Goal: Task Accomplishment & Management: Manage account settings

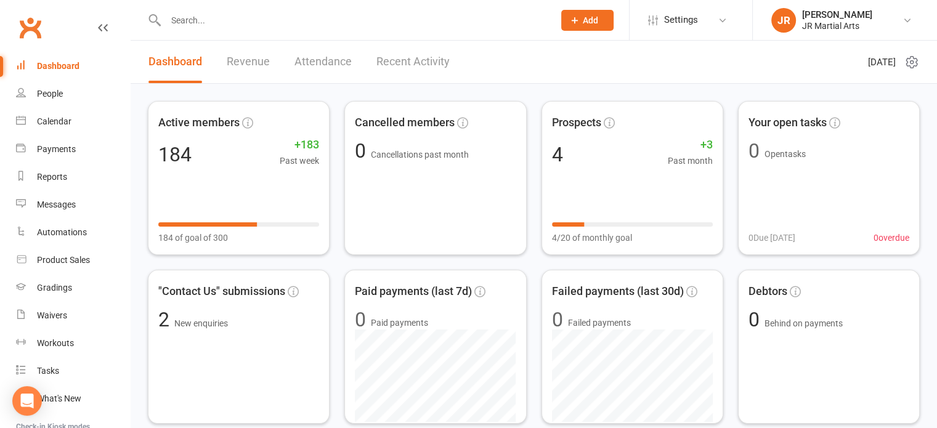
click at [303, 18] on input "text" at bounding box center [353, 20] width 383 height 17
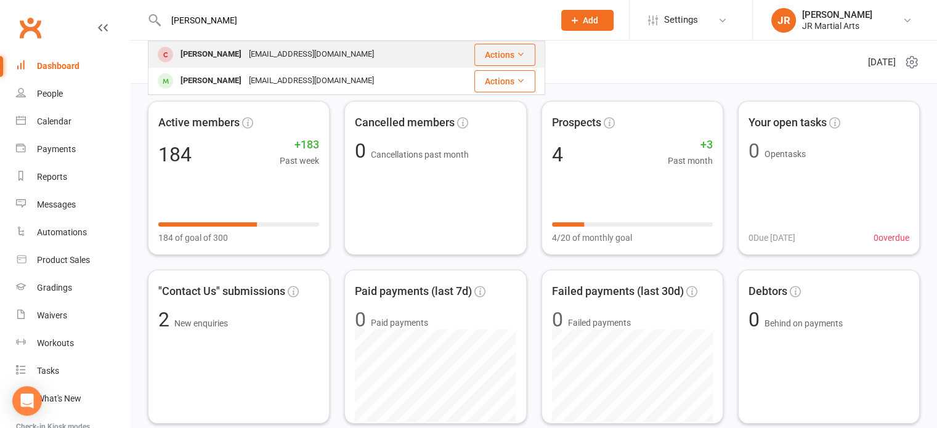
type input "[PERSON_NAME]"
click at [283, 54] on div "[EMAIL_ADDRESS][DOMAIN_NAME]" at bounding box center [311, 55] width 132 height 18
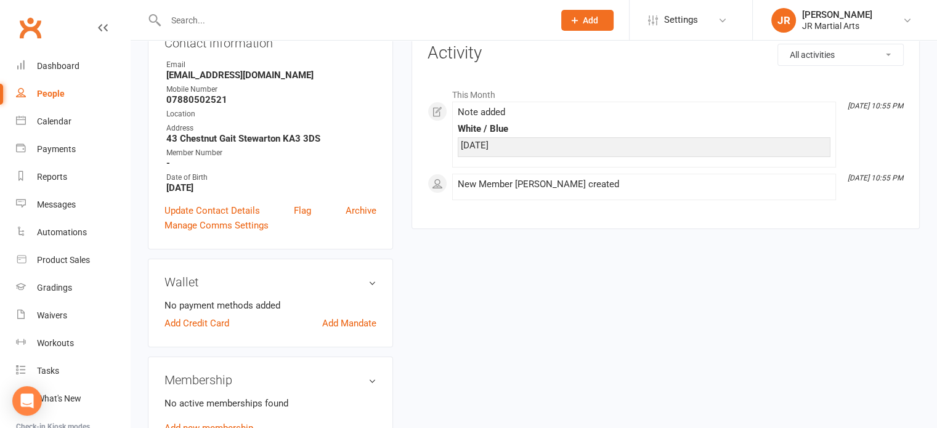
scroll to position [185, 0]
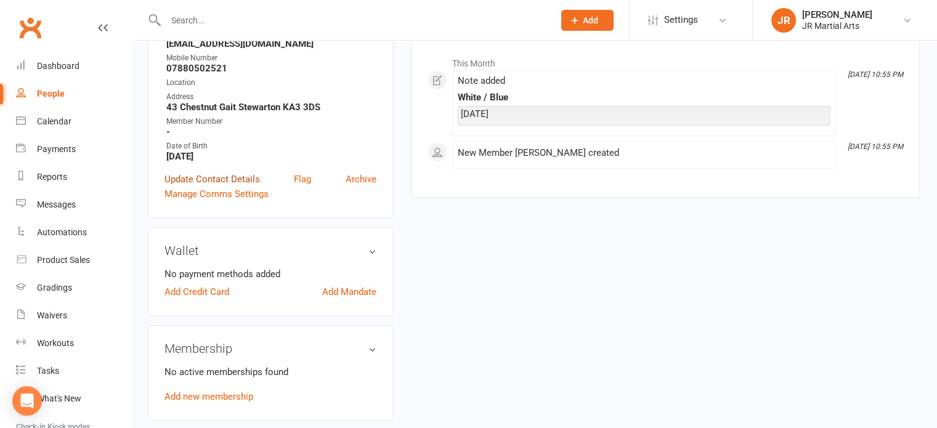
click at [248, 186] on link "Update Contact Details" at bounding box center [213, 179] width 96 height 15
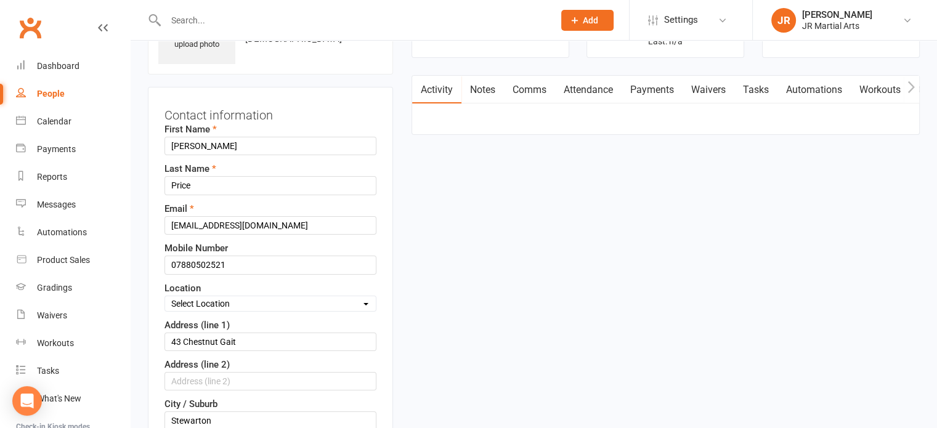
scroll to position [120, 0]
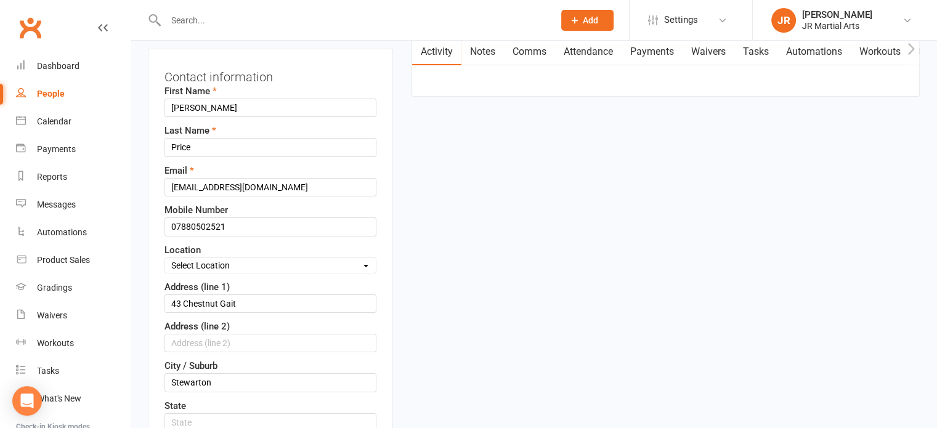
click at [243, 261] on select "Select Location Dunlop [GEOGRAPHIC_DATA] [GEOGRAPHIC_DATA] [GEOGRAPHIC_DATA] [G…" at bounding box center [270, 266] width 211 height 14
select select "3"
click at [165, 259] on select "Select Location Dunlop [GEOGRAPHIC_DATA] [GEOGRAPHIC_DATA] [GEOGRAPHIC_DATA] [G…" at bounding box center [270, 266] width 211 height 14
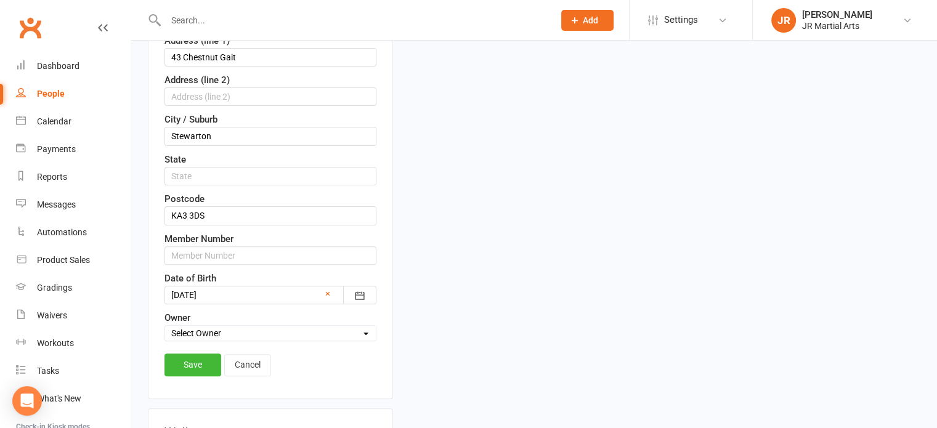
scroll to position [428, 0]
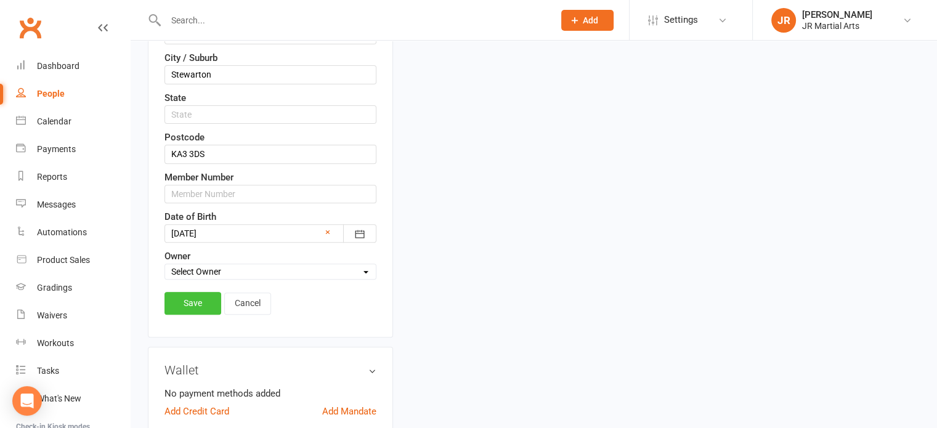
click at [208, 295] on link "Save" at bounding box center [193, 303] width 57 height 22
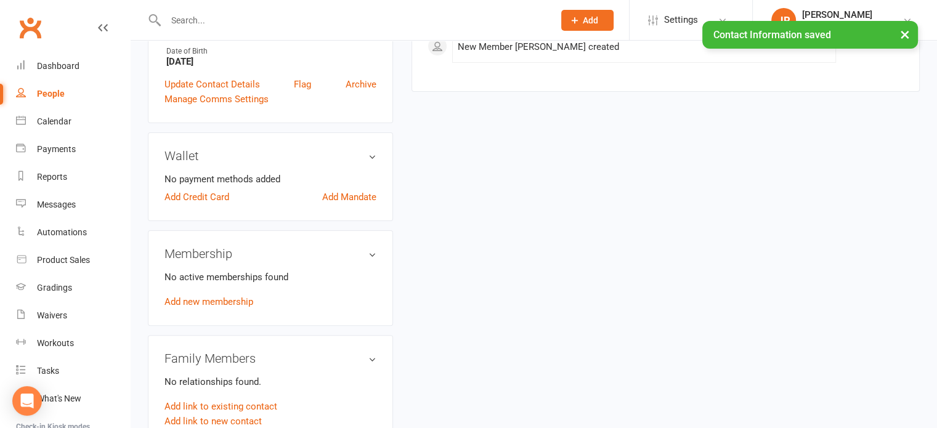
scroll to position [308, 0]
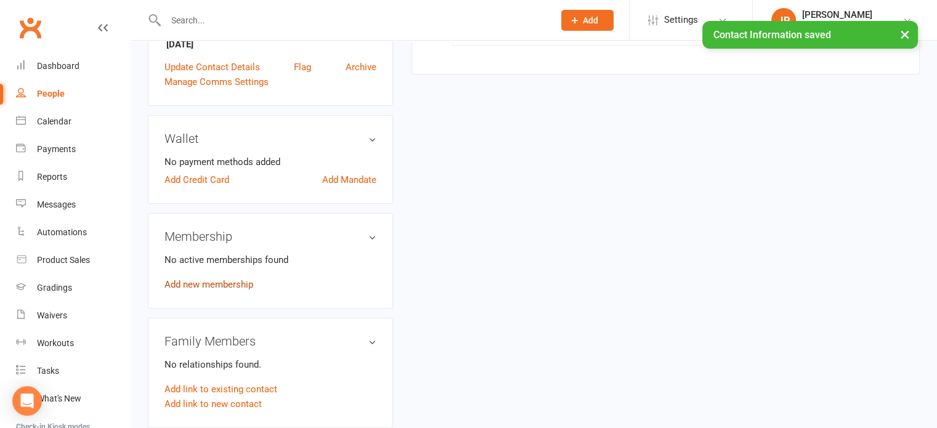
click at [224, 286] on link "Add new membership" at bounding box center [209, 284] width 89 height 11
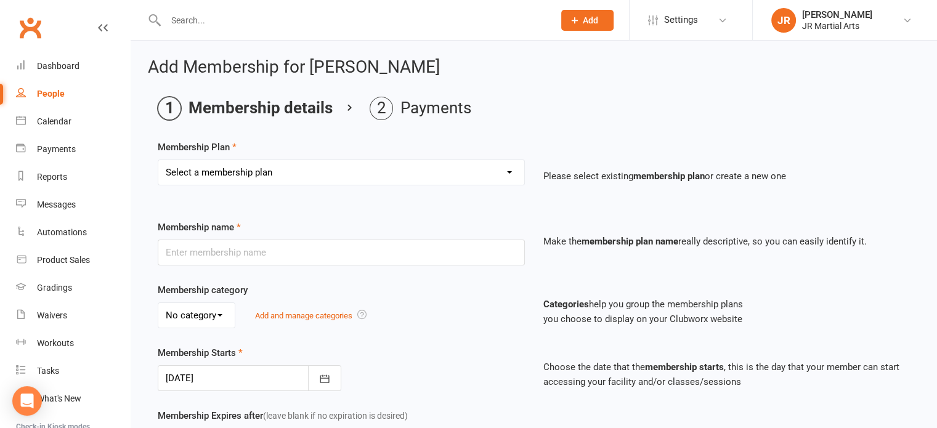
drag, startPoint x: 303, startPoint y: 174, endPoint x: 303, endPoint y: 184, distance: 9.2
click at [303, 174] on select "Select a membership plan Create new Membership Plan Elite (Unlimited Classes) M…" at bounding box center [341, 172] width 366 height 25
select select "3"
click at [158, 160] on select "Select a membership plan Create new Membership Plan Elite (Unlimited Classes) M…" at bounding box center [341, 172] width 366 height 25
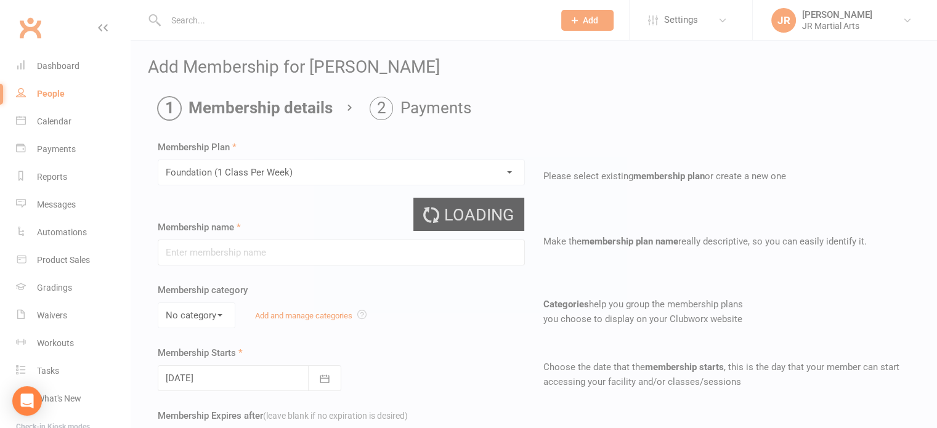
type input "Foundation (1 Class Per Week)"
select select "0"
type input "[DATE]"
type input "0"
type input "1"
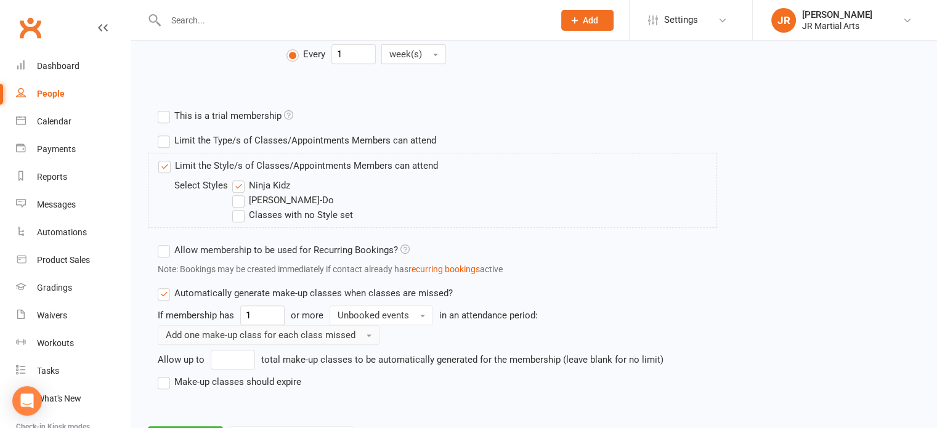
scroll to position [591, 0]
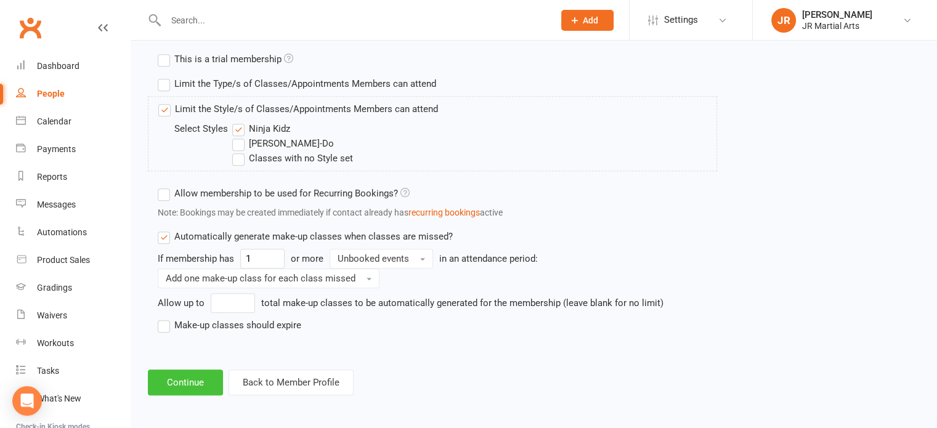
click at [193, 378] on button "Continue" at bounding box center [185, 383] width 75 height 26
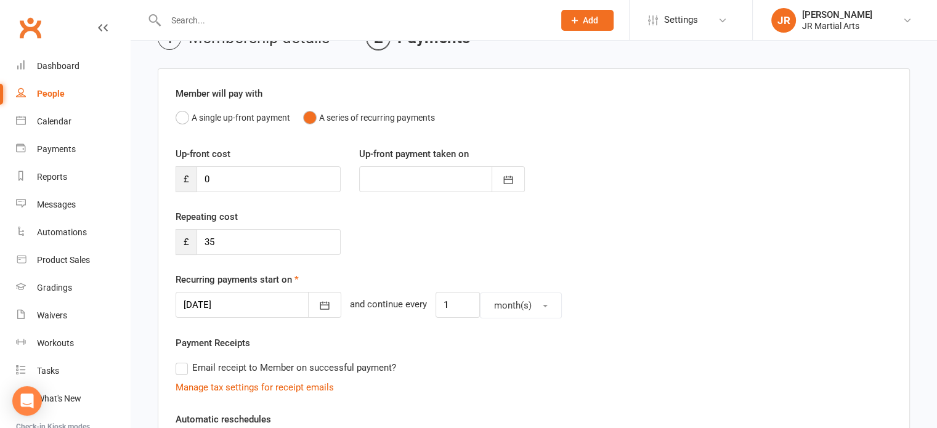
scroll to position [123, 0]
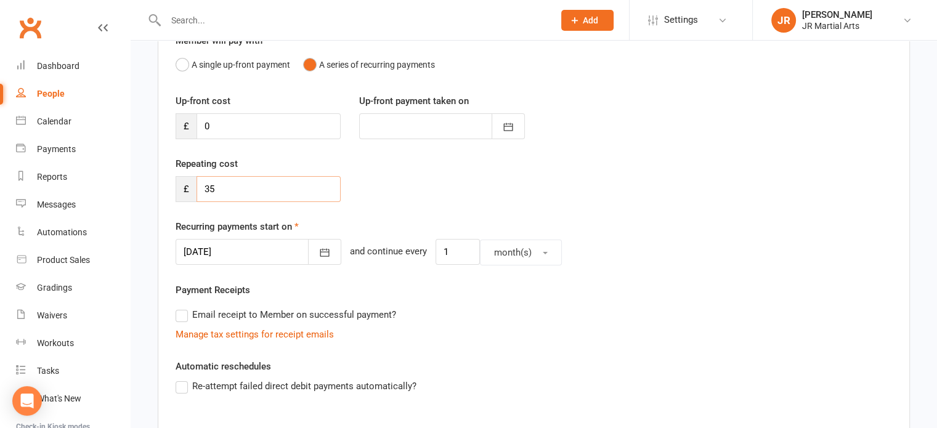
click at [234, 190] on input "35" at bounding box center [269, 189] width 144 height 26
type input "3"
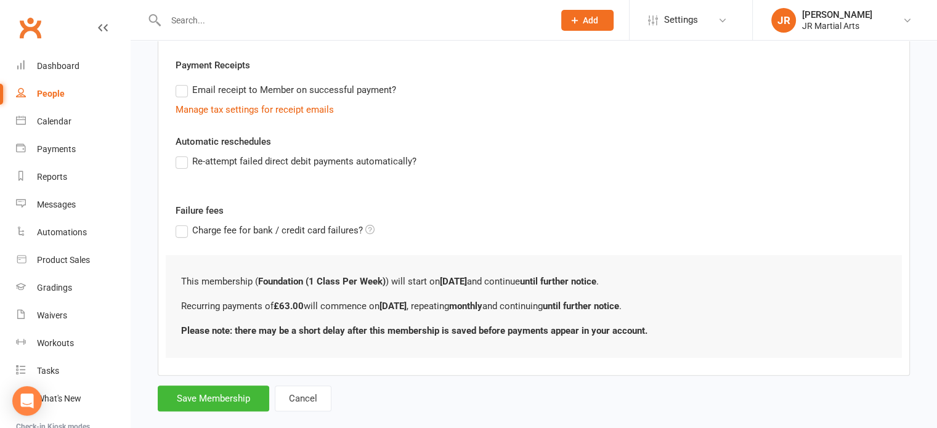
scroll to position [367, 0]
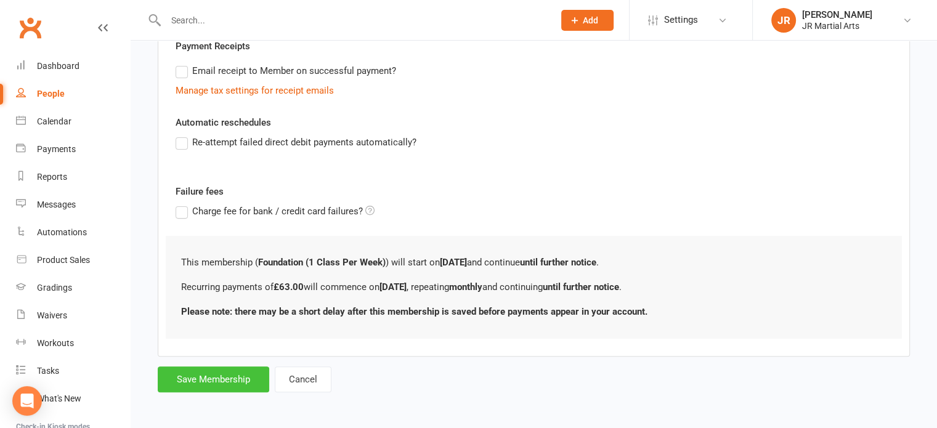
type input "63"
click at [197, 372] on button "Save Membership" at bounding box center [214, 380] width 112 height 26
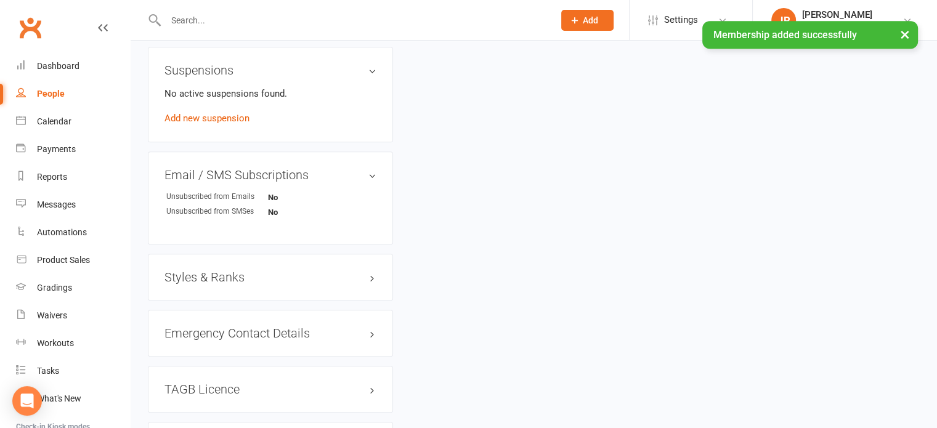
scroll to position [739, 0]
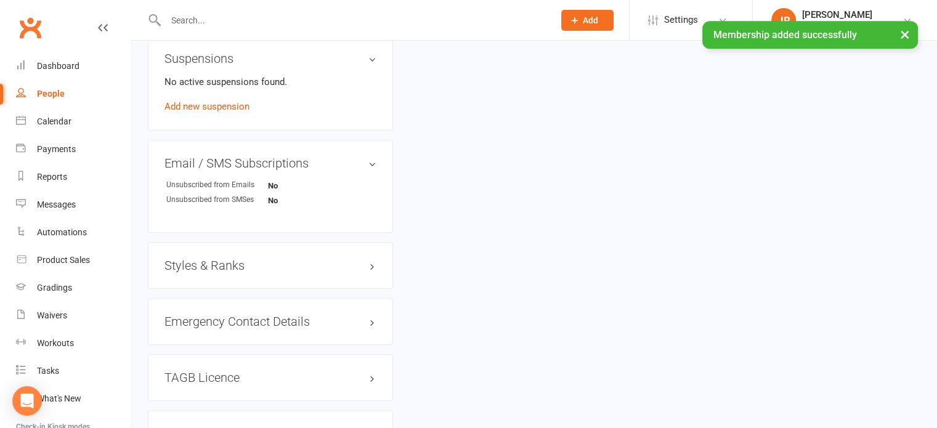
click at [235, 264] on h3 "Styles & Ranks" at bounding box center [271, 266] width 212 height 14
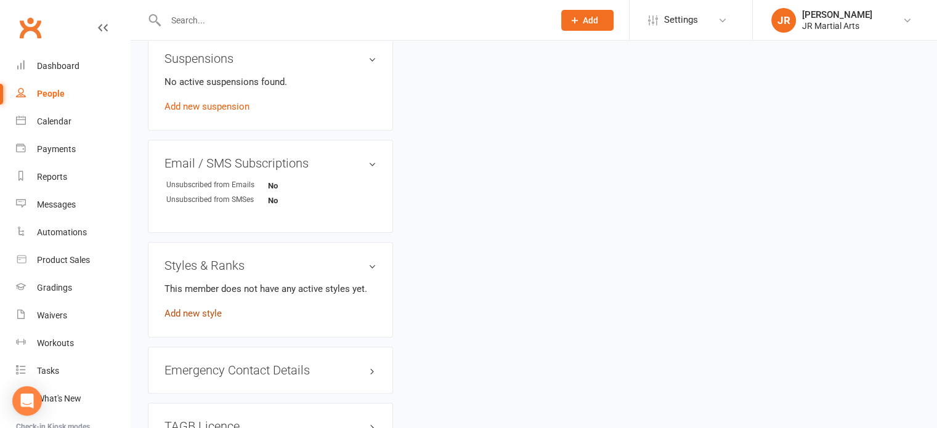
click at [197, 312] on link "Add new style" at bounding box center [193, 313] width 57 height 11
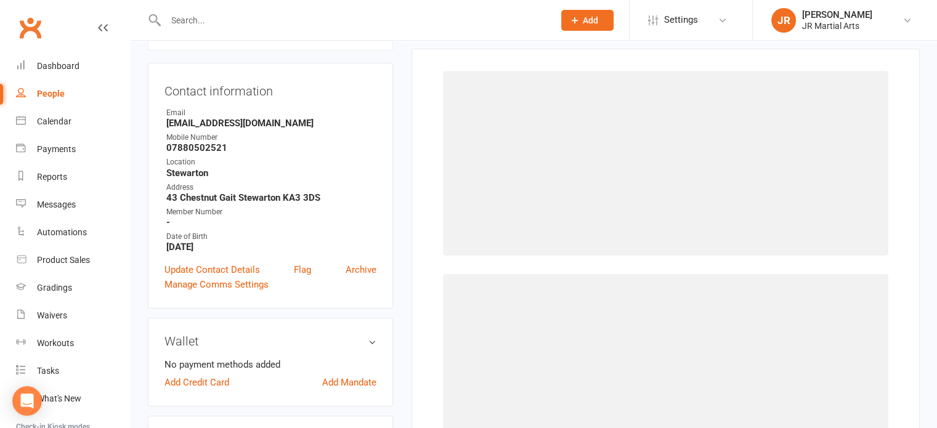
scroll to position [94, 0]
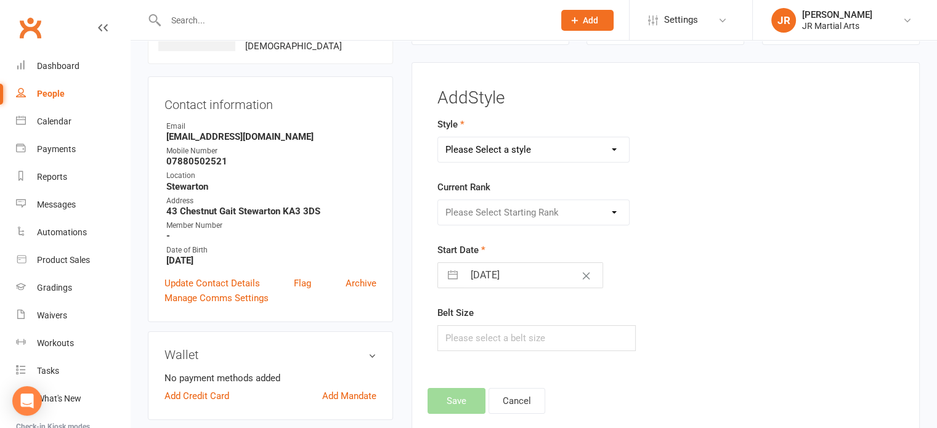
click at [483, 143] on select "Please Select a style Ninja Kidz Tae Kwon-Do" at bounding box center [534, 149] width 192 height 25
select select "3633"
click at [438, 137] on select "Please Select a style Ninja Kidz Tae Kwon-Do" at bounding box center [534, 149] width 192 height 25
click at [500, 211] on select "Please Select Starting Rank [PERSON_NAME] Belt NK Purple Stripe [PERSON_NAME] S…" at bounding box center [534, 212] width 192 height 25
select select "43070"
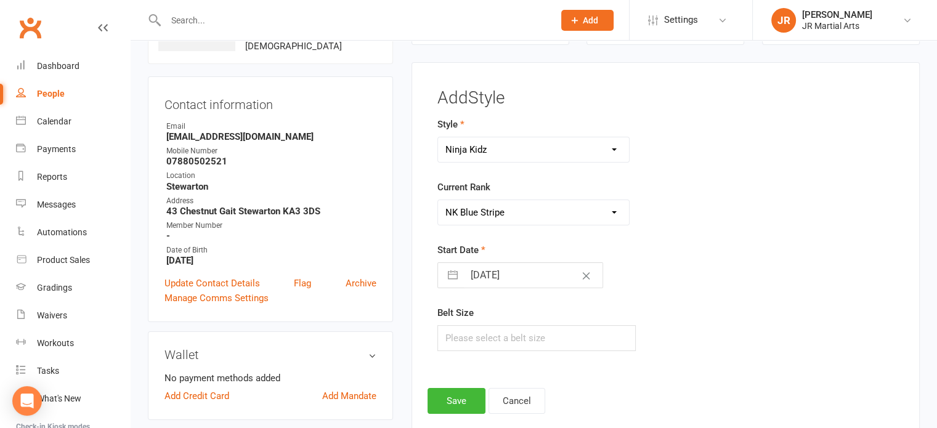
click at [438, 200] on select "Please Select Starting Rank [PERSON_NAME] Belt NK Purple Stripe [PERSON_NAME] S…" at bounding box center [534, 212] width 192 height 25
select select "8"
select select "2025"
select select "9"
select select "2025"
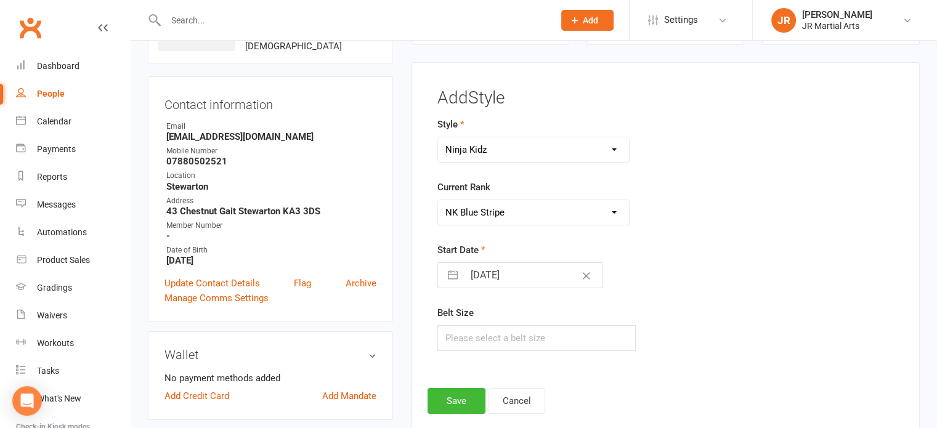
select select "10"
select select "2025"
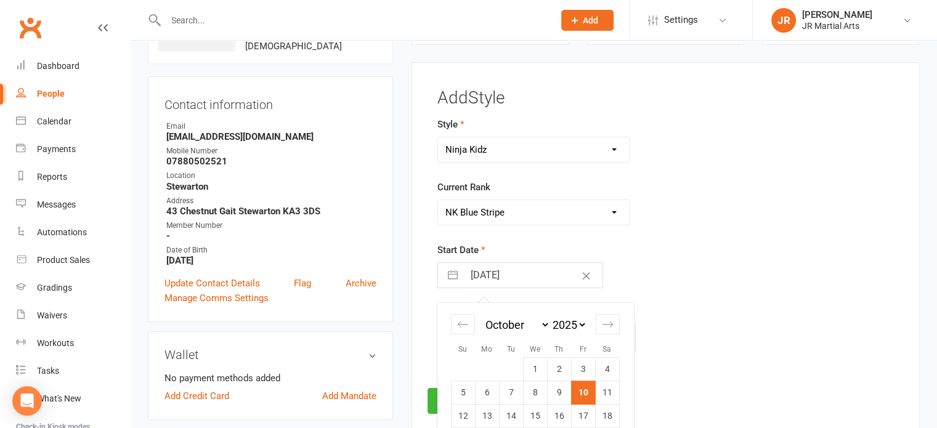
click at [505, 275] on input "[DATE]" at bounding box center [533, 275] width 139 height 25
click at [464, 325] on icon "Move backward to switch to the previous month." at bounding box center [463, 325] width 12 height 12
select select "7"
select select "2025"
click at [464, 325] on icon "Move backward to switch to the previous month." at bounding box center [463, 325] width 12 height 12
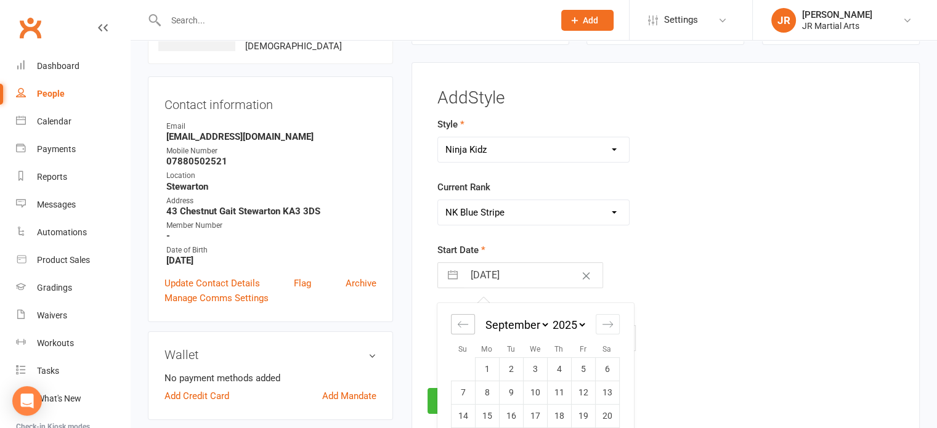
select select "6"
select select "2025"
click at [464, 325] on icon "Move backward to switch to the previous month." at bounding box center [463, 325] width 12 height 12
select select "5"
select select "2025"
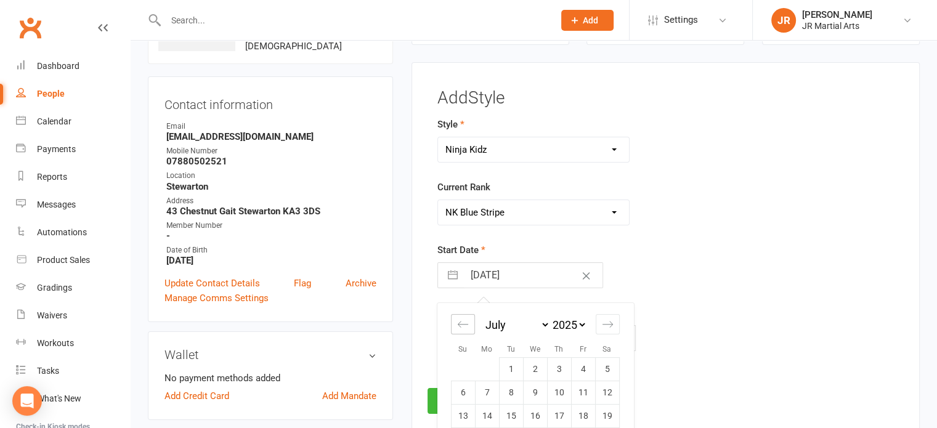
click at [464, 325] on icon "Move backward to switch to the previous month." at bounding box center [463, 325] width 12 height 12
select select "4"
select select "2025"
click at [458, 391] on td "8" at bounding box center [463, 392] width 24 height 23
type input "[DATE]"
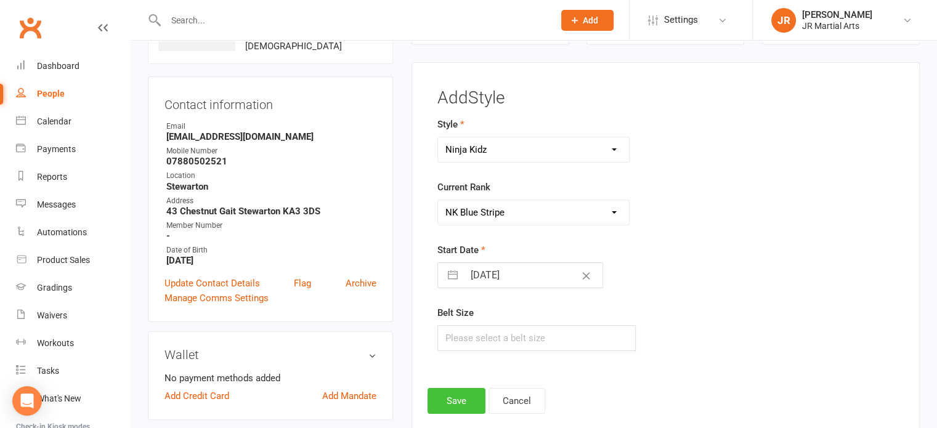
click at [453, 400] on button "Save" at bounding box center [457, 401] width 58 height 26
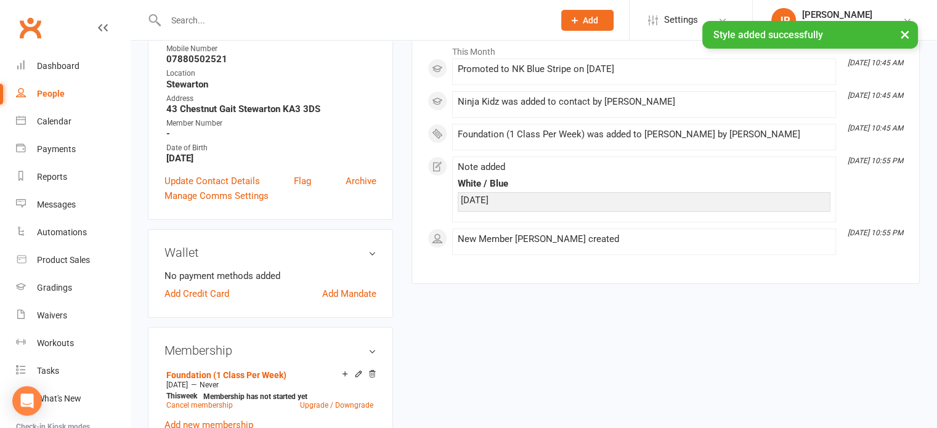
scroll to position [279, 0]
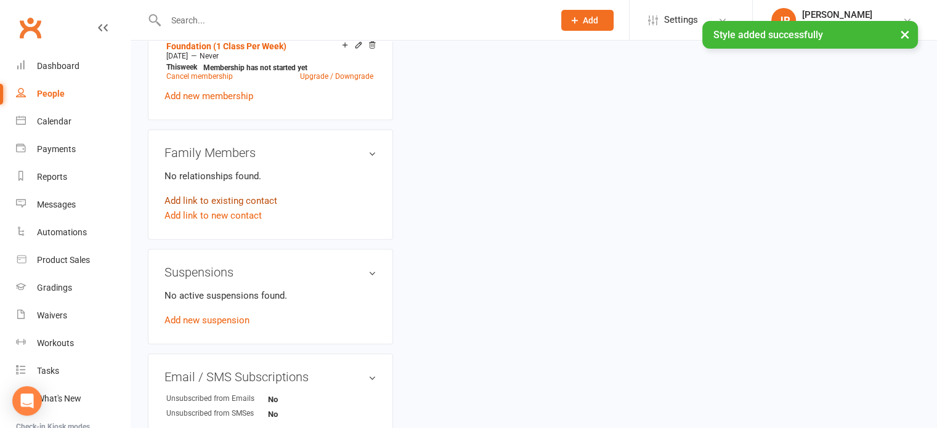
click at [261, 199] on link "Add link to existing contact" at bounding box center [221, 200] width 113 height 15
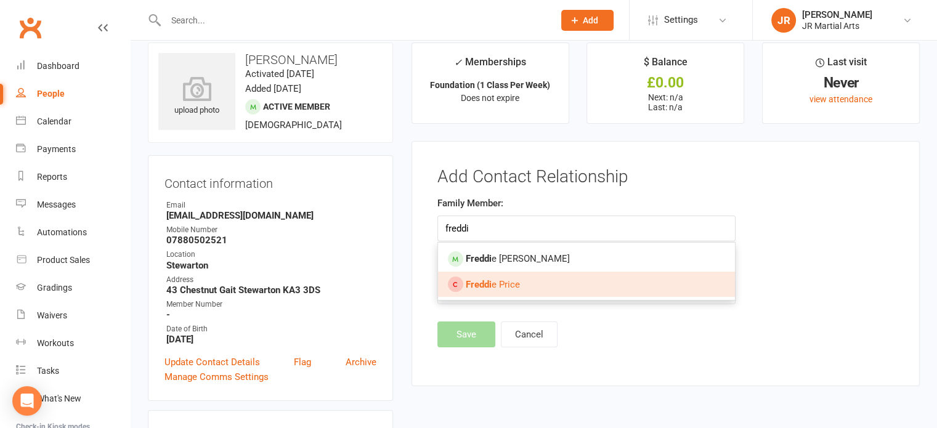
type input "freddi"
click at [515, 285] on span "[PERSON_NAME]" at bounding box center [493, 284] width 54 height 11
type input "[PERSON_NAME]"
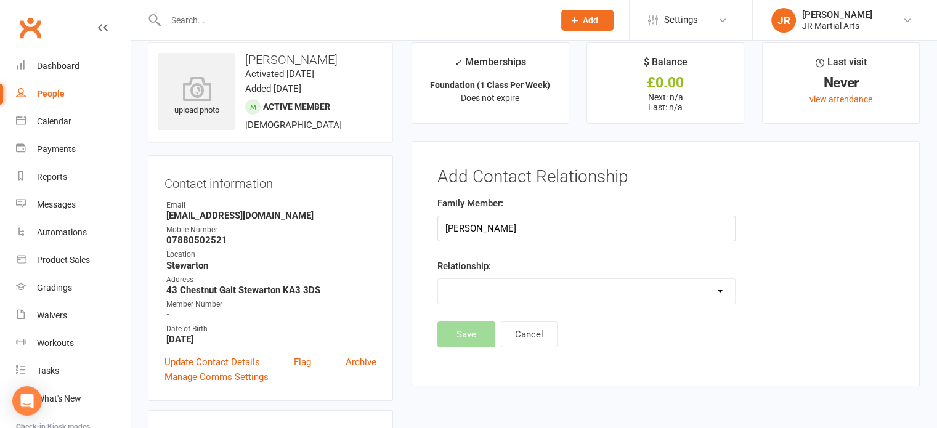
click at [515, 298] on select "Parent / Guardian Child Sibling (parent not in system) Spouse / Partner Cousin …" at bounding box center [586, 291] width 297 height 25
select select "2"
click at [438, 279] on select "Parent / Guardian Child Sibling (parent not in system) Spouse / Partner Cousin …" at bounding box center [586, 291] width 297 height 25
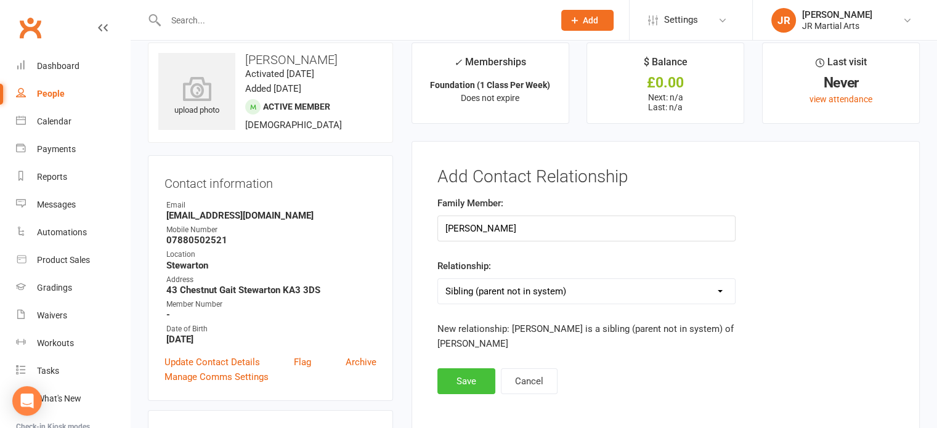
click at [453, 376] on button "Save" at bounding box center [466, 381] width 58 height 26
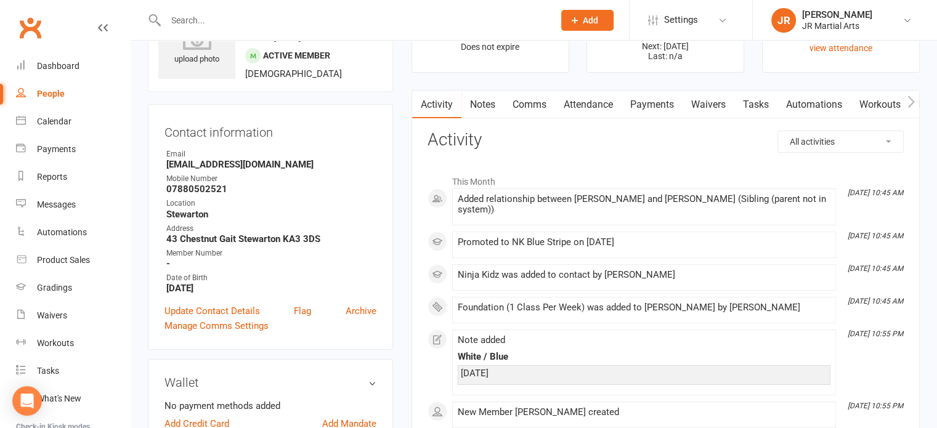
scroll to position [0, 0]
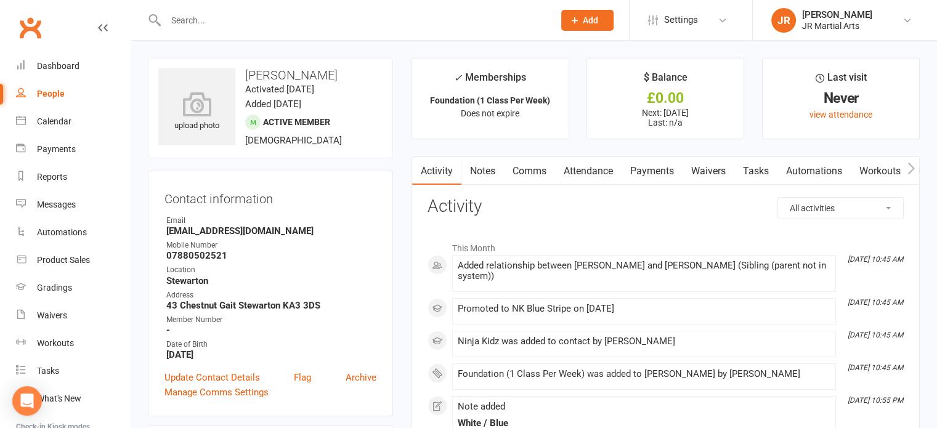
click at [384, 20] on input "text" at bounding box center [353, 20] width 383 height 17
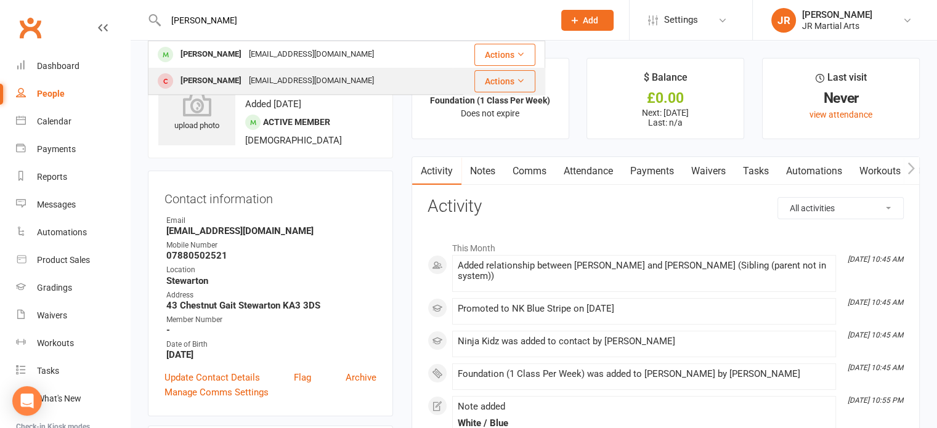
type input "[PERSON_NAME]"
click at [356, 76] on div "[PERSON_NAME] [EMAIL_ADDRESS][DOMAIN_NAME]" at bounding box center [300, 80] width 303 height 25
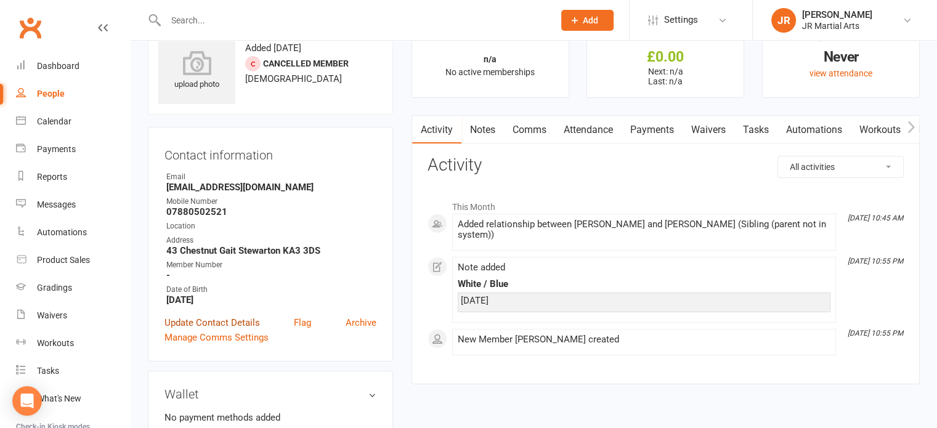
scroll to position [62, 0]
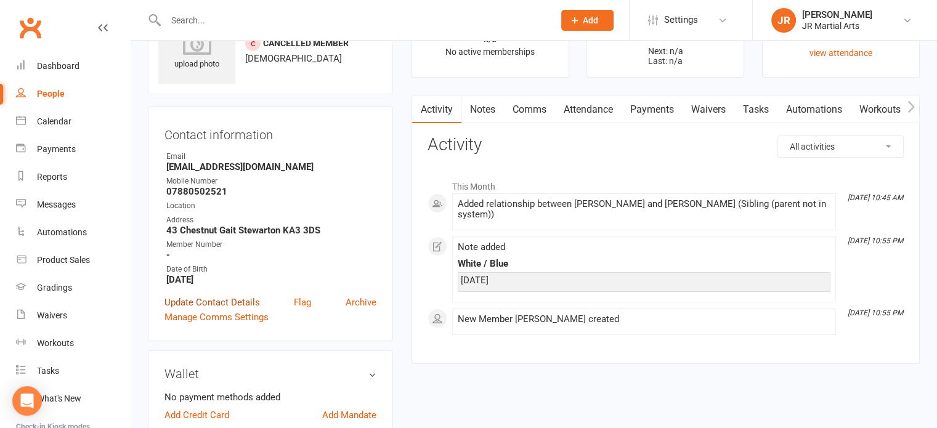
click at [214, 304] on link "Update Contact Details" at bounding box center [213, 302] width 96 height 15
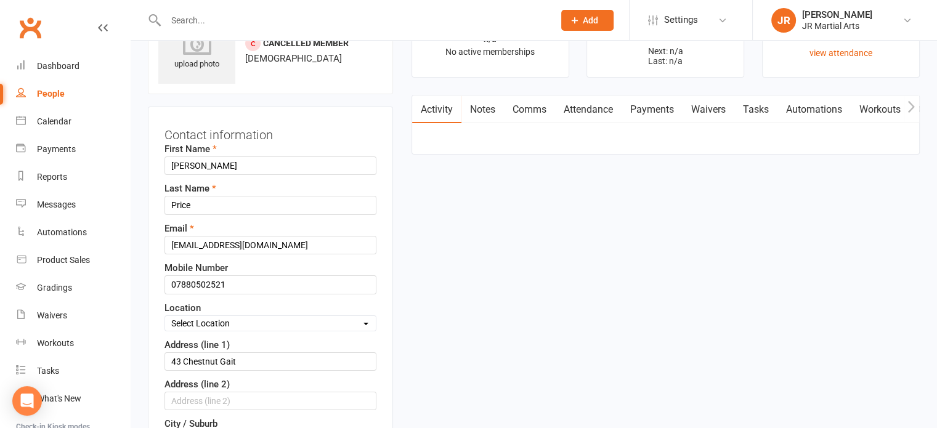
scroll to position [58, 0]
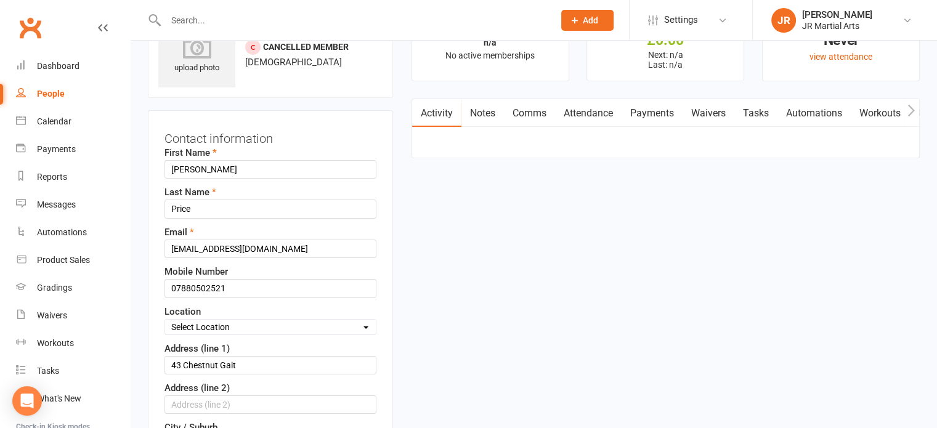
click at [271, 320] on select "Select Location Dunlop [GEOGRAPHIC_DATA] [GEOGRAPHIC_DATA] [GEOGRAPHIC_DATA] [G…" at bounding box center [270, 327] width 211 height 14
select select "3"
click at [165, 320] on select "Select Location Dunlop [GEOGRAPHIC_DATA] [GEOGRAPHIC_DATA] [GEOGRAPHIC_DATA] [G…" at bounding box center [270, 327] width 211 height 14
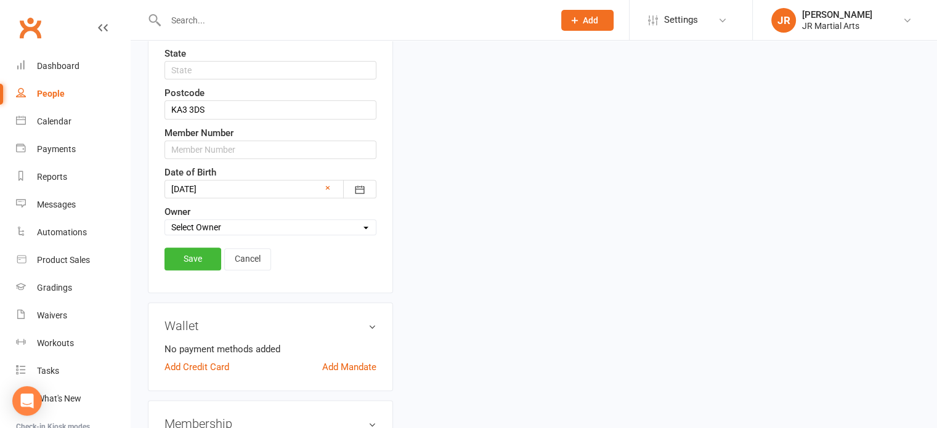
scroll to position [489, 0]
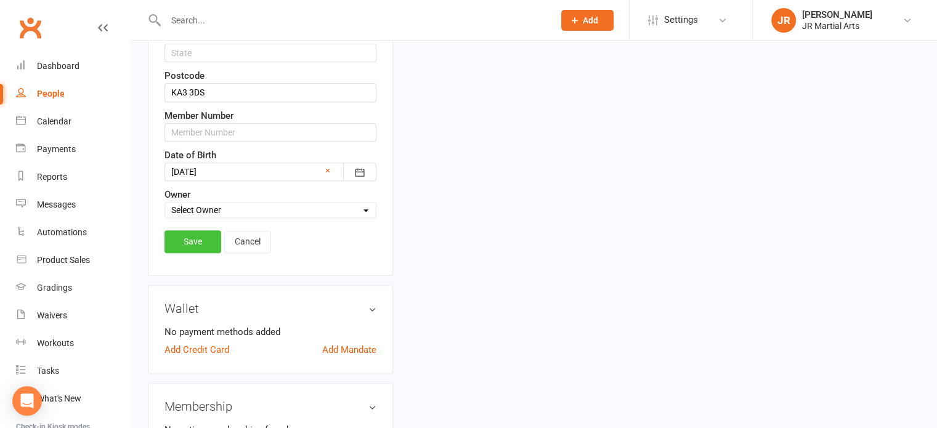
click at [196, 236] on link "Save" at bounding box center [193, 241] width 57 height 22
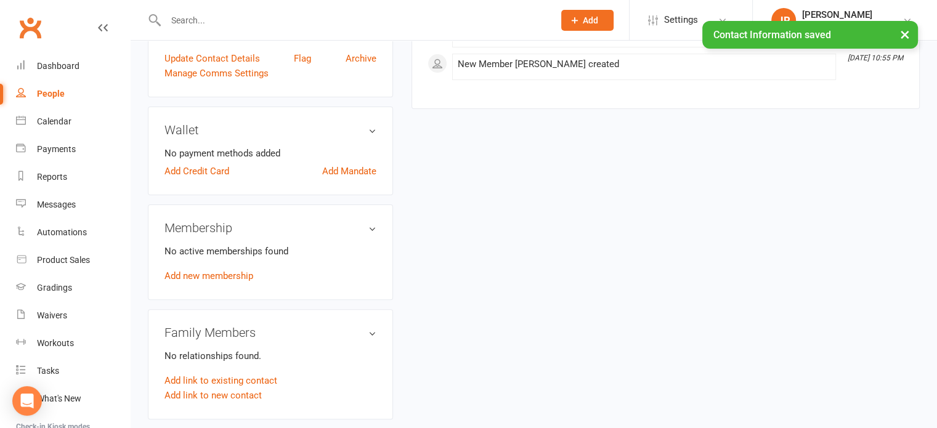
scroll to position [304, 0]
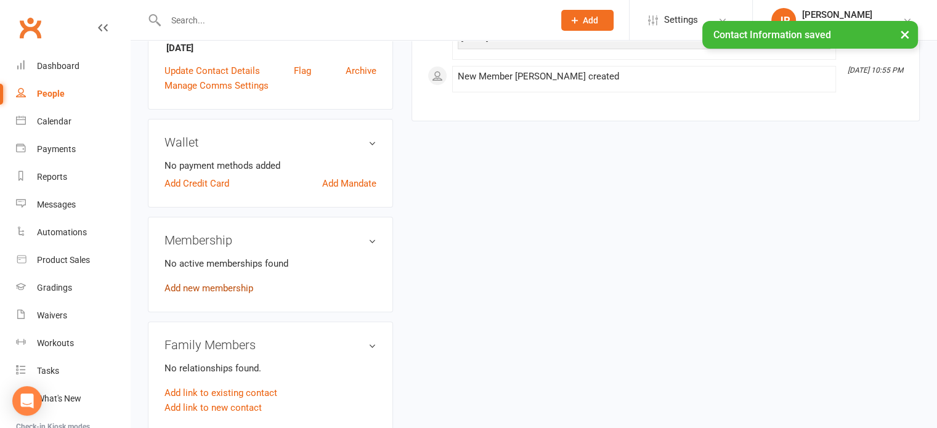
click at [195, 287] on link "Add new membership" at bounding box center [209, 288] width 89 height 11
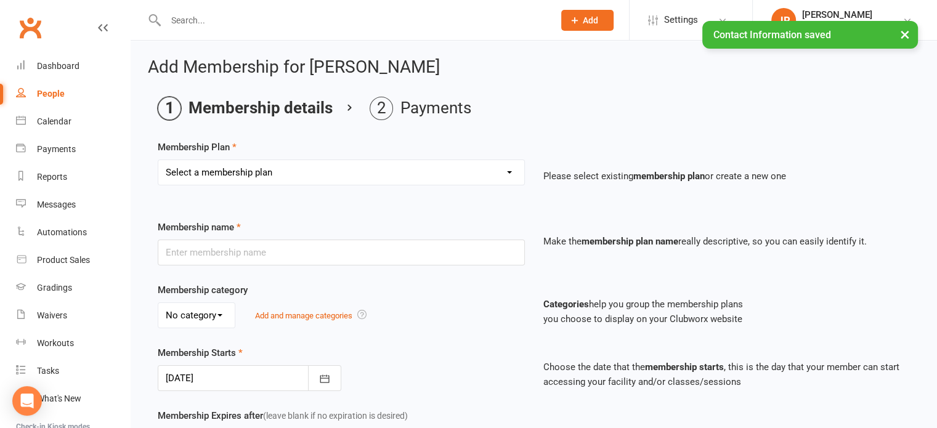
click at [314, 174] on select "Select a membership plan Create new Membership Plan Elite (Unlimited Classes) M…" at bounding box center [341, 172] width 366 height 25
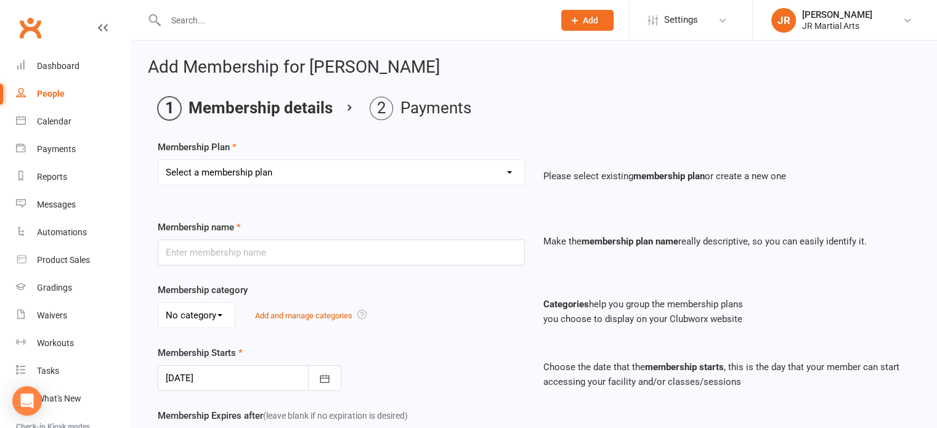
select select "3"
click at [158, 160] on select "Select a membership plan Create new Membership Plan Elite (Unlimited Classes) M…" at bounding box center [341, 172] width 366 height 25
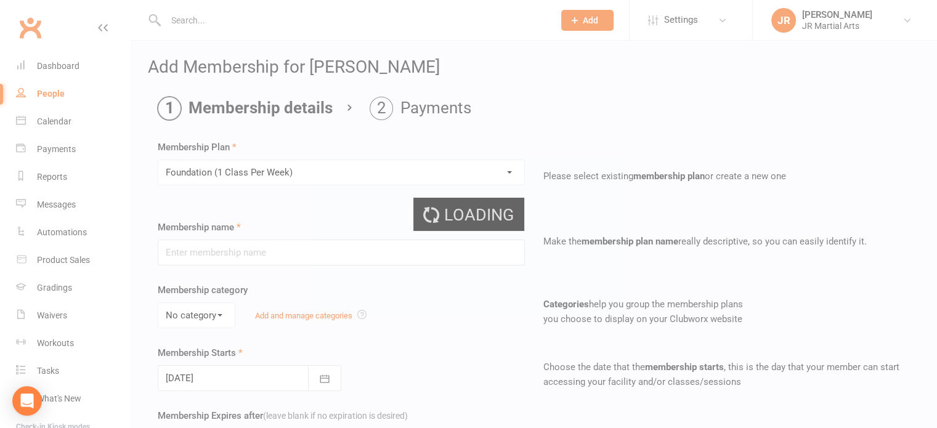
type input "Foundation (1 Class Per Week)"
select select "0"
type input "[DATE]"
type input "0"
type input "1"
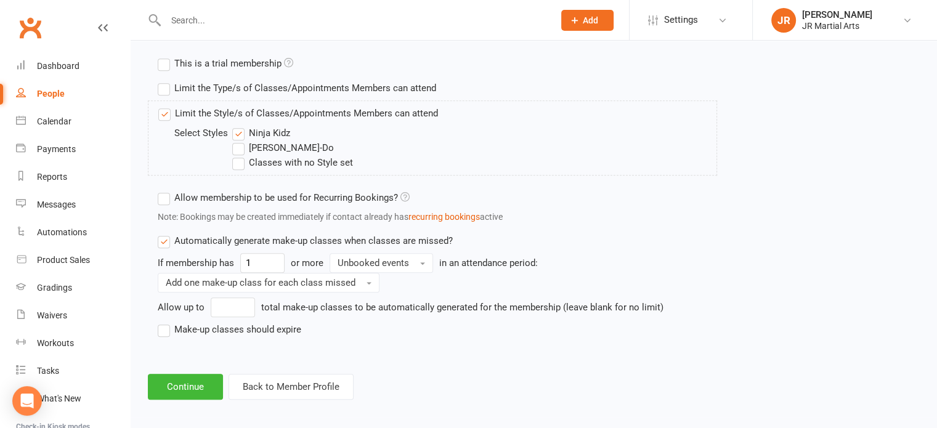
scroll to position [591, 0]
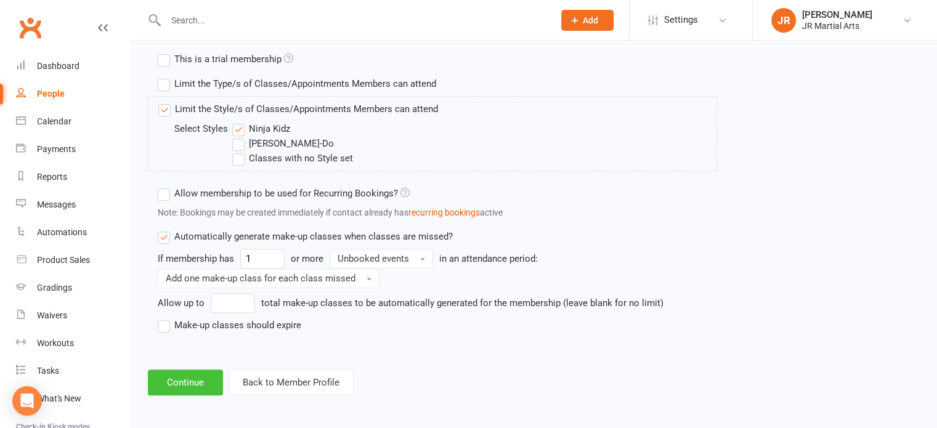
click at [211, 381] on button "Continue" at bounding box center [185, 383] width 75 height 26
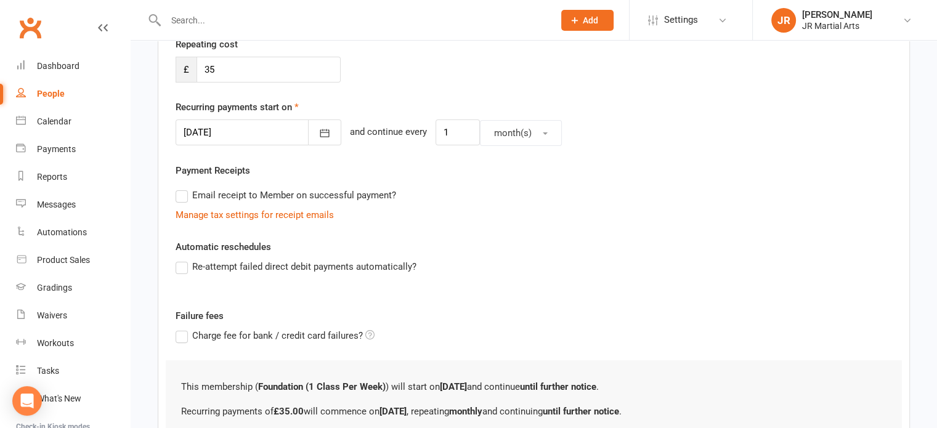
scroll to position [246, 0]
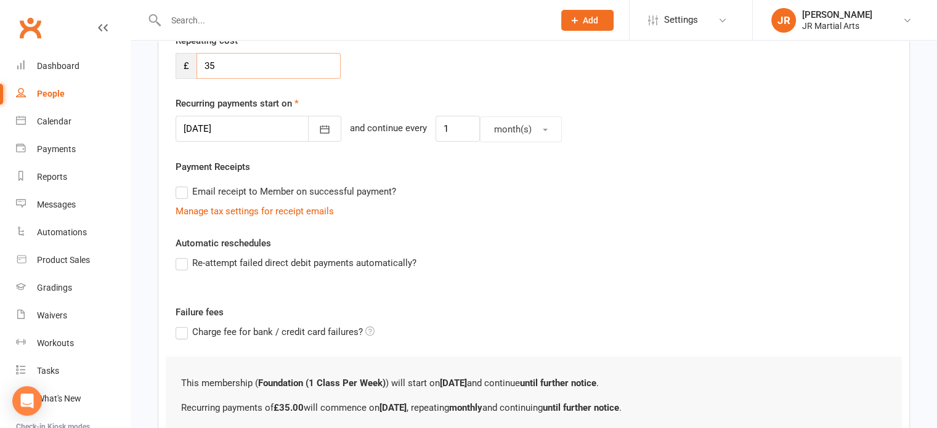
click at [242, 69] on input "35" at bounding box center [269, 66] width 144 height 26
type input "3"
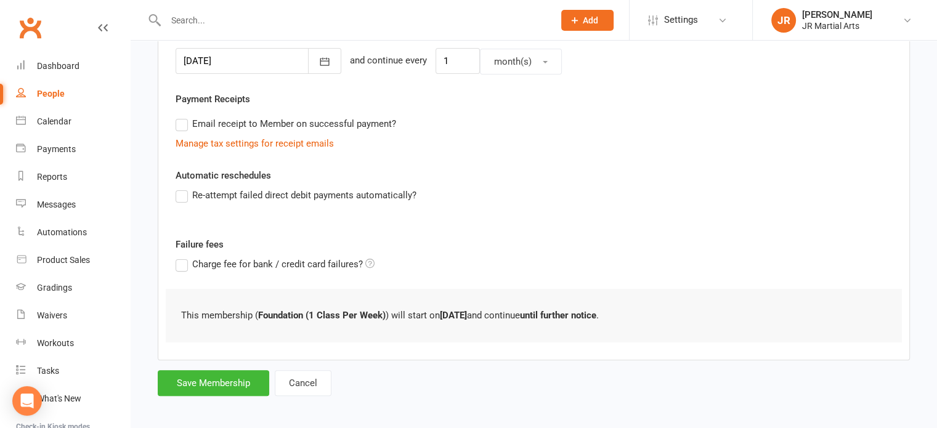
scroll to position [318, 0]
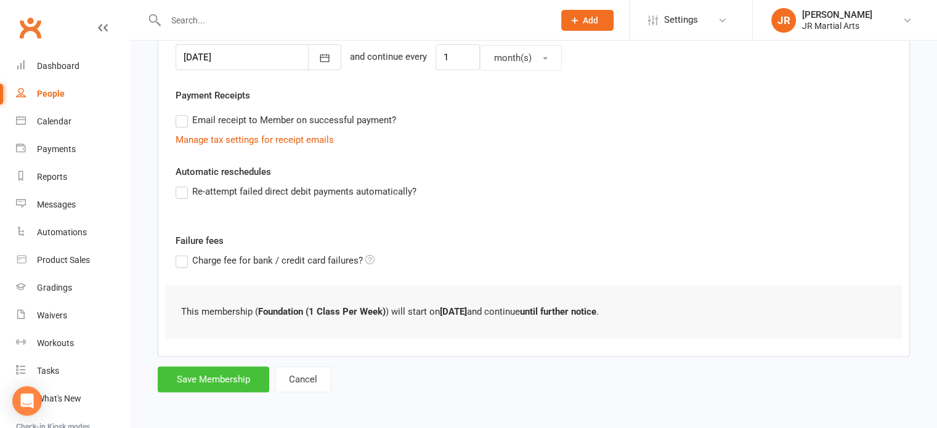
type input "0"
click at [213, 372] on button "Save Membership" at bounding box center [214, 380] width 112 height 26
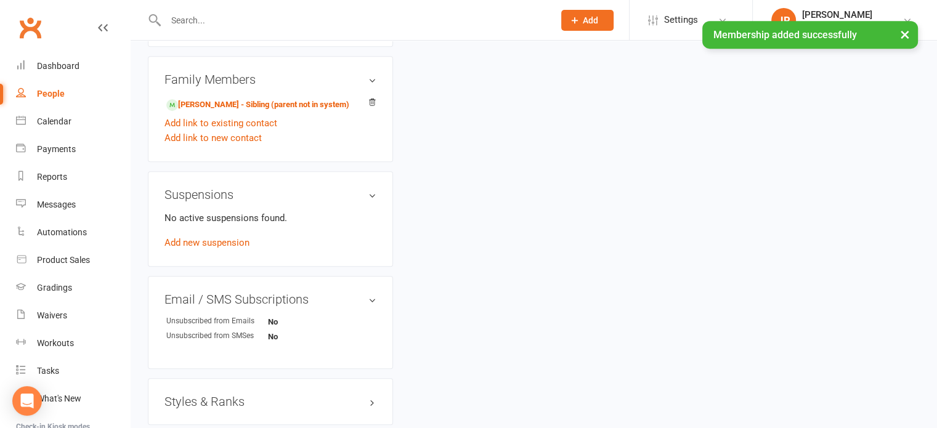
scroll to position [678, 0]
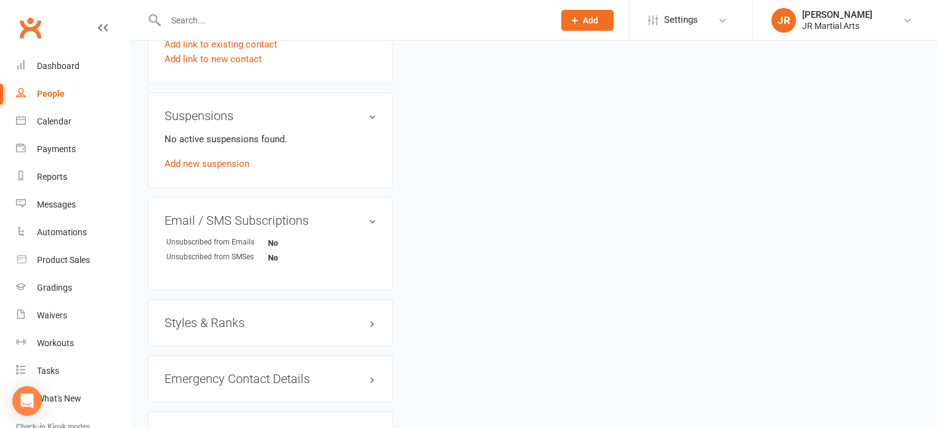
click at [212, 325] on h3 "Styles & Ranks" at bounding box center [271, 323] width 212 height 14
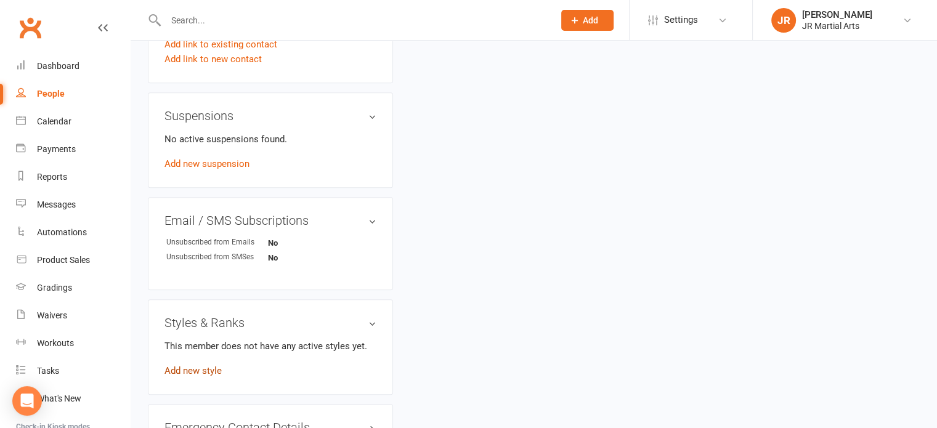
click at [198, 367] on link "Add new style" at bounding box center [193, 370] width 57 height 11
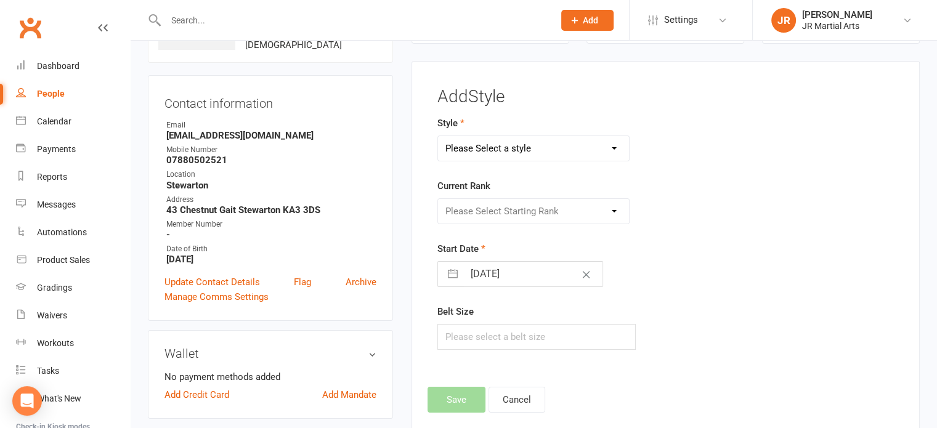
scroll to position [94, 0]
click at [500, 152] on select "Please Select a style Ninja Kidz Tae Kwon-Do" at bounding box center [534, 149] width 192 height 25
select select "3633"
click at [438, 137] on select "Please Select a style Ninja Kidz Tae Kwon-Do" at bounding box center [534, 149] width 192 height 25
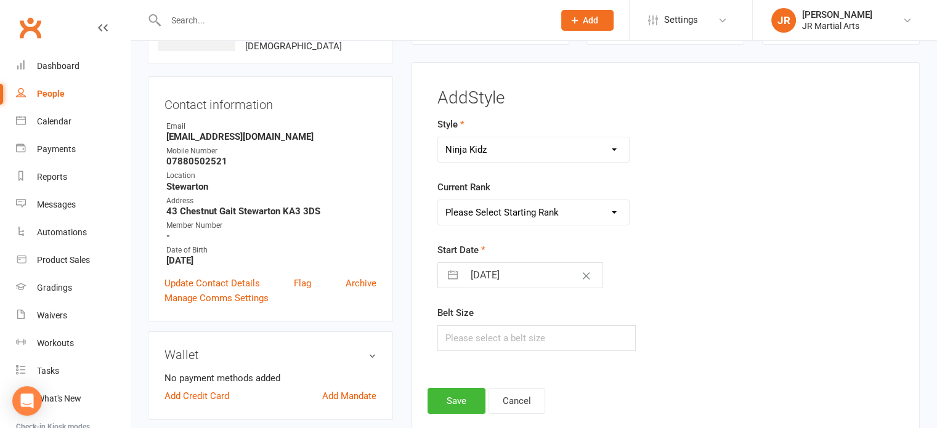
click at [528, 213] on select "Please Select Starting Rank [PERSON_NAME] Belt NK Purple Stripe [PERSON_NAME] S…" at bounding box center [534, 212] width 192 height 25
select select "43070"
click at [438, 200] on select "Please Select Starting Rank [PERSON_NAME] Belt NK Purple Stripe [PERSON_NAME] S…" at bounding box center [534, 212] width 192 height 25
click at [526, 270] on input "[DATE]" at bounding box center [533, 275] width 139 height 25
select select "8"
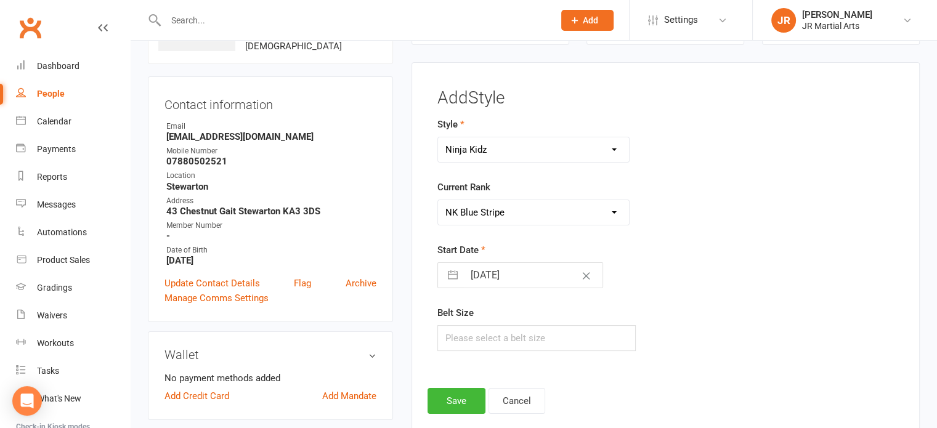
select select "2025"
select select "9"
select select "2025"
select select "10"
select select "2025"
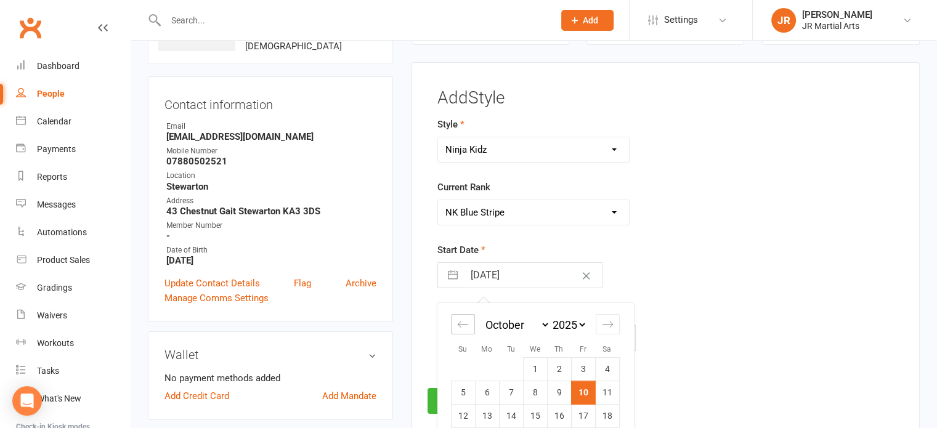
click at [457, 322] on icon "Move backward to switch to the previous month." at bounding box center [463, 325] width 12 height 12
select select "7"
select select "2025"
click at [457, 322] on icon "Move backward to switch to the previous month." at bounding box center [463, 325] width 12 height 12
select select "6"
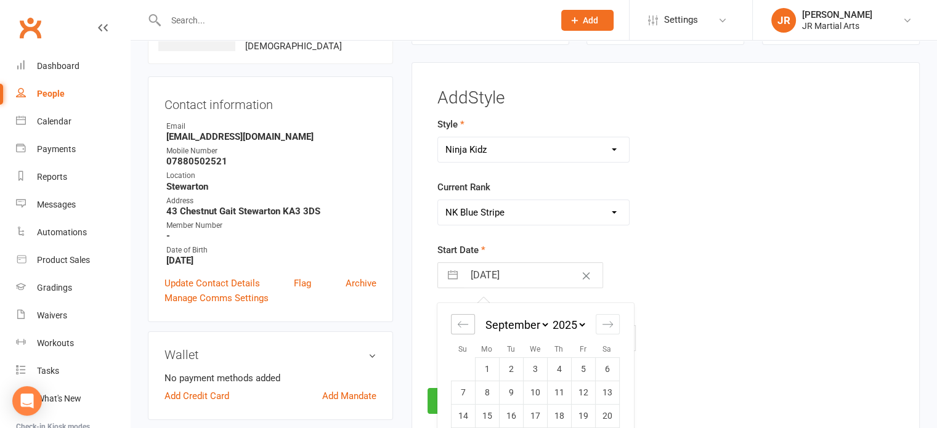
select select "2025"
click at [457, 322] on icon "Move backward to switch to the previous month." at bounding box center [463, 325] width 12 height 12
select select "5"
select select "2025"
click at [457, 320] on icon "Move backward to switch to the previous month." at bounding box center [463, 325] width 12 height 12
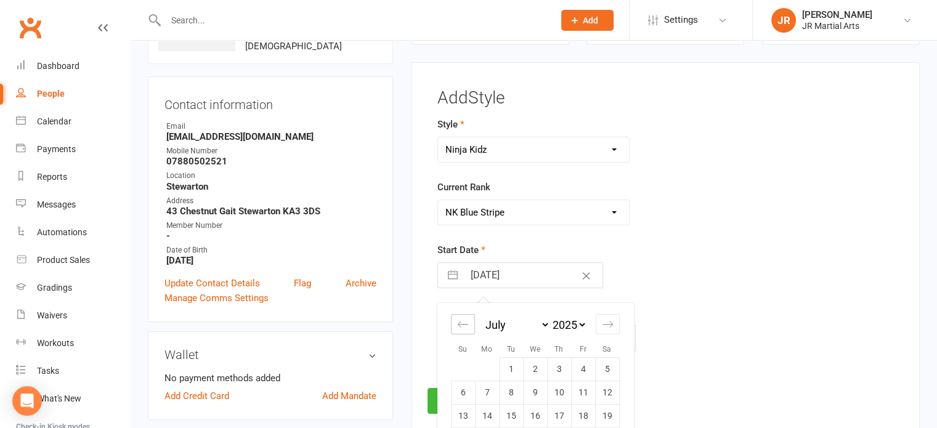
select select "4"
select select "2025"
click at [458, 391] on td "8" at bounding box center [463, 392] width 24 height 23
type input "[DATE]"
click at [439, 399] on button "Save" at bounding box center [457, 401] width 58 height 26
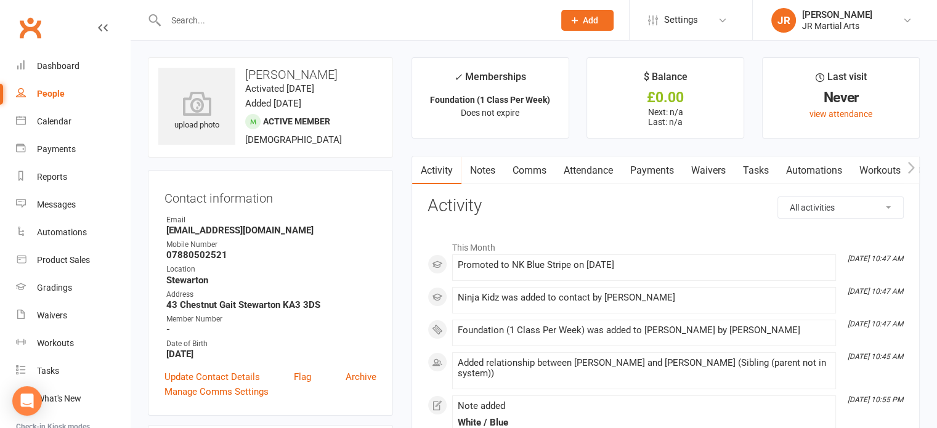
scroll to position [0, 0]
click at [248, 15] on input "text" at bounding box center [353, 20] width 383 height 17
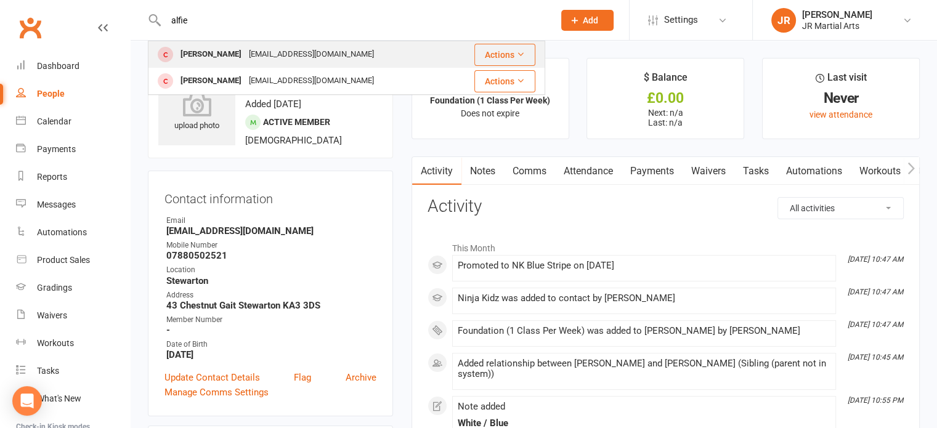
type input "alfie"
click at [250, 46] on div "[EMAIL_ADDRESS][DOMAIN_NAME]" at bounding box center [311, 55] width 132 height 18
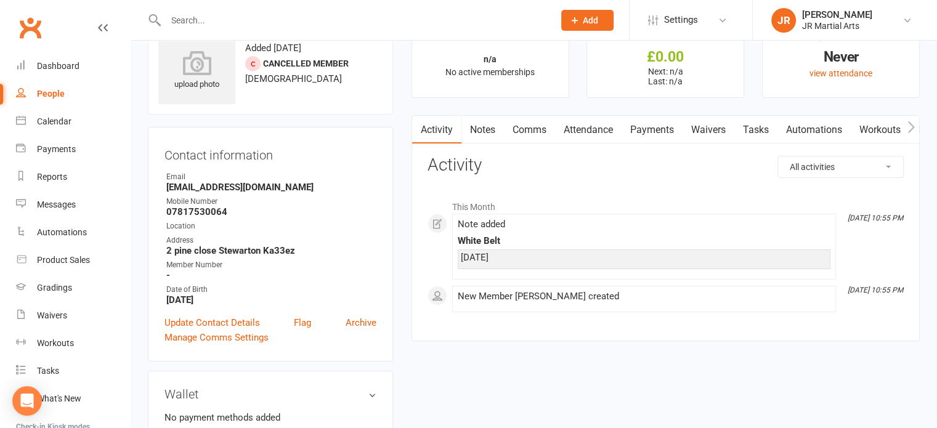
scroll to position [62, 0]
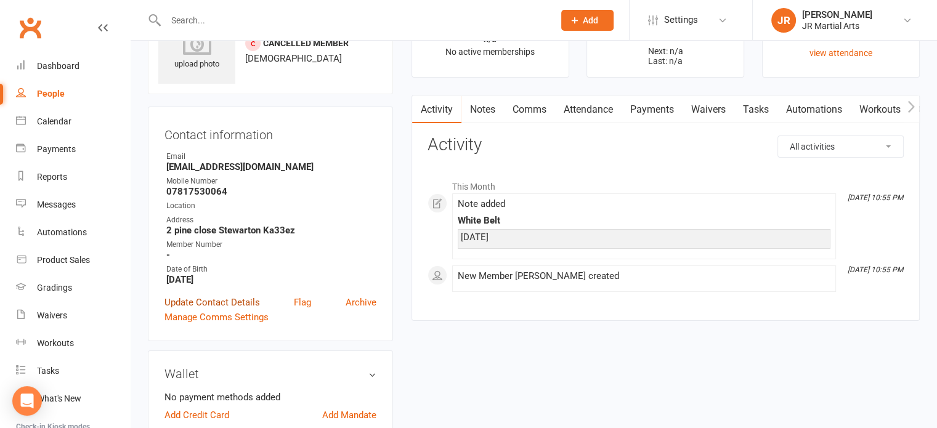
click at [224, 300] on link "Update Contact Details" at bounding box center [213, 302] width 96 height 15
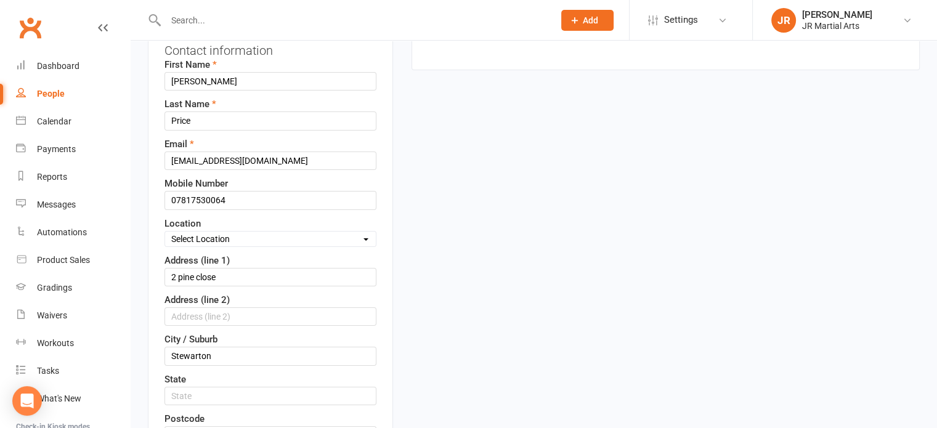
scroll to position [181, 0]
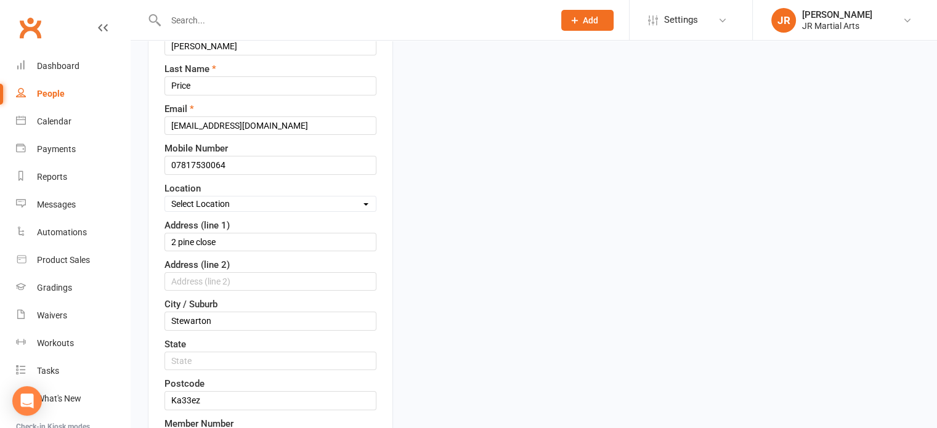
click at [237, 203] on select "Select Location Dunlop [GEOGRAPHIC_DATA] [GEOGRAPHIC_DATA] [GEOGRAPHIC_DATA] [G…" at bounding box center [270, 204] width 211 height 14
select select "3"
click at [165, 197] on select "Select Location Dunlop [GEOGRAPHIC_DATA] [GEOGRAPHIC_DATA] [GEOGRAPHIC_DATA] [G…" at bounding box center [270, 204] width 211 height 14
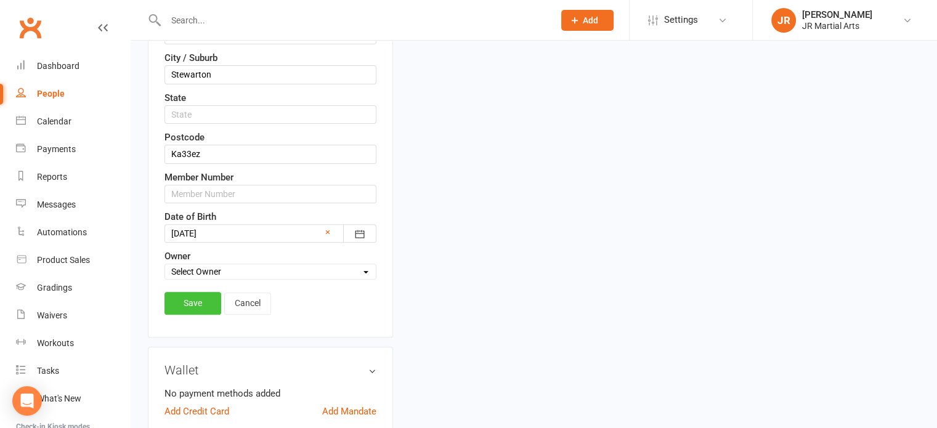
click at [209, 295] on link "Save" at bounding box center [193, 303] width 57 height 22
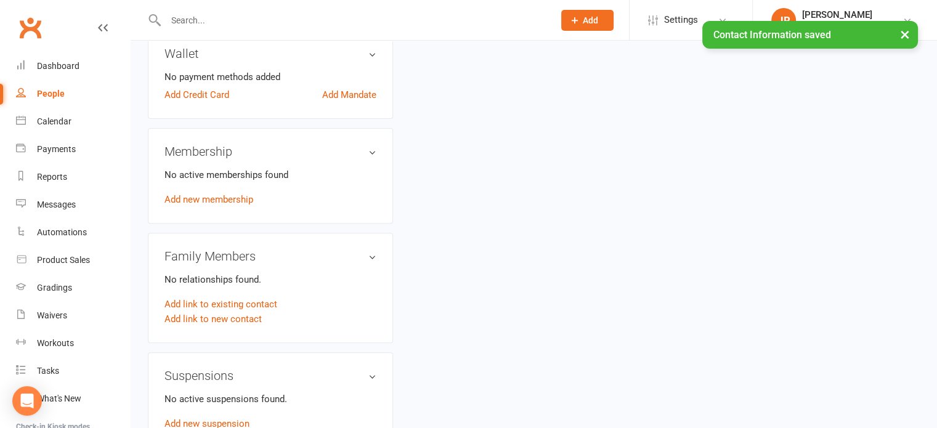
scroll to position [366, 0]
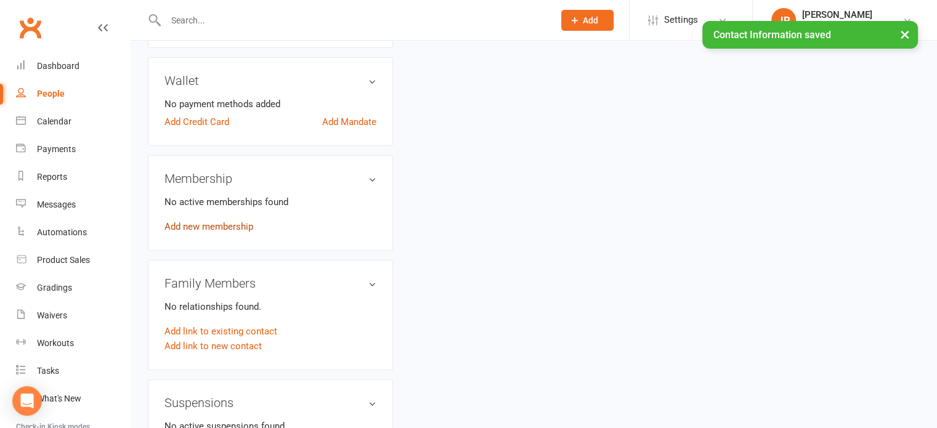
click at [242, 226] on link "Add new membership" at bounding box center [209, 226] width 89 height 11
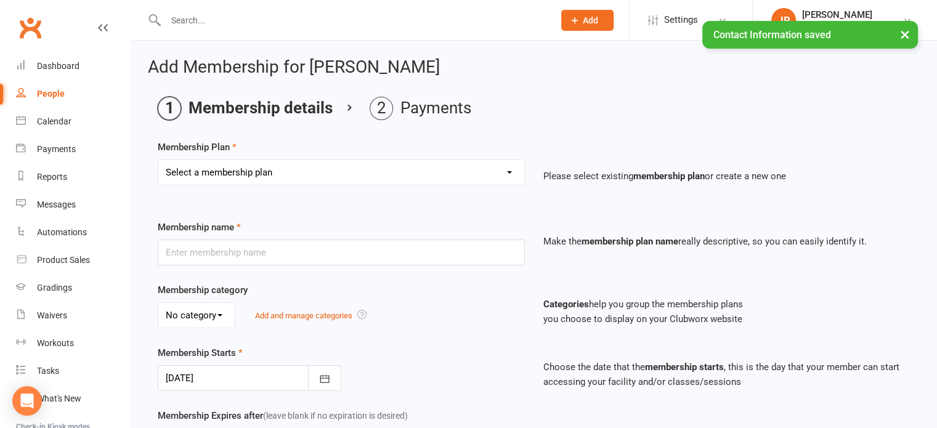
click at [306, 177] on select "Select a membership plan Create new Membership Plan Elite (Unlimited Classes) M…" at bounding box center [341, 172] width 366 height 25
select select "3"
click at [158, 160] on select "Select a membership plan Create new Membership Plan Elite (Unlimited Classes) M…" at bounding box center [341, 172] width 366 height 25
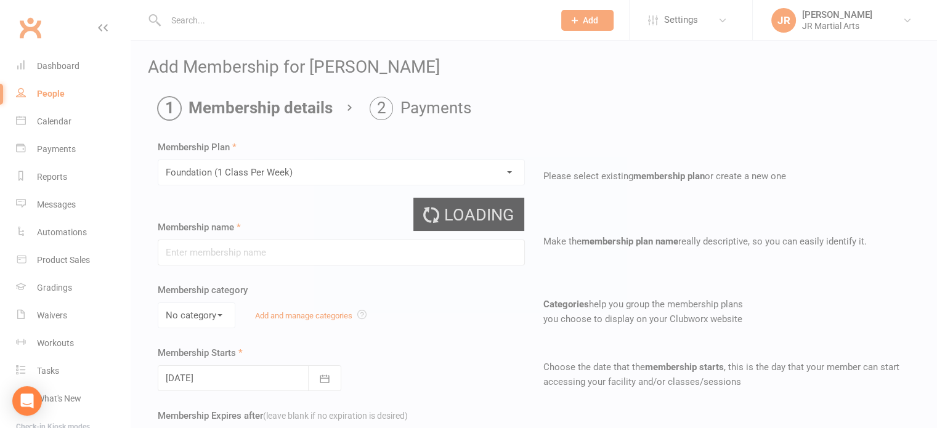
type input "Foundation (1 Class Per Week)"
select select "0"
type input "[DATE]"
type input "0"
type input "1"
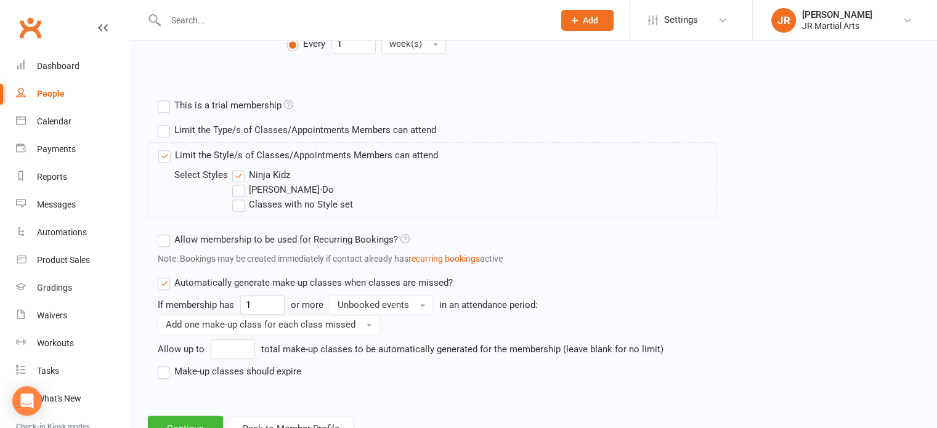
scroll to position [591, 0]
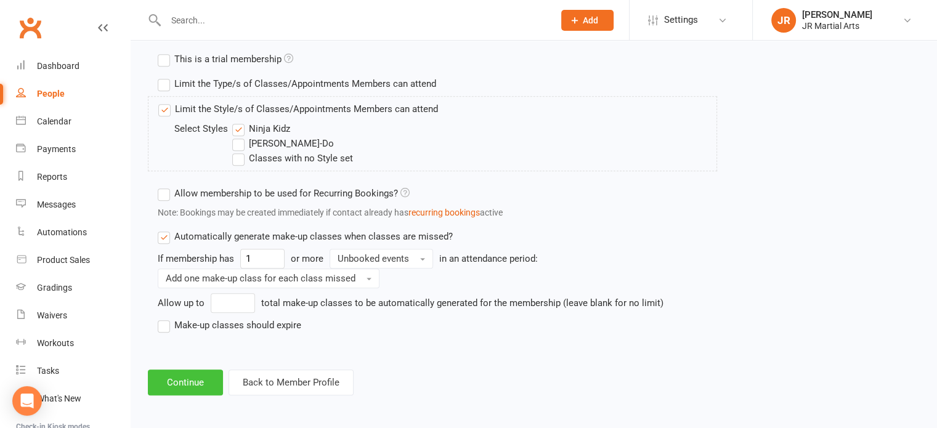
click at [195, 375] on button "Continue" at bounding box center [185, 383] width 75 height 26
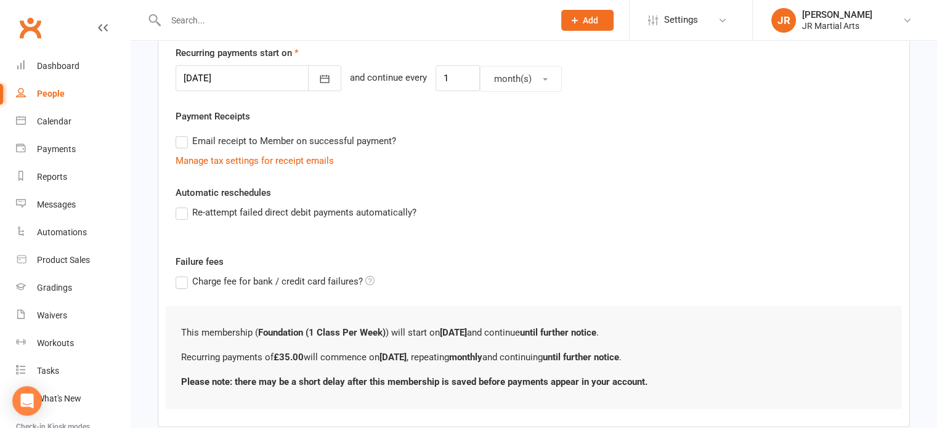
scroll to position [367, 0]
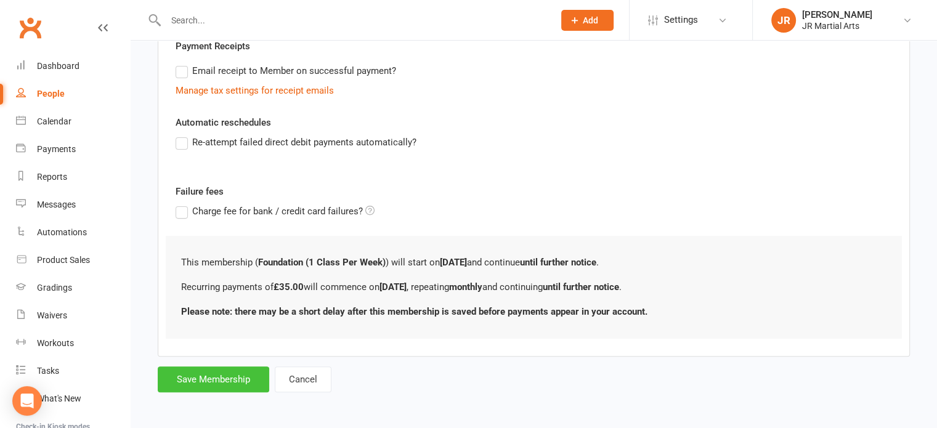
click at [232, 371] on button "Save Membership" at bounding box center [214, 380] width 112 height 26
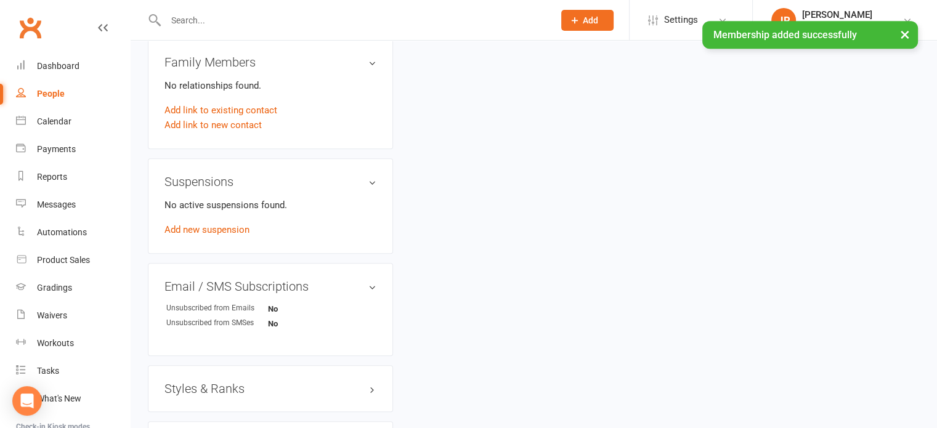
scroll to position [739, 0]
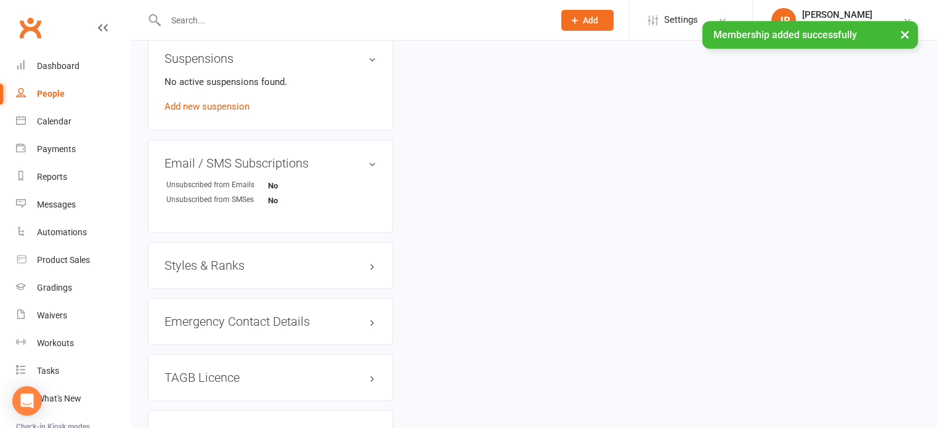
click at [242, 256] on div "Styles & Ranks" at bounding box center [270, 265] width 245 height 47
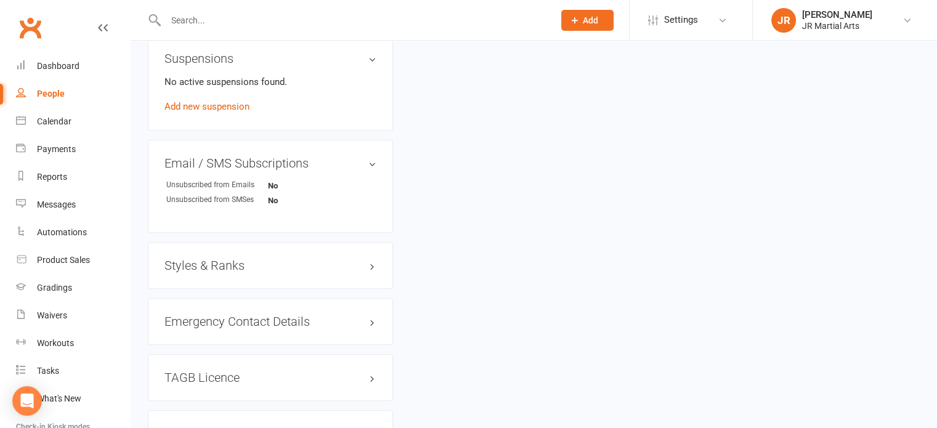
click at [242, 261] on h3 "Styles & Ranks" at bounding box center [271, 266] width 212 height 14
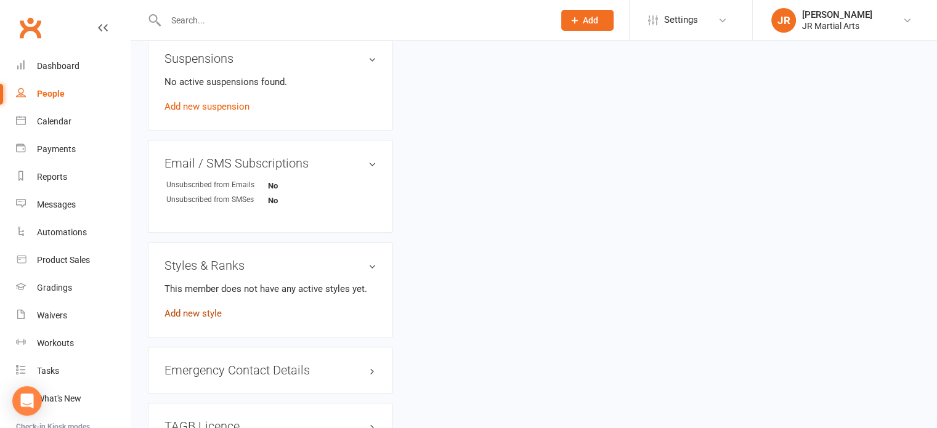
click at [208, 312] on link "Add new style" at bounding box center [193, 313] width 57 height 11
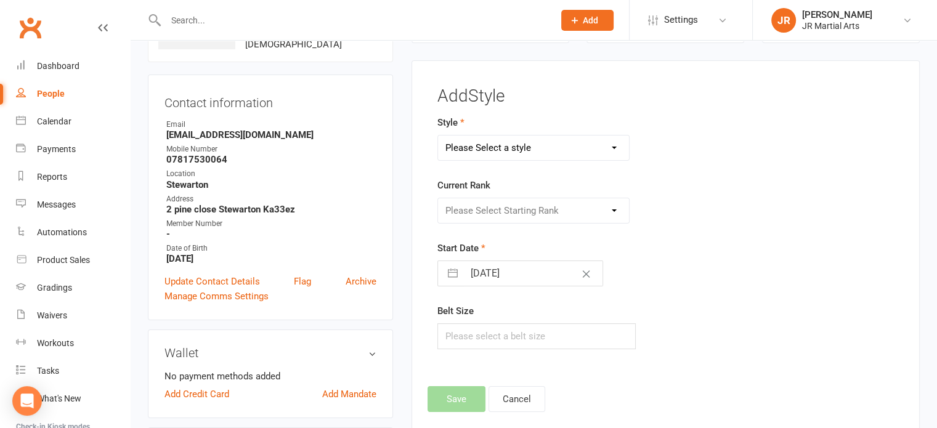
scroll to position [94, 0]
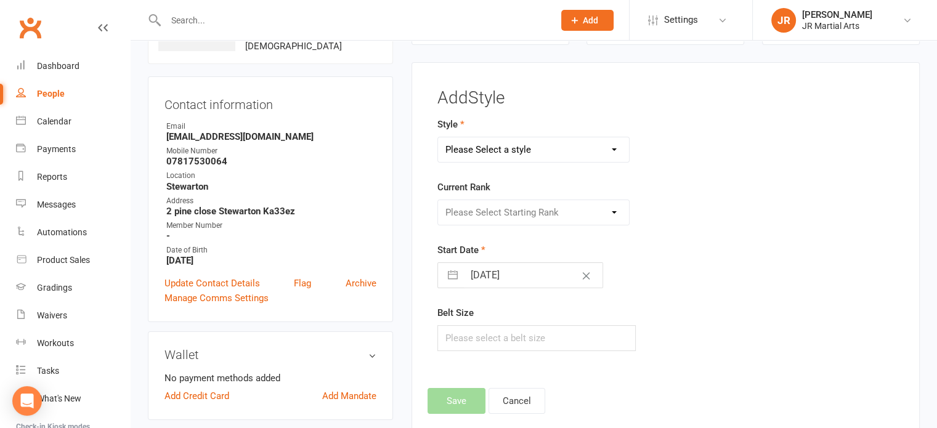
click at [545, 157] on select "Please Select a style Ninja Kidz Tae Kwon-Do" at bounding box center [534, 149] width 192 height 25
select select "3633"
click at [438, 137] on select "Please Select a style Ninja Kidz Tae Kwon-Do" at bounding box center [534, 149] width 192 height 25
click at [537, 273] on input "[DATE]" at bounding box center [533, 275] width 139 height 25
select select "8"
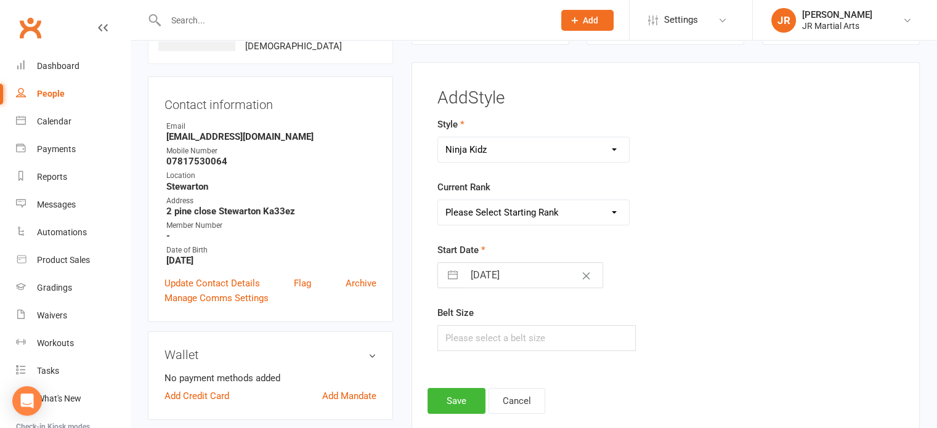
select select "2025"
select select "9"
select select "2025"
select select "10"
select select "2025"
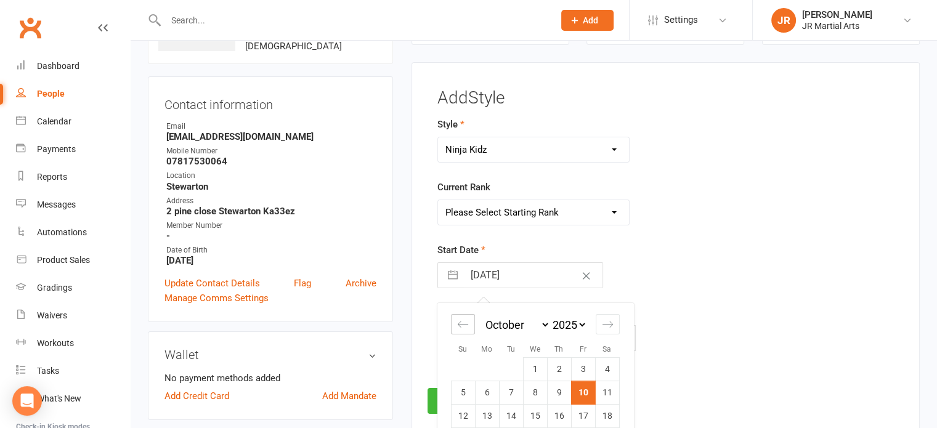
click at [451, 322] on div "Move backward to switch to the previous month." at bounding box center [463, 324] width 24 height 20
select select "7"
select select "2025"
click at [542, 391] on td "10" at bounding box center [535, 392] width 24 height 23
type input "[DATE]"
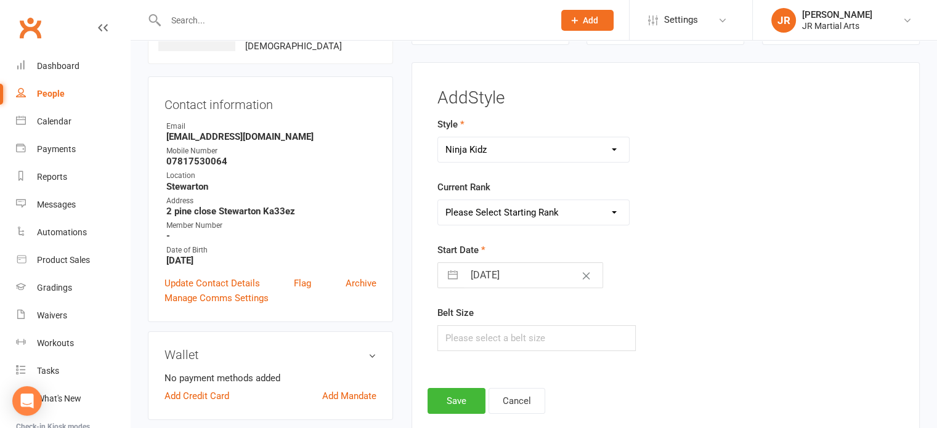
click at [552, 216] on select "Please Select Starting Rank [PERSON_NAME] Belt NK Purple Stripe [PERSON_NAME] S…" at bounding box center [534, 212] width 192 height 25
select select "43067"
click at [438, 200] on select "Please Select Starting Rank [PERSON_NAME] Belt NK Purple Stripe [PERSON_NAME] S…" at bounding box center [534, 212] width 192 height 25
click at [460, 399] on button "Save" at bounding box center [457, 401] width 58 height 26
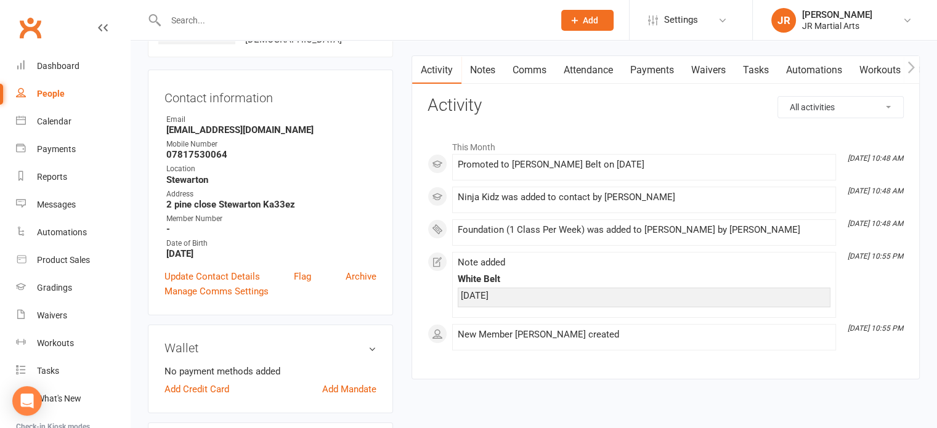
scroll to position [0, 0]
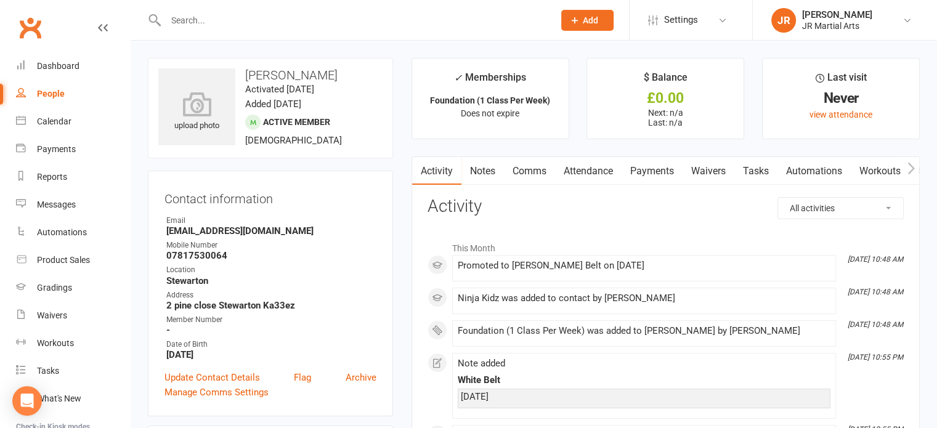
click at [289, 20] on input "text" at bounding box center [353, 20] width 383 height 17
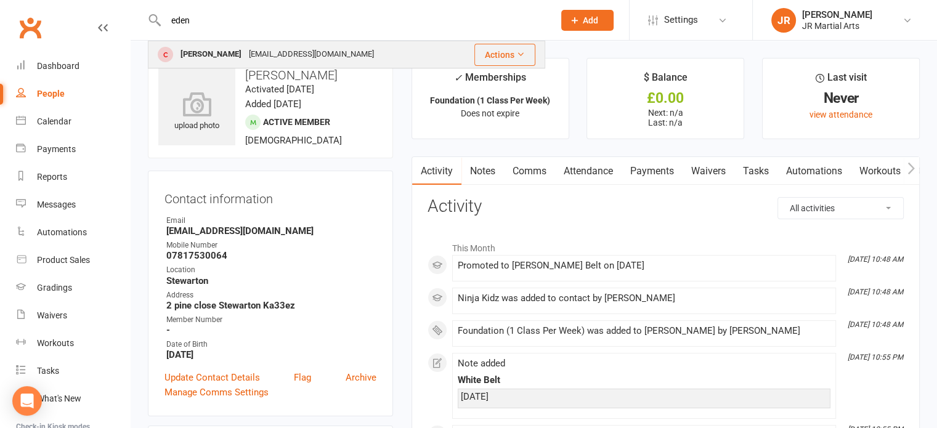
type input "eden"
click at [281, 48] on div "[EMAIL_ADDRESS][DOMAIN_NAME]" at bounding box center [311, 55] width 132 height 18
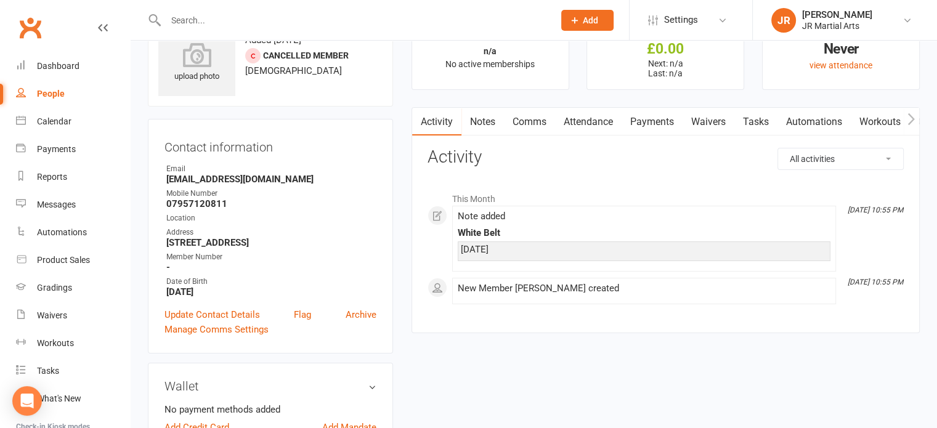
scroll to position [123, 0]
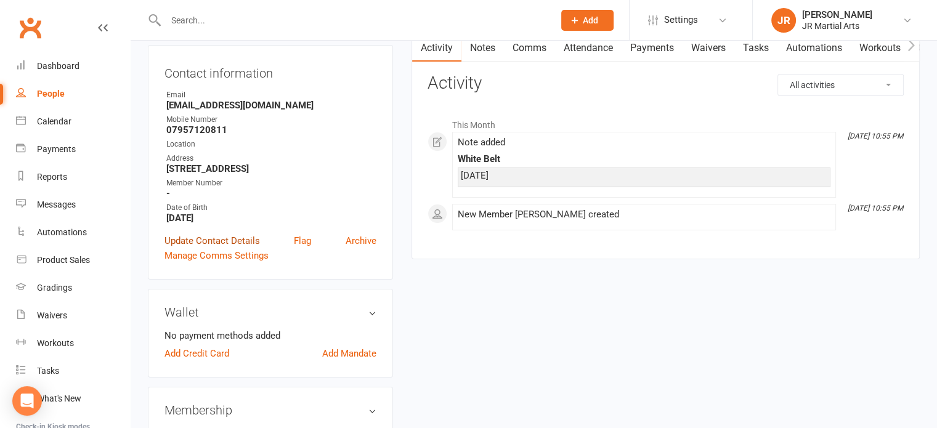
click at [211, 241] on link "Update Contact Details" at bounding box center [213, 241] width 96 height 15
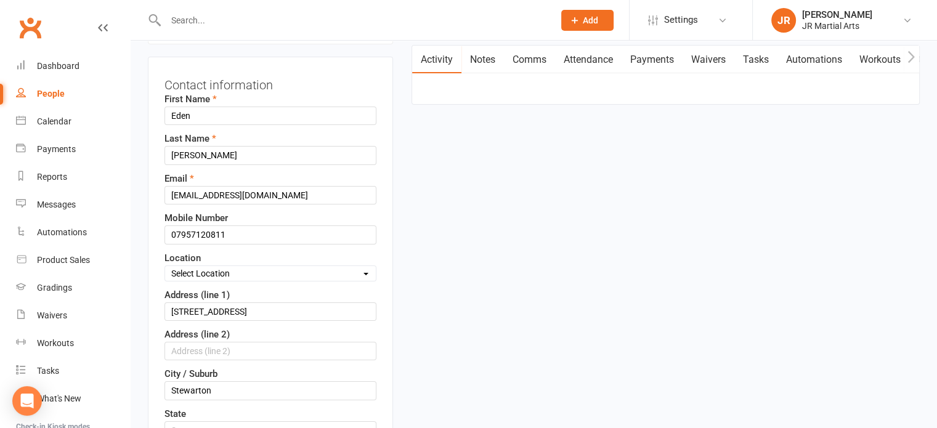
scroll to position [243, 0]
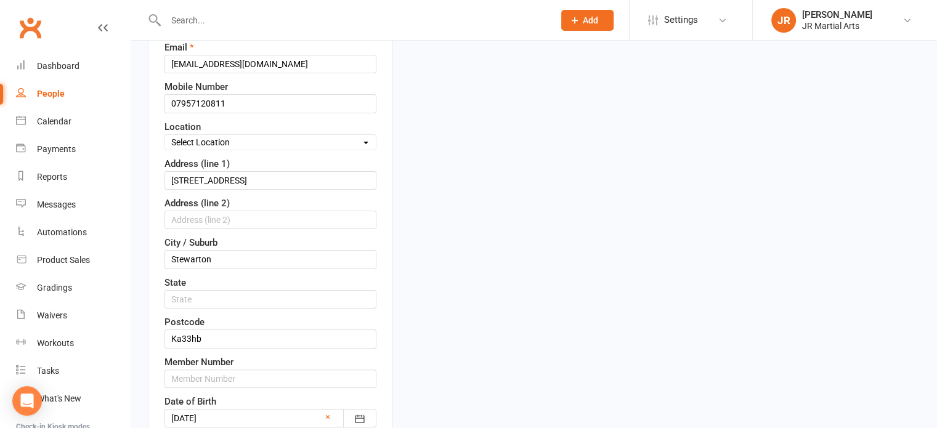
click at [246, 140] on select "Select Location Dunlop [GEOGRAPHIC_DATA] [GEOGRAPHIC_DATA] [GEOGRAPHIC_DATA] [G…" at bounding box center [270, 143] width 211 height 14
select select "3"
click at [165, 136] on select "Select Location Dunlop [GEOGRAPHIC_DATA] [GEOGRAPHIC_DATA] [GEOGRAPHIC_DATA] [G…" at bounding box center [270, 143] width 211 height 14
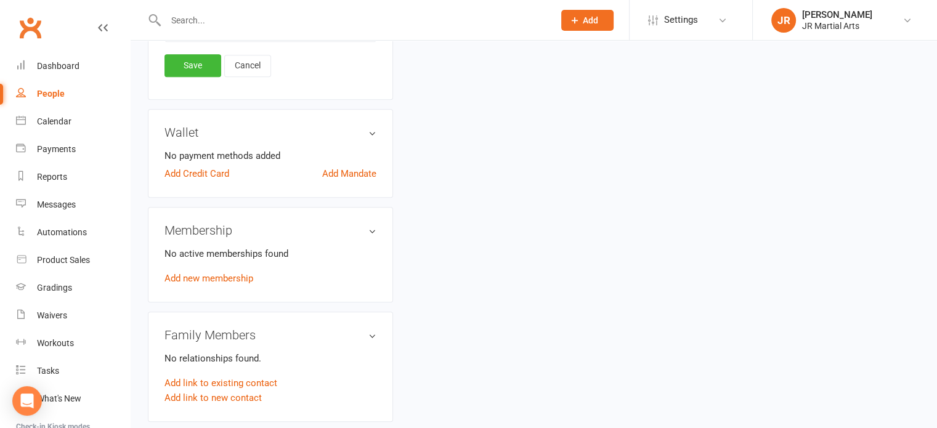
scroll to position [551, 0]
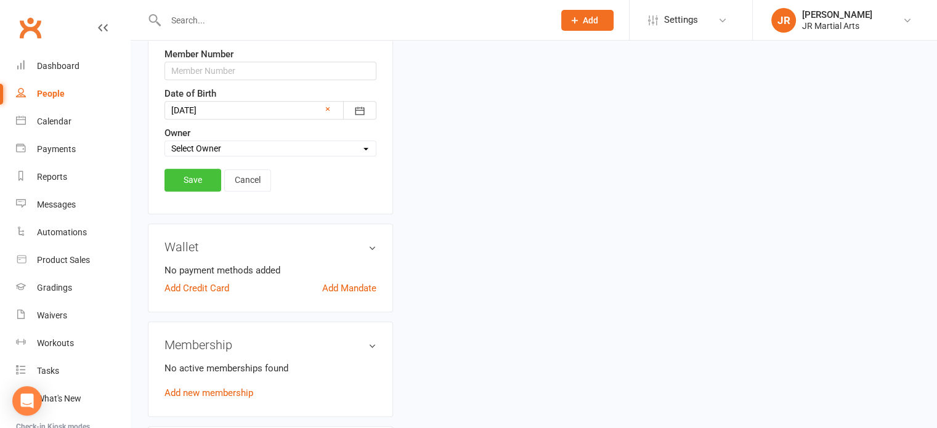
click at [214, 177] on link "Save" at bounding box center [193, 180] width 57 height 22
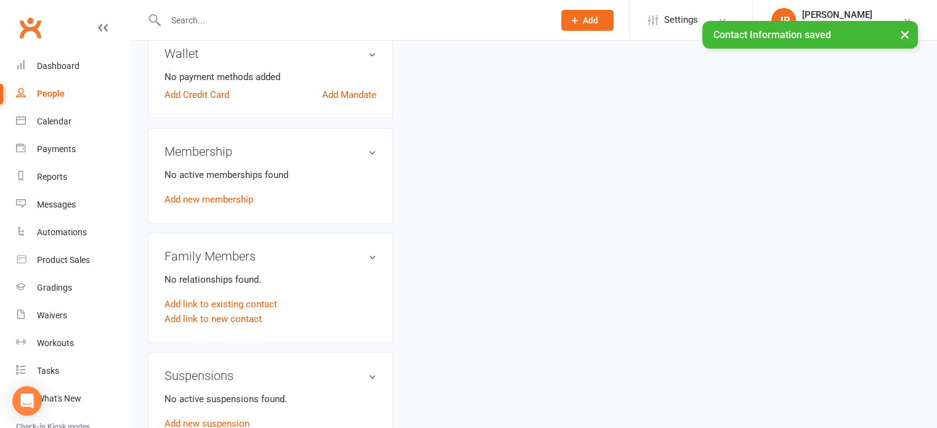
scroll to position [366, 0]
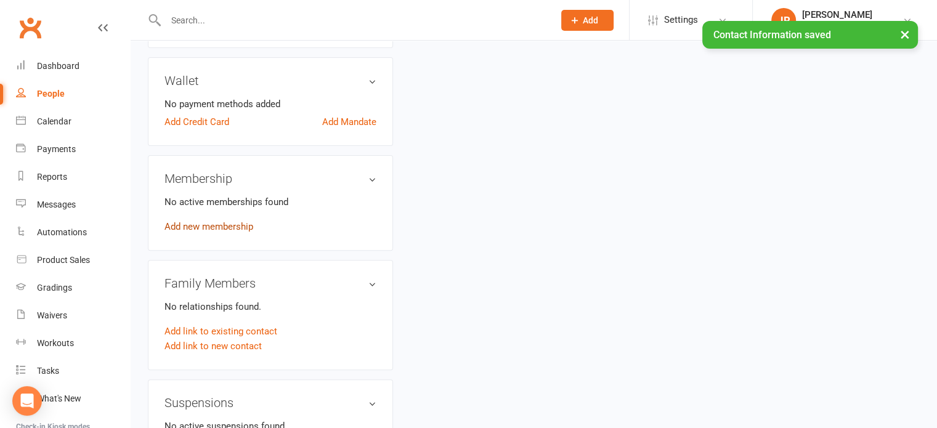
click at [234, 229] on link "Add new membership" at bounding box center [209, 226] width 89 height 11
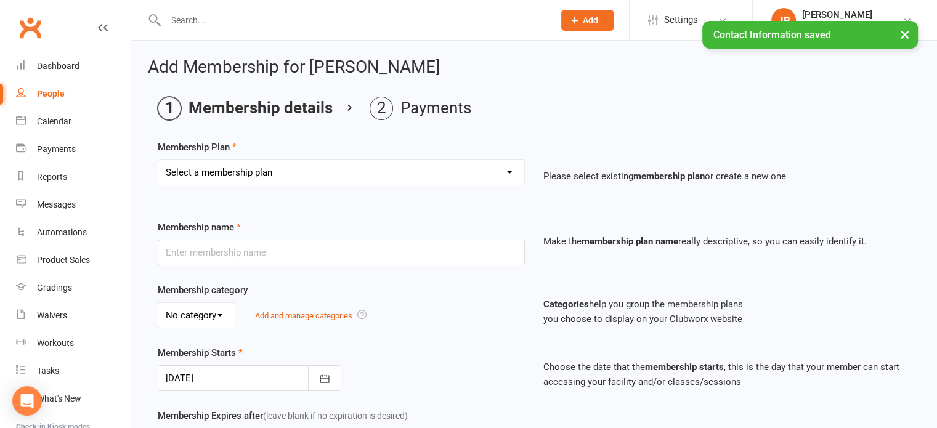
click at [272, 177] on select "Select a membership plan Create new Membership Plan Elite (Unlimited Classes) M…" at bounding box center [341, 172] width 366 height 25
select select "3"
click at [158, 160] on select "Select a membership plan Create new Membership Plan Elite (Unlimited Classes) M…" at bounding box center [341, 172] width 366 height 25
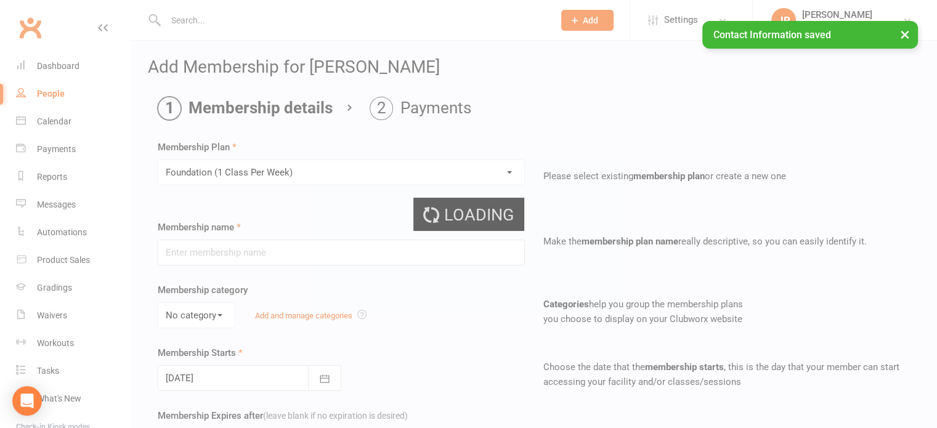
type input "Foundation (1 Class Per Week)"
select select "0"
type input "[DATE]"
type input "0"
type input "1"
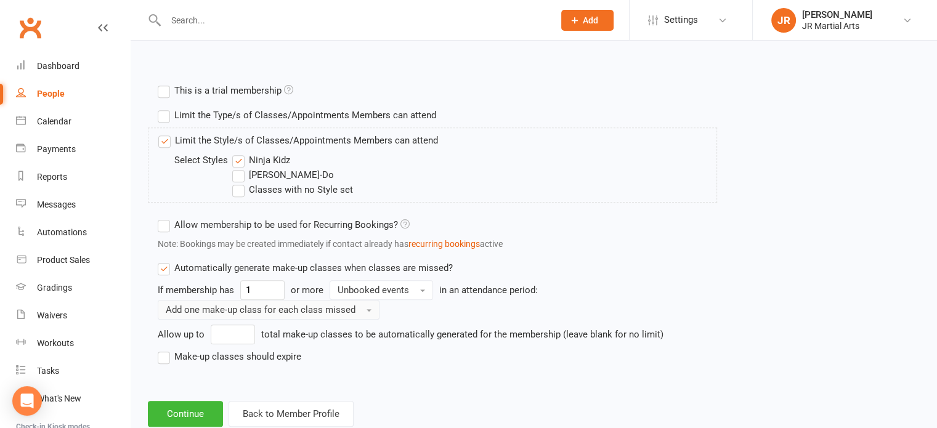
scroll to position [591, 0]
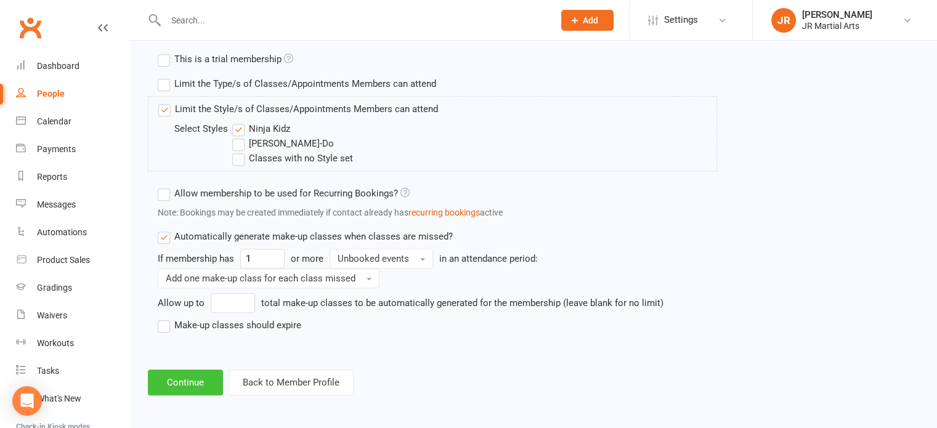
click at [200, 376] on button "Continue" at bounding box center [185, 383] width 75 height 26
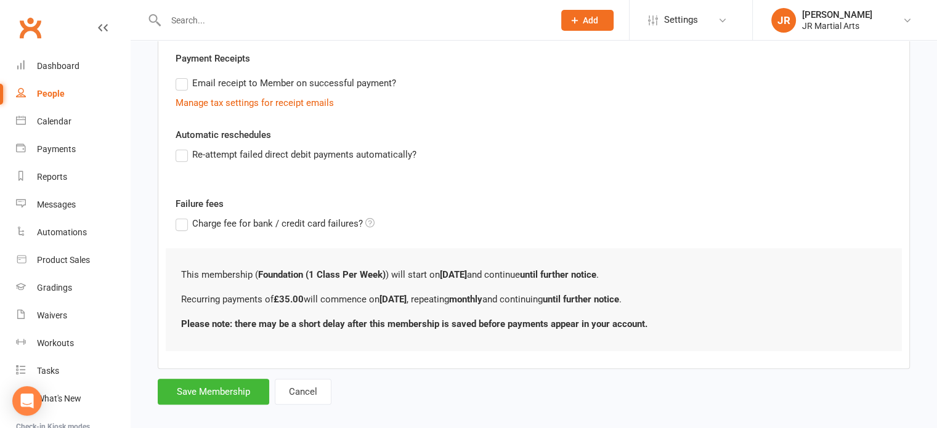
scroll to position [367, 0]
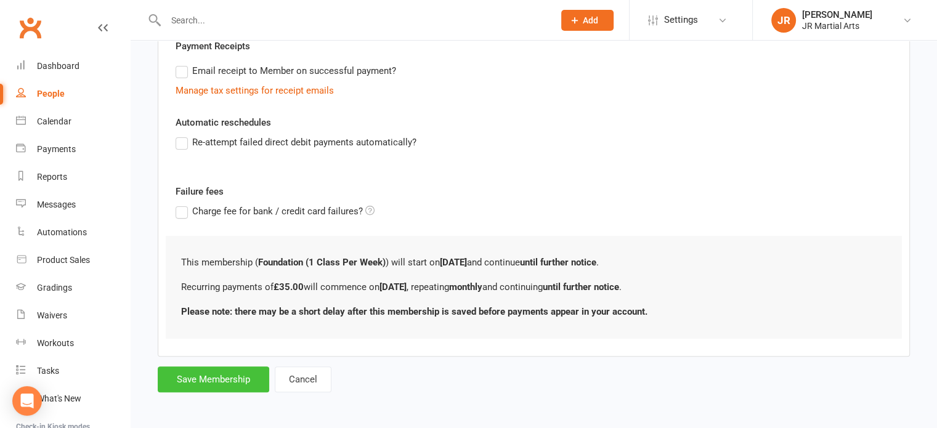
click at [224, 376] on button "Save Membership" at bounding box center [214, 380] width 112 height 26
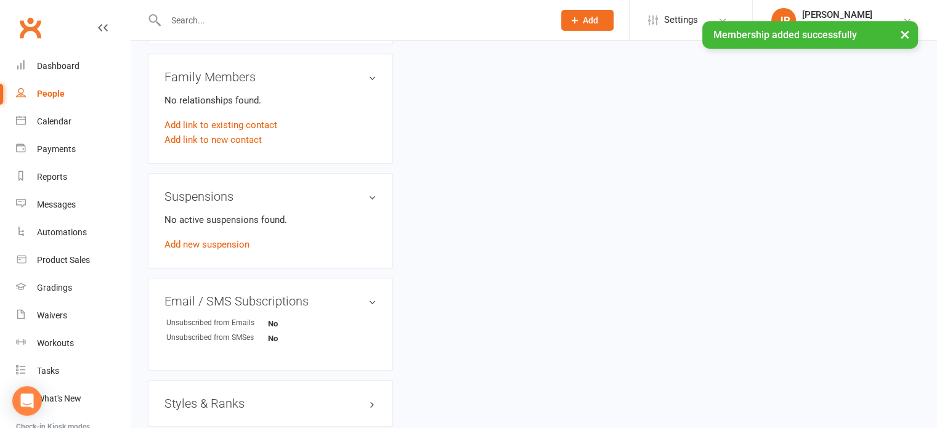
scroll to position [678, 0]
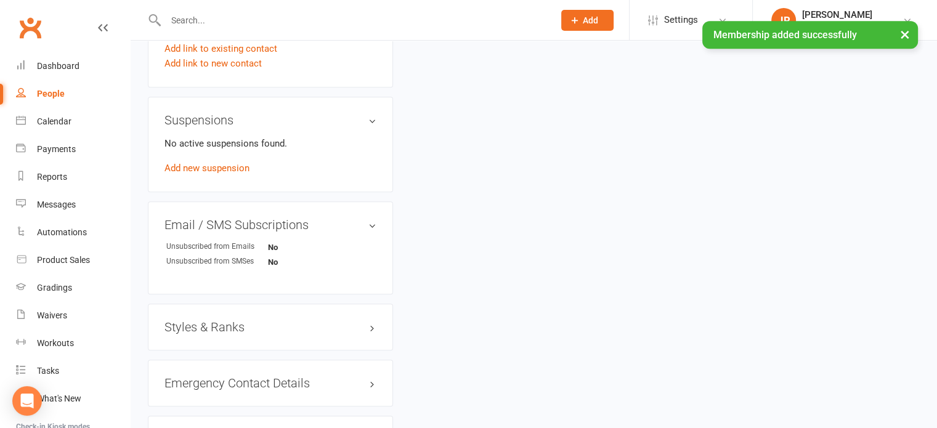
click at [236, 328] on h3 "Styles & Ranks" at bounding box center [271, 327] width 212 height 14
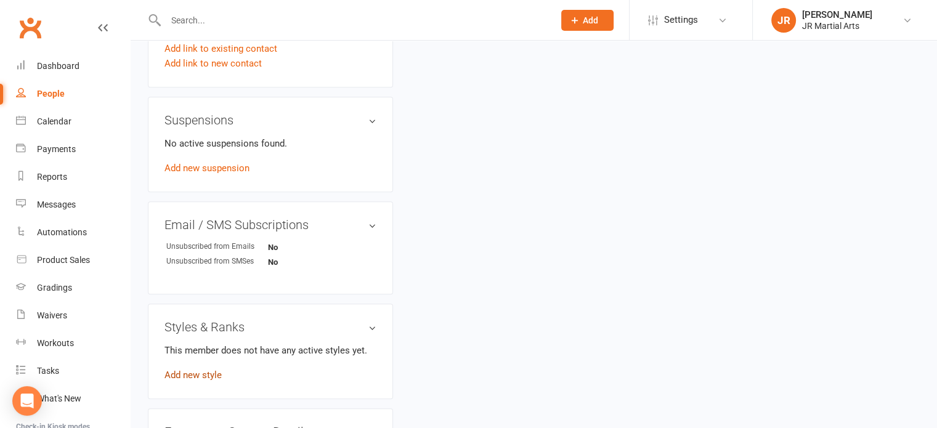
click at [210, 370] on link "Add new style" at bounding box center [193, 375] width 57 height 11
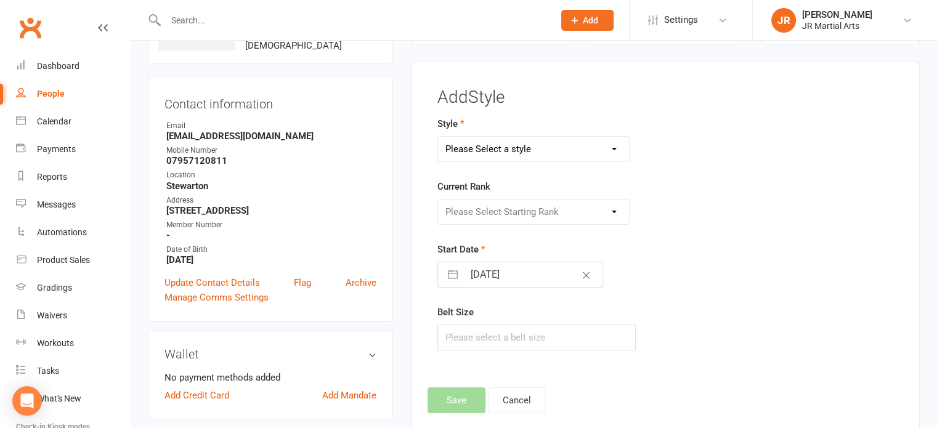
scroll to position [94, 0]
drag, startPoint x: 486, startPoint y: 149, endPoint x: 490, endPoint y: 157, distance: 9.1
click at [486, 149] on select "Please Select a style Ninja Kidz Tae Kwon-Do" at bounding box center [534, 149] width 192 height 25
select select "3633"
click at [438, 137] on select "Please Select a style Ninja Kidz Tae Kwon-Do" at bounding box center [534, 149] width 192 height 25
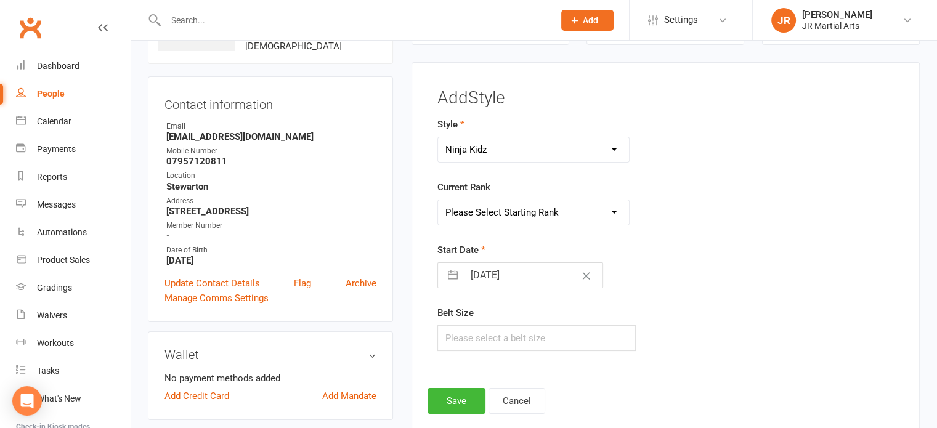
click at [528, 278] on input "[DATE]" at bounding box center [533, 275] width 139 height 25
select select "8"
select select "2025"
select select "9"
select select "2025"
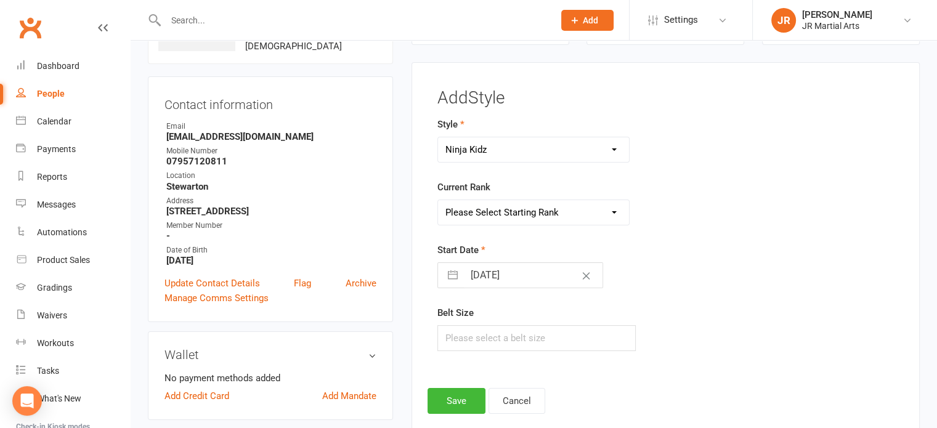
select select "10"
select select "2025"
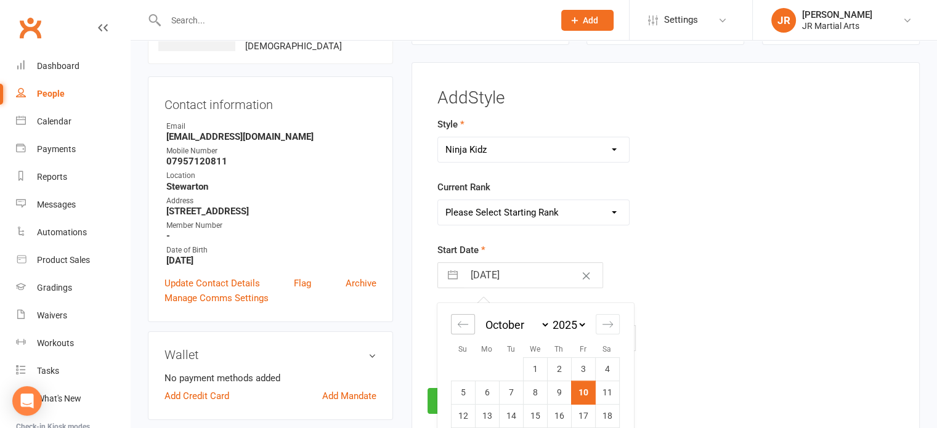
click at [465, 320] on icon "Move backward to switch to the previous month." at bounding box center [463, 325] width 12 height 12
select select "7"
select select "2025"
click at [465, 320] on icon "Move backward to switch to the previous month." at bounding box center [463, 325] width 12 height 12
select select "6"
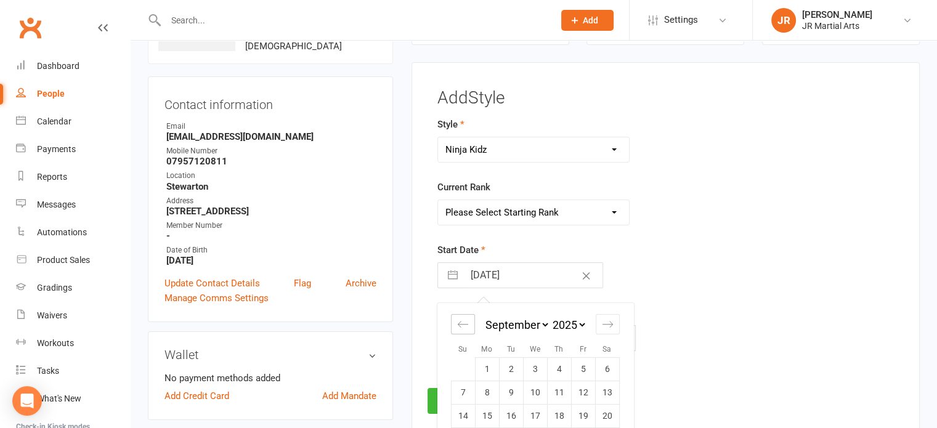
select select "2025"
click at [587, 372] on td "1" at bounding box center [583, 369] width 24 height 23
type input "[DATE]"
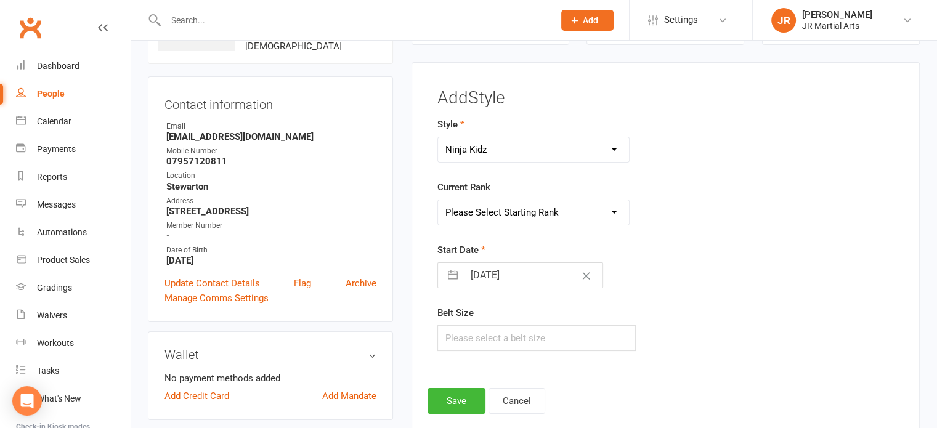
click at [540, 211] on select "Please Select Starting Rank [PERSON_NAME] Belt NK Purple Stripe [PERSON_NAME] S…" at bounding box center [534, 212] width 192 height 25
select select "43067"
click at [438, 200] on select "Please Select Starting Rank [PERSON_NAME] Belt NK Purple Stripe [PERSON_NAME] S…" at bounding box center [534, 212] width 192 height 25
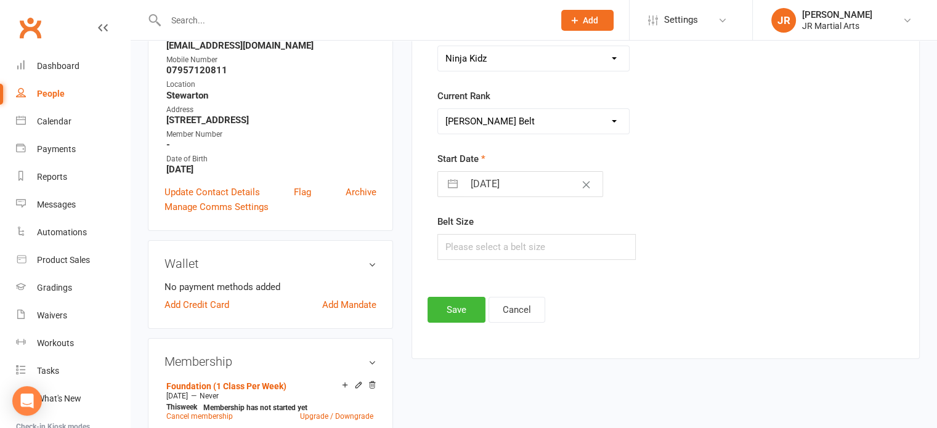
scroll to position [279, 0]
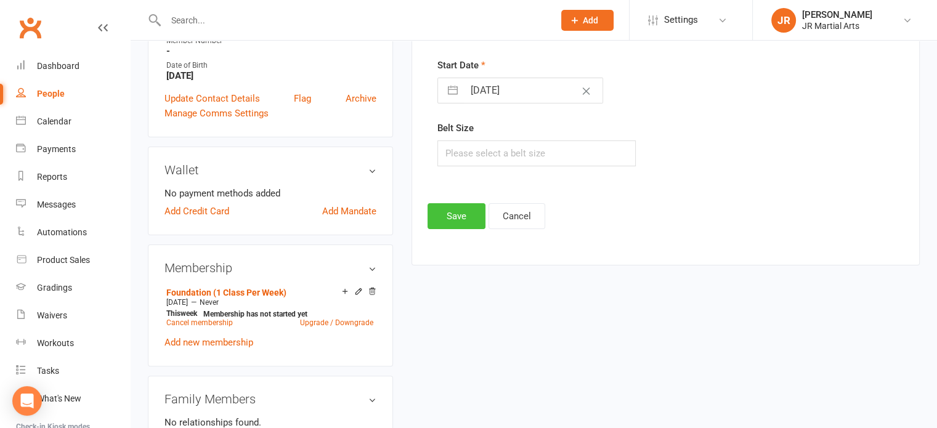
click at [457, 216] on button "Save" at bounding box center [457, 216] width 58 height 26
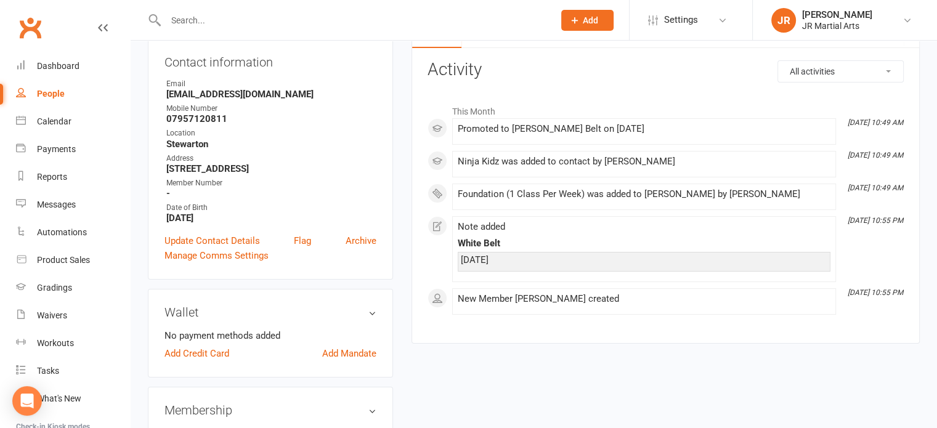
scroll to position [0, 0]
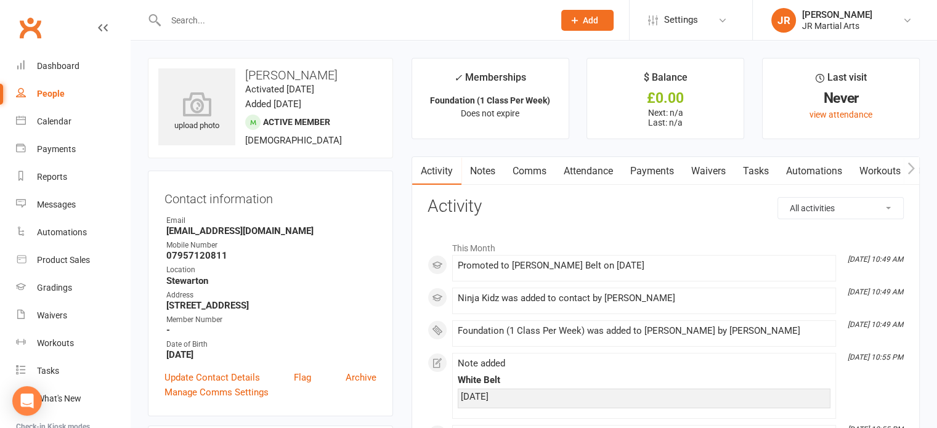
click at [229, 21] on input "text" at bounding box center [353, 20] width 383 height 17
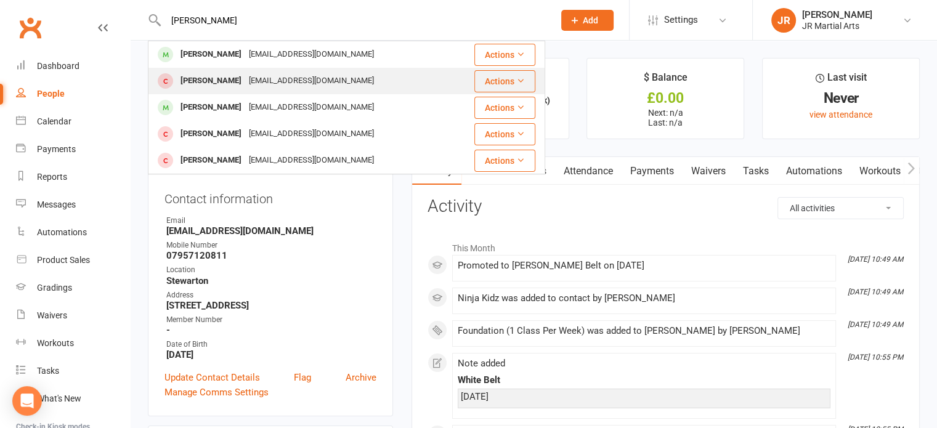
type input "[PERSON_NAME]"
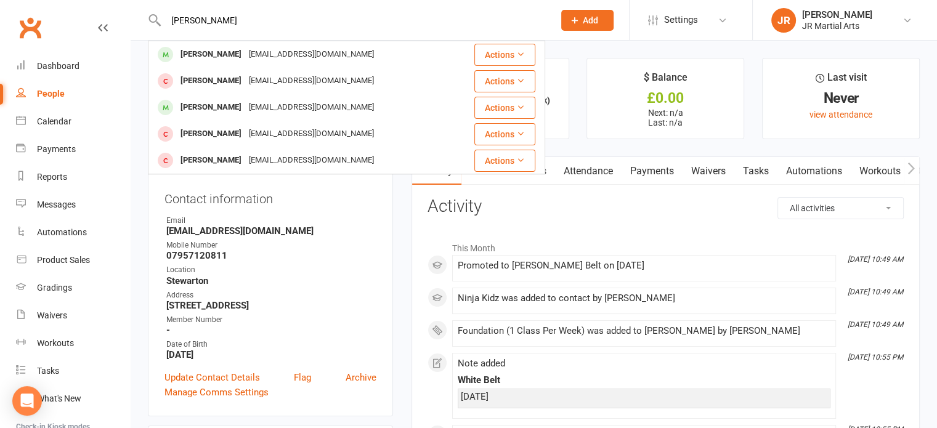
click at [245, 82] on div "[EMAIL_ADDRESS][DOMAIN_NAME]" at bounding box center [311, 81] width 132 height 18
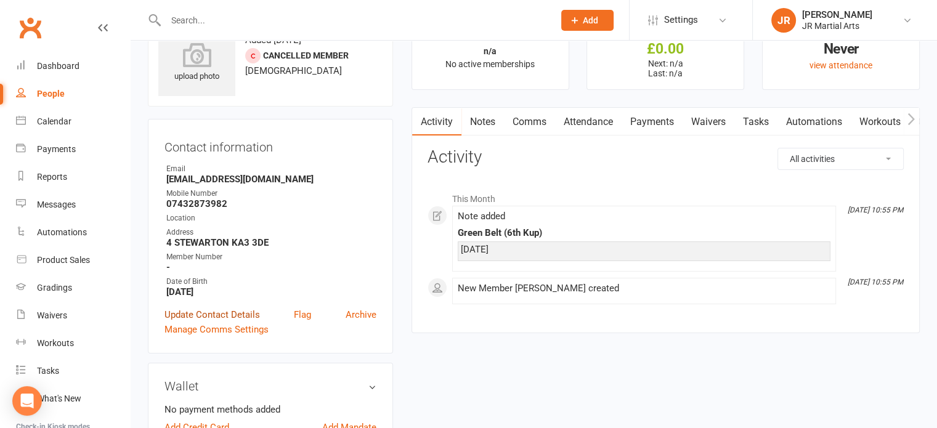
scroll to position [123, 0]
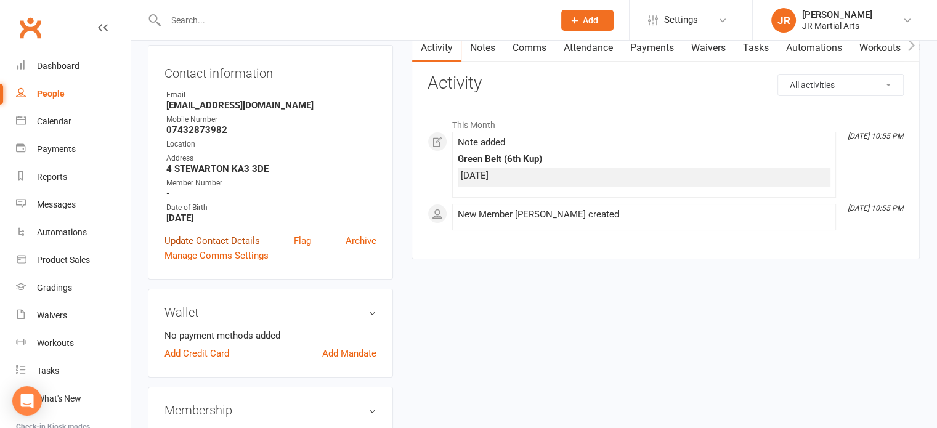
click at [200, 246] on link "Update Contact Details" at bounding box center [213, 241] width 96 height 15
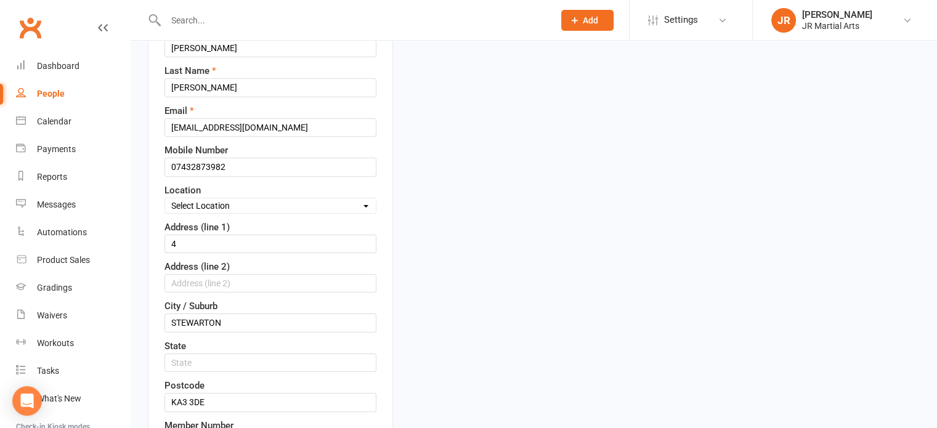
scroll to position [181, 0]
click at [243, 200] on select "Select Location Dunlop [GEOGRAPHIC_DATA] [GEOGRAPHIC_DATA] [GEOGRAPHIC_DATA] [G…" at bounding box center [270, 204] width 211 height 14
select select "3"
click at [165, 197] on select "Select Location Dunlop [GEOGRAPHIC_DATA] [GEOGRAPHIC_DATA] [GEOGRAPHIC_DATA] [G…" at bounding box center [270, 204] width 211 height 14
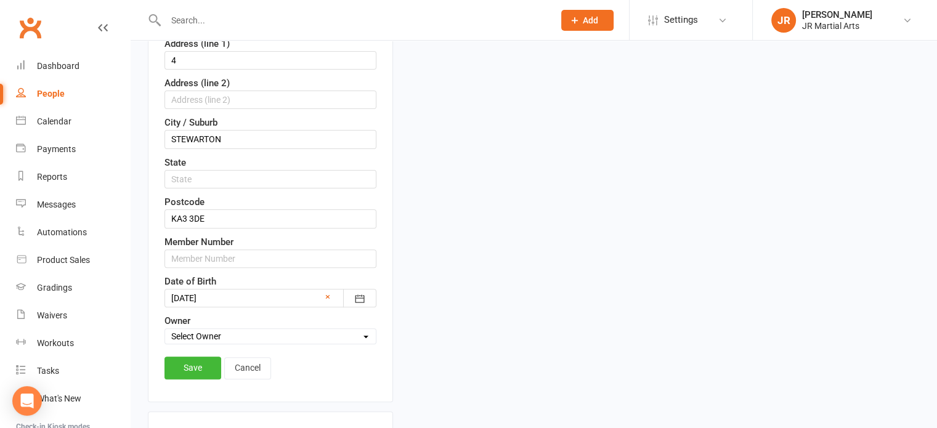
scroll to position [366, 0]
click at [200, 254] on input "text" at bounding box center [271, 255] width 212 height 18
paste input "193000"
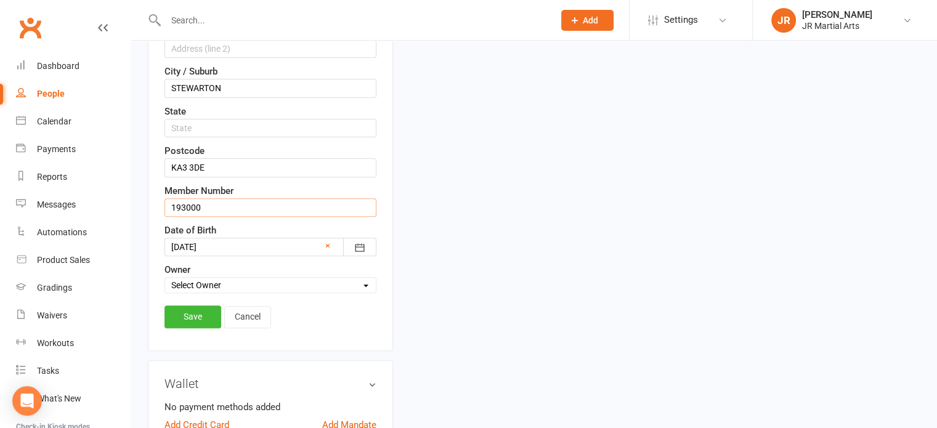
scroll to position [428, 0]
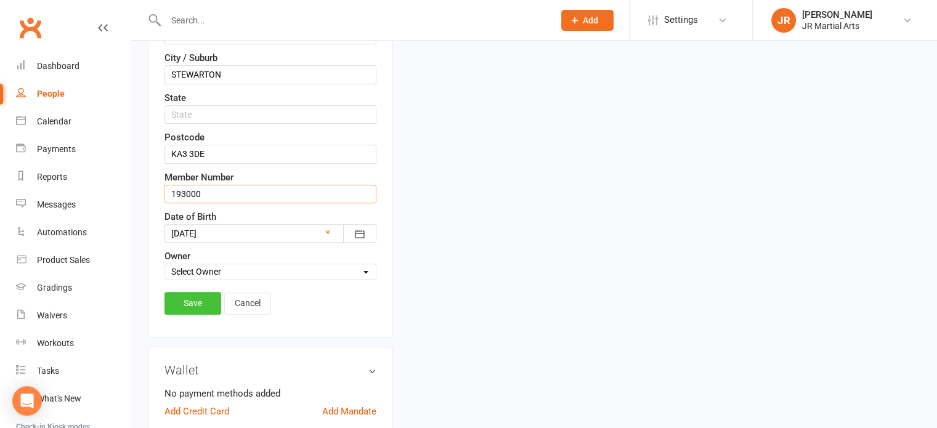
type input "193000"
click at [177, 300] on link "Save" at bounding box center [193, 303] width 57 height 22
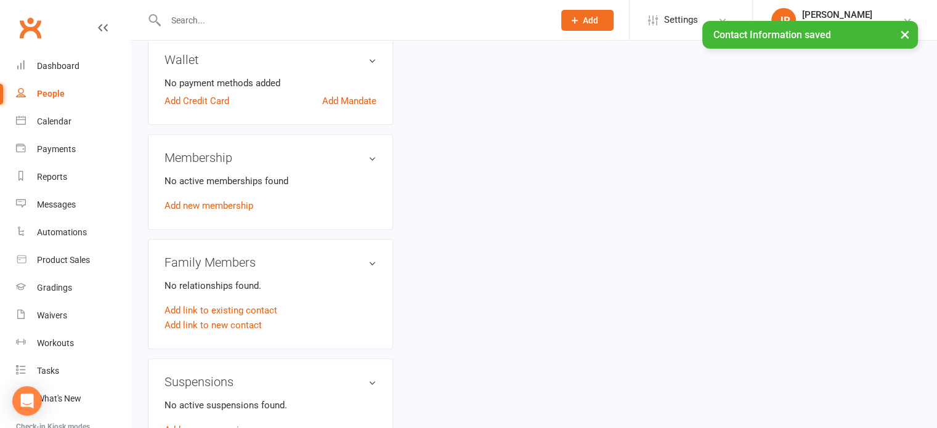
scroll to position [366, 0]
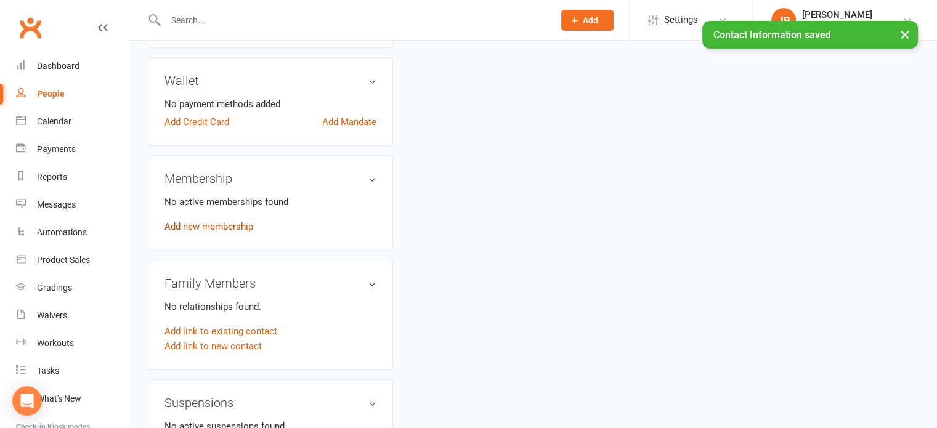
click at [246, 221] on link "Add new membership" at bounding box center [209, 226] width 89 height 11
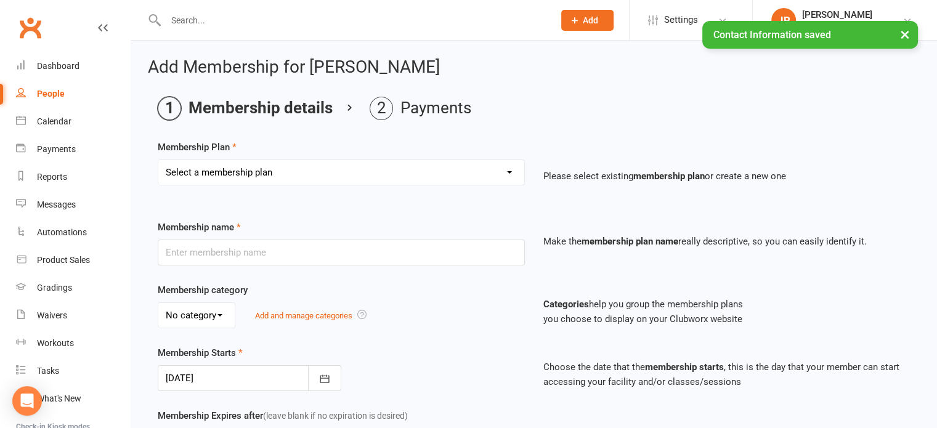
click at [335, 176] on select "Select a membership plan Create new Membership Plan Elite (Unlimited Classes) M…" at bounding box center [341, 172] width 366 height 25
select select "2"
click at [158, 160] on select "Select a membership plan Create new Membership Plan Elite (Unlimited Classes) M…" at bounding box center [341, 172] width 366 height 25
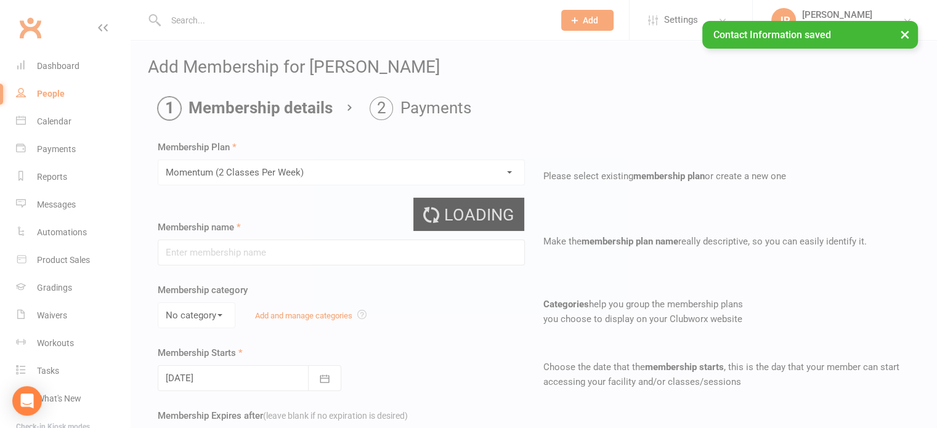
type input "Momentum (2 Classes Per Week)"
select select "0"
type input "[DATE]"
type input "0"
type input "2"
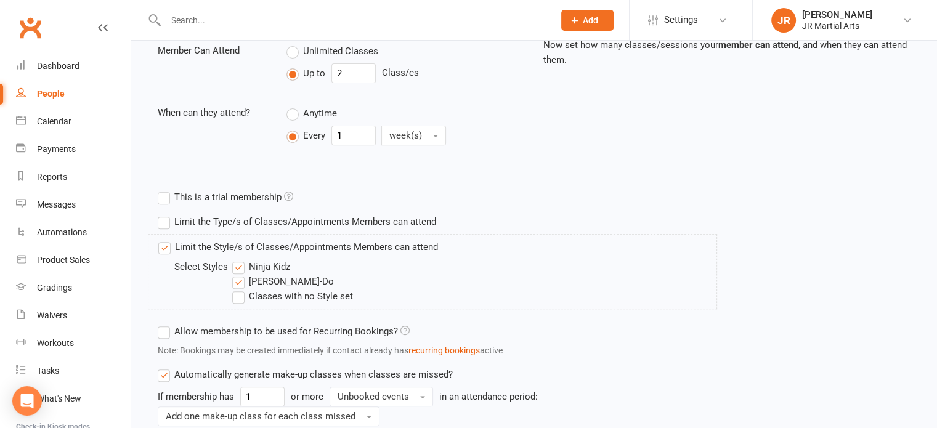
scroll to position [493, 0]
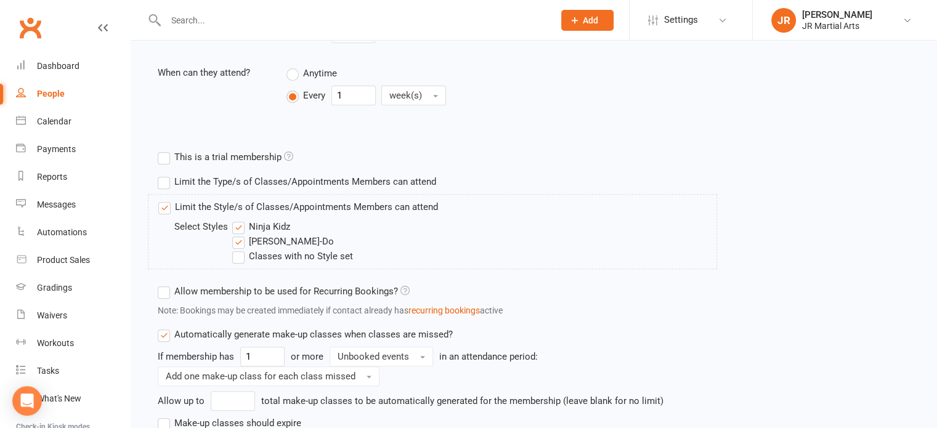
click at [244, 226] on label "Ninja Kidz" at bounding box center [261, 226] width 58 height 15
click at [240, 219] on input "Ninja Kidz" at bounding box center [236, 219] width 8 height 0
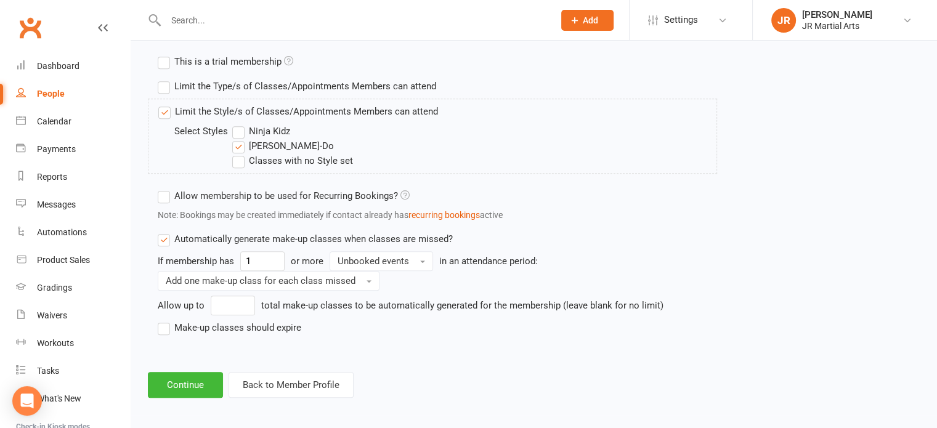
scroll to position [591, 0]
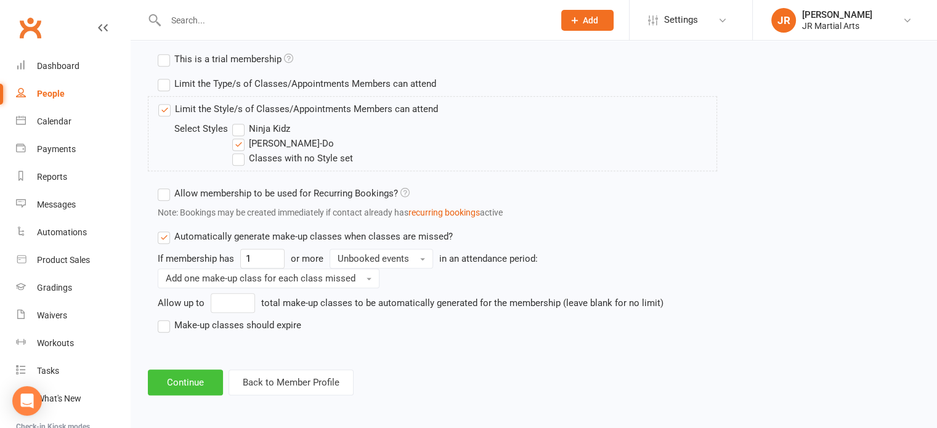
click at [195, 376] on button "Continue" at bounding box center [185, 383] width 75 height 26
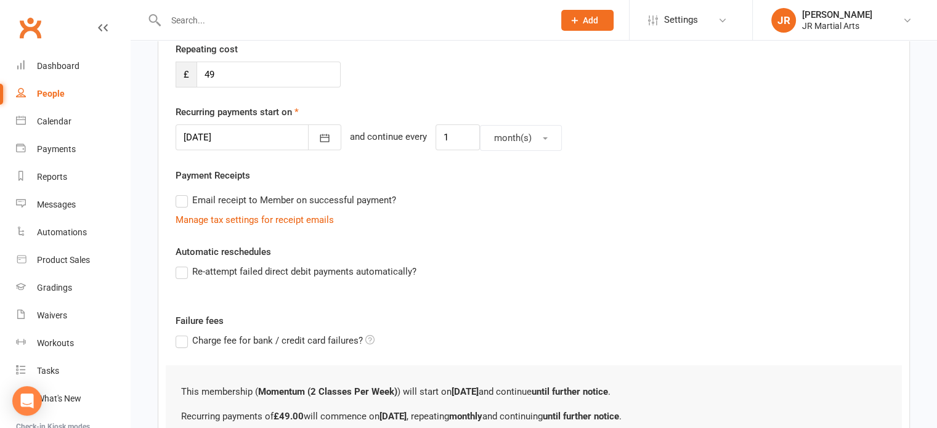
scroll to position [367, 0]
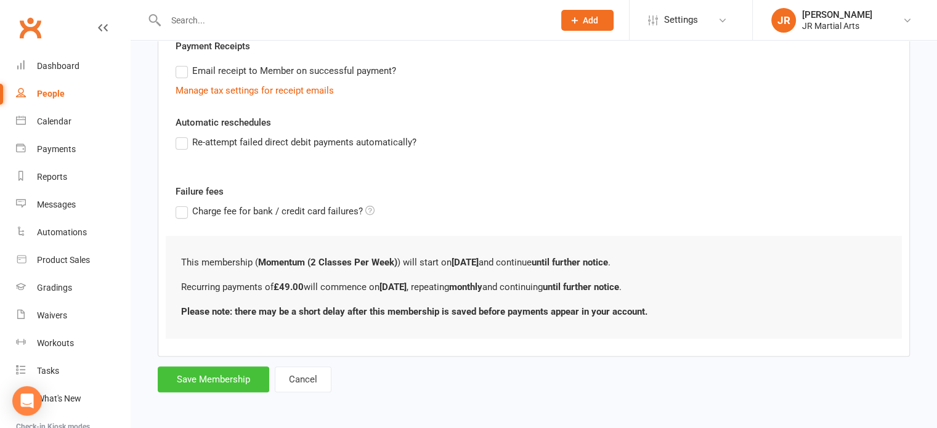
click at [226, 376] on button "Save Membership" at bounding box center [214, 380] width 112 height 26
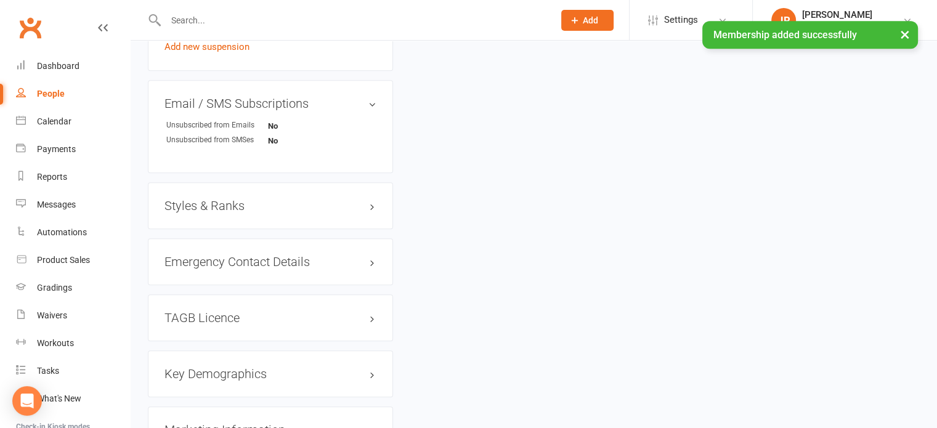
scroll to position [924, 0]
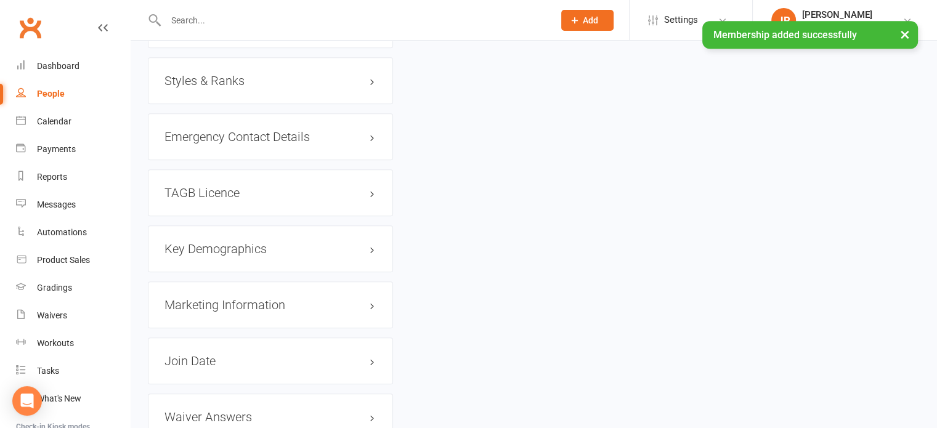
click at [237, 86] on h3 "Styles & Ranks" at bounding box center [271, 81] width 212 height 14
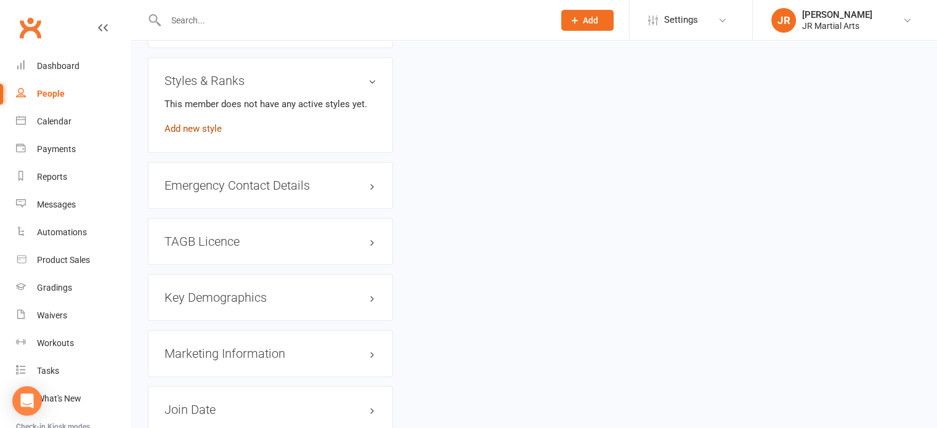
click at [221, 132] on link "Add new style" at bounding box center [193, 128] width 57 height 11
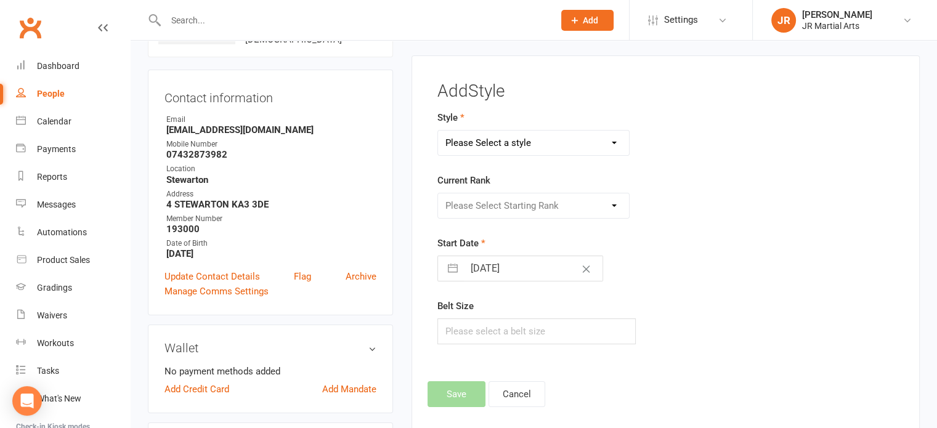
scroll to position [94, 0]
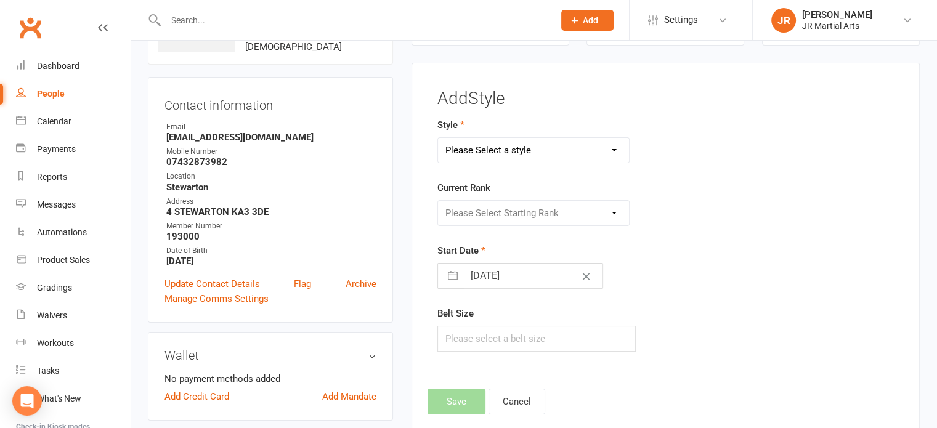
click at [519, 152] on select "Please Select a style Ninja Kidz Tae Kwon-Do" at bounding box center [534, 150] width 192 height 25
select select "3634"
click at [438, 138] on select "Please Select a style Ninja Kidz Tae Kwon-Do" at bounding box center [534, 150] width 192 height 25
select select "8"
select select "2025"
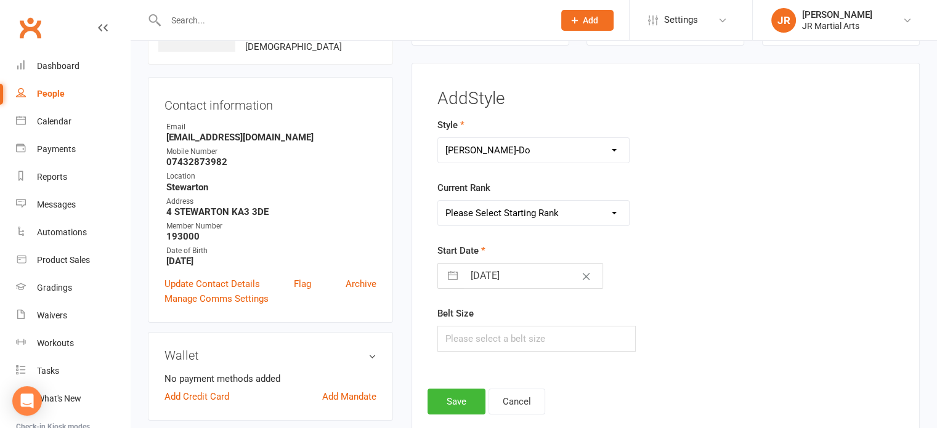
select select "9"
select select "2025"
select select "10"
select select "2025"
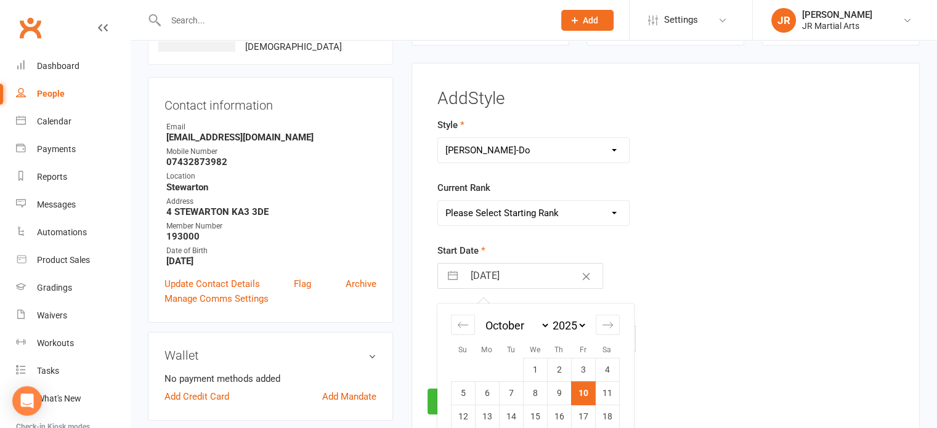
click at [540, 278] on input "[DATE]" at bounding box center [533, 276] width 139 height 25
click at [459, 317] on div "Move backward to switch to the previous month." at bounding box center [463, 325] width 24 height 20
select select "7"
select select "2025"
click at [461, 317] on div "Move backward to switch to the previous month." at bounding box center [463, 325] width 24 height 20
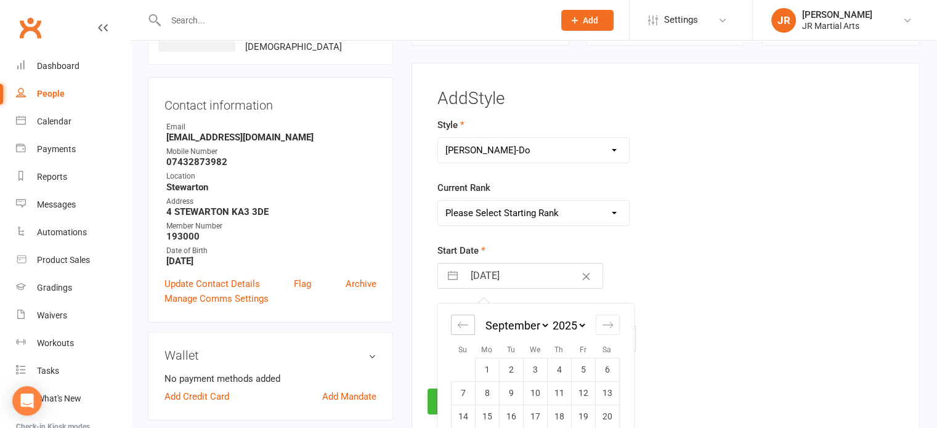
select select "6"
select select "2025"
click at [461, 319] on div "Move backward to switch to the previous month." at bounding box center [463, 325] width 24 height 20
select select "5"
select select "2025"
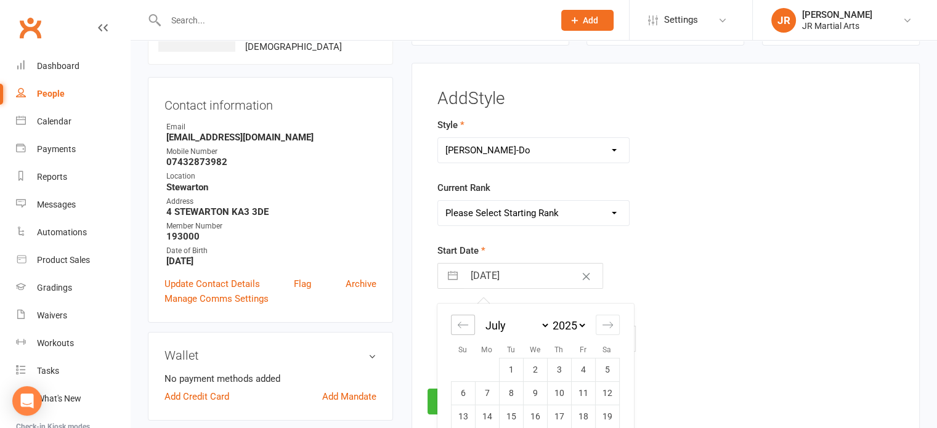
click at [461, 321] on icon "Move backward to switch to the previous month." at bounding box center [463, 325] width 12 height 12
select select "4"
select select "2025"
click at [460, 414] on td "15" at bounding box center [463, 416] width 24 height 23
type input "[DATE]"
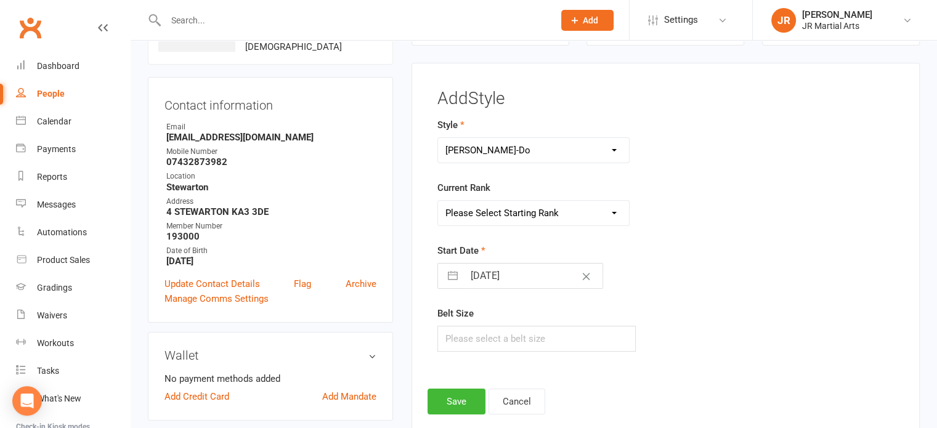
click at [487, 200] on div "Current Rank Please Select Starting Rank White Belt (10th Kup) Yellow Stripe (9…" at bounding box center [586, 204] width 298 height 46
click at [487, 219] on select "Please Select Starting Rank White Belt (10th Kup) Yellow Stripe (9th Kup) Yello…" at bounding box center [534, 213] width 192 height 25
select select "43076"
click at [438, 201] on select "Please Select Starting Rank White Belt (10th Kup) Yellow Stripe (9th Kup) Yello…" at bounding box center [534, 213] width 192 height 25
click at [466, 404] on button "Save" at bounding box center [457, 402] width 58 height 26
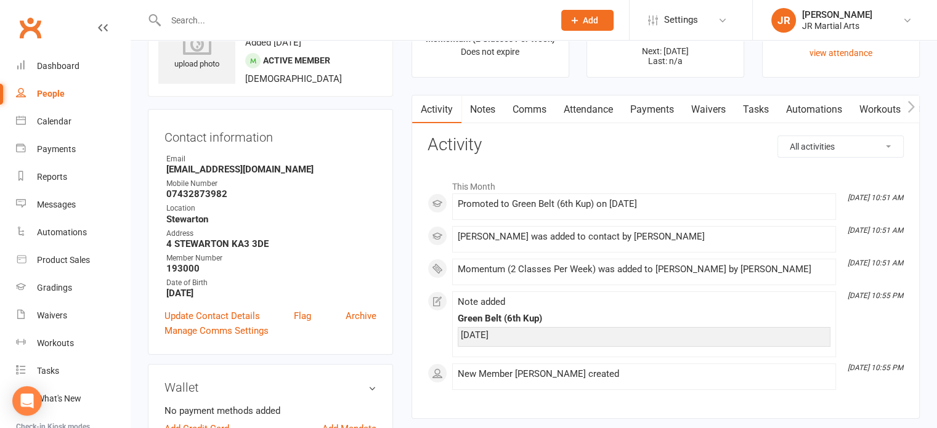
scroll to position [0, 0]
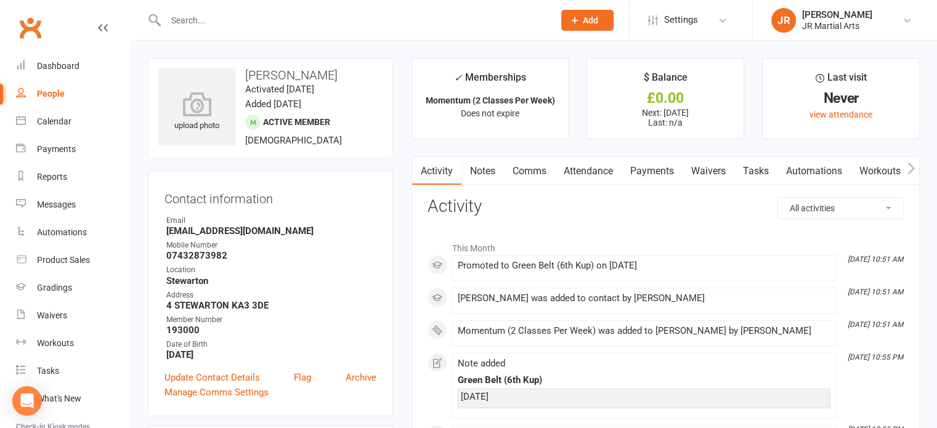
click at [330, 19] on input "text" at bounding box center [353, 20] width 383 height 17
type input "e"
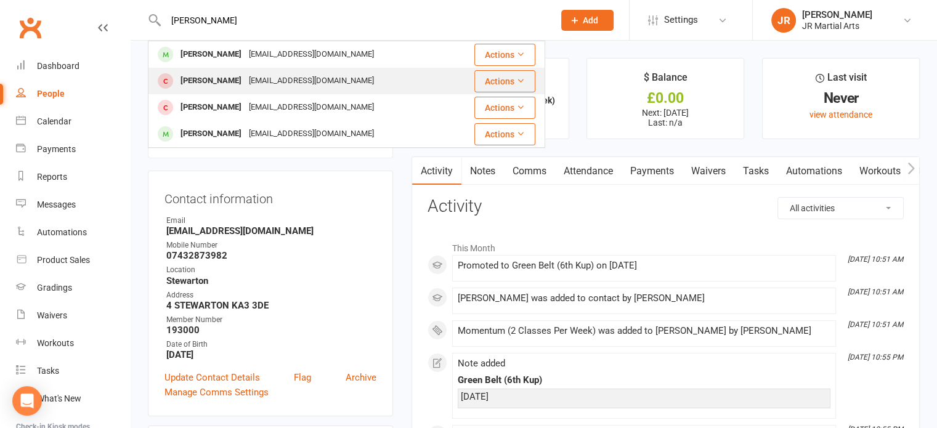
type input "[PERSON_NAME]"
click at [278, 75] on div "[EMAIL_ADDRESS][DOMAIN_NAME]" at bounding box center [311, 81] width 132 height 18
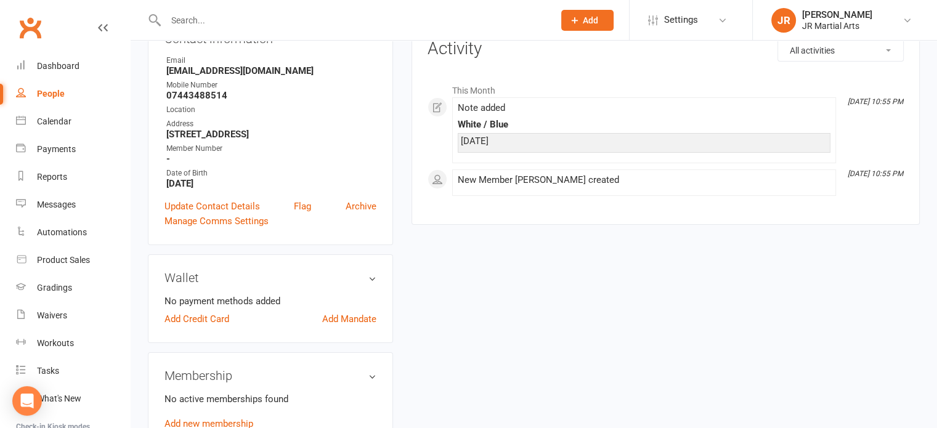
scroll to position [185, 0]
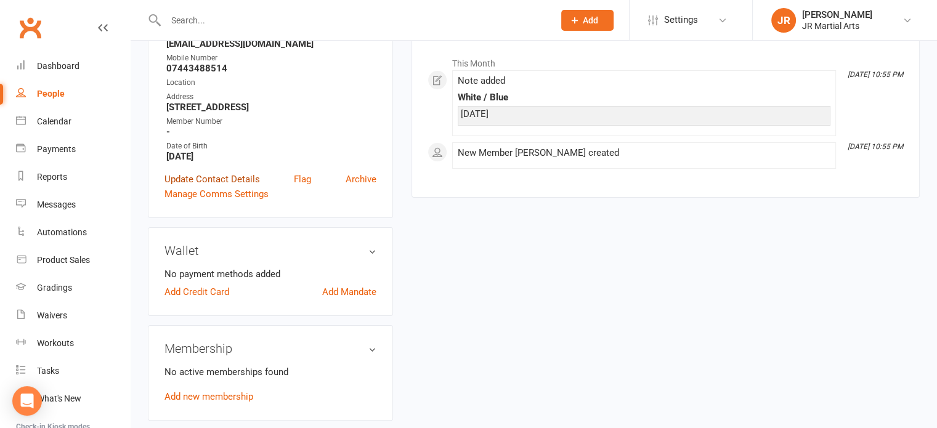
click at [234, 187] on link "Update Contact Details" at bounding box center [213, 179] width 96 height 15
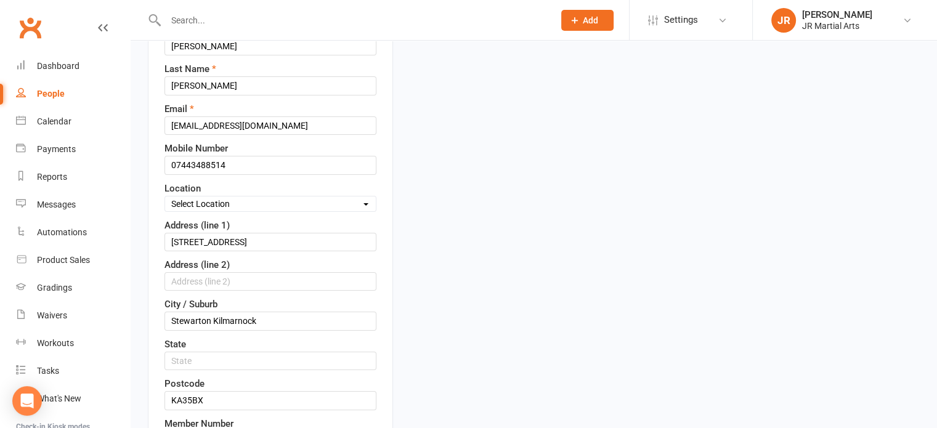
scroll to position [243, 0]
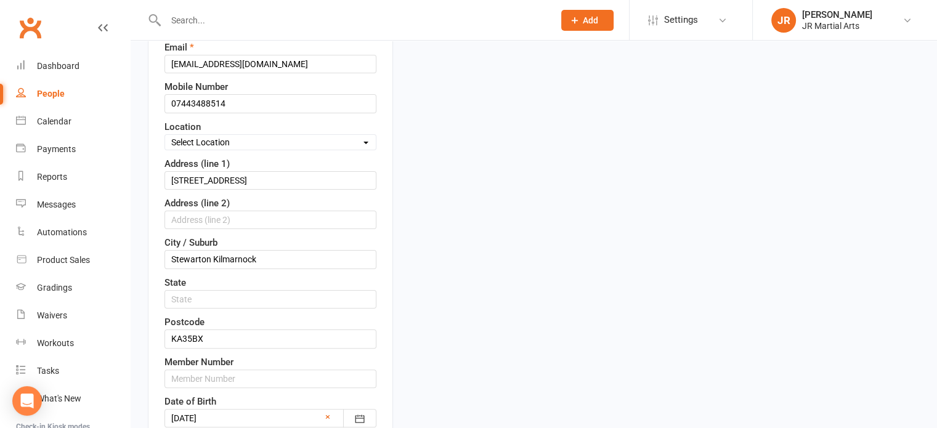
click at [234, 144] on select "Select Location Dunlop [GEOGRAPHIC_DATA] [GEOGRAPHIC_DATA] [GEOGRAPHIC_DATA] [G…" at bounding box center [270, 143] width 211 height 14
select select "3"
click at [165, 136] on select "Select Location Dunlop [GEOGRAPHIC_DATA] [GEOGRAPHIC_DATA] [GEOGRAPHIC_DATA] [G…" at bounding box center [270, 143] width 211 height 14
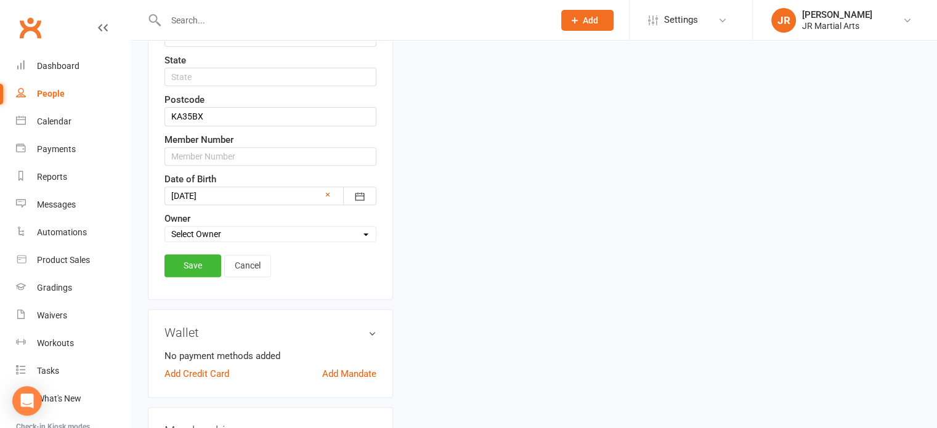
scroll to position [489, 0]
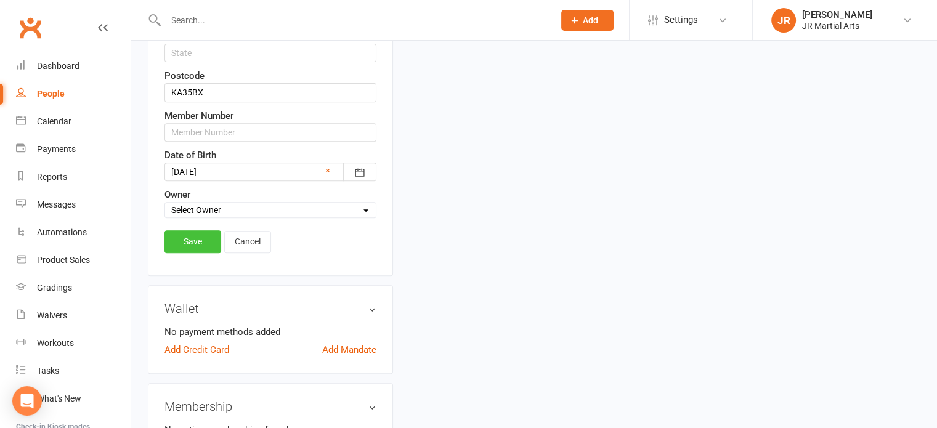
click at [213, 233] on link "Save" at bounding box center [193, 241] width 57 height 22
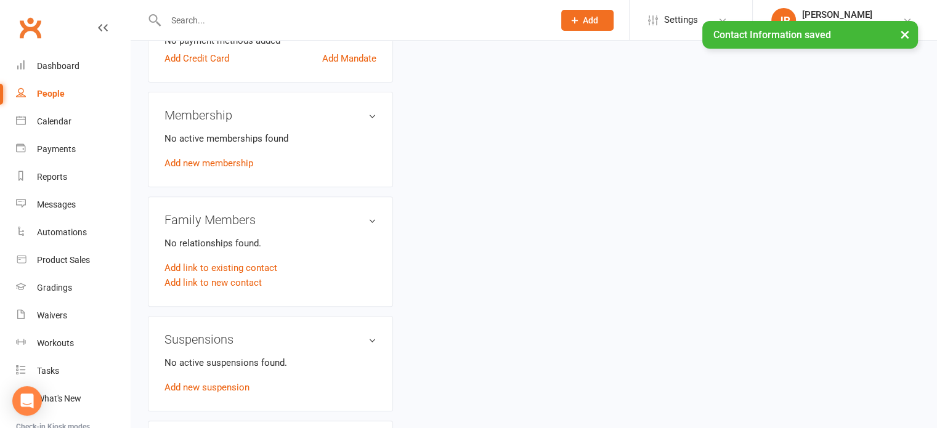
scroll to position [366, 0]
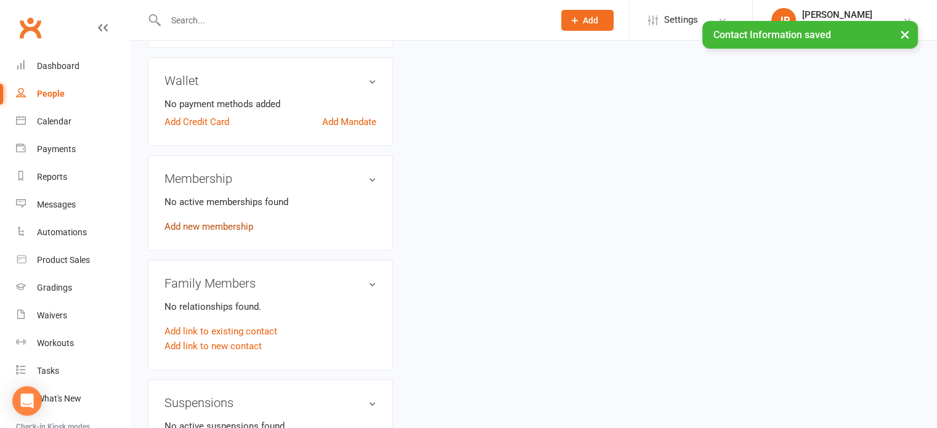
click at [233, 232] on link "Add new membership" at bounding box center [209, 226] width 89 height 11
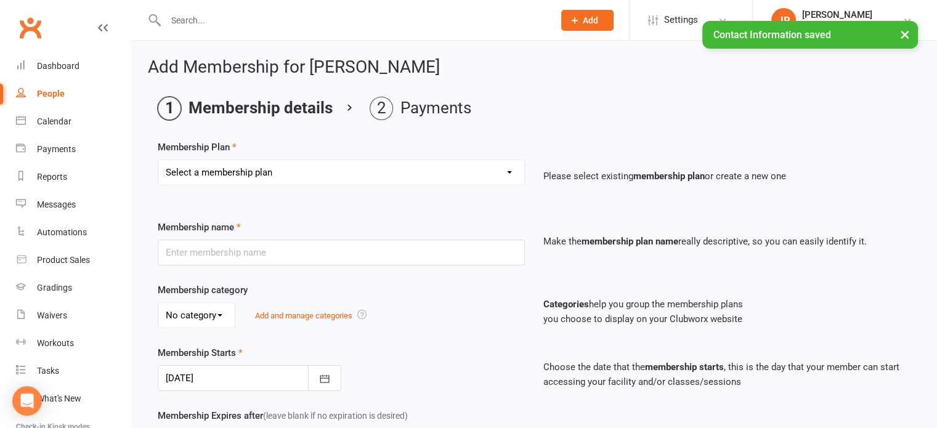
click at [407, 173] on select "Select a membership plan Create new Membership Plan Elite (Unlimited Classes) M…" at bounding box center [341, 172] width 366 height 25
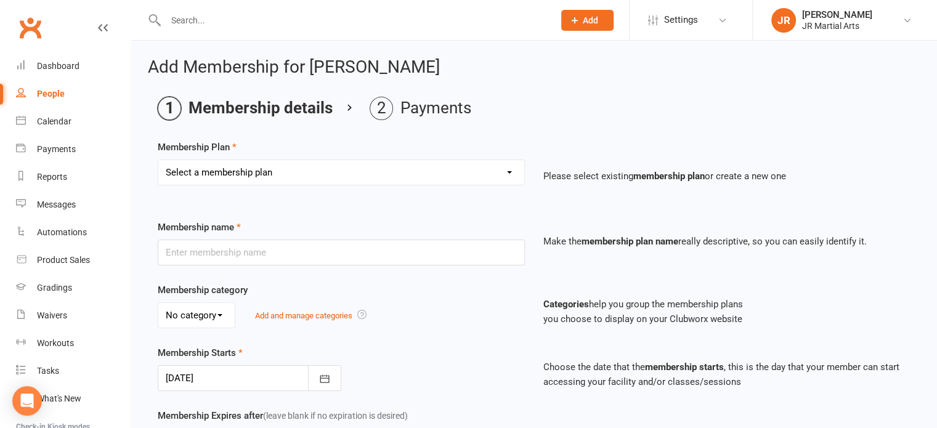
select select "3"
click at [158, 160] on select "Select a membership plan Create new Membership Plan Elite (Unlimited Classes) M…" at bounding box center [341, 172] width 366 height 25
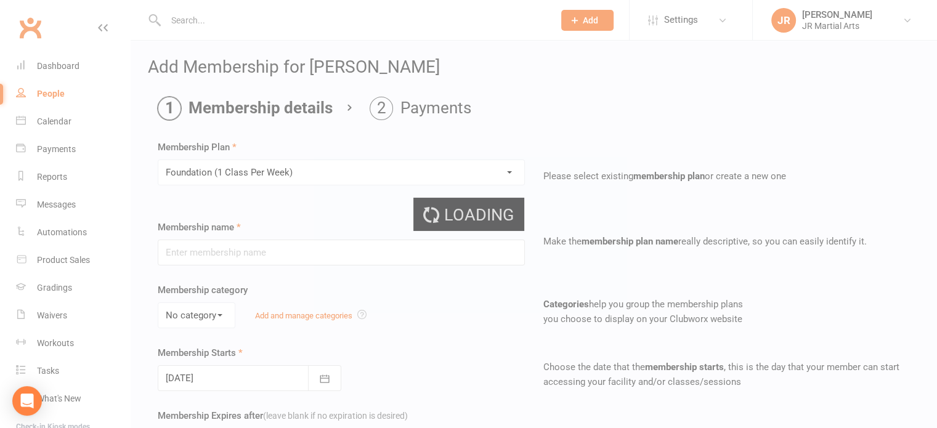
type input "Foundation (1 Class Per Week)"
select select "0"
type input "[DATE]"
type input "0"
type input "1"
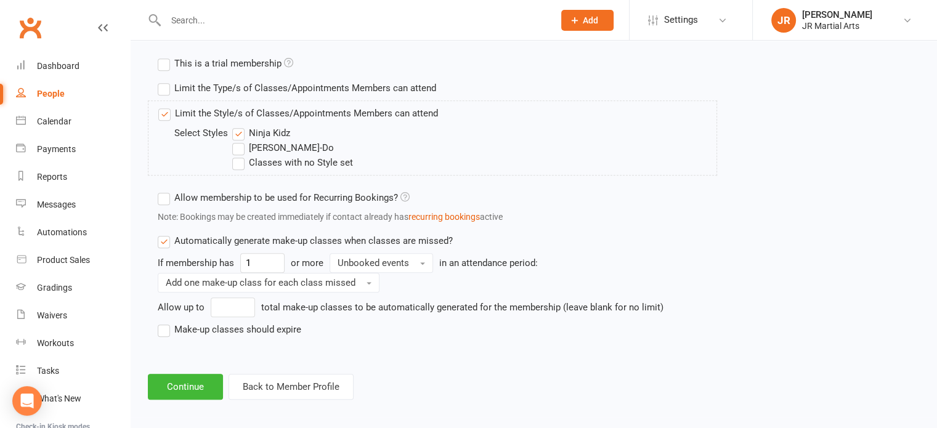
scroll to position [591, 0]
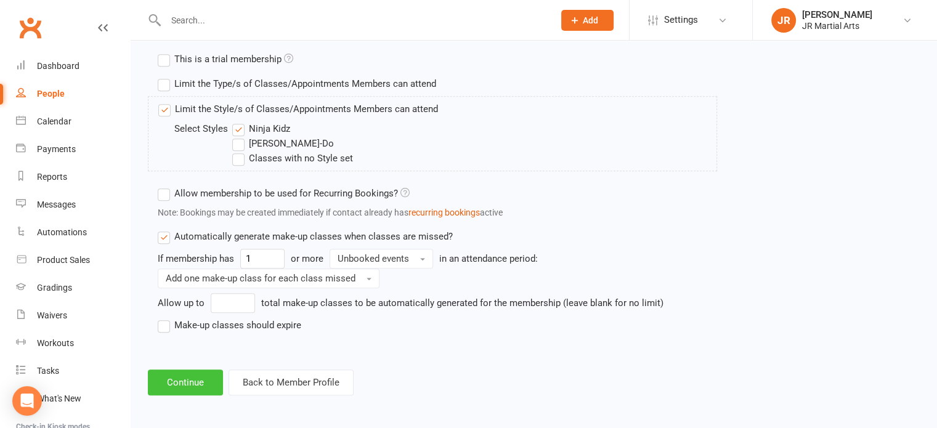
click at [206, 378] on button "Continue" at bounding box center [185, 383] width 75 height 26
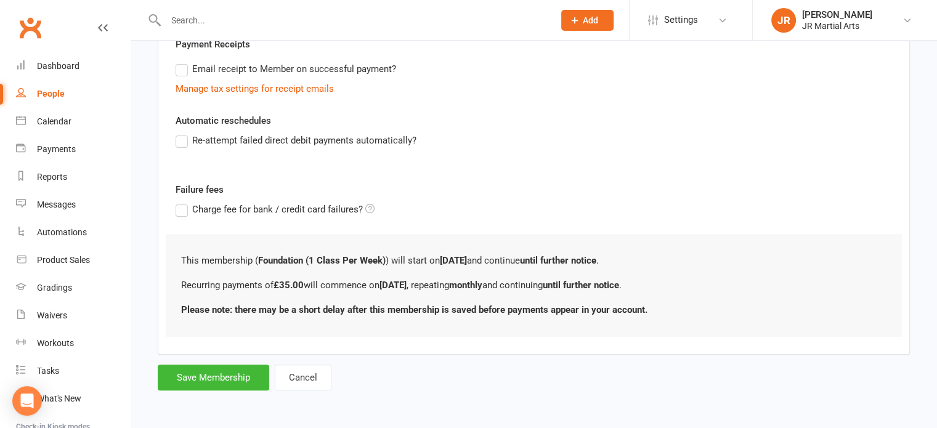
scroll to position [0, 0]
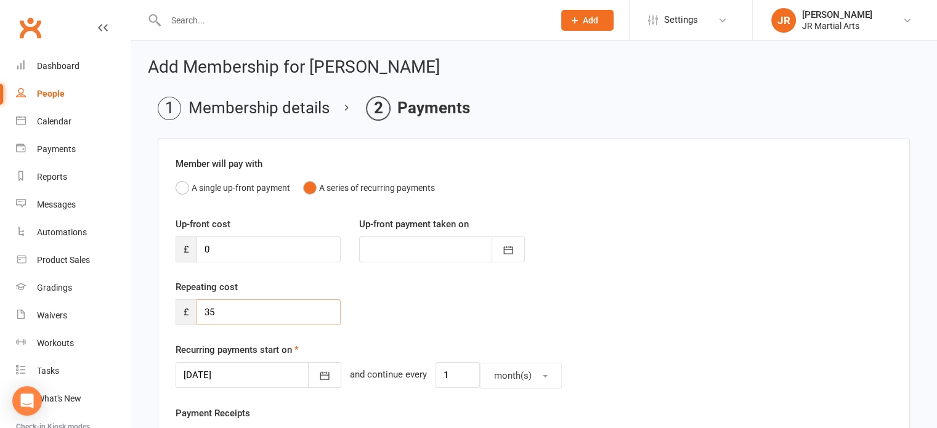
click at [230, 314] on input "35" at bounding box center [269, 312] width 144 height 26
type input "3"
type input "63"
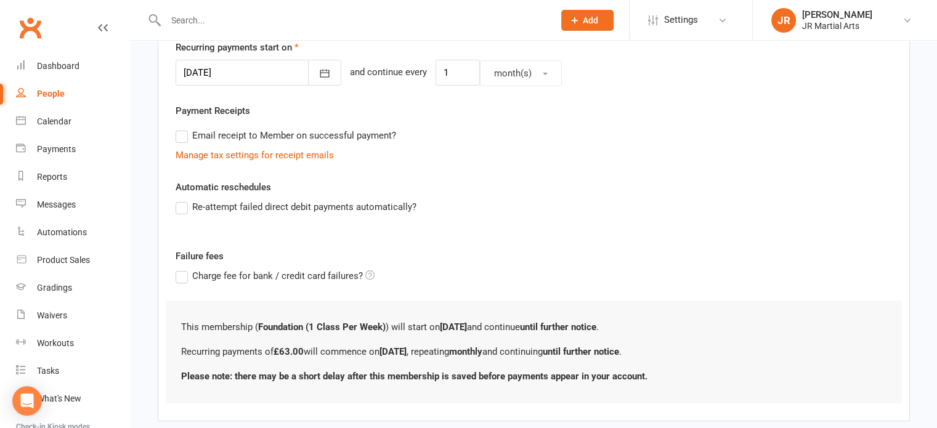
scroll to position [367, 0]
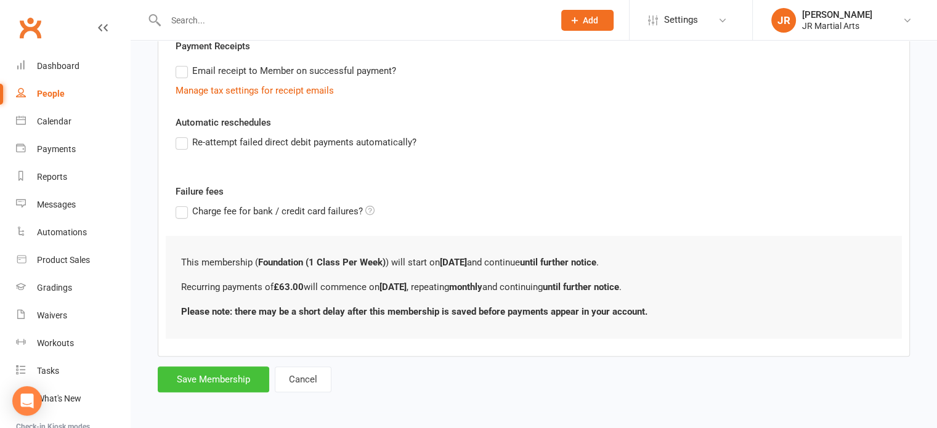
click at [195, 379] on button "Save Membership" at bounding box center [214, 380] width 112 height 26
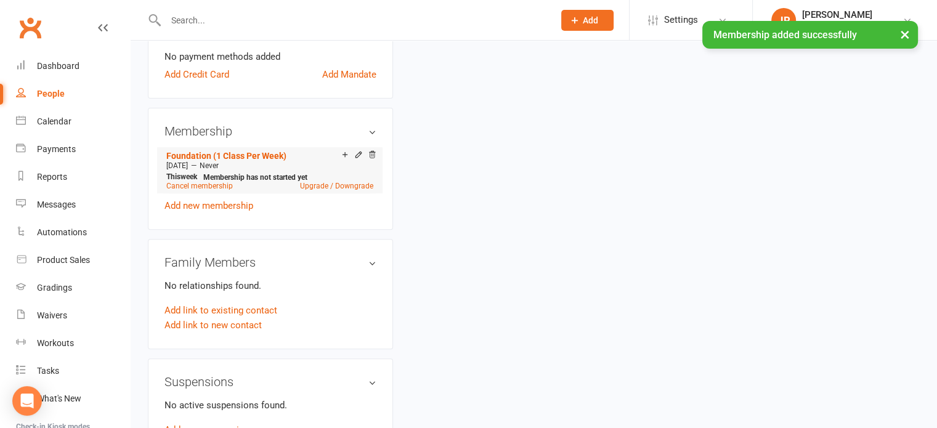
scroll to position [493, 0]
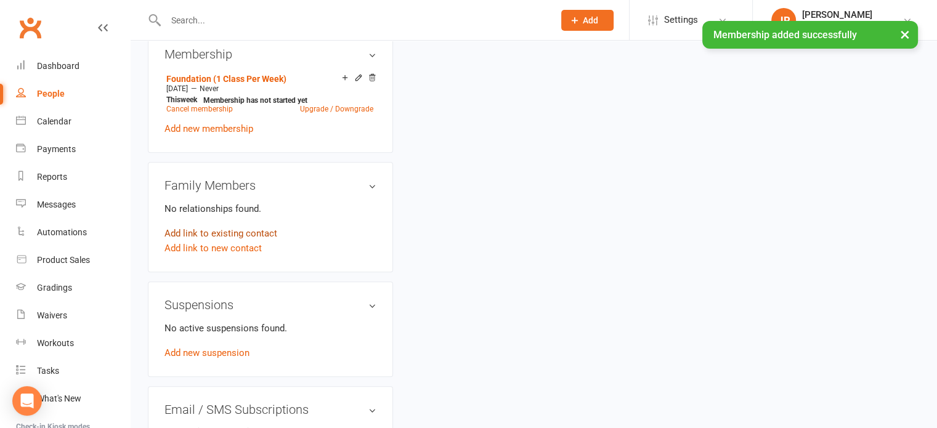
click at [235, 238] on link "Add link to existing contact" at bounding box center [221, 233] width 113 height 15
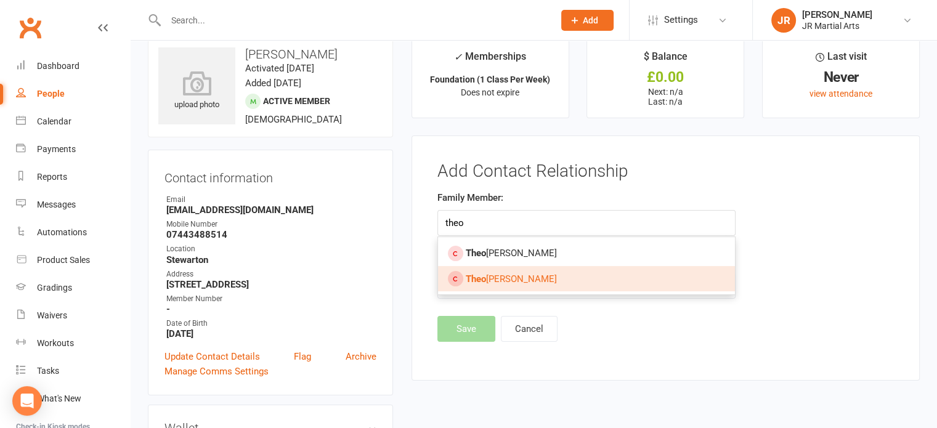
type input "theo"
click at [532, 274] on span "[PERSON_NAME] [PERSON_NAME]" at bounding box center [511, 279] width 91 height 11
type input "[PERSON_NAME]"
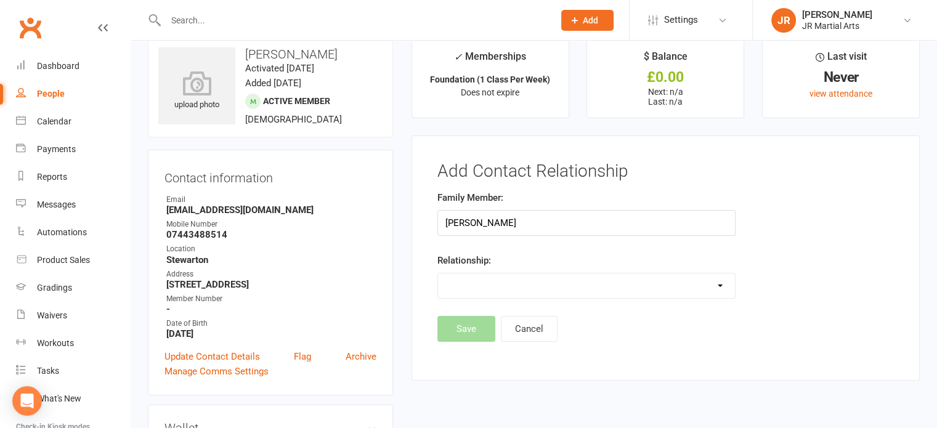
click at [518, 275] on select "Parent / Guardian Child Sibling (parent not in system) Spouse / Partner Cousin …" at bounding box center [586, 286] width 297 height 25
select select "2"
click at [438, 274] on select "Parent / Guardian Child Sibling (parent not in system) Spouse / Partner Cousin …" at bounding box center [586, 286] width 297 height 25
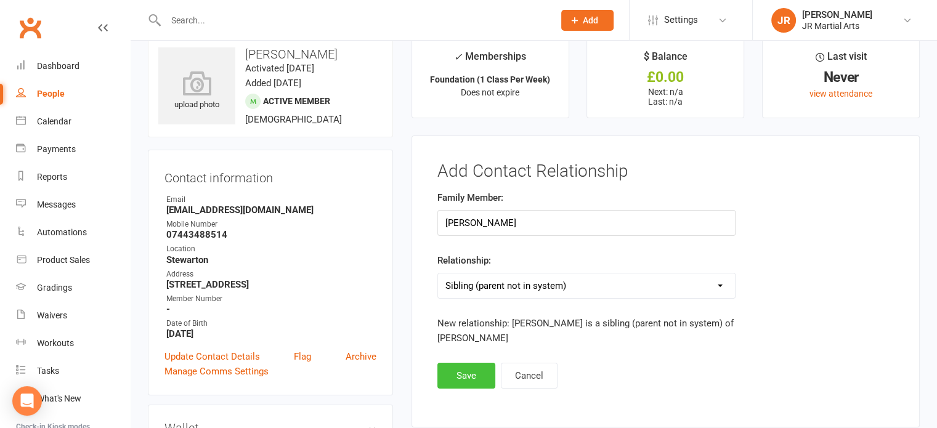
click at [458, 380] on button "Save" at bounding box center [466, 376] width 58 height 26
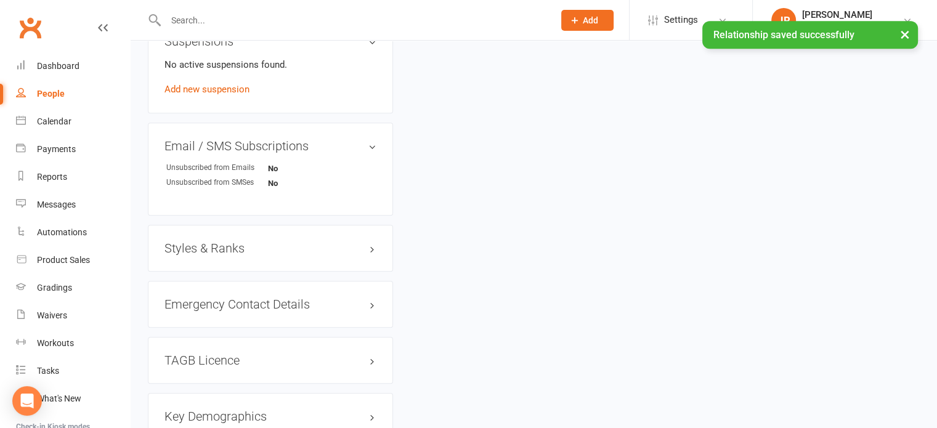
scroll to position [822, 0]
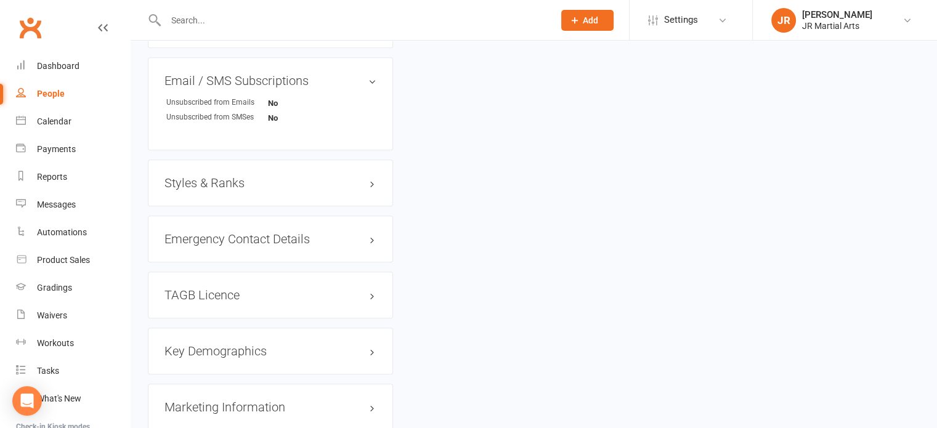
click at [234, 190] on h3 "Styles & Ranks" at bounding box center [271, 183] width 212 height 14
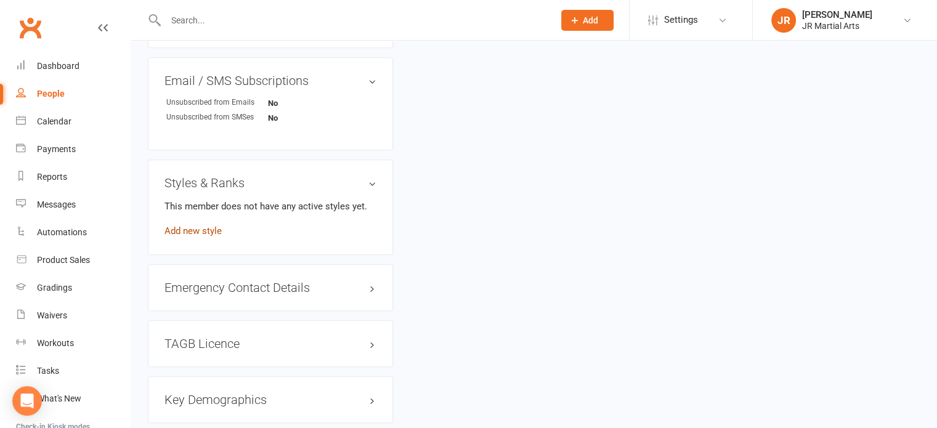
click at [179, 237] on link "Add new style" at bounding box center [193, 231] width 57 height 11
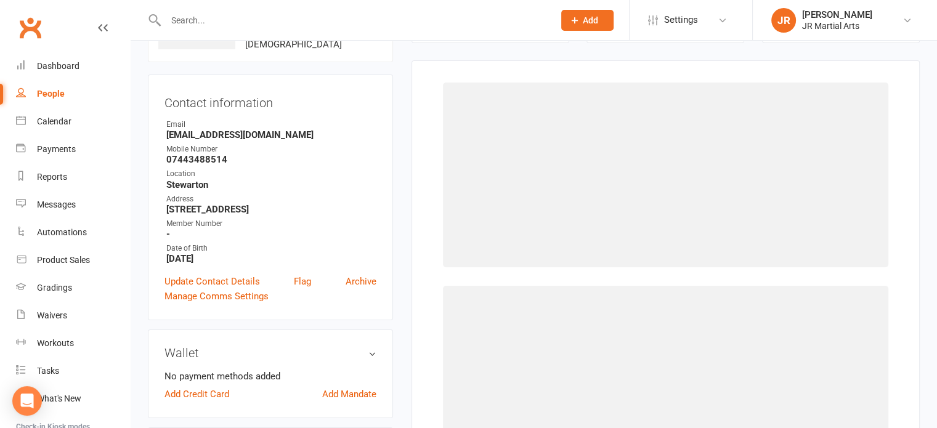
scroll to position [94, 0]
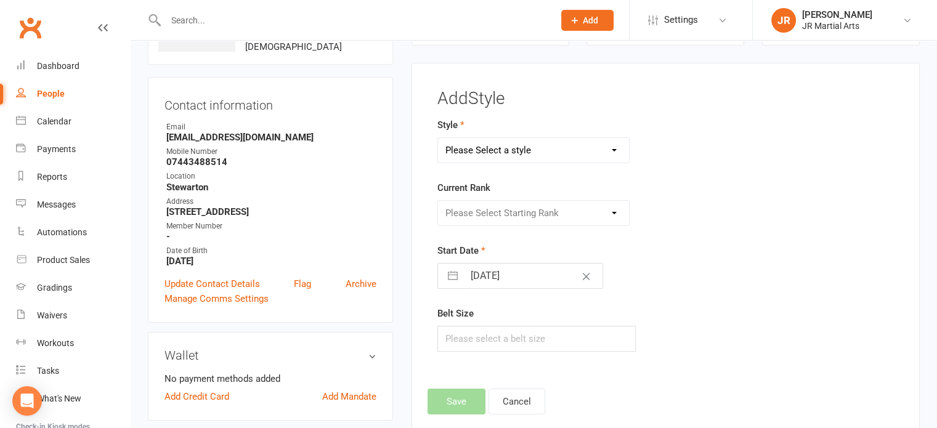
click at [524, 153] on select "Please Select a style Ninja Kidz Tae Kwon-Do" at bounding box center [534, 150] width 192 height 25
select select "3633"
click at [438, 138] on select "Please Select a style Ninja Kidz Tae Kwon-Do" at bounding box center [534, 150] width 192 height 25
click at [535, 209] on select "Please Select Starting Rank [PERSON_NAME] Belt NK Purple Stripe [PERSON_NAME] S…" at bounding box center [534, 213] width 192 height 25
select select "43070"
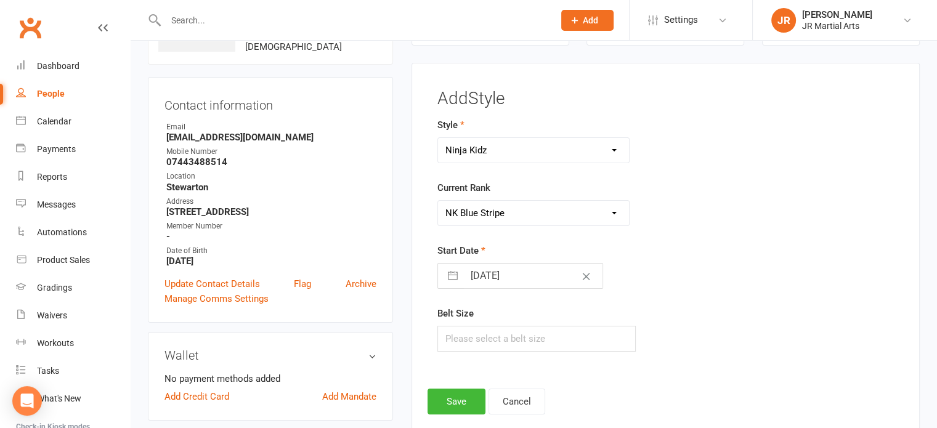
click at [438, 201] on select "Please Select Starting Rank [PERSON_NAME] Belt NK Purple Stripe [PERSON_NAME] S…" at bounding box center [534, 213] width 192 height 25
click at [538, 278] on input "[DATE]" at bounding box center [533, 276] width 139 height 25
select select "8"
select select "2025"
select select "9"
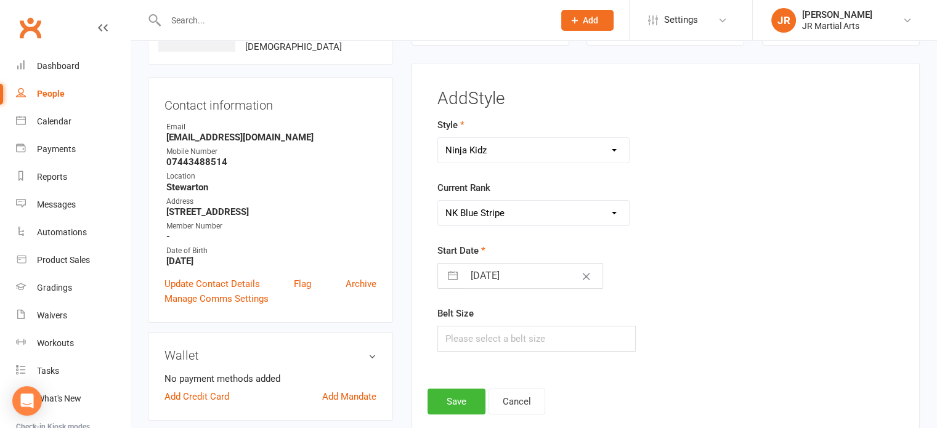
select select "2025"
select select "10"
select select "2025"
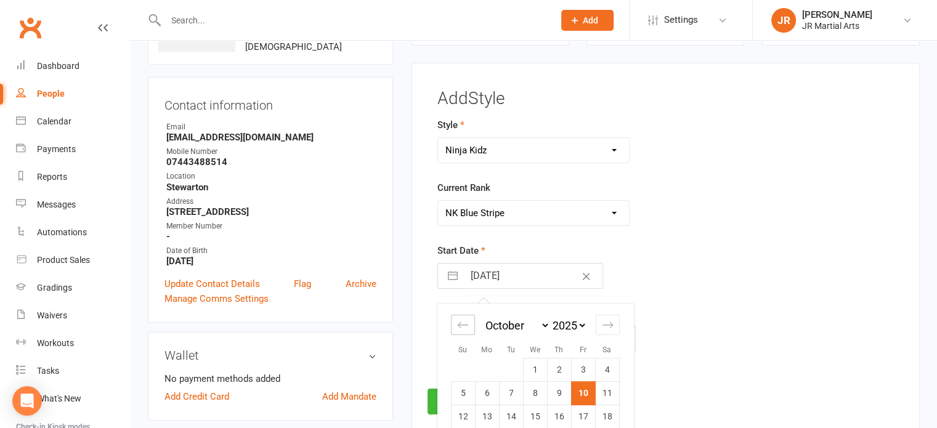
click at [460, 322] on icon "Move backward to switch to the previous month." at bounding box center [463, 325] width 10 height 6
select select "6"
select select "2025"
select select "7"
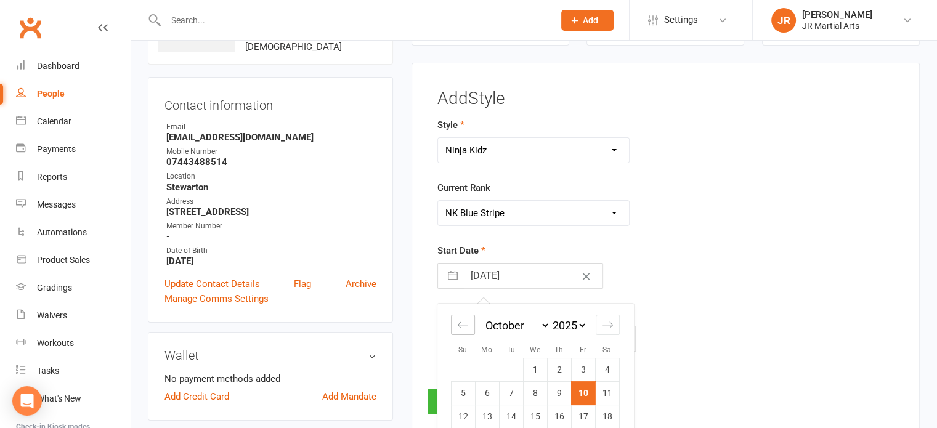
select select "2025"
click at [460, 322] on icon "Move backward to switch to the previous month." at bounding box center [463, 325] width 10 height 6
select select "5"
select select "2025"
click at [460, 319] on icon "Move backward to switch to the previous month." at bounding box center [463, 325] width 12 height 12
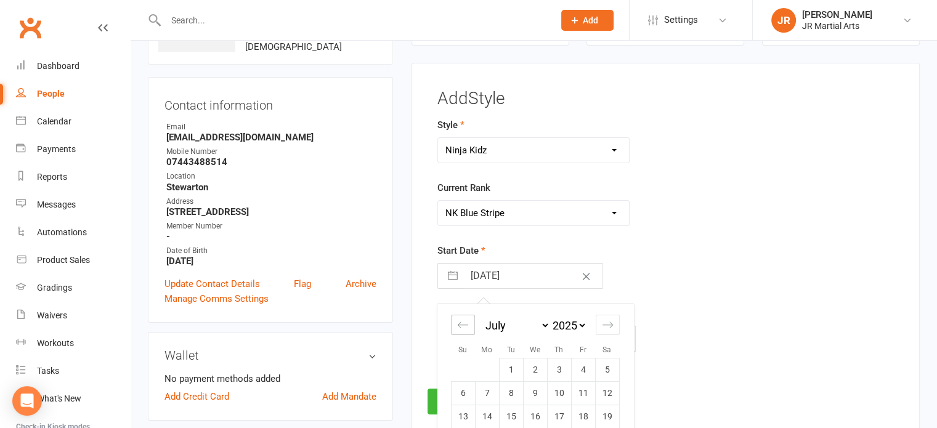
select select "4"
select select "2025"
click at [463, 384] on td "8" at bounding box center [463, 393] width 24 height 23
type input "[DATE]"
click at [458, 396] on button "Save" at bounding box center [457, 402] width 58 height 26
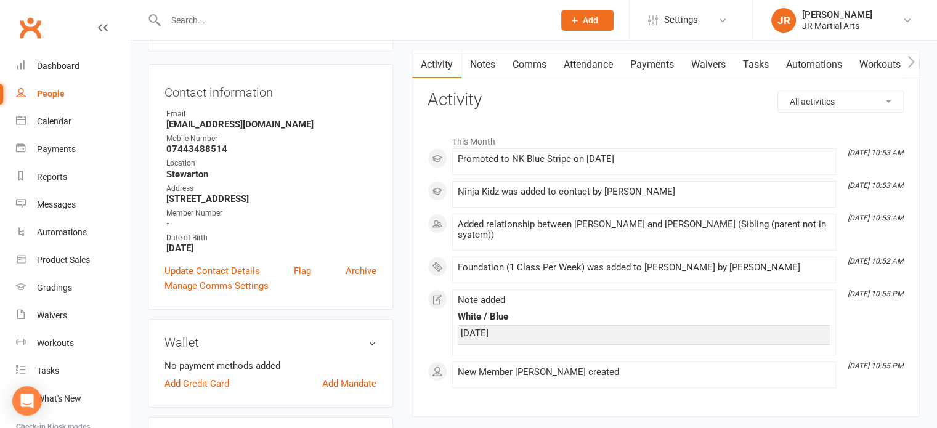
scroll to position [0, 0]
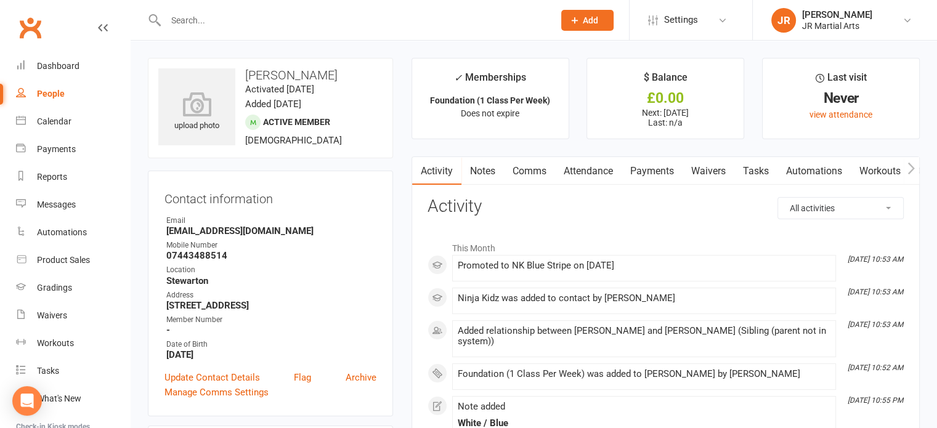
click at [259, 23] on input "text" at bounding box center [353, 20] width 383 height 17
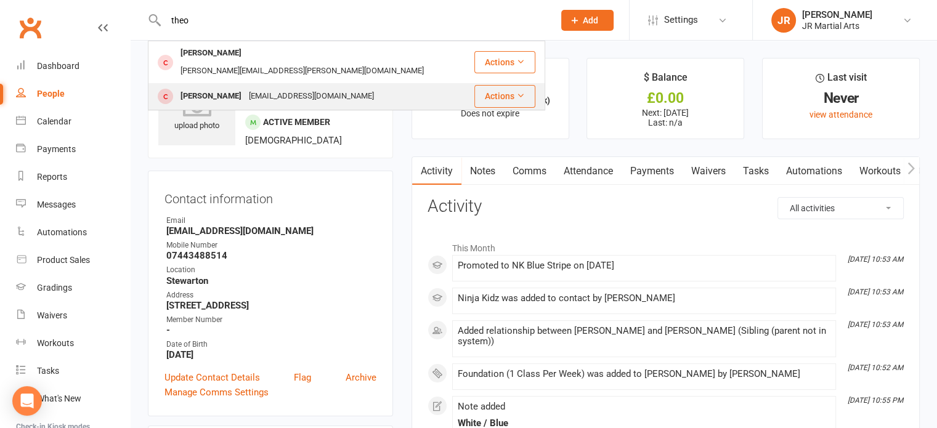
type input "theo"
click at [243, 87] on div "[PERSON_NAME]" at bounding box center [211, 96] width 68 height 18
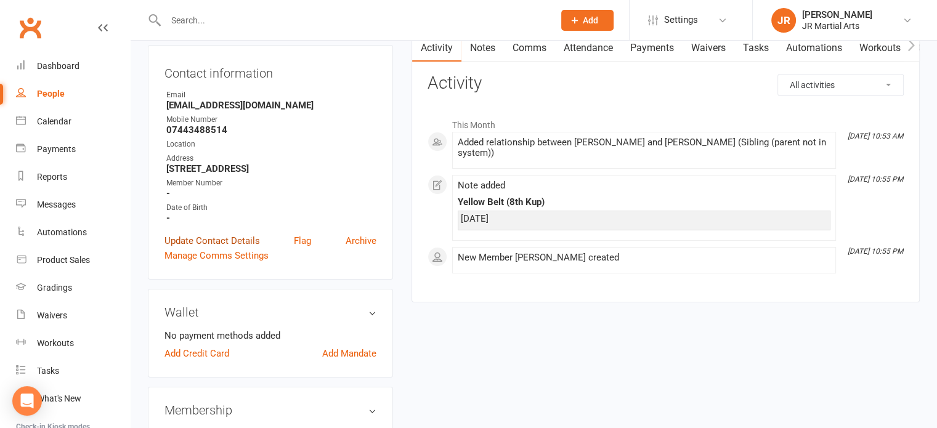
click at [256, 240] on link "Update Contact Details" at bounding box center [213, 241] width 96 height 15
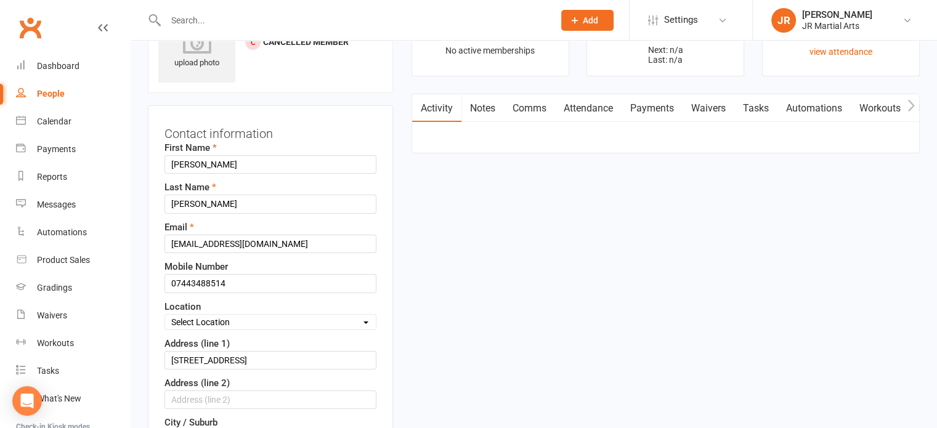
scroll to position [58, 0]
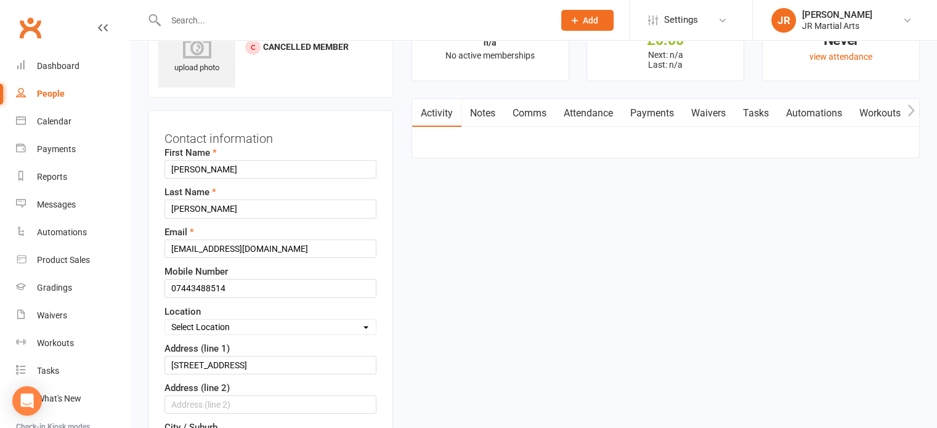
click at [254, 327] on select "Select Location Dunlop [GEOGRAPHIC_DATA] [GEOGRAPHIC_DATA] [GEOGRAPHIC_DATA] [G…" at bounding box center [270, 327] width 211 height 14
select select "3"
click at [165, 320] on select "Select Location Dunlop [GEOGRAPHIC_DATA] [GEOGRAPHIC_DATA] [GEOGRAPHIC_DATA] [G…" at bounding box center [270, 327] width 211 height 14
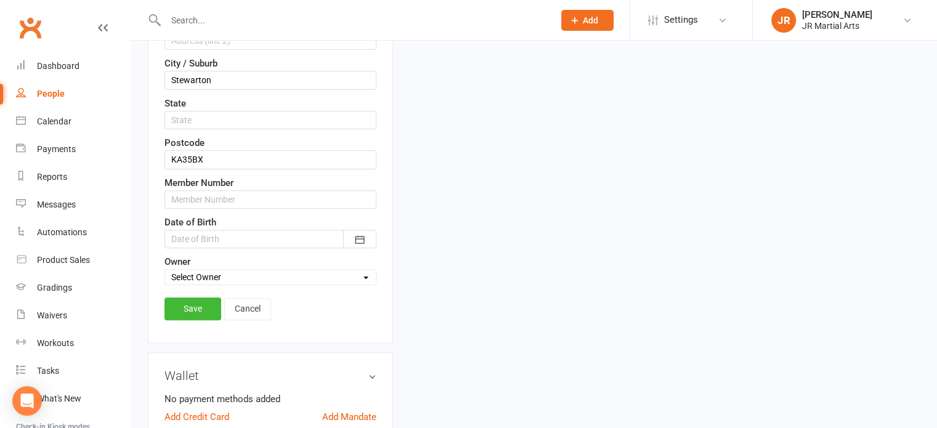
scroll to position [489, 0]
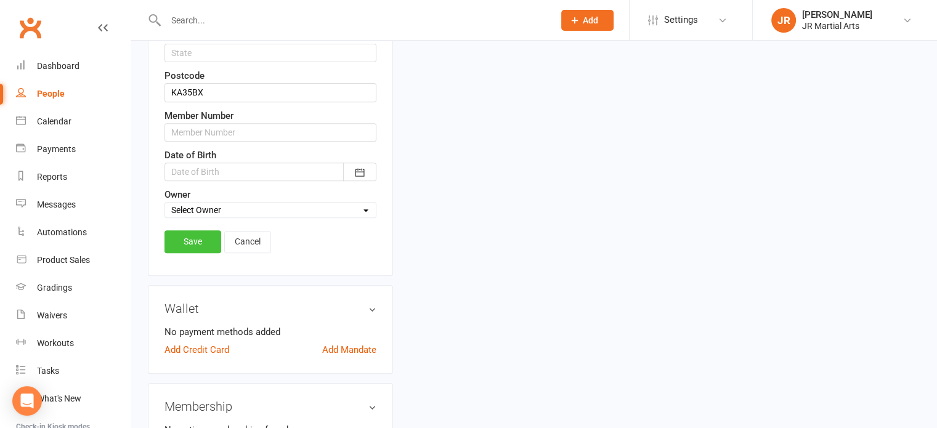
click at [197, 236] on link "Save" at bounding box center [193, 241] width 57 height 22
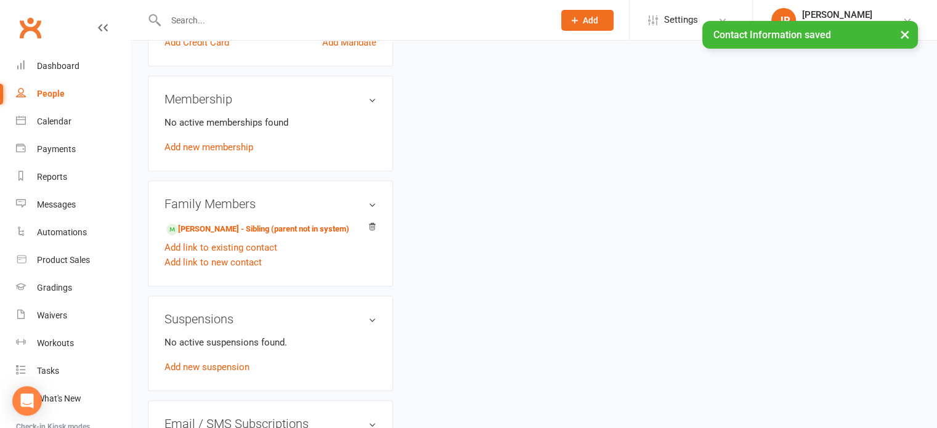
scroll to position [428, 0]
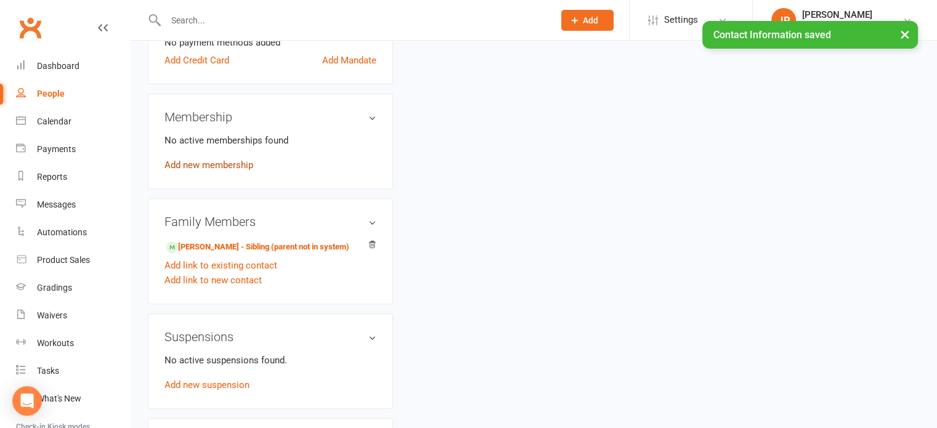
click at [219, 161] on link "Add new membership" at bounding box center [209, 165] width 89 height 11
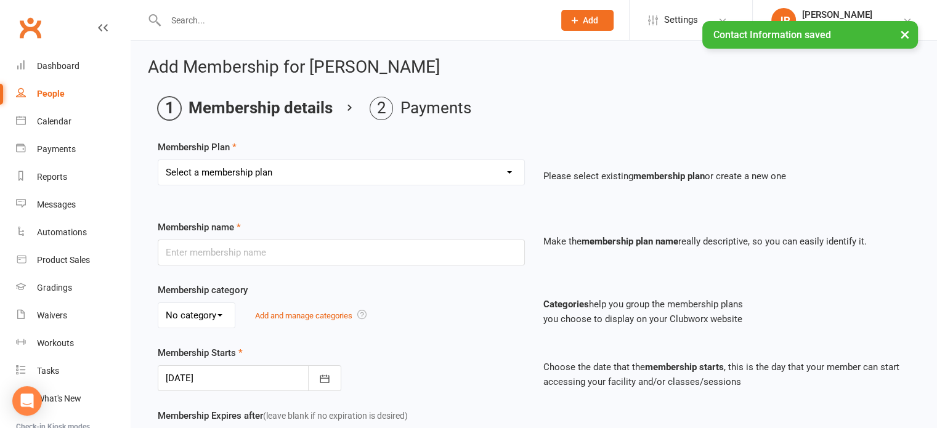
click at [286, 179] on select "Select a membership plan Create new Membership Plan Elite (Unlimited Classes) M…" at bounding box center [341, 172] width 366 height 25
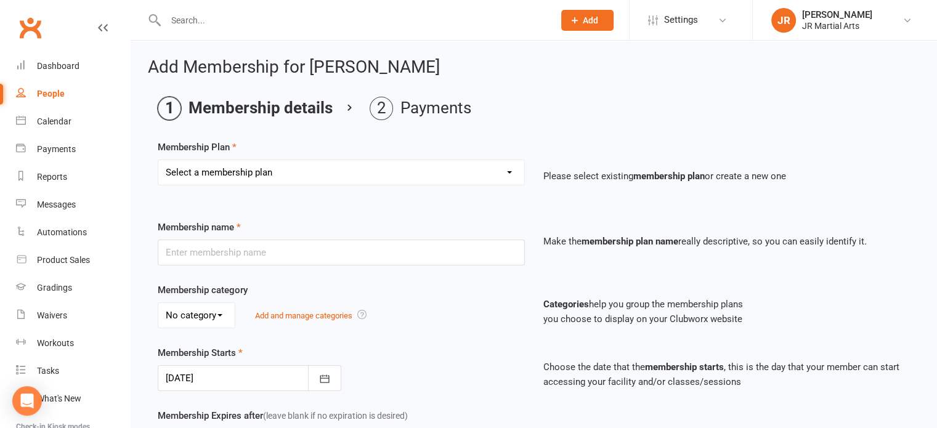
select select "3"
click at [158, 160] on select "Select a membership plan Create new Membership Plan Elite (Unlimited Classes) M…" at bounding box center [341, 172] width 366 height 25
type input "Foundation (1 Class Per Week)"
select select "0"
type input "[DATE]"
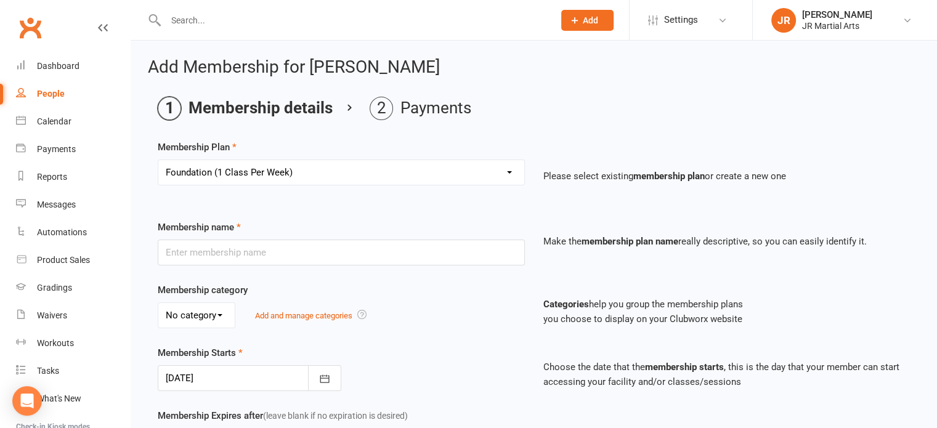
type input "0"
type input "1"
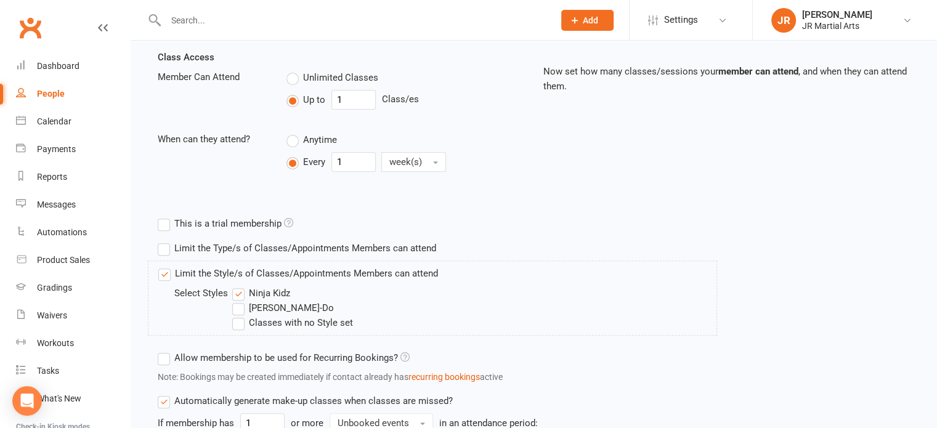
scroll to position [493, 0]
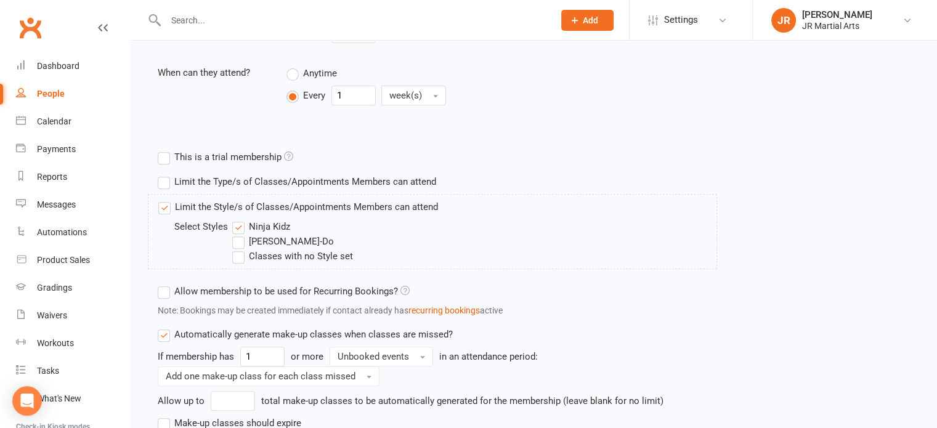
click at [248, 227] on label "Ninja Kidz" at bounding box center [261, 226] width 58 height 15
click at [240, 219] on input "Ninja Kidz" at bounding box center [236, 219] width 8 height 0
click at [243, 241] on label "[PERSON_NAME]-Do" at bounding box center [283, 241] width 102 height 15
click at [240, 234] on input "[PERSON_NAME]-Do" at bounding box center [236, 234] width 8 height 0
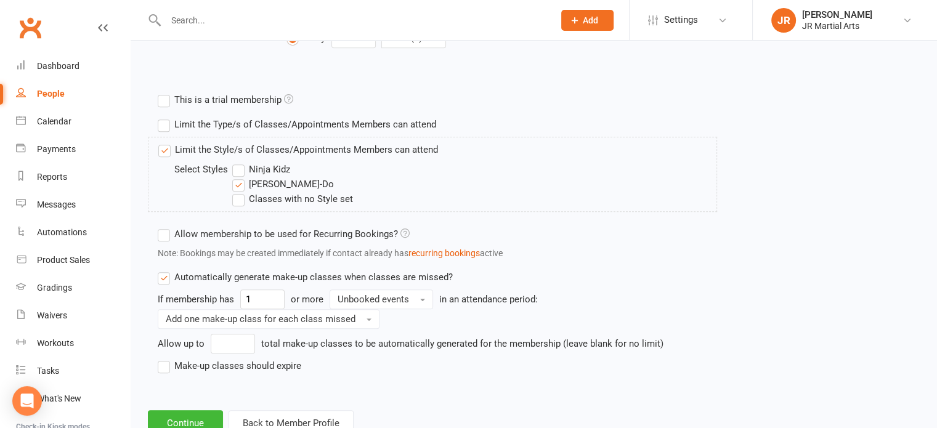
scroll to position [591, 0]
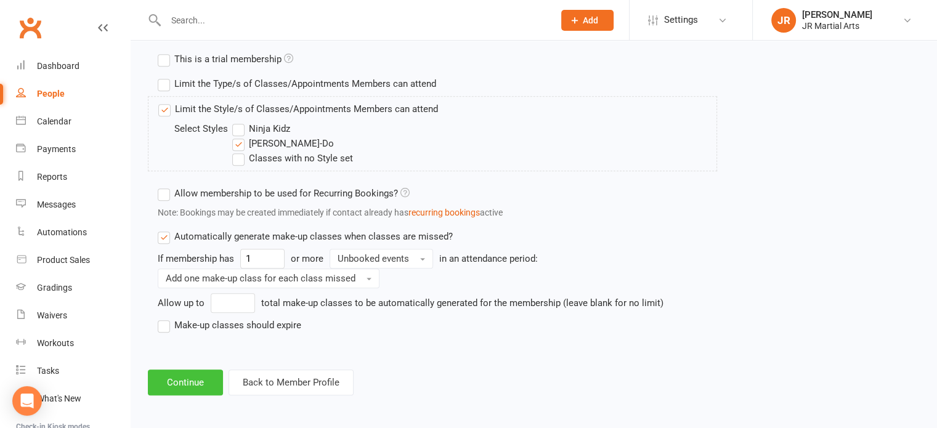
click at [180, 372] on button "Continue" at bounding box center [185, 383] width 75 height 26
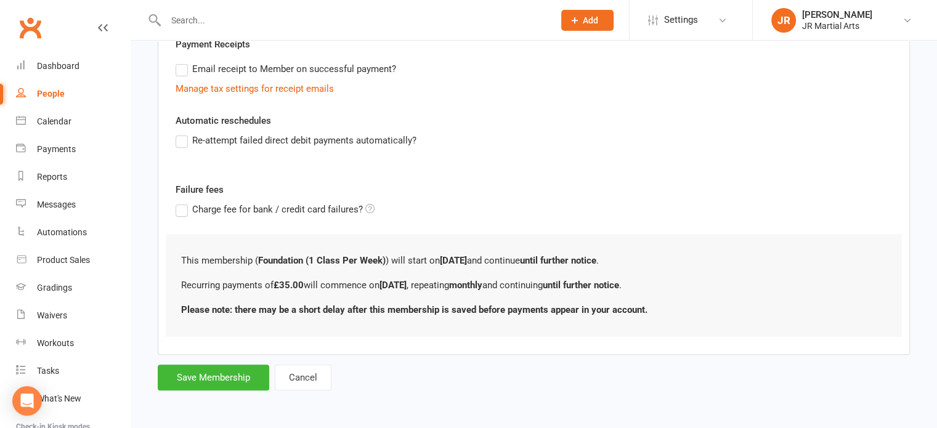
scroll to position [0, 0]
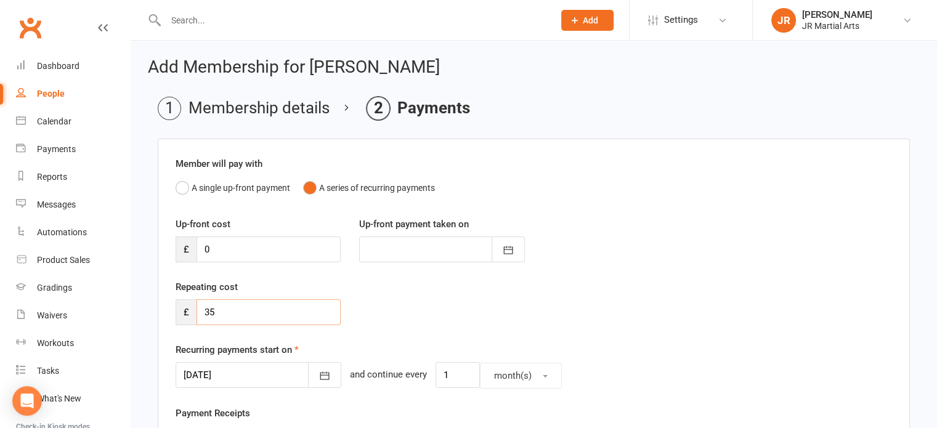
click at [259, 303] on input "35" at bounding box center [269, 312] width 144 height 26
type input "3"
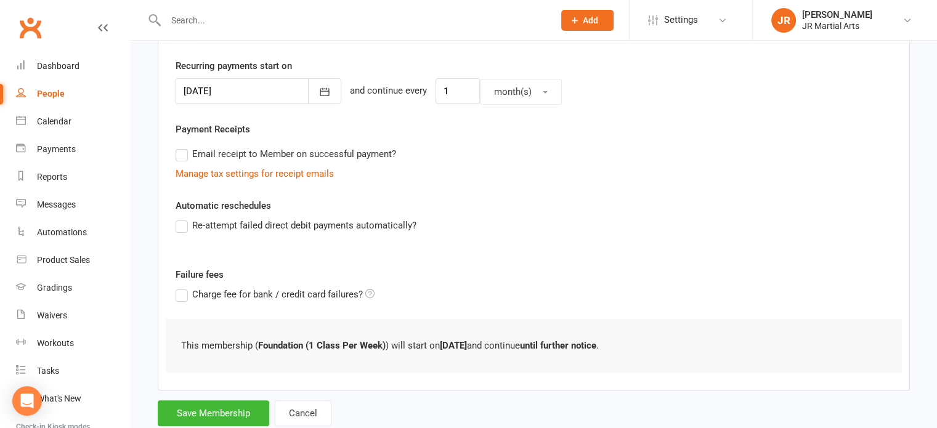
scroll to position [318, 0]
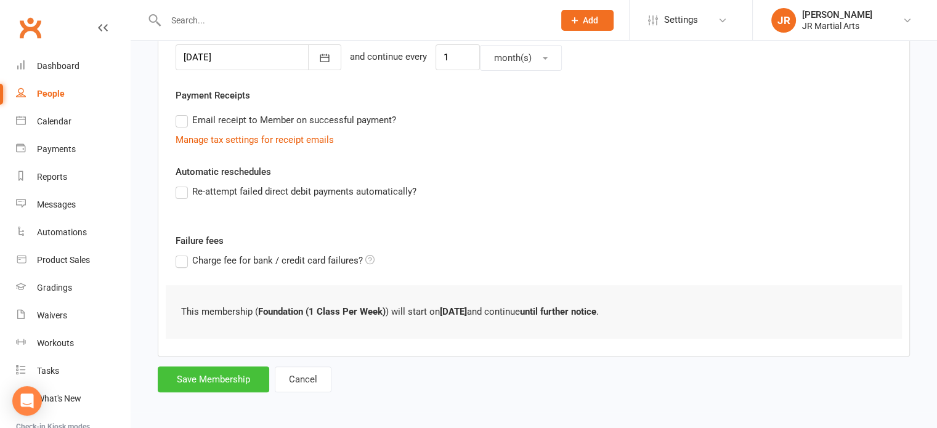
type input "0"
click at [242, 373] on button "Save Membership" at bounding box center [214, 380] width 112 height 26
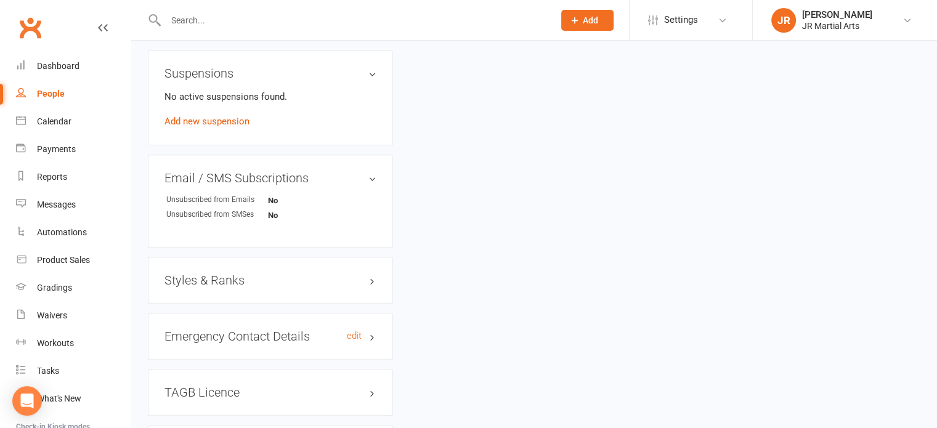
scroll to position [739, 0]
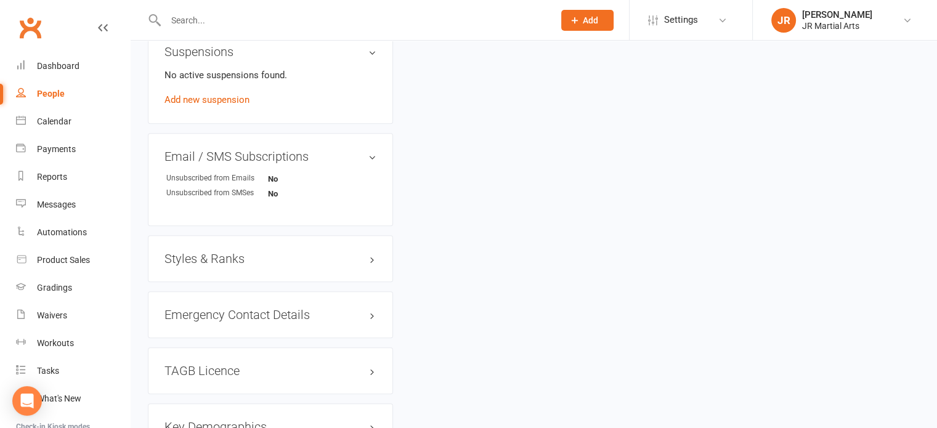
click at [220, 258] on h3 "Styles & Ranks" at bounding box center [271, 259] width 212 height 14
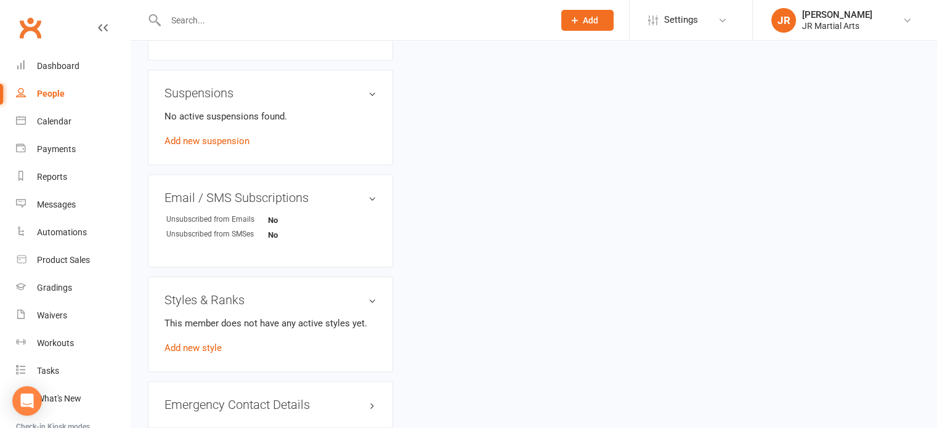
scroll to position [678, 0]
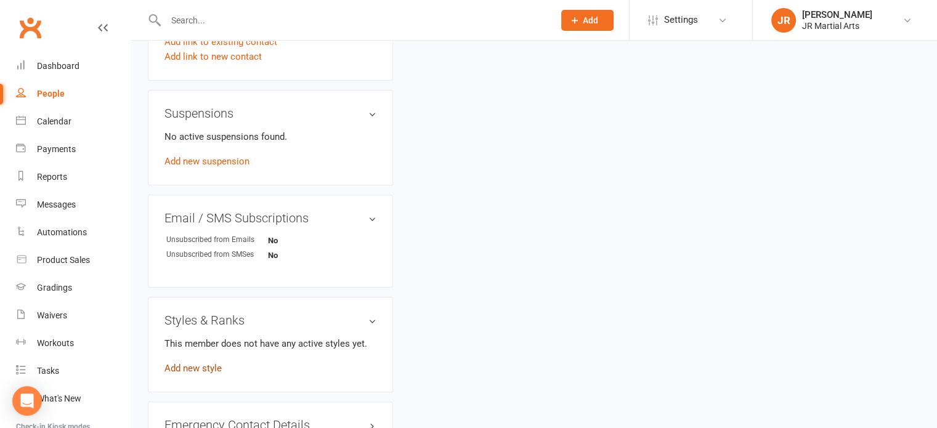
click at [182, 364] on link "Add new style" at bounding box center [193, 368] width 57 height 11
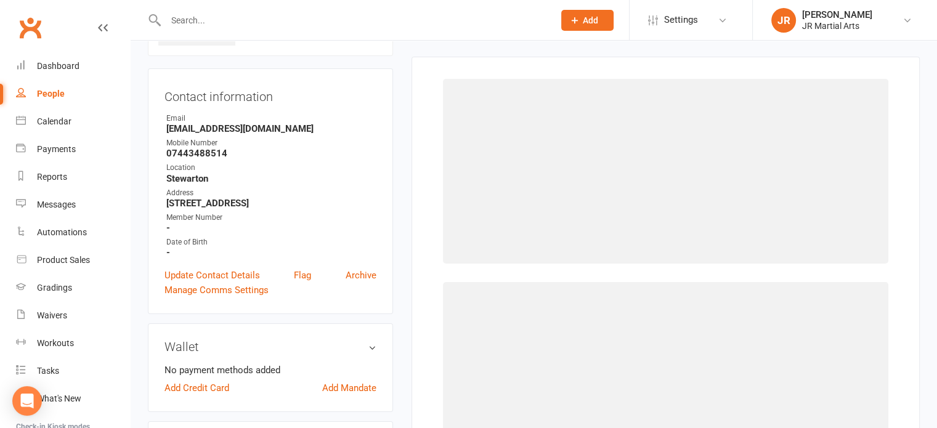
scroll to position [94, 0]
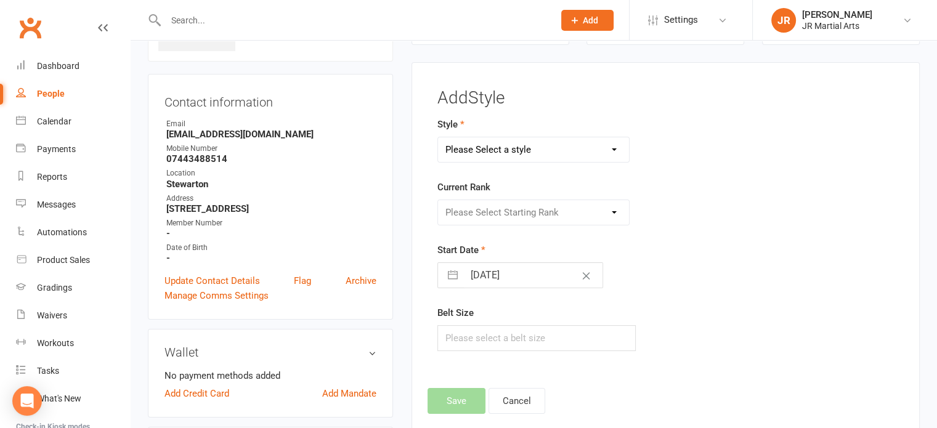
drag, startPoint x: 553, startPoint y: 145, endPoint x: 551, endPoint y: 151, distance: 6.4
click at [553, 145] on select "Please Select a style Ninja Kidz Tae Kwon-Do" at bounding box center [534, 149] width 192 height 25
select select "3634"
click at [438, 137] on select "Please Select a style Ninja Kidz Tae Kwon-Do" at bounding box center [534, 149] width 192 height 25
click at [552, 205] on select "Please Select Starting Rank White Belt (10th Kup) Yellow Stripe (9th Kup) Yello…" at bounding box center [534, 212] width 192 height 25
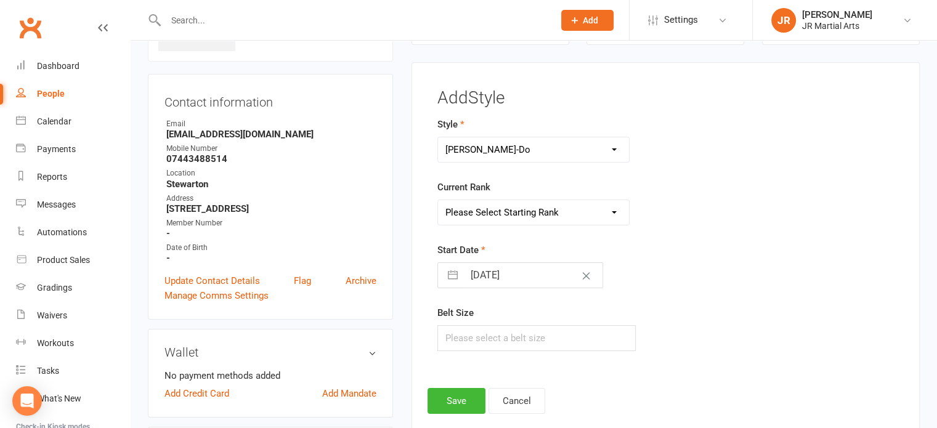
select select "43074"
click at [438, 200] on select "Please Select Starting Rank White Belt (10th Kup) Yellow Stripe (9th Kup) Yello…" at bounding box center [534, 212] width 192 height 25
click at [534, 282] on input "[DATE]" at bounding box center [533, 275] width 139 height 25
select select "8"
select select "2025"
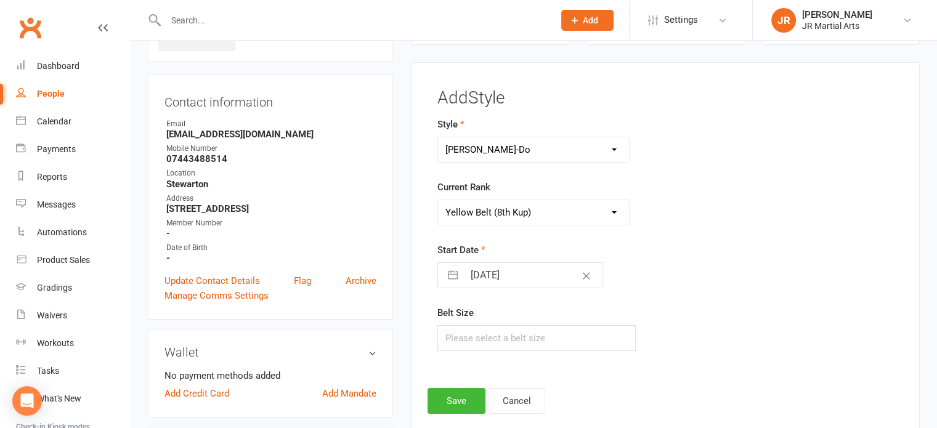
select select "9"
select select "2025"
select select "10"
select select "2025"
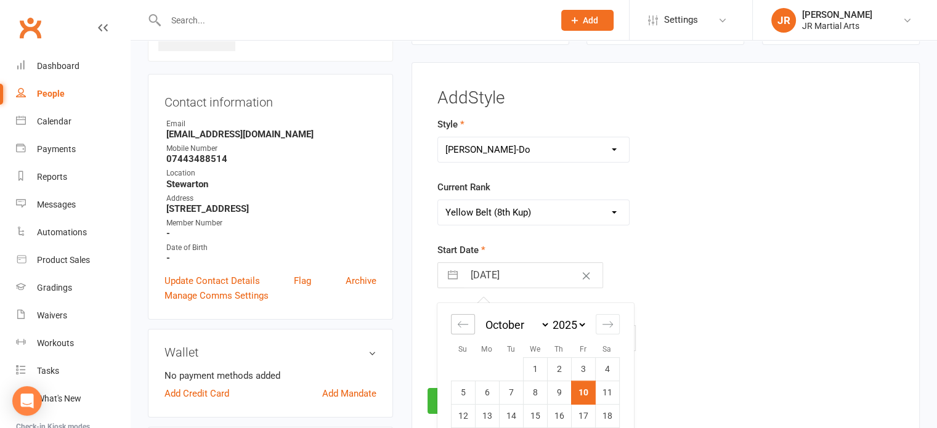
click at [465, 322] on icon "Move backward to switch to the previous month." at bounding box center [463, 325] width 12 height 12
select select "7"
select select "2025"
click at [465, 322] on icon "Move backward to switch to the previous month." at bounding box center [463, 325] width 12 height 12
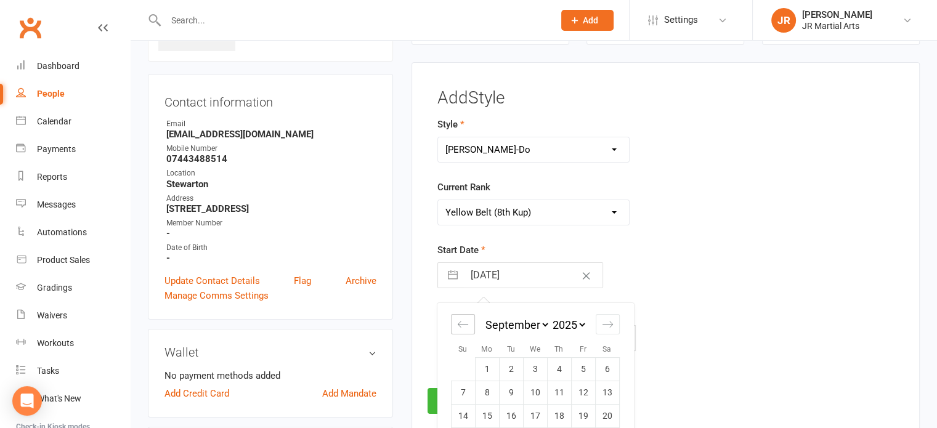
select select "5"
select select "2025"
select select "6"
select select "2025"
click at [465, 322] on icon "Move backward to switch to the previous month." at bounding box center [463, 325] width 12 height 12
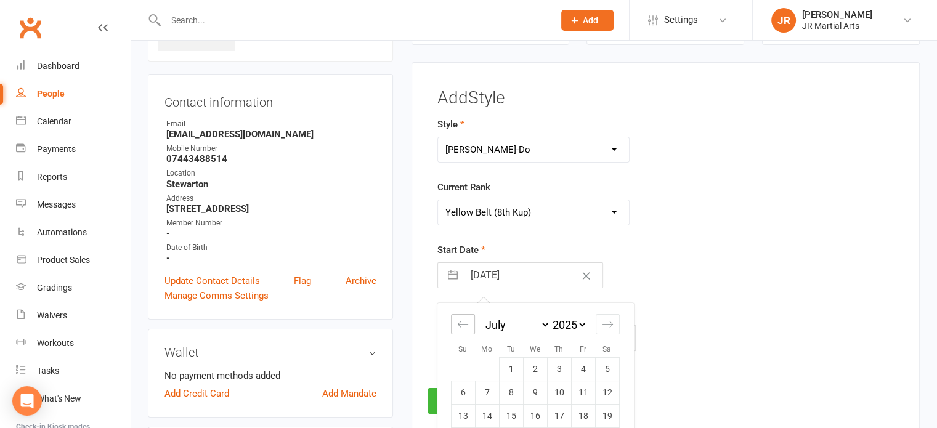
select select "4"
select select "2025"
click at [460, 421] on td "15" at bounding box center [463, 416] width 24 height 23
type input "[DATE]"
click at [466, 392] on button "Save" at bounding box center [457, 401] width 58 height 26
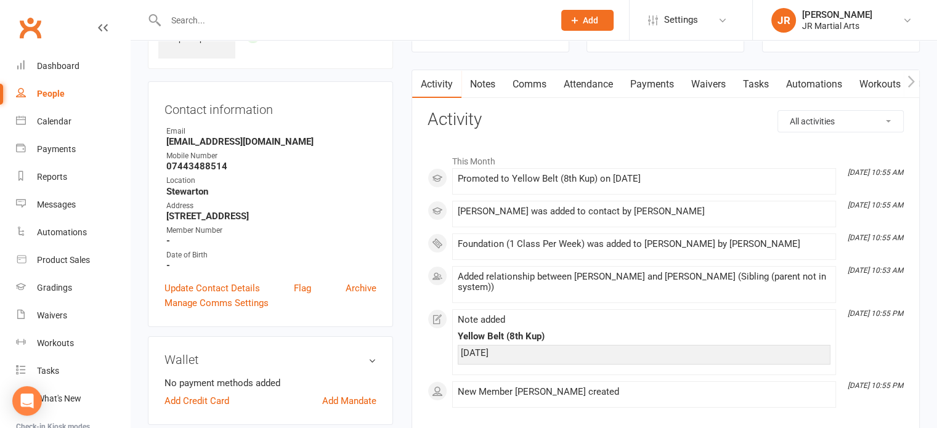
scroll to position [0, 0]
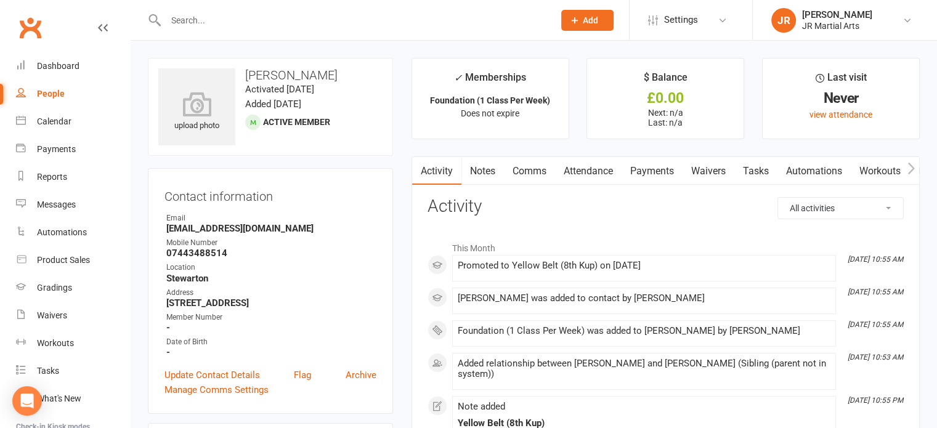
click at [290, 14] on input "text" at bounding box center [353, 20] width 383 height 17
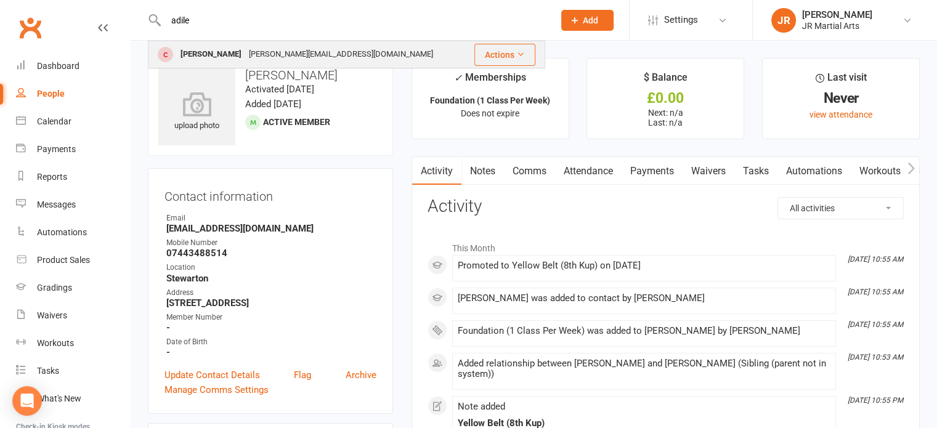
type input "adile"
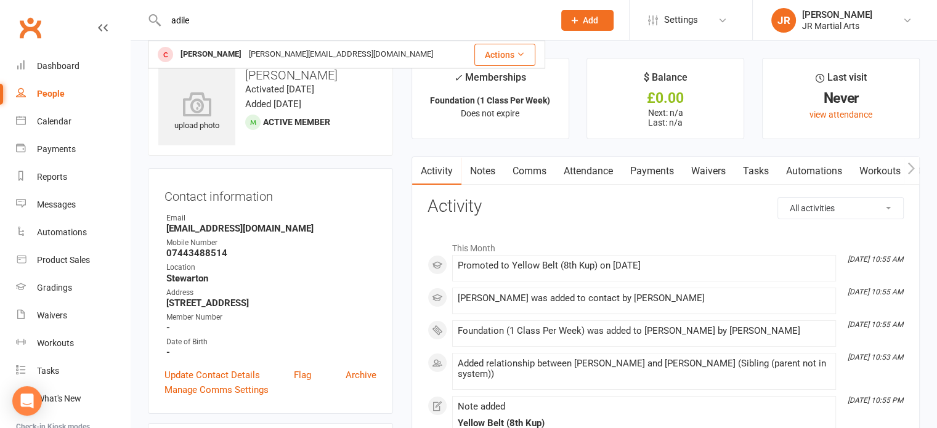
click at [245, 60] on div "[PERSON_NAME][EMAIL_ADDRESS][DOMAIN_NAME]" at bounding box center [341, 55] width 192 height 18
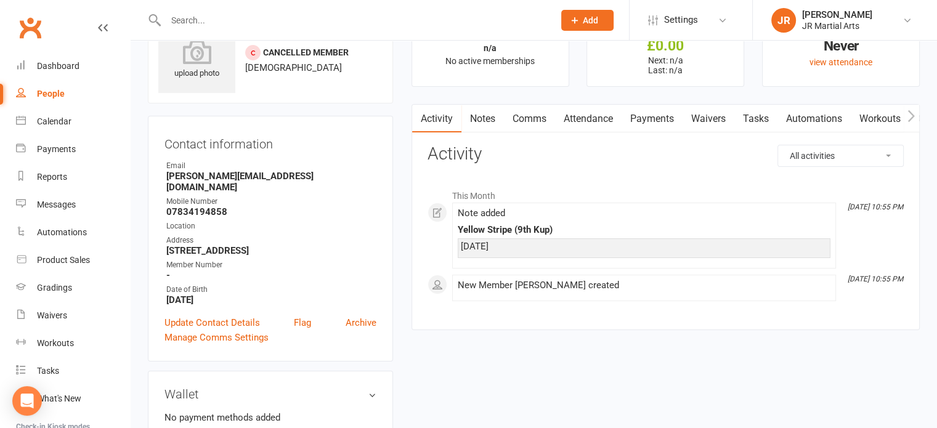
scroll to position [123, 0]
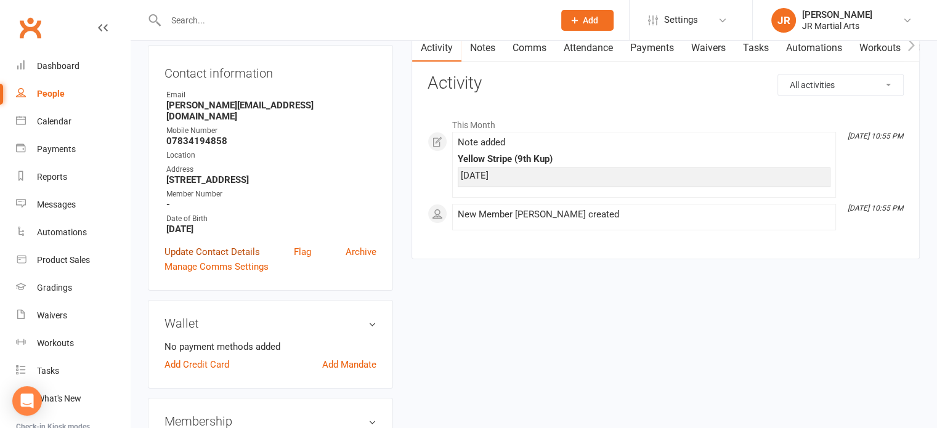
click at [192, 245] on link "Update Contact Details" at bounding box center [213, 252] width 96 height 15
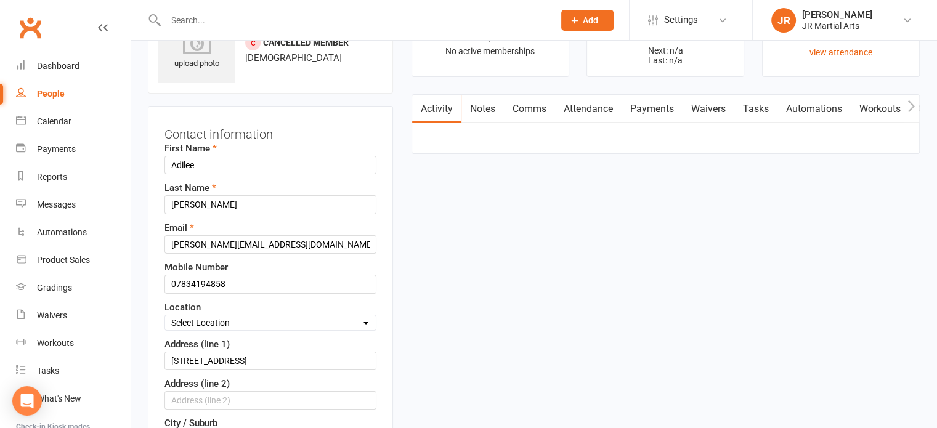
scroll to position [58, 0]
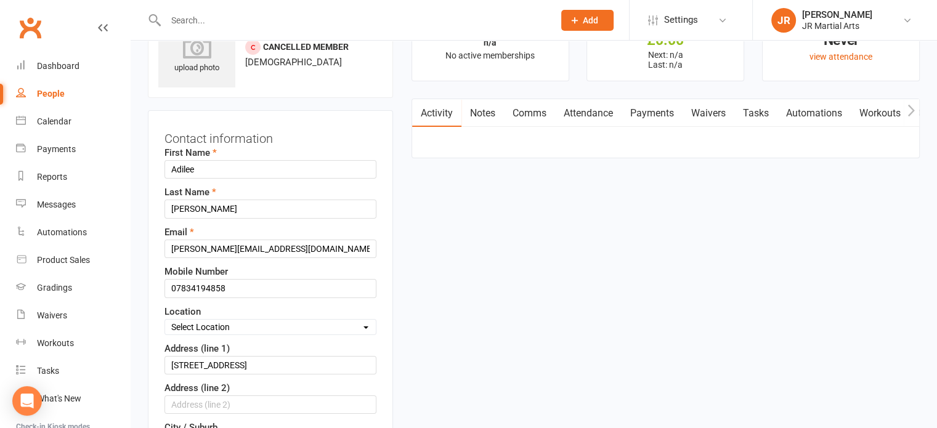
click at [244, 326] on select "Select Location Dunlop [GEOGRAPHIC_DATA] [GEOGRAPHIC_DATA] [GEOGRAPHIC_DATA] [G…" at bounding box center [270, 327] width 211 height 14
select select "3"
click at [165, 320] on select "Select Location Dunlop [GEOGRAPHIC_DATA] [GEOGRAPHIC_DATA] [GEOGRAPHIC_DATA] [G…" at bounding box center [270, 327] width 211 height 14
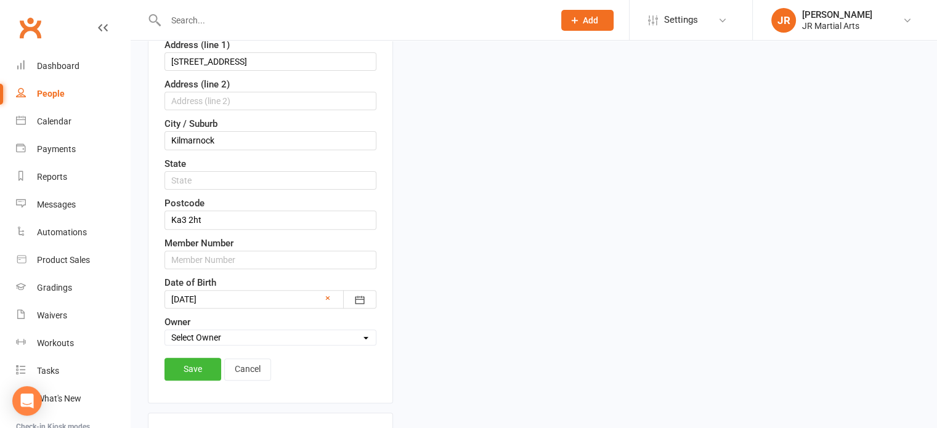
scroll to position [428, 0]
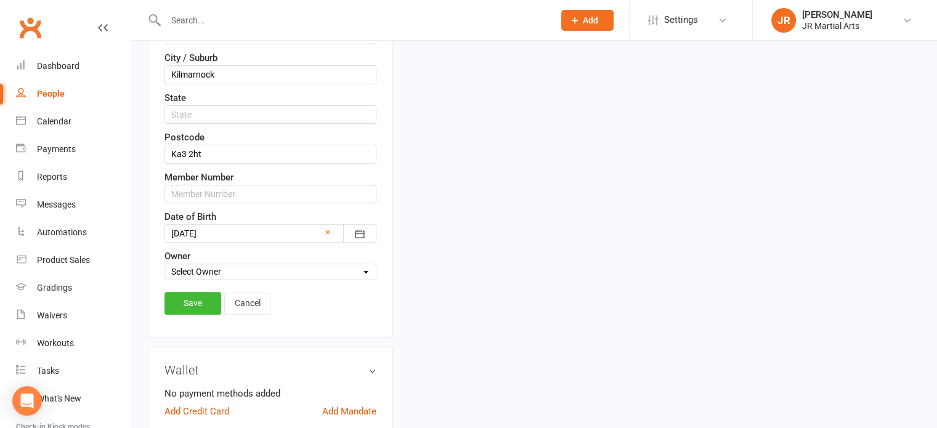
click at [251, 180] on div "Member Number" at bounding box center [271, 186] width 212 height 33
click at [249, 187] on input "text" at bounding box center [271, 194] width 212 height 18
paste input "199409"
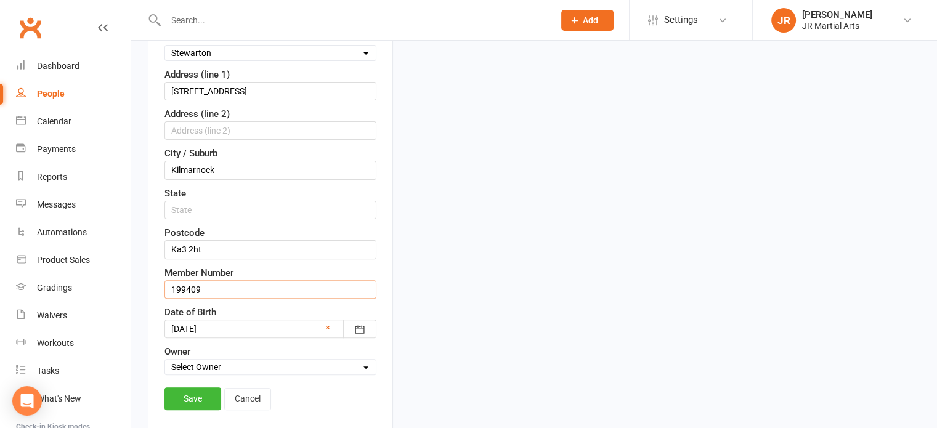
scroll to position [493, 0]
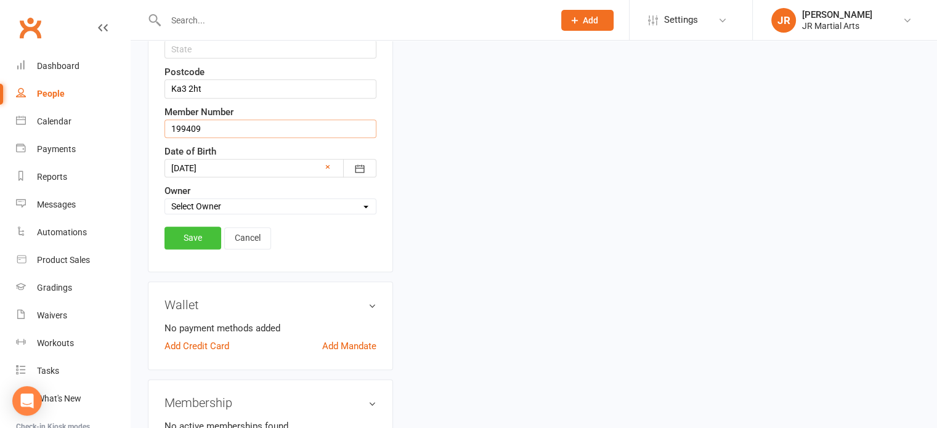
type input "199409"
click at [180, 236] on link "Save" at bounding box center [193, 238] width 57 height 22
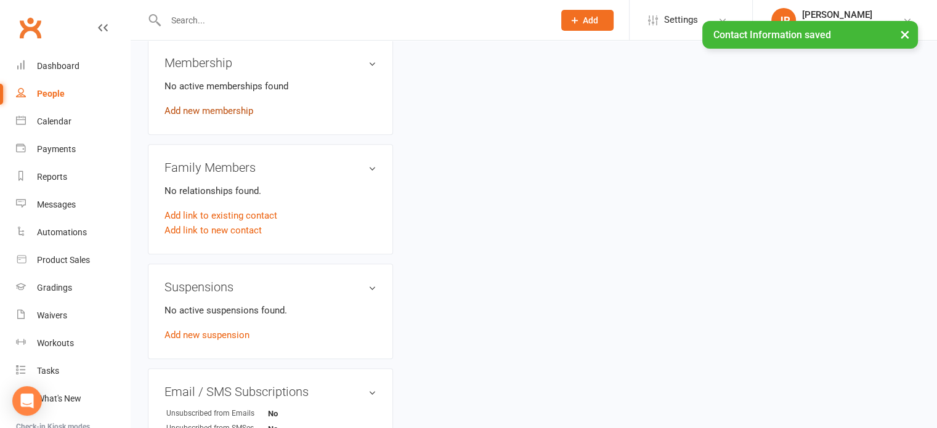
click at [206, 105] on link "Add new membership" at bounding box center [209, 110] width 89 height 11
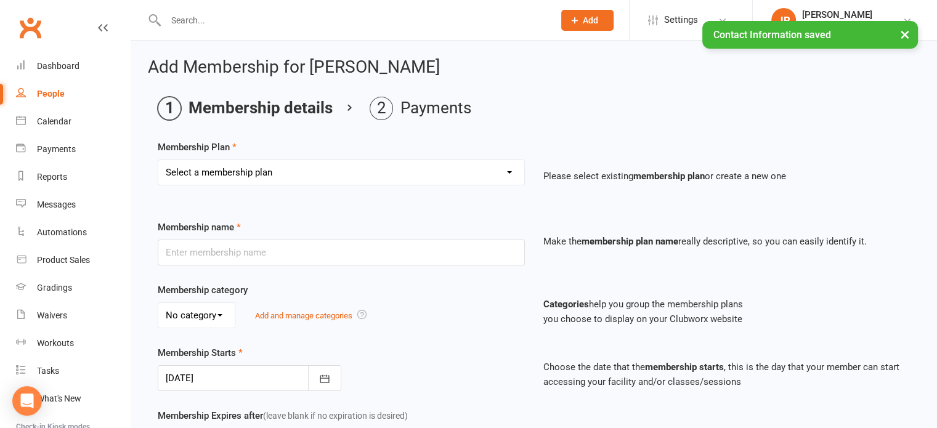
click at [391, 171] on select "Select a membership plan Create new Membership Plan Elite (Unlimited Classes) M…" at bounding box center [341, 172] width 366 height 25
select select "3"
click at [158, 160] on select "Select a membership plan Create new Membership Plan Elite (Unlimited Classes) M…" at bounding box center [341, 172] width 366 height 25
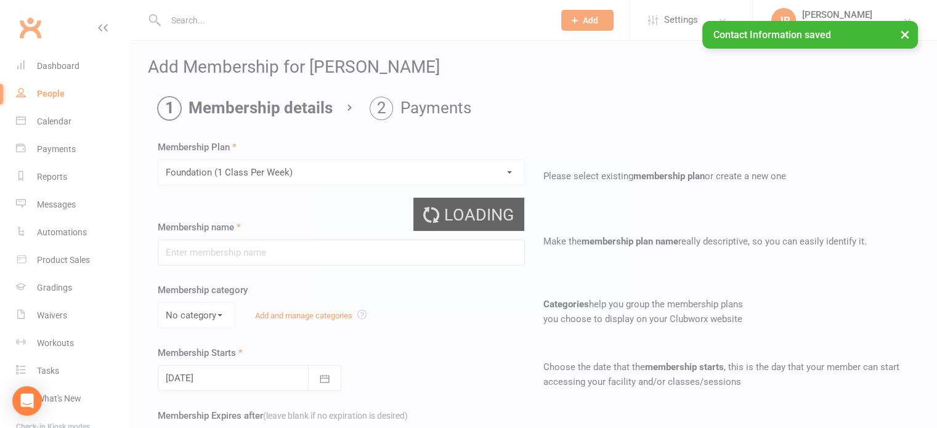
type input "Foundation (1 Class Per Week)"
select select "0"
type input "[DATE]"
type input "0"
type input "1"
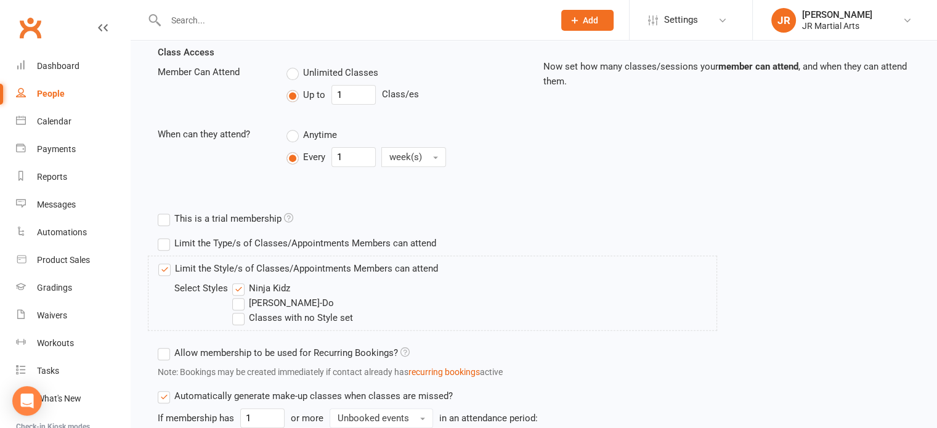
scroll to position [555, 0]
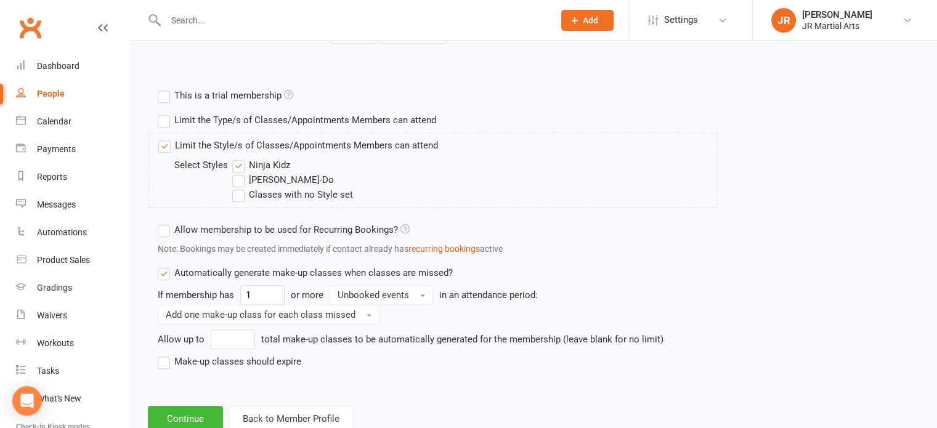
click at [243, 164] on label "Ninja Kidz" at bounding box center [261, 165] width 58 height 15
click at [240, 158] on input "Ninja Kidz" at bounding box center [236, 158] width 8 height 0
click at [238, 184] on label "[PERSON_NAME]-Do" at bounding box center [283, 180] width 102 height 15
click at [238, 173] on input "[PERSON_NAME]-Do" at bounding box center [236, 173] width 8 height 0
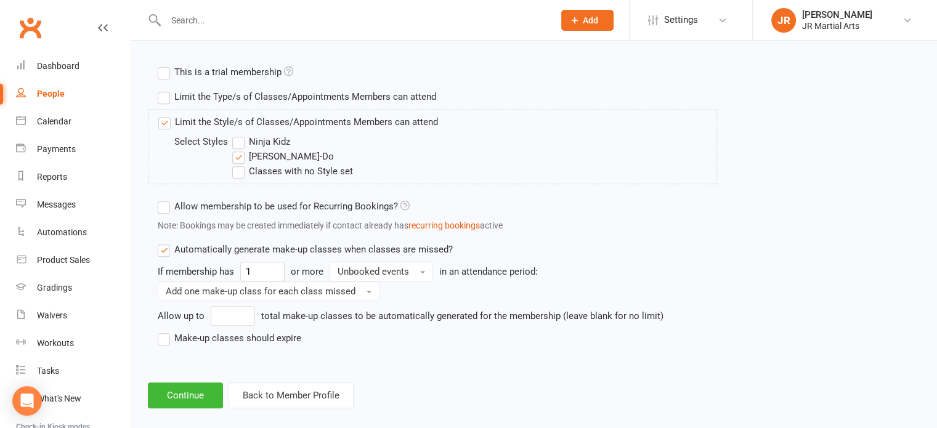
scroll to position [591, 0]
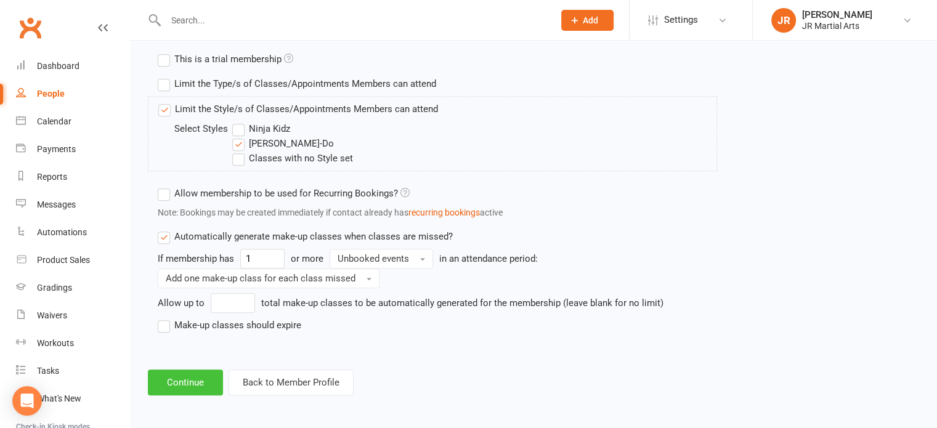
click at [191, 388] on button "Continue" at bounding box center [185, 383] width 75 height 26
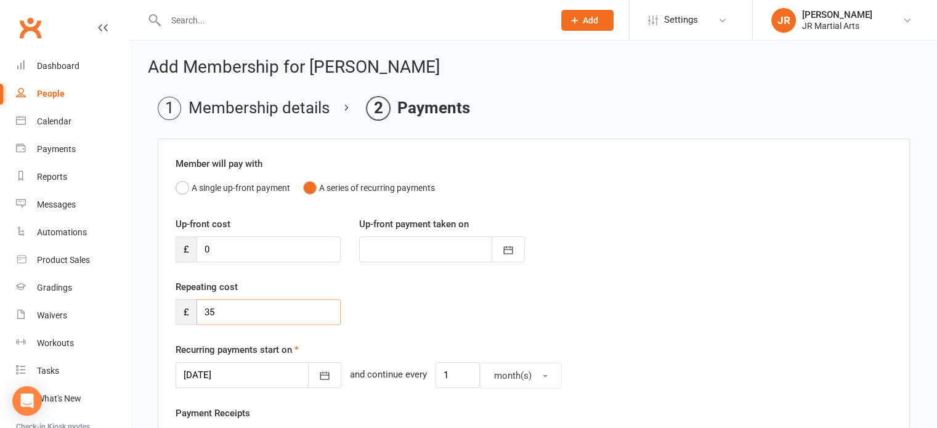
click at [237, 312] on input "35" at bounding box center [269, 312] width 144 height 26
type input "3"
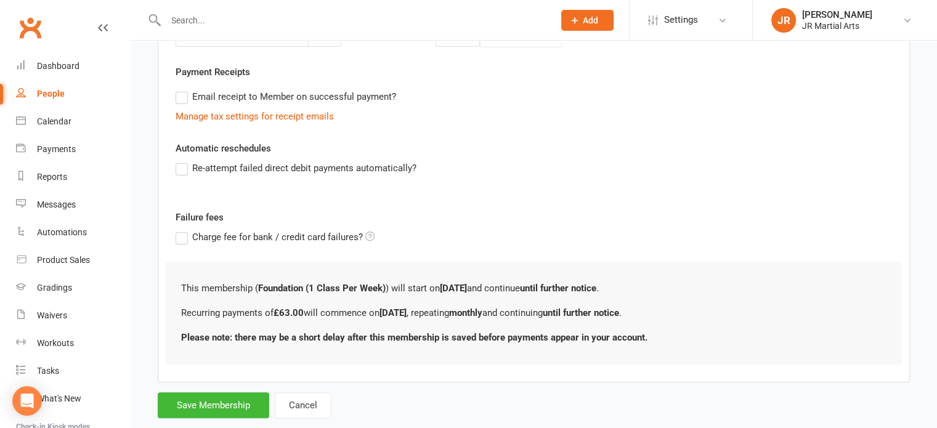
scroll to position [367, 0]
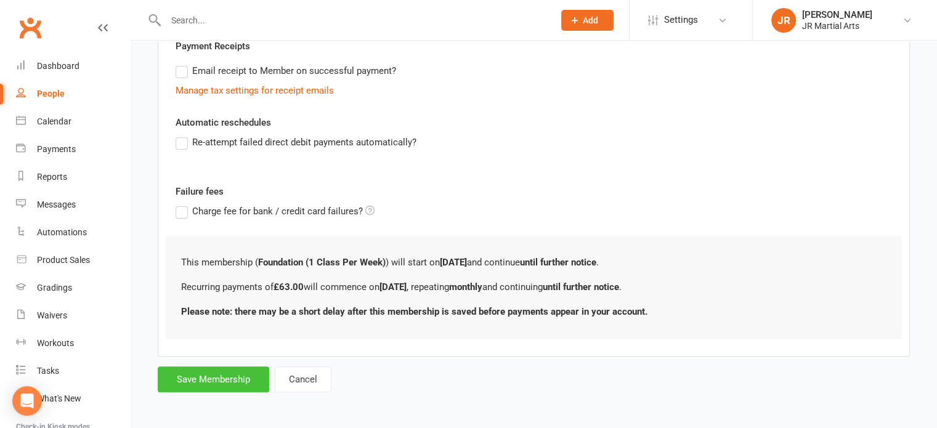
type input "63"
click at [255, 375] on button "Save Membership" at bounding box center [214, 380] width 112 height 26
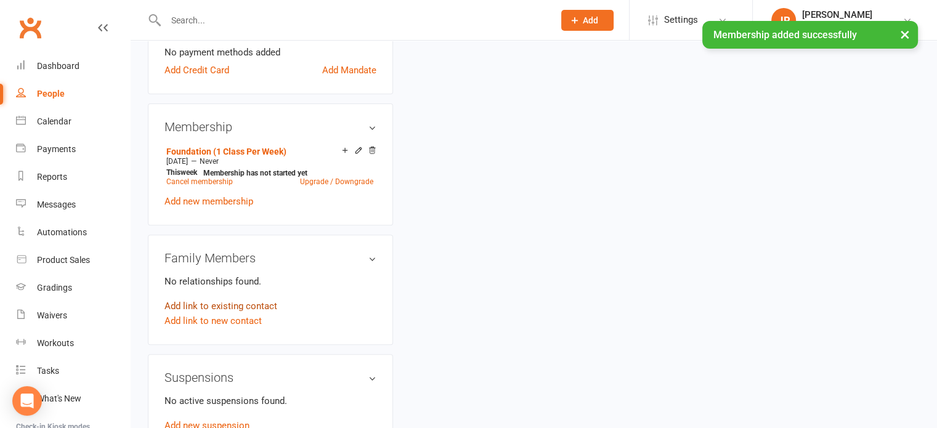
click at [238, 299] on link "Add link to existing contact" at bounding box center [221, 306] width 113 height 15
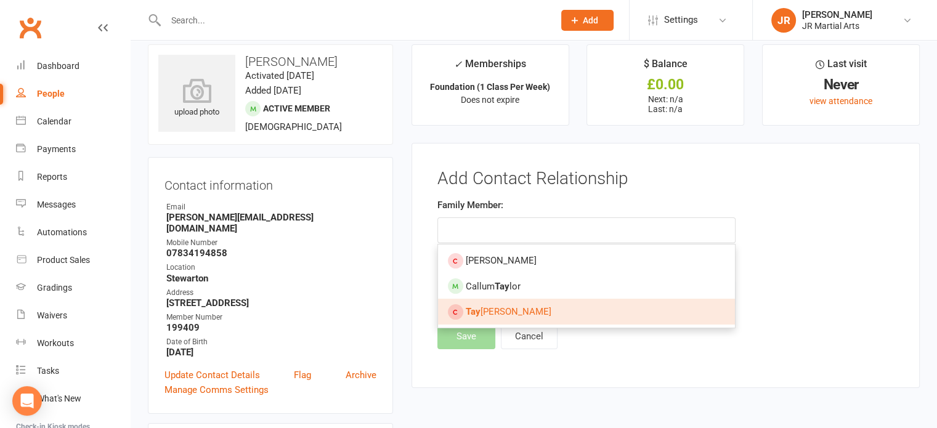
click at [511, 303] on link "[PERSON_NAME]" at bounding box center [586, 312] width 297 height 26
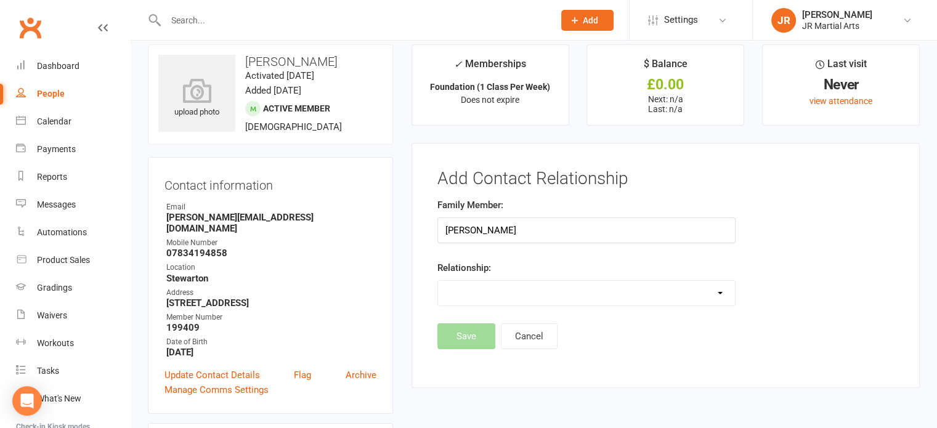
click at [486, 290] on select "Parent / Guardian Child Sibling (parent not in system) Spouse / Partner Cousin …" at bounding box center [586, 293] width 297 height 25
click at [438, 281] on select "Parent / Guardian Child Sibling (parent not in system) Spouse / Partner Cousin …" at bounding box center [586, 293] width 297 height 25
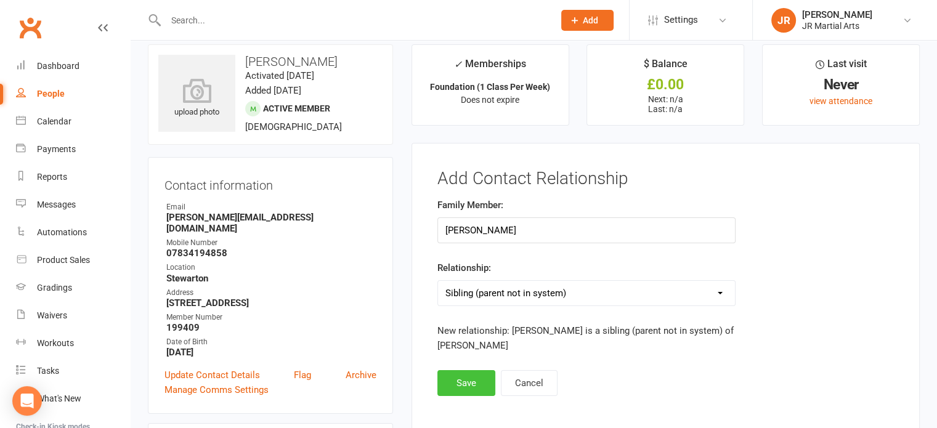
click at [466, 373] on button "Save" at bounding box center [466, 383] width 58 height 26
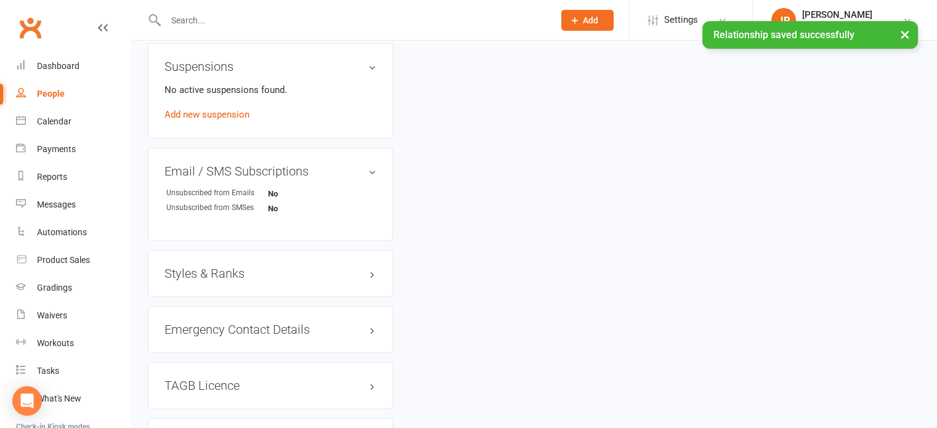
scroll to position [753, 0]
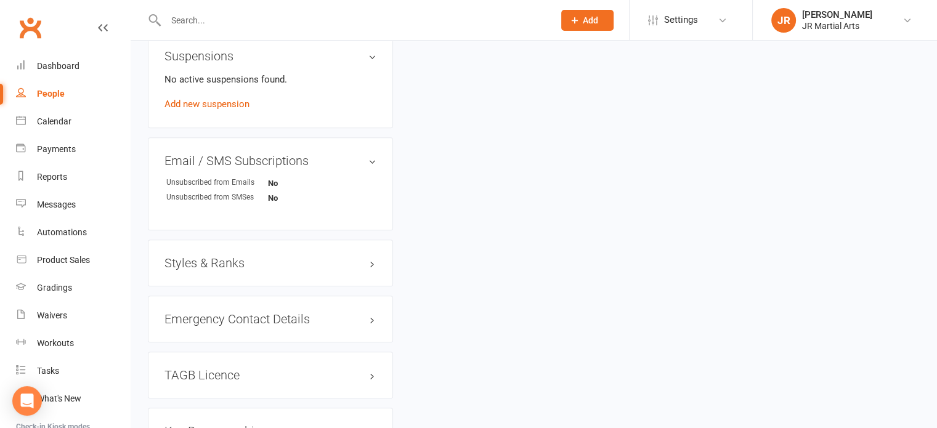
click at [245, 256] on h3 "Styles & Ranks" at bounding box center [271, 263] width 212 height 14
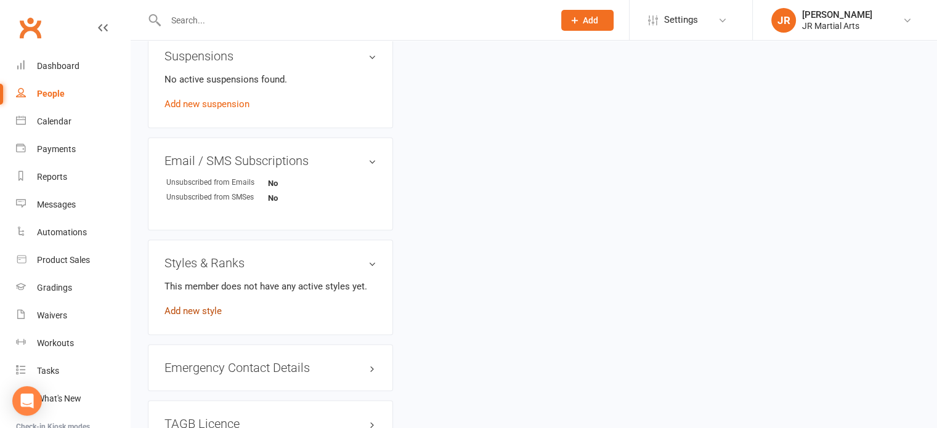
click at [169, 306] on link "Add new style" at bounding box center [193, 311] width 57 height 11
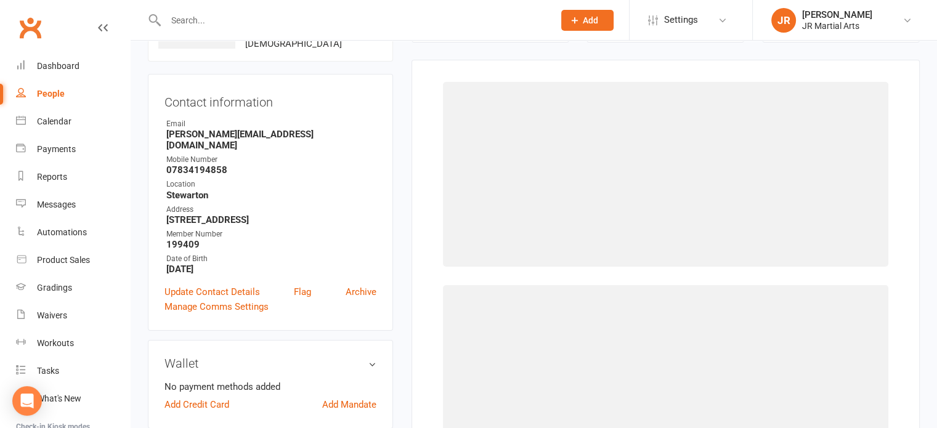
scroll to position [94, 0]
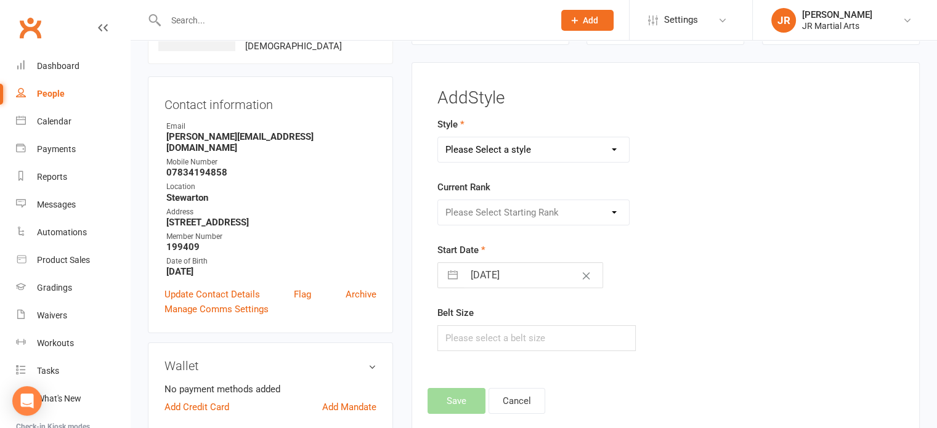
click at [526, 146] on select "Please Select a style Ninja Kidz Tae Kwon-Do" at bounding box center [534, 149] width 192 height 25
click at [438, 137] on select "Please Select a style Ninja Kidz Tae Kwon-Do" at bounding box center [534, 149] width 192 height 25
click at [587, 208] on select "Please Select Starting Rank White Belt (10th Kup) Yellow Stripe (9th Kup) Yello…" at bounding box center [534, 212] width 192 height 25
click at [438, 200] on select "Please Select Starting Rank White Belt (10th Kup) Yellow Stripe (9th Kup) Yello…" at bounding box center [534, 212] width 192 height 25
click at [535, 275] on input "[DATE]" at bounding box center [533, 275] width 139 height 25
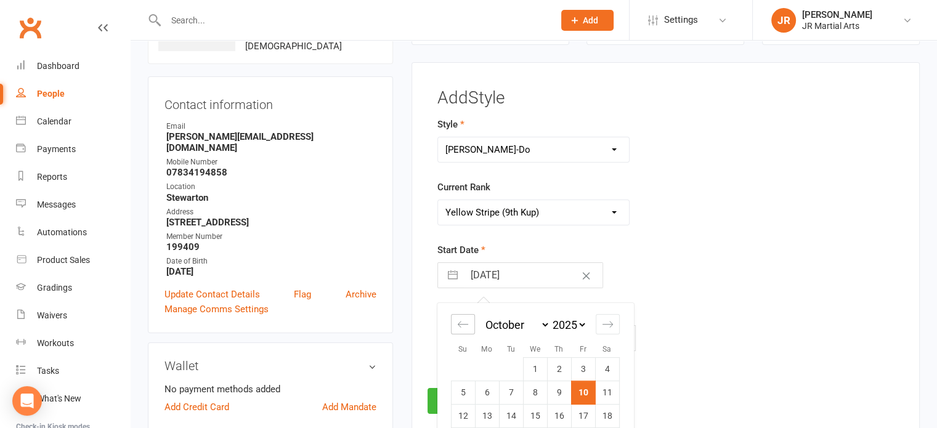
click at [463, 322] on icon "Move backward to switch to the previous month." at bounding box center [463, 325] width 12 height 12
click at [469, 420] on td "15" at bounding box center [463, 416] width 24 height 23
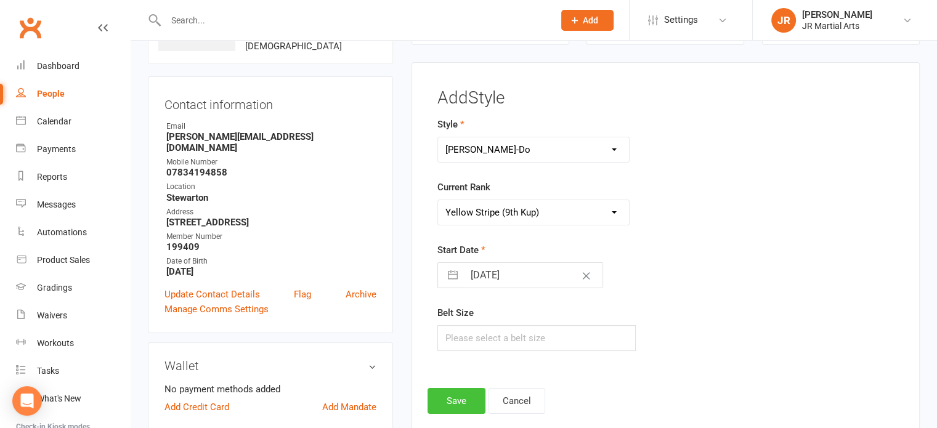
click at [462, 402] on button "Save" at bounding box center [457, 401] width 58 height 26
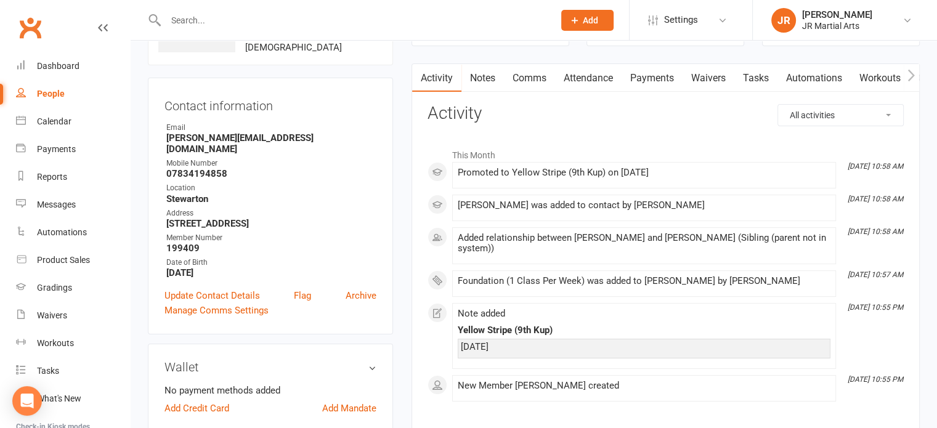
scroll to position [0, 0]
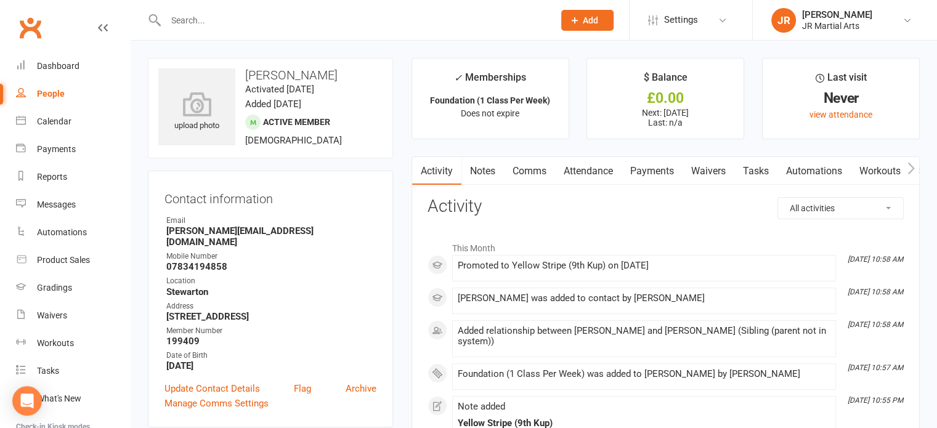
click at [220, 21] on input "text" at bounding box center [353, 20] width 383 height 17
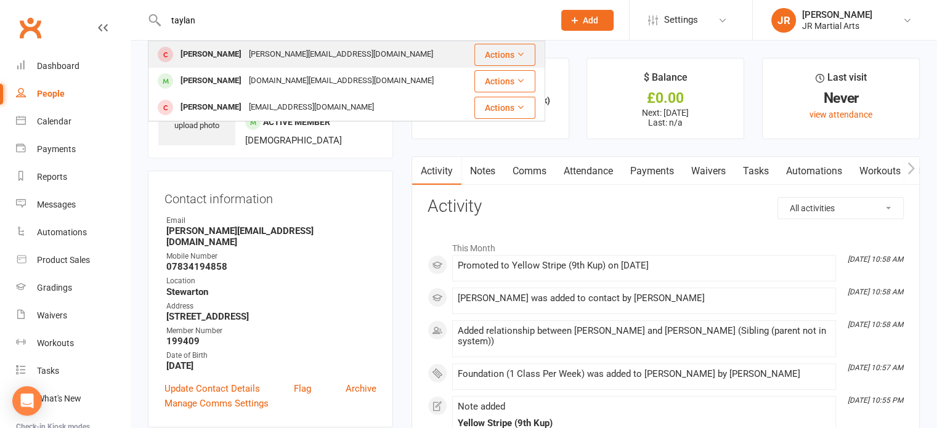
click at [230, 57] on div "[PERSON_NAME]" at bounding box center [211, 55] width 68 height 18
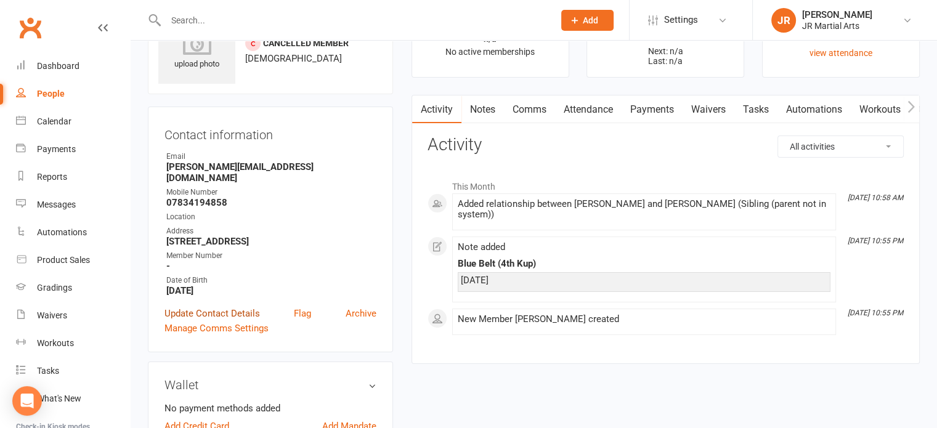
click at [217, 306] on link "Update Contact Details" at bounding box center [213, 313] width 96 height 15
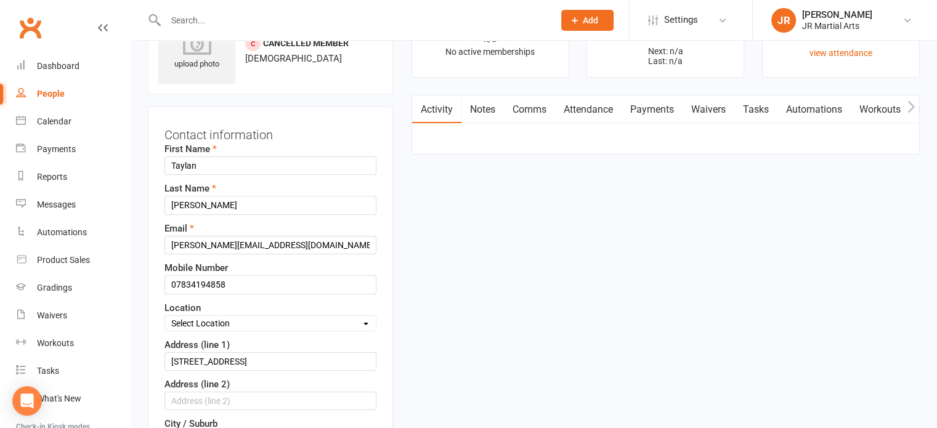
scroll to position [58, 0]
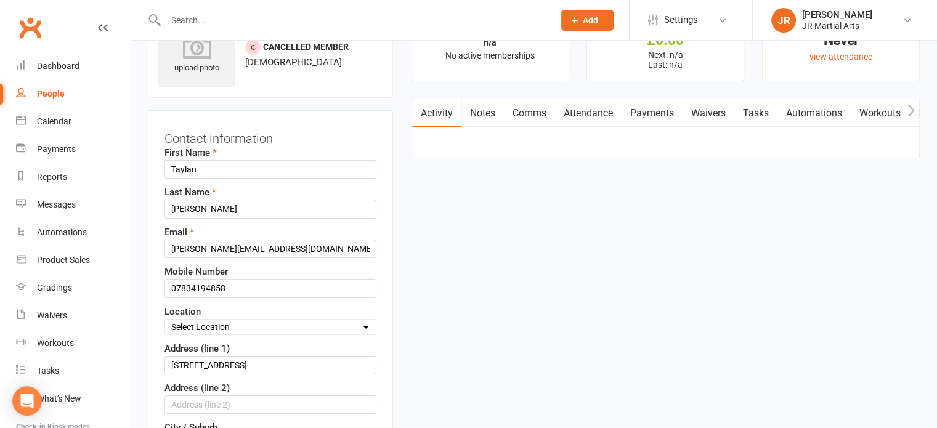
click at [247, 325] on select "Select Location Dunlop [GEOGRAPHIC_DATA] [GEOGRAPHIC_DATA] [GEOGRAPHIC_DATA] [G…" at bounding box center [270, 327] width 211 height 14
click at [165, 320] on select "Select Location Dunlop [GEOGRAPHIC_DATA] [GEOGRAPHIC_DATA] [GEOGRAPHIC_DATA] [G…" at bounding box center [270, 327] width 211 height 14
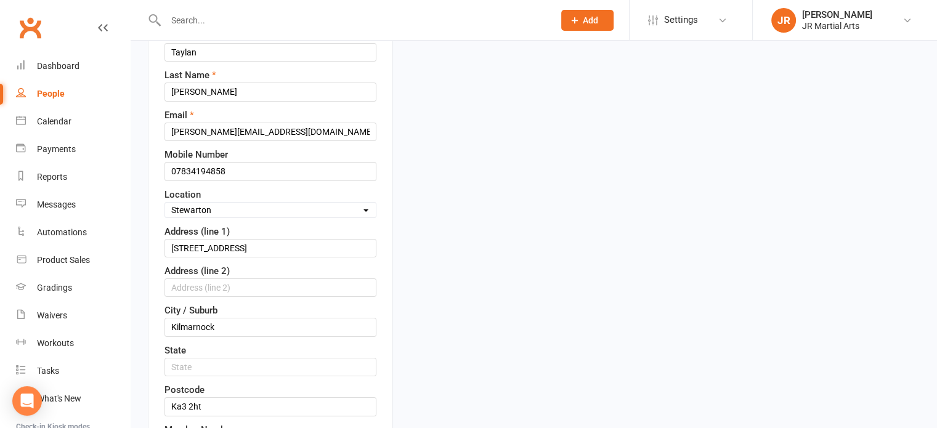
scroll to position [304, 0]
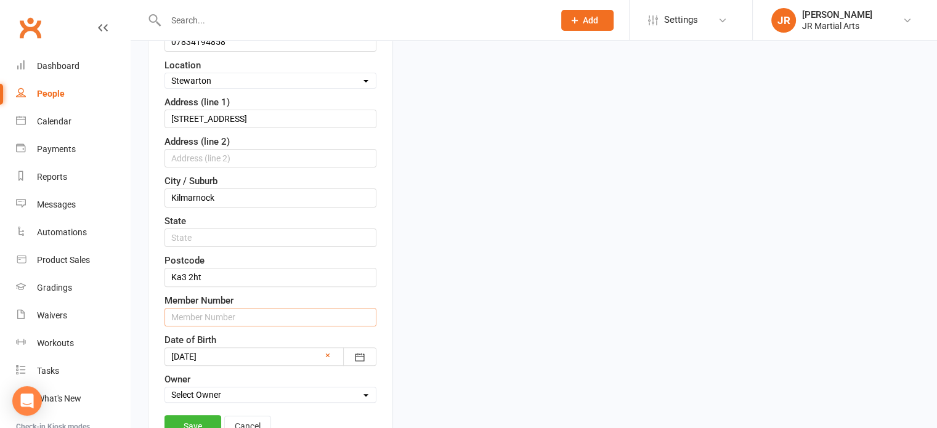
click at [204, 312] on input "text" at bounding box center [271, 317] width 212 height 18
paste input "199538"
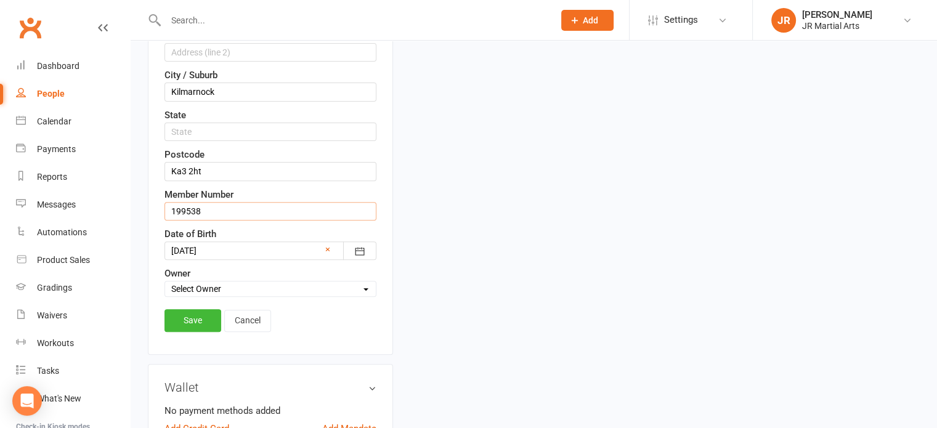
scroll to position [428, 0]
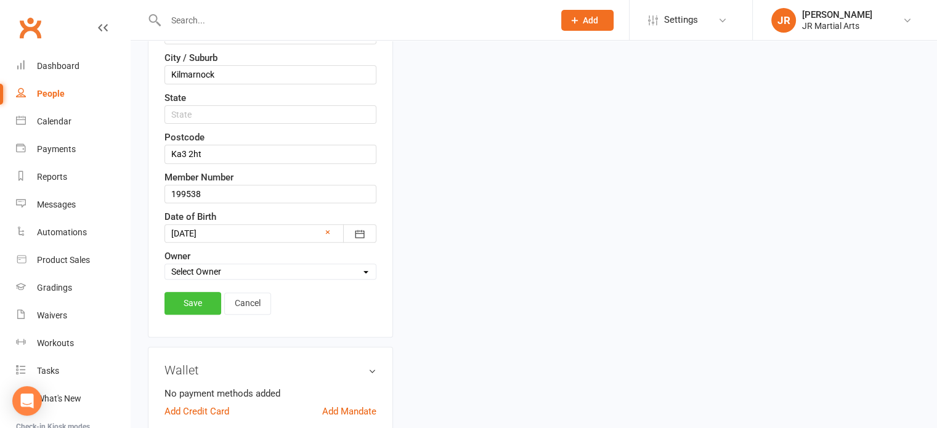
click at [205, 296] on link "Save" at bounding box center [193, 303] width 57 height 22
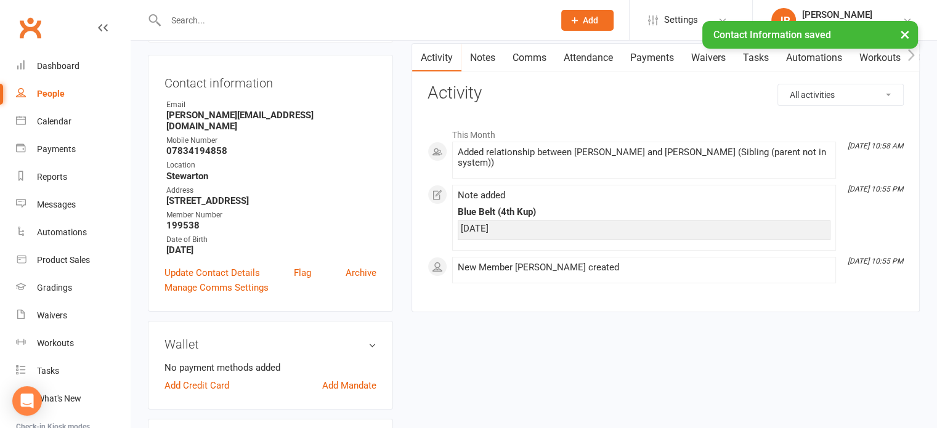
scroll to position [246, 0]
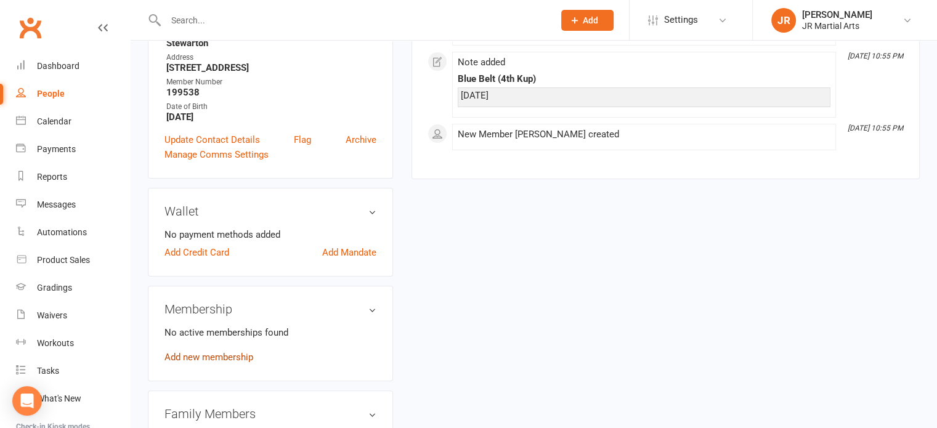
click at [242, 352] on link "Add new membership" at bounding box center [209, 357] width 89 height 11
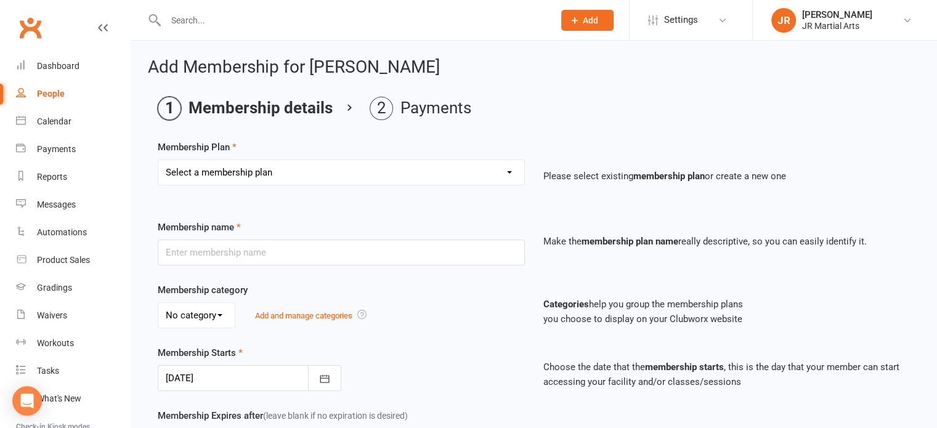
click at [364, 170] on select "Select a membership plan Create new Membership Plan Elite (Unlimited Classes) M…" at bounding box center [341, 172] width 366 height 25
click at [158, 160] on select "Select a membership plan Create new Membership Plan Elite (Unlimited Classes) M…" at bounding box center [341, 172] width 366 height 25
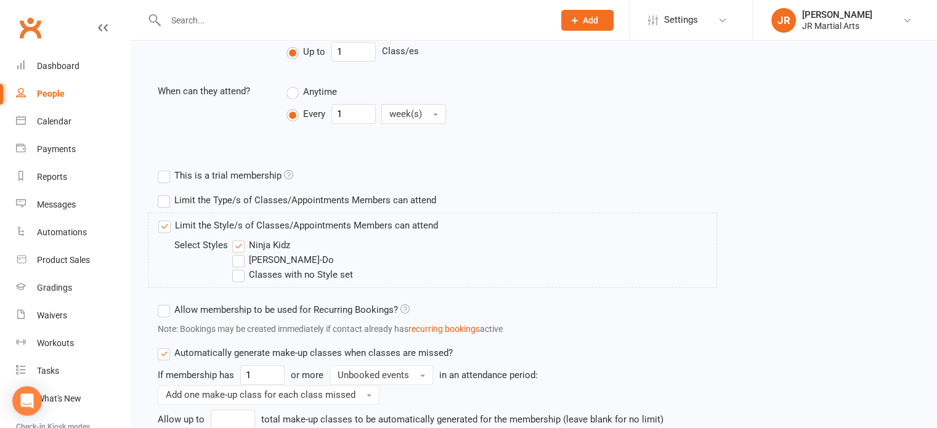
scroll to position [493, 0]
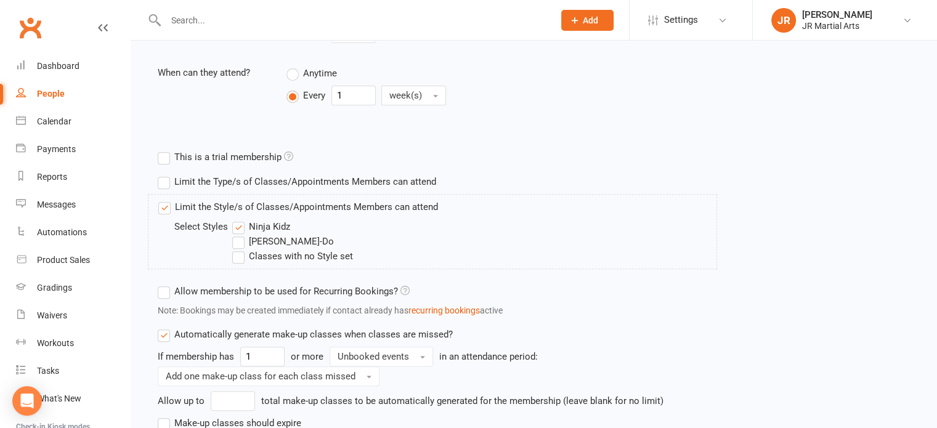
click at [245, 227] on label "Ninja Kidz" at bounding box center [261, 226] width 58 height 15
click at [240, 219] on input "Ninja Kidz" at bounding box center [236, 219] width 8 height 0
click at [243, 240] on label "[PERSON_NAME]-Do" at bounding box center [283, 241] width 102 height 15
click at [240, 234] on input "[PERSON_NAME]-Do" at bounding box center [236, 234] width 8 height 0
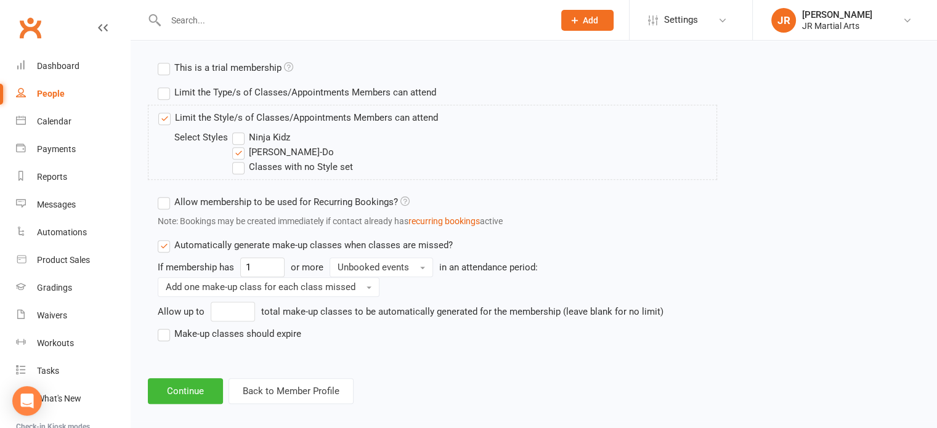
scroll to position [591, 0]
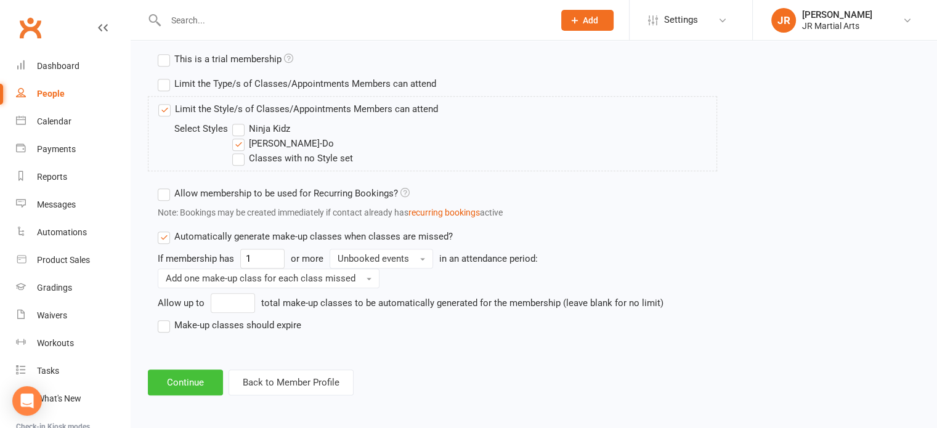
click at [195, 375] on button "Continue" at bounding box center [185, 383] width 75 height 26
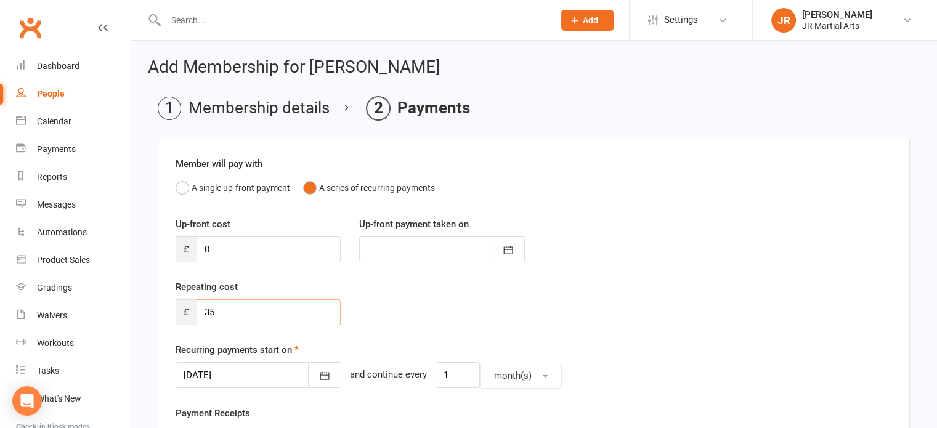
click at [293, 315] on input "35" at bounding box center [269, 312] width 144 height 26
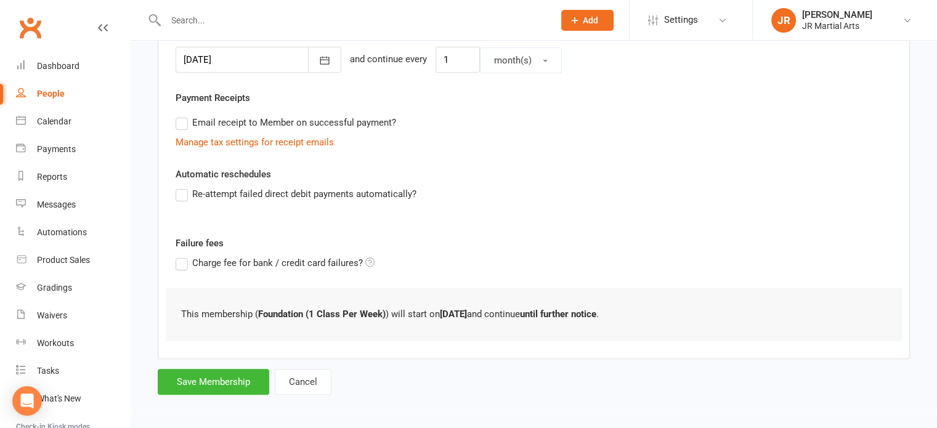
scroll to position [318, 0]
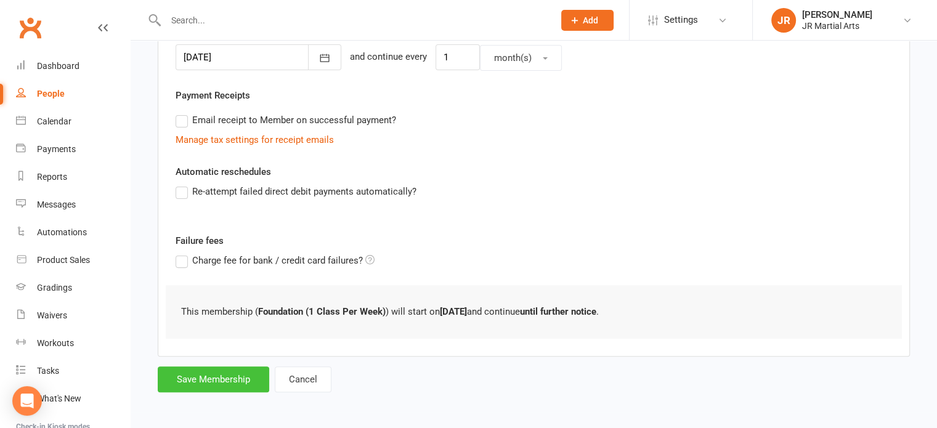
click at [200, 370] on button "Save Membership" at bounding box center [214, 380] width 112 height 26
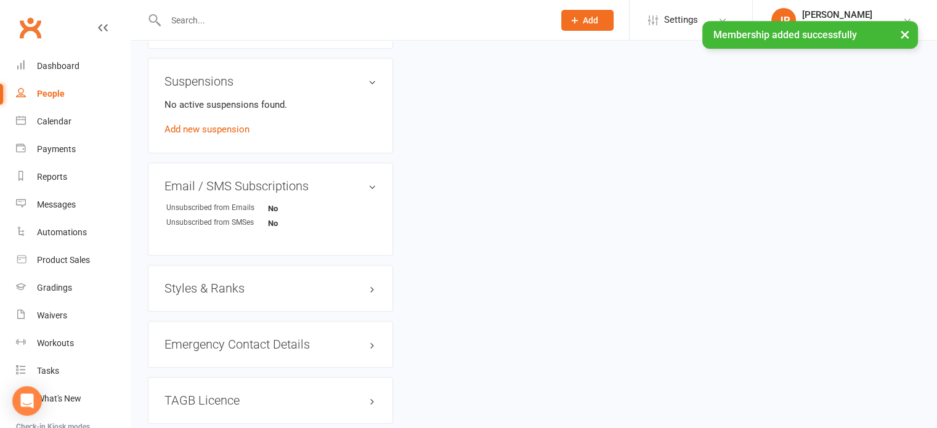
scroll to position [739, 0]
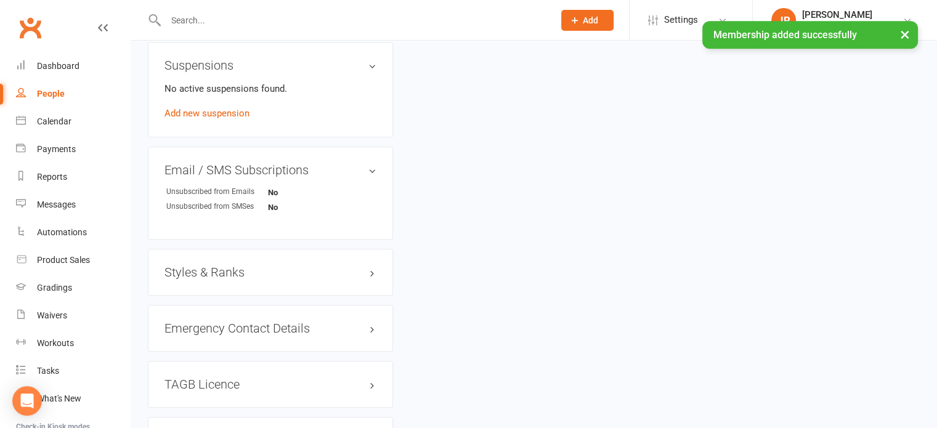
click at [224, 252] on div "Styles & Ranks" at bounding box center [270, 272] width 245 height 47
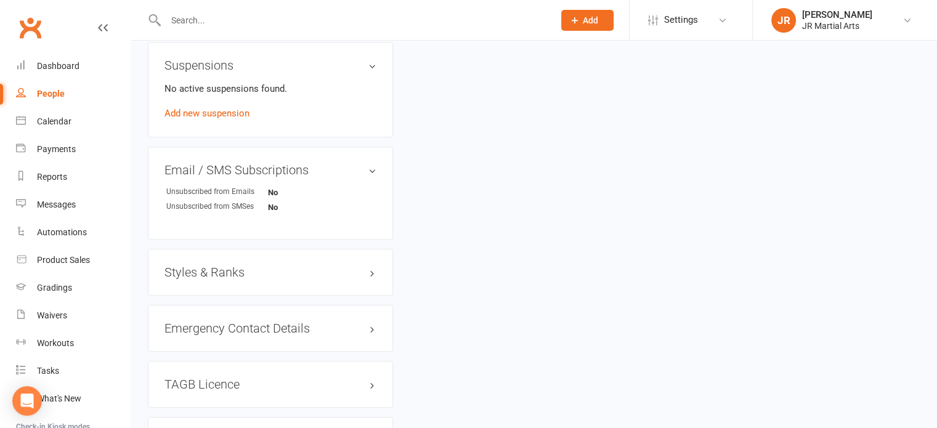
click at [222, 266] on h3 "Styles & Ranks" at bounding box center [271, 273] width 212 height 14
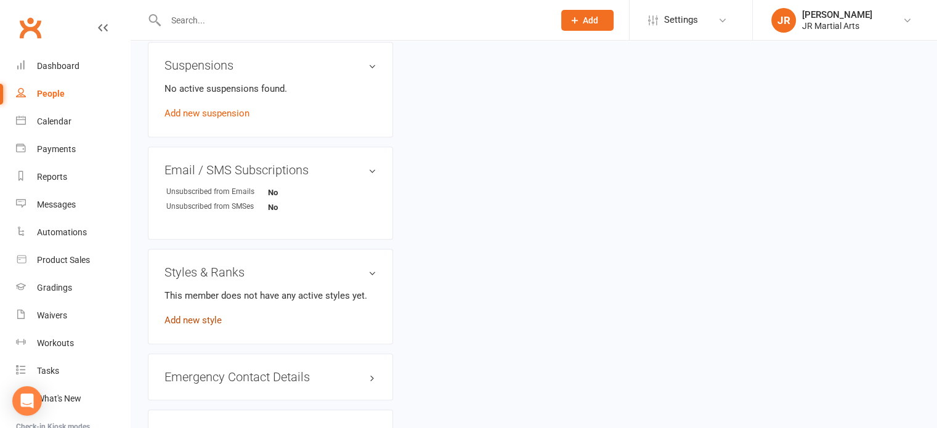
click at [201, 315] on link "Add new style" at bounding box center [193, 320] width 57 height 11
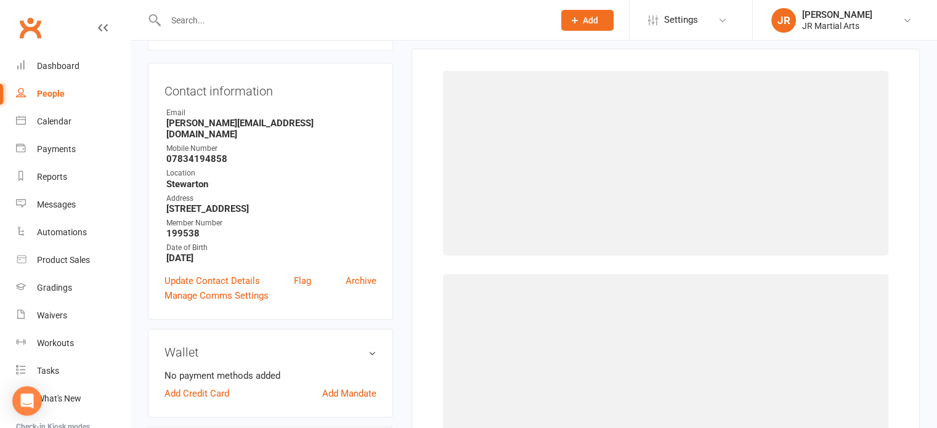
scroll to position [94, 0]
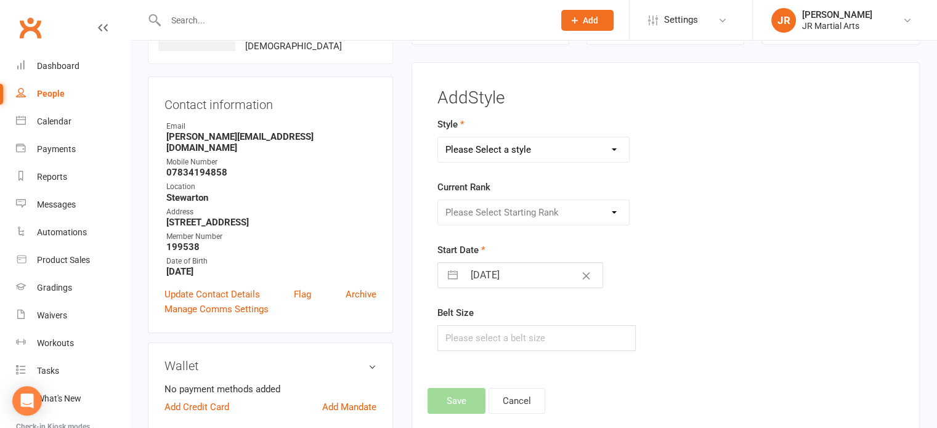
click at [556, 145] on select "Please Select a style Ninja Kidz Tae Kwon-Do" at bounding box center [534, 149] width 192 height 25
click at [438, 137] on select "Please Select a style Ninja Kidz Tae Kwon-Do" at bounding box center [534, 149] width 192 height 25
drag, startPoint x: 514, startPoint y: 144, endPoint x: 515, endPoint y: 156, distance: 13.0
click at [514, 145] on select "Ninja Kidz Tae Kwon-Do" at bounding box center [534, 149] width 192 height 25
click at [438, 137] on select "Ninja Kidz Tae Kwon-Do" at bounding box center [534, 149] width 192 height 25
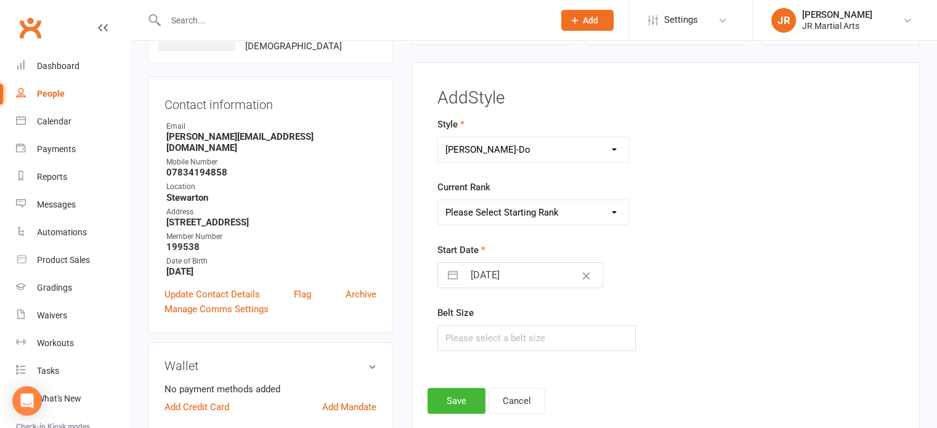
click at [535, 217] on select "Please Select Starting Rank White Belt (10th Kup) Yellow Stripe (9th Kup) Yello…" at bounding box center [534, 212] width 192 height 25
click at [438, 200] on select "Please Select Starting Rank White Belt (10th Kup) Yellow Stripe (9th Kup) Yello…" at bounding box center [534, 212] width 192 height 25
click at [540, 276] on input "[DATE]" at bounding box center [533, 275] width 139 height 25
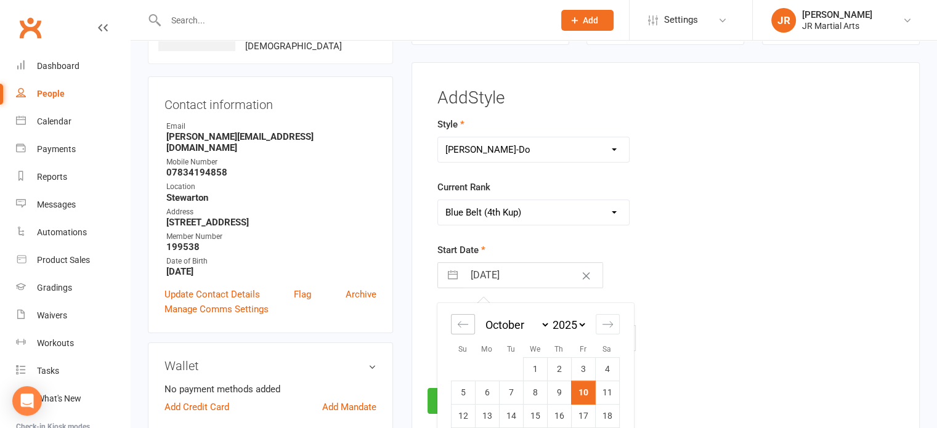
click at [461, 319] on icon "Move backward to switch to the previous month." at bounding box center [463, 325] width 12 height 12
click at [466, 413] on td "15" at bounding box center [463, 416] width 24 height 23
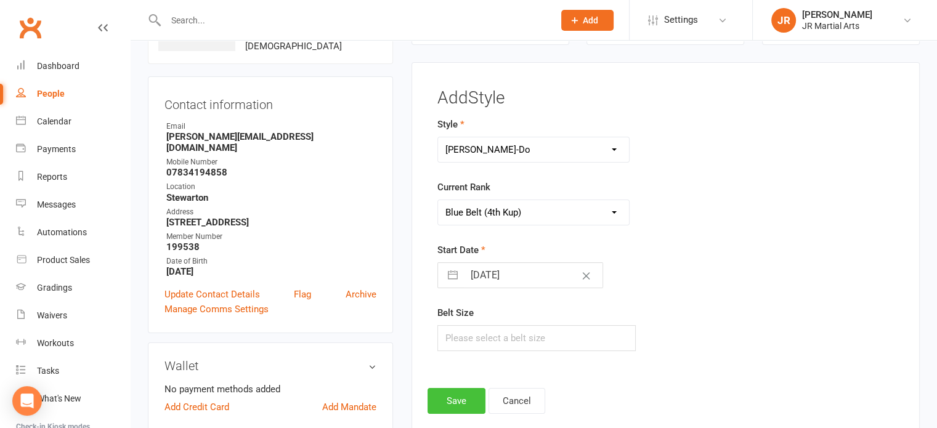
click at [458, 395] on button "Save" at bounding box center [457, 401] width 58 height 26
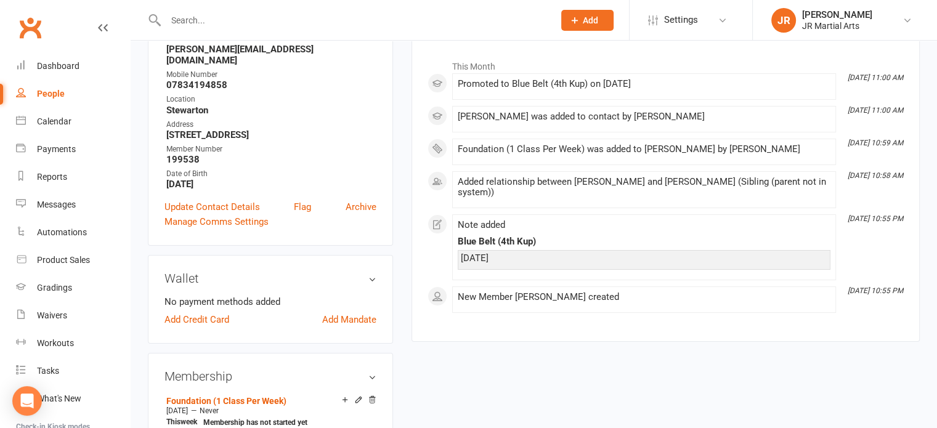
scroll to position [0, 0]
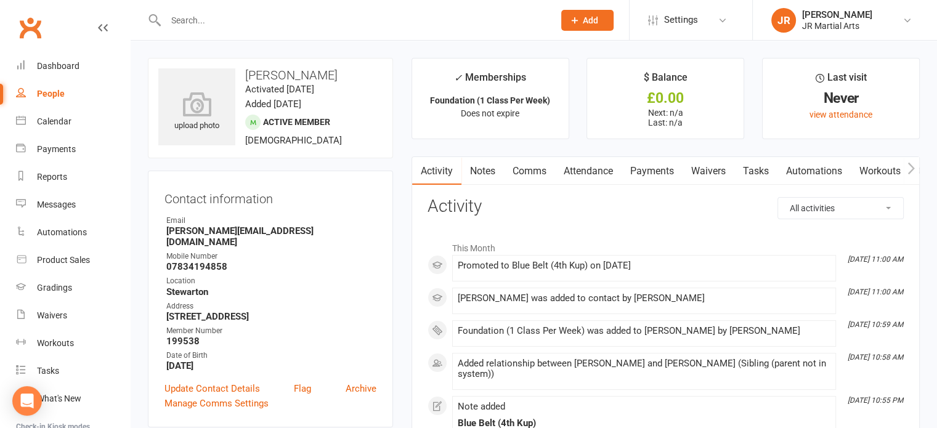
click at [259, 22] on input "text" at bounding box center [353, 20] width 383 height 17
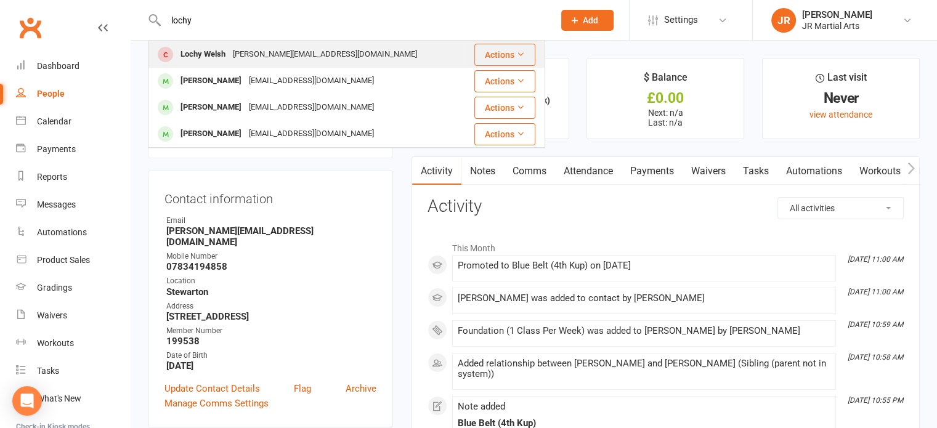
click at [234, 54] on div "[PERSON_NAME][EMAIL_ADDRESS][DOMAIN_NAME]" at bounding box center [325, 55] width 192 height 18
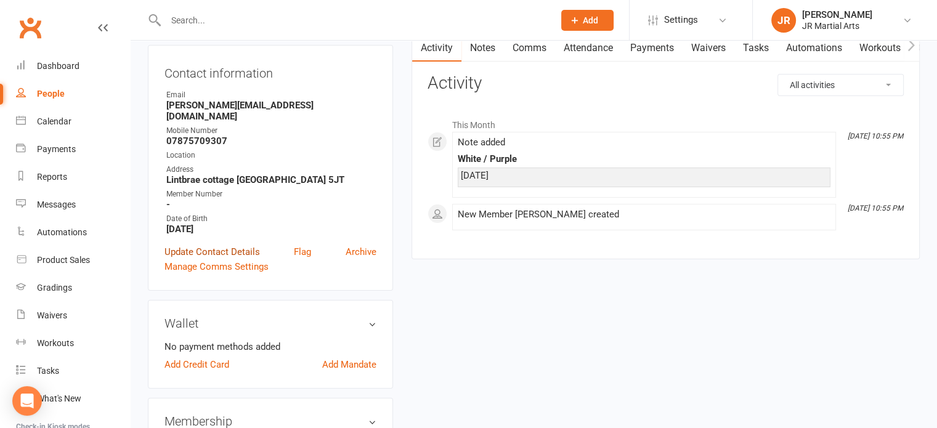
click at [217, 245] on link "Update Contact Details" at bounding box center [213, 252] width 96 height 15
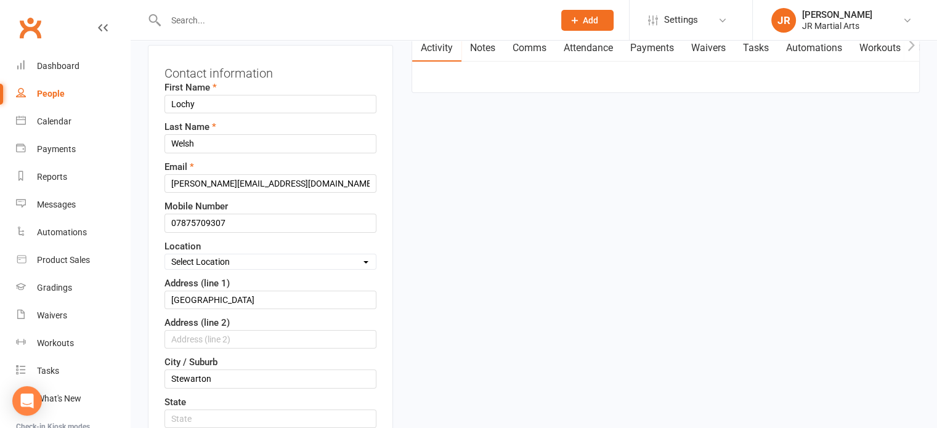
scroll to position [58, 0]
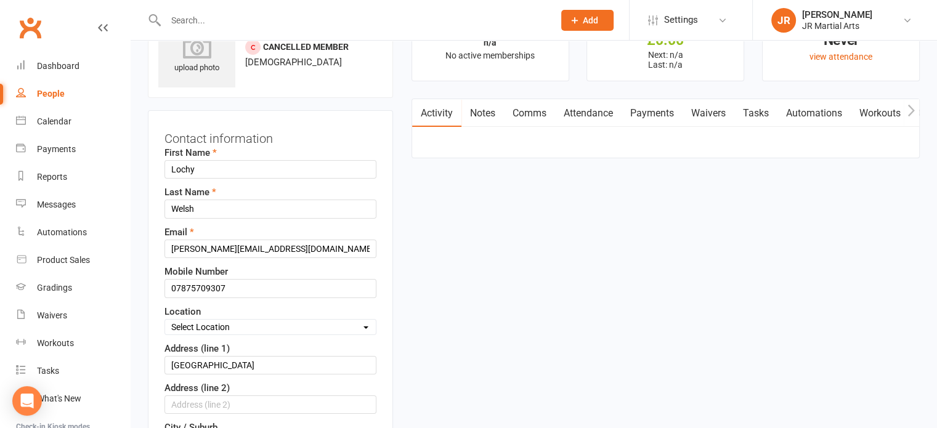
click at [259, 325] on select "Select Location Dunlop [GEOGRAPHIC_DATA] [GEOGRAPHIC_DATA] [GEOGRAPHIC_DATA] [G…" at bounding box center [270, 327] width 211 height 14
click at [165, 320] on select "Select Location Dunlop [GEOGRAPHIC_DATA] [GEOGRAPHIC_DATA] [GEOGRAPHIC_DATA] [G…" at bounding box center [270, 327] width 211 height 14
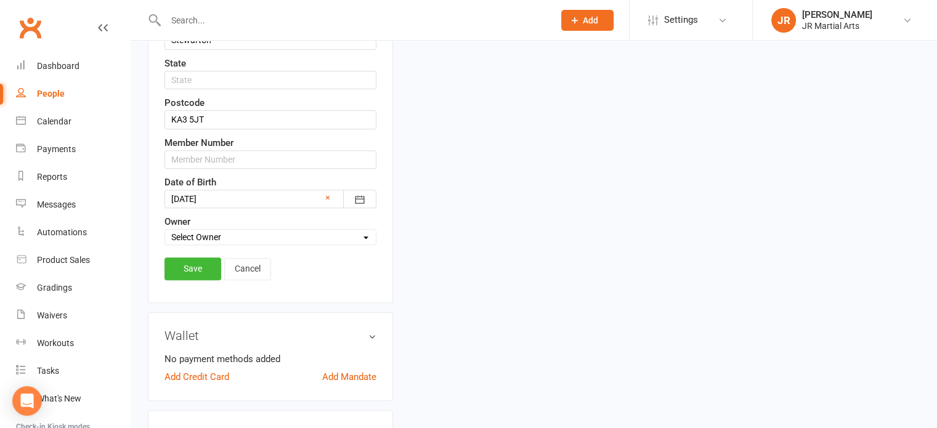
scroll to position [489, 0]
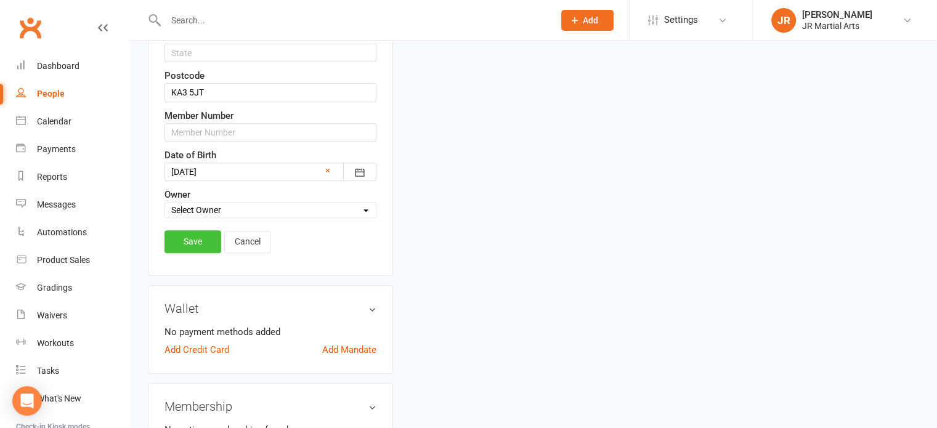
click at [195, 234] on link "Save" at bounding box center [193, 241] width 57 height 22
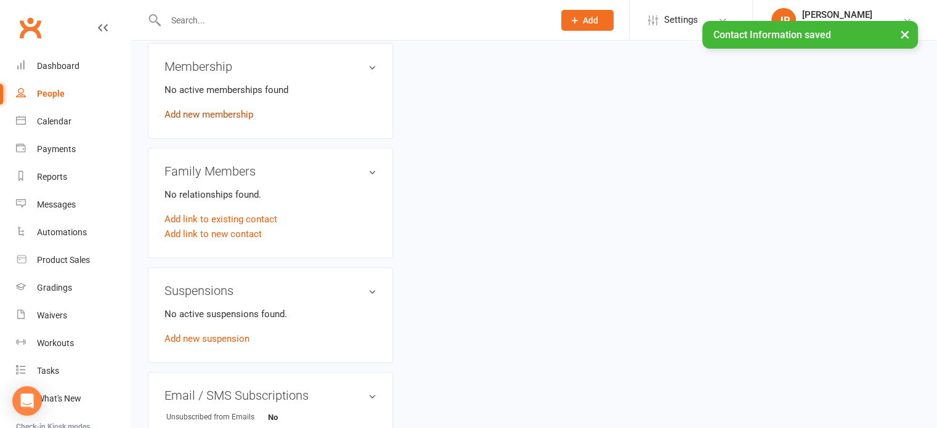
click at [222, 109] on link "Add new membership" at bounding box center [209, 114] width 89 height 11
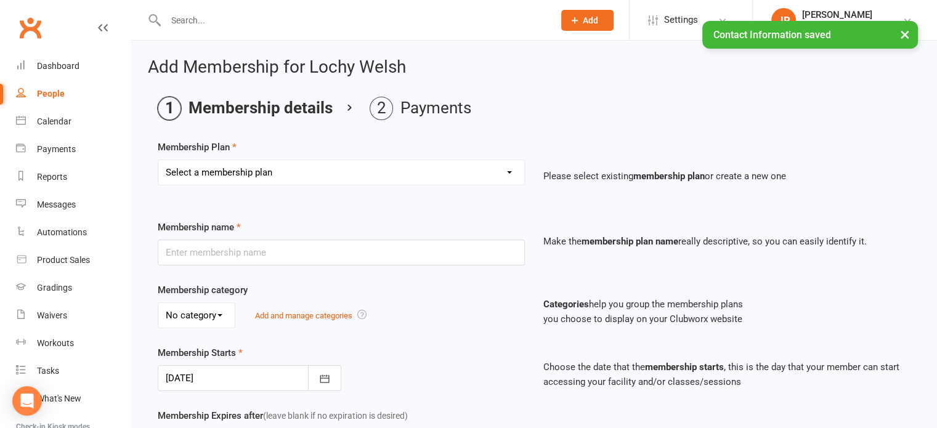
drag, startPoint x: 283, startPoint y: 172, endPoint x: 283, endPoint y: 180, distance: 8.0
click at [283, 173] on select "Select a membership plan Create new Membership Plan Elite (Unlimited Classes) M…" at bounding box center [341, 172] width 366 height 25
click at [158, 160] on select "Select a membership plan Create new Membership Plan Elite (Unlimited Classes) M…" at bounding box center [341, 172] width 366 height 25
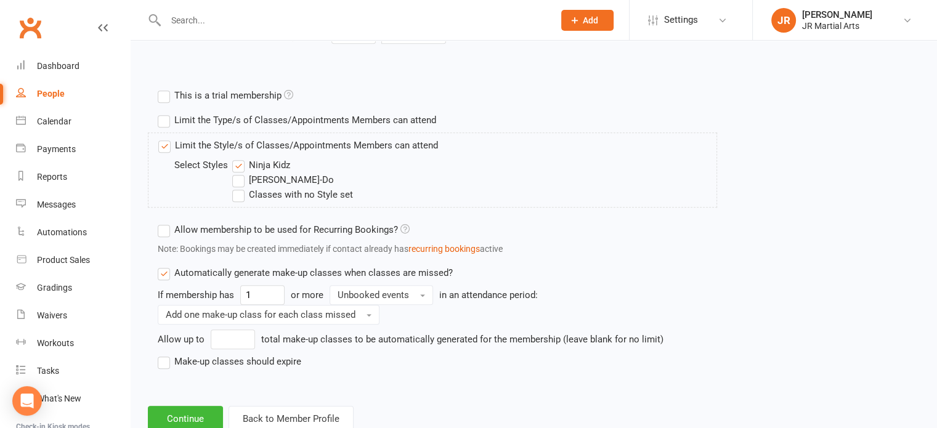
scroll to position [591, 0]
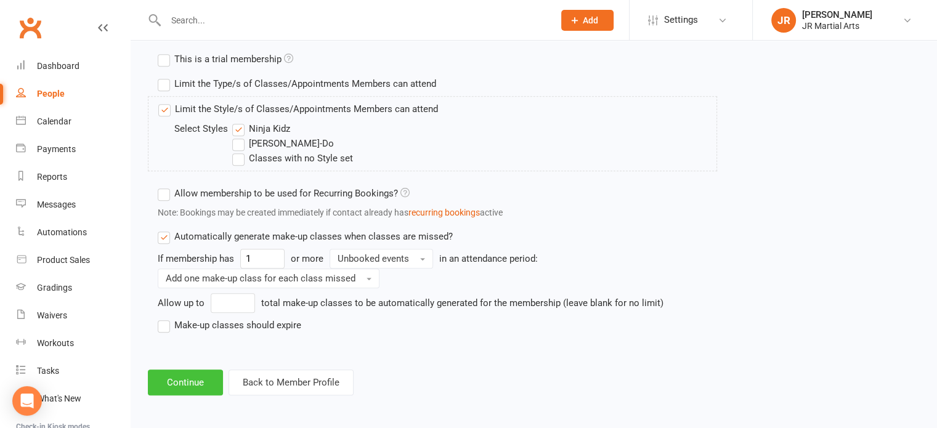
click at [166, 381] on button "Continue" at bounding box center [185, 383] width 75 height 26
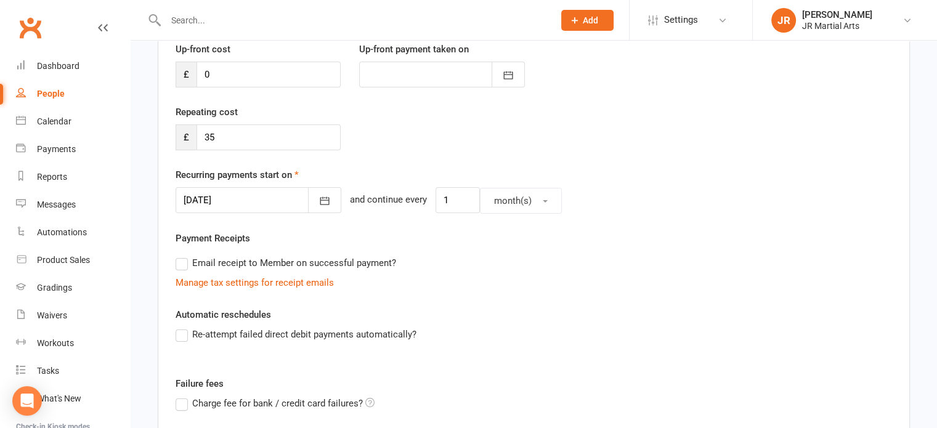
scroll to position [367, 0]
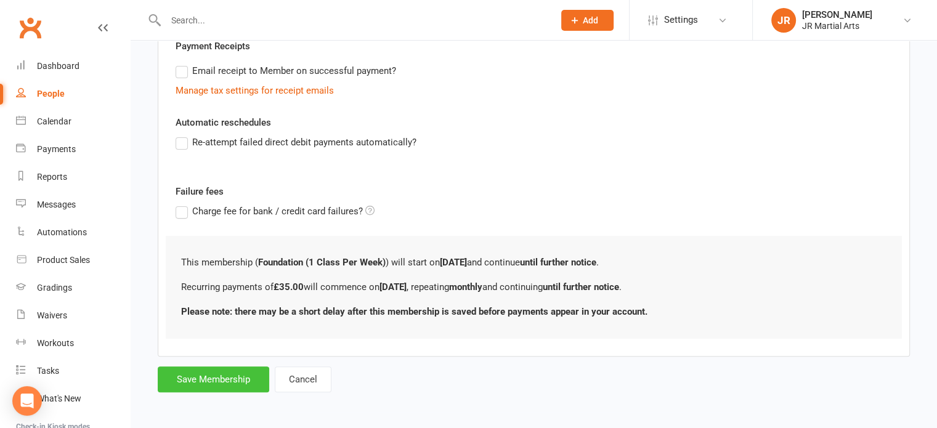
click at [224, 379] on button "Save Membership" at bounding box center [214, 380] width 112 height 26
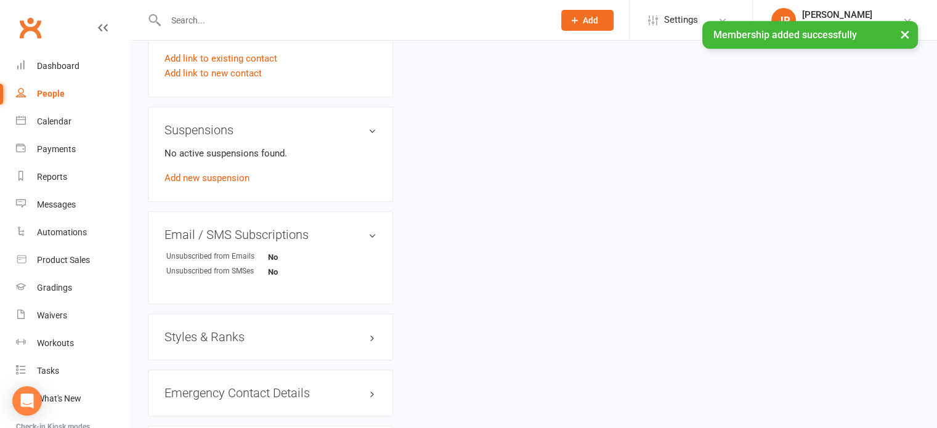
scroll to position [739, 0]
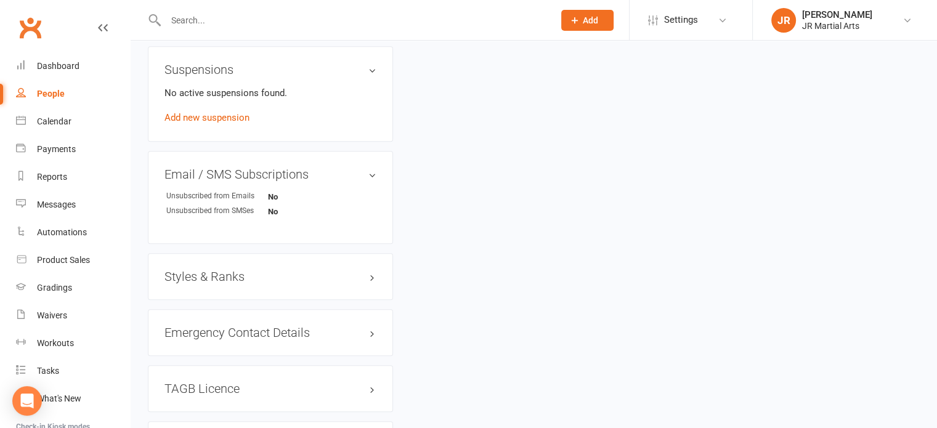
click at [213, 270] on h3 "Styles & Ranks" at bounding box center [271, 277] width 212 height 14
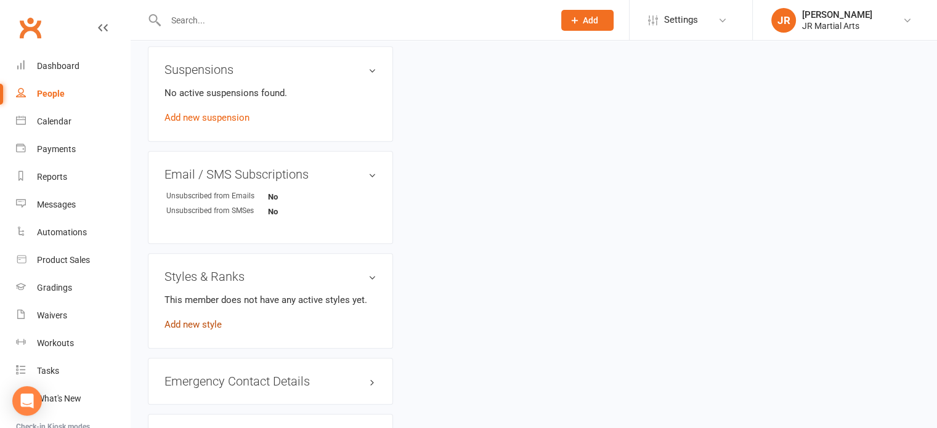
click at [203, 319] on link "Add new style" at bounding box center [193, 324] width 57 height 11
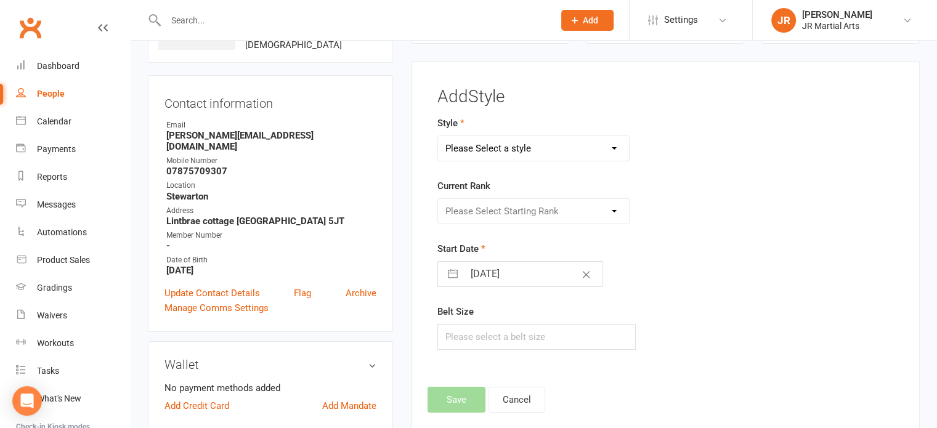
scroll to position [94, 0]
drag, startPoint x: 513, startPoint y: 148, endPoint x: 513, endPoint y: 158, distance: 9.2
click at [513, 148] on select "Please Select a style Ninja Kidz Tae Kwon-Do" at bounding box center [534, 149] width 192 height 25
click at [438, 137] on select "Please Select a style Ninja Kidz Tae Kwon-Do" at bounding box center [534, 149] width 192 height 25
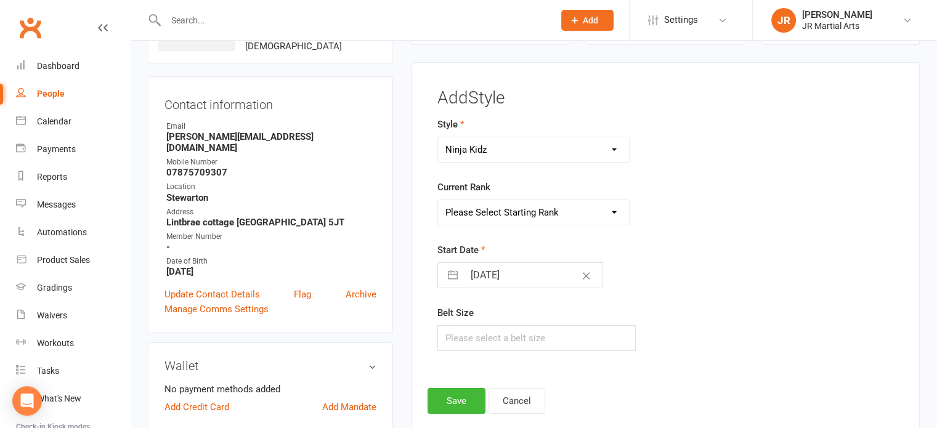
click at [521, 214] on select "Please Select Starting Rank [PERSON_NAME] Belt NK Purple Stripe [PERSON_NAME] S…" at bounding box center [534, 212] width 192 height 25
click at [438, 200] on select "Please Select Starting Rank [PERSON_NAME] Belt NK Purple Stripe [PERSON_NAME] S…" at bounding box center [534, 212] width 192 height 25
click at [527, 277] on input "[DATE]" at bounding box center [533, 275] width 139 height 25
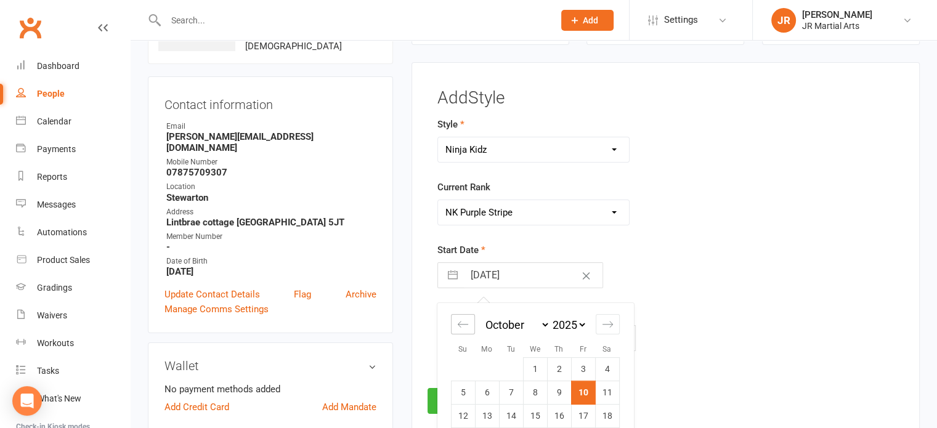
click at [455, 325] on div "Move backward to switch to the previous month." at bounding box center [463, 324] width 24 height 20
click at [455, 389] on td "8" at bounding box center [463, 392] width 24 height 23
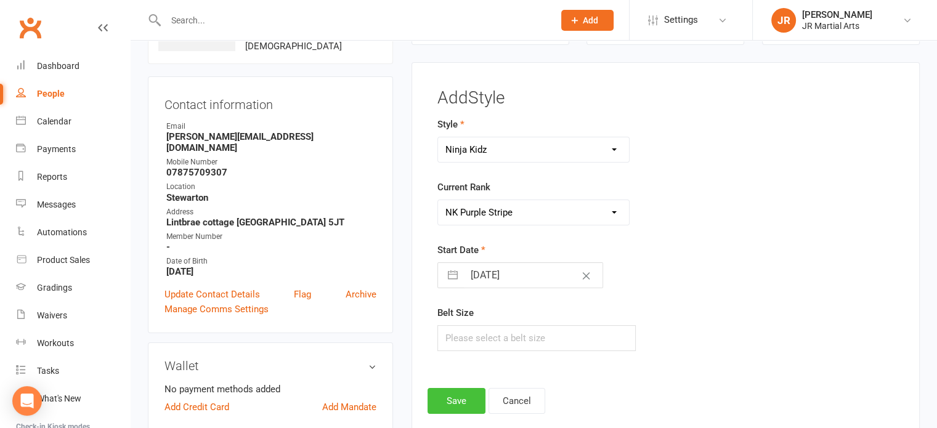
click at [455, 394] on button "Save" at bounding box center [457, 401] width 58 height 26
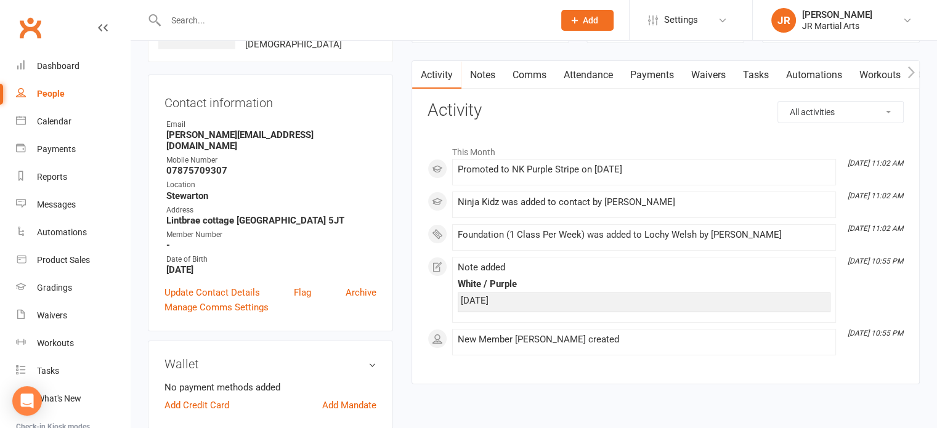
scroll to position [0, 0]
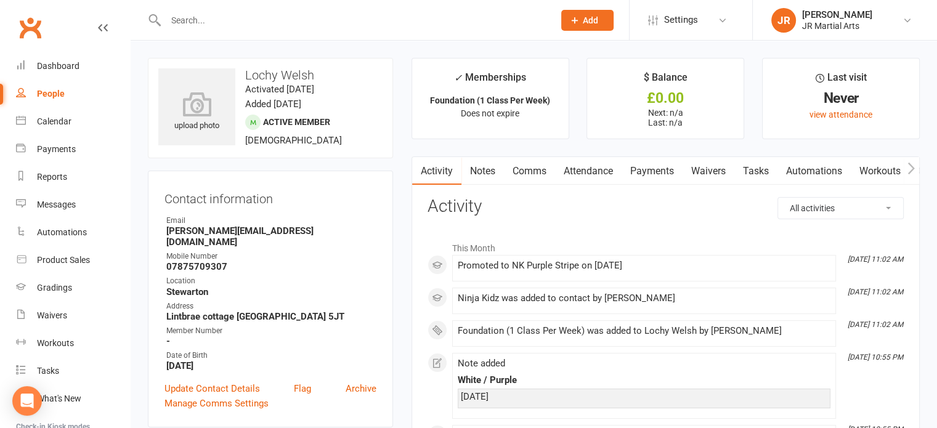
click at [257, 12] on input "text" at bounding box center [353, 20] width 383 height 17
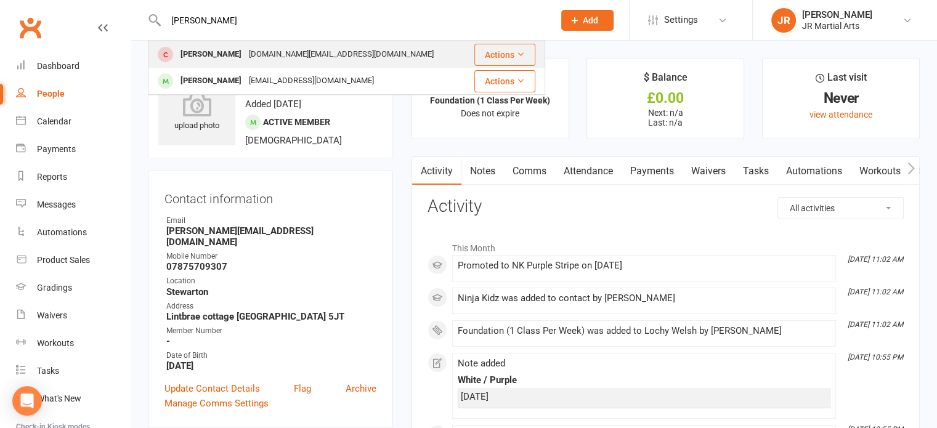
click at [245, 49] on div "[DOMAIN_NAME][EMAIL_ADDRESS][DOMAIN_NAME]" at bounding box center [341, 55] width 192 height 18
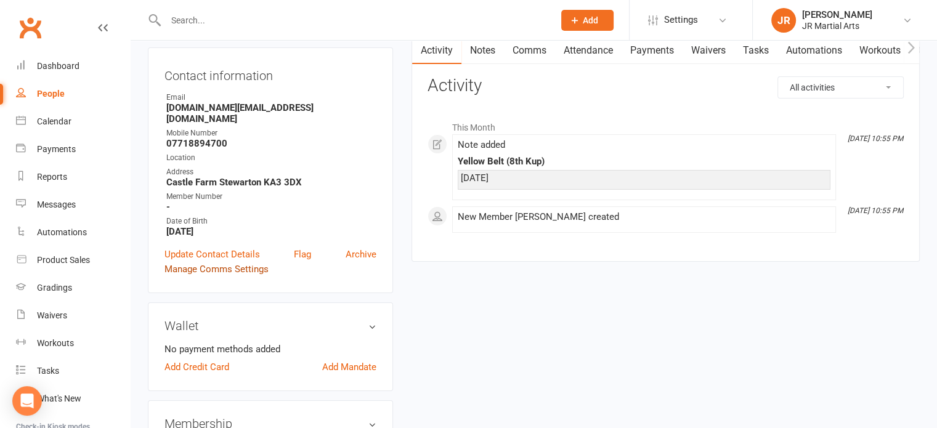
scroll to position [123, 0]
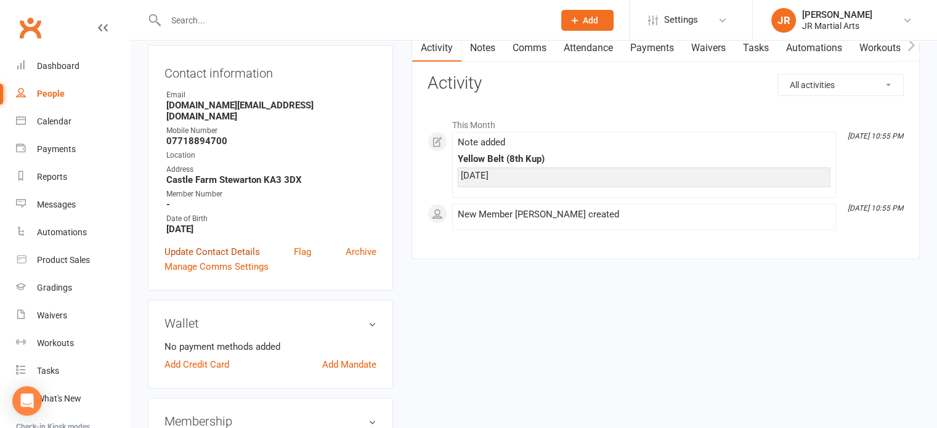
click at [226, 245] on link "Update Contact Details" at bounding box center [213, 252] width 96 height 15
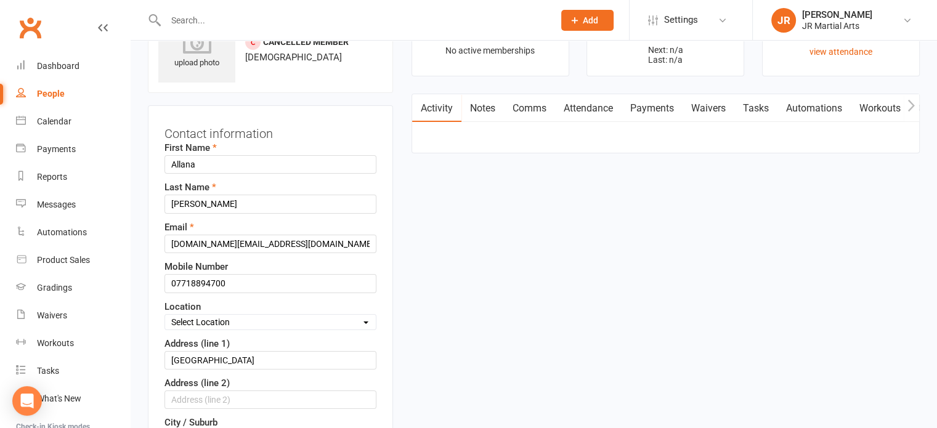
scroll to position [58, 0]
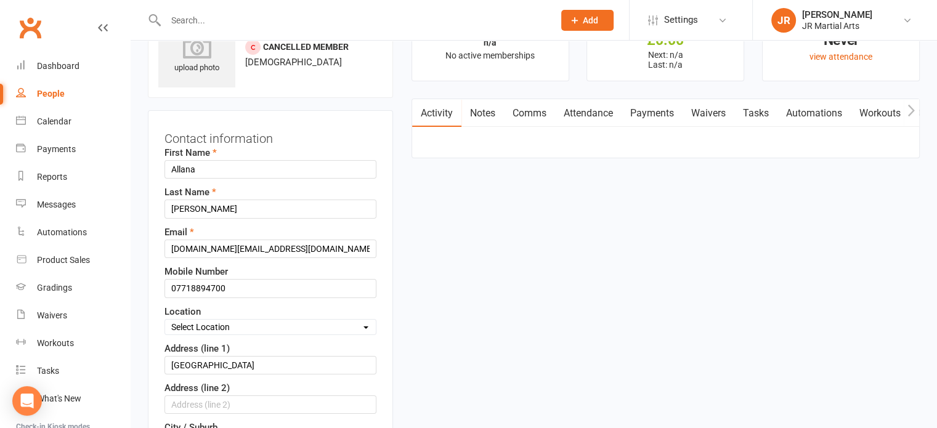
click at [259, 330] on select "Select Location Dunlop [GEOGRAPHIC_DATA] [GEOGRAPHIC_DATA] [GEOGRAPHIC_DATA] [G…" at bounding box center [270, 327] width 211 height 14
click at [165, 320] on select "Select Location Dunlop [GEOGRAPHIC_DATA] [GEOGRAPHIC_DATA] [GEOGRAPHIC_DATA] [G…" at bounding box center [270, 327] width 211 height 14
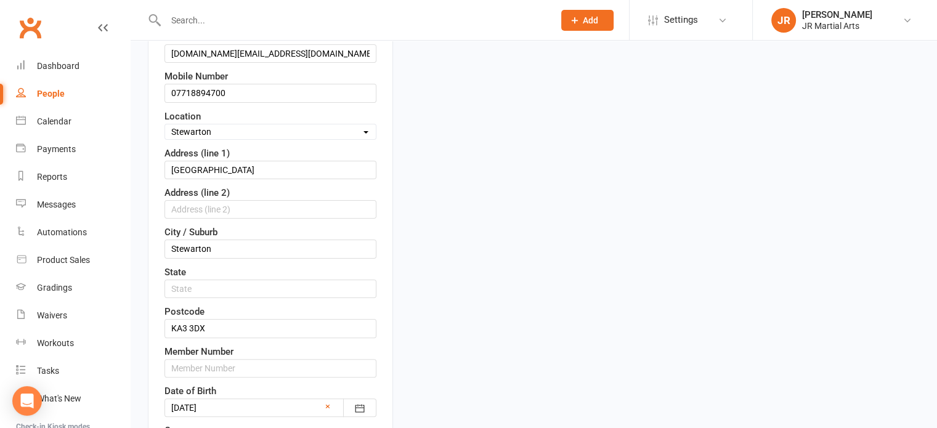
scroll to position [304, 0]
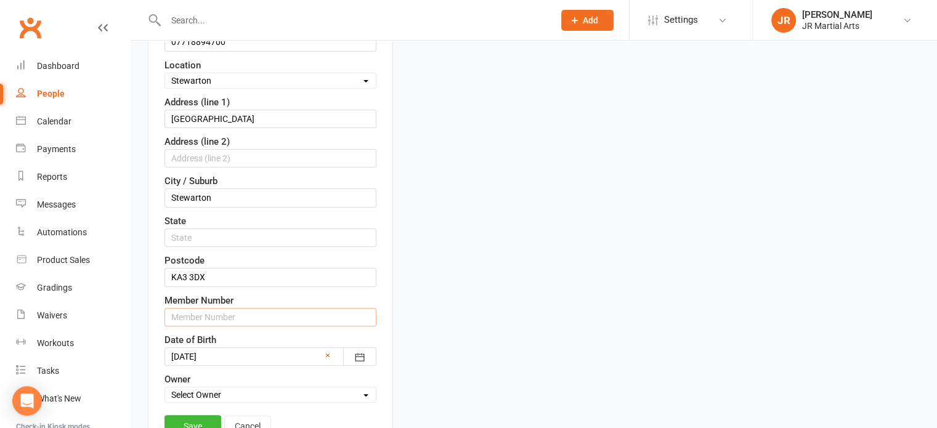
click at [200, 317] on input "text" at bounding box center [271, 317] width 212 height 18
paste input "199090"
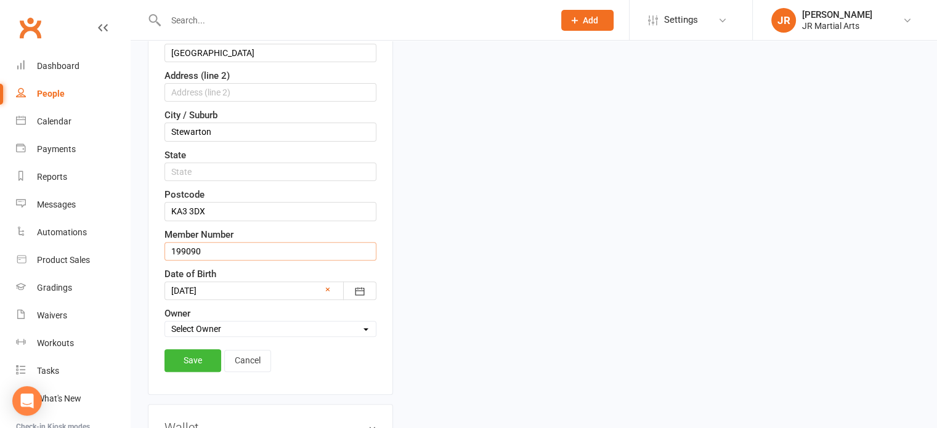
scroll to position [428, 0]
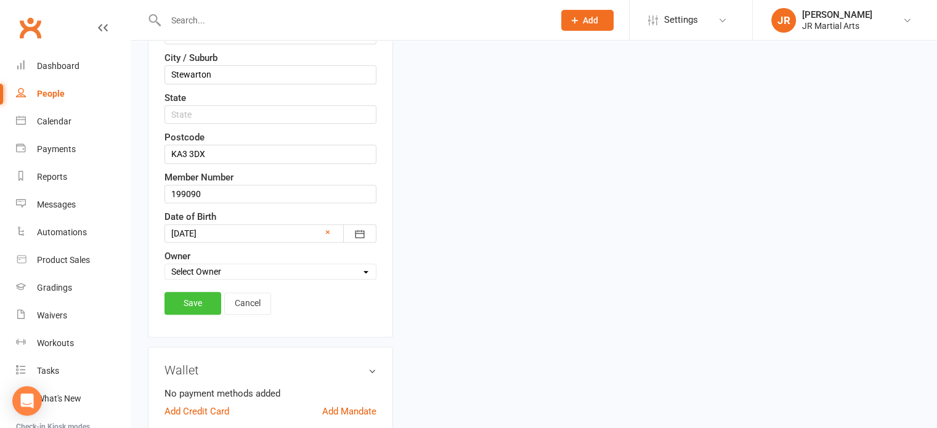
click at [187, 303] on link "Save" at bounding box center [193, 303] width 57 height 22
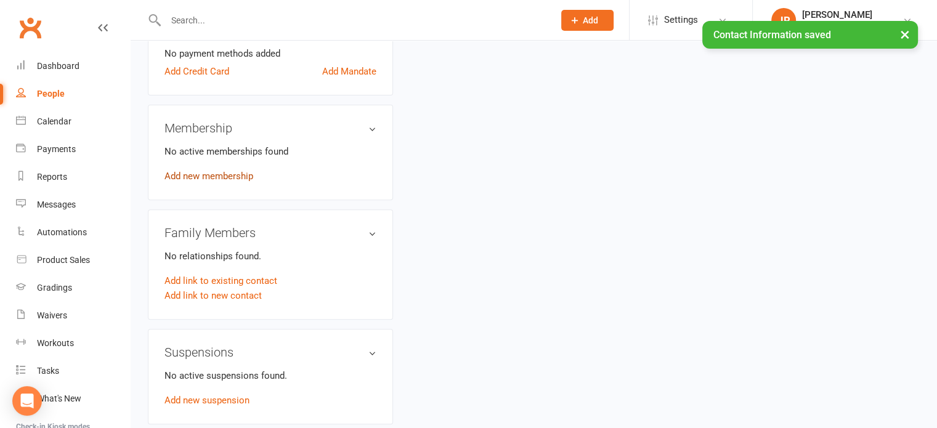
click at [230, 171] on link "Add new membership" at bounding box center [209, 176] width 89 height 11
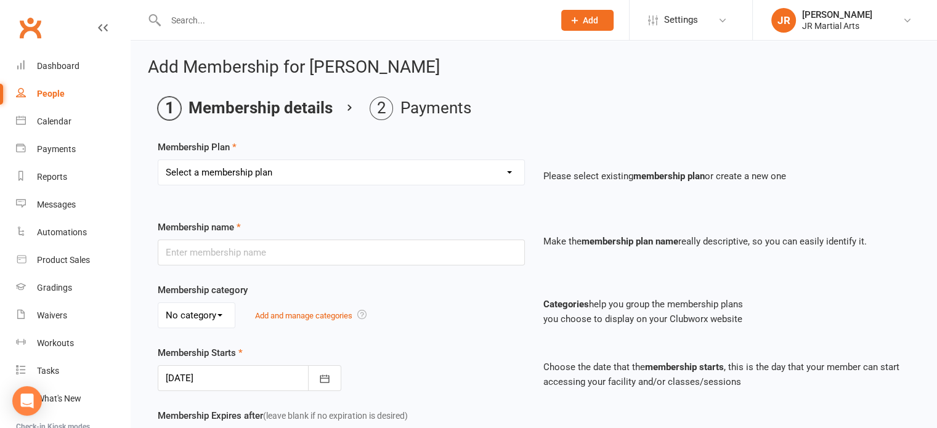
click at [277, 170] on select "Select a membership plan Create new Membership Plan Elite (Unlimited Classes) M…" at bounding box center [341, 172] width 366 height 25
click at [158, 160] on select "Select a membership plan Create new Membership Plan Elite (Unlimited Classes) M…" at bounding box center [341, 172] width 366 height 25
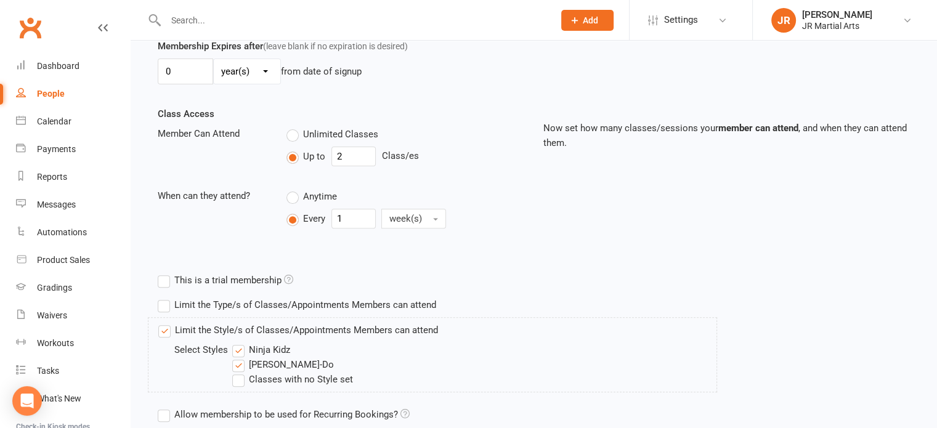
scroll to position [493, 0]
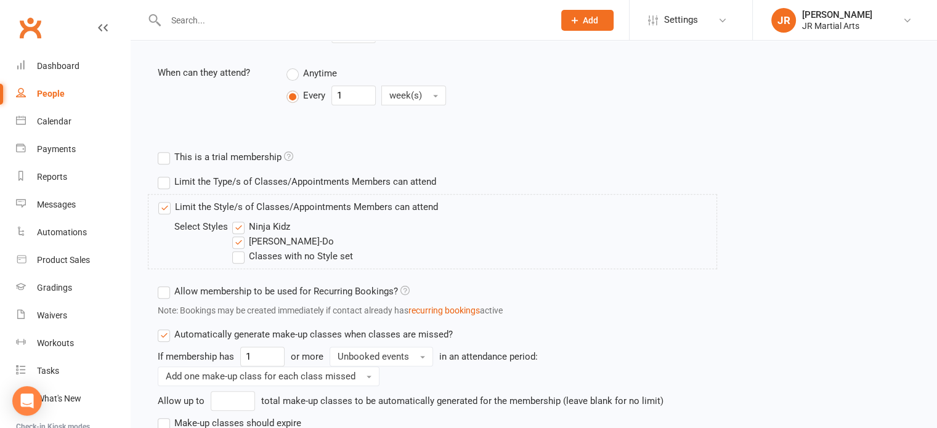
click at [237, 219] on label "Ninja Kidz" at bounding box center [261, 226] width 58 height 15
click at [237, 219] on input "Ninja Kidz" at bounding box center [236, 219] width 8 height 0
click at [239, 224] on label "Ninja Kidz" at bounding box center [261, 226] width 58 height 15
click at [239, 219] on input "Ninja Kidz" at bounding box center [236, 219] width 8 height 0
click at [240, 224] on label "Ninja Kidz" at bounding box center [261, 226] width 58 height 15
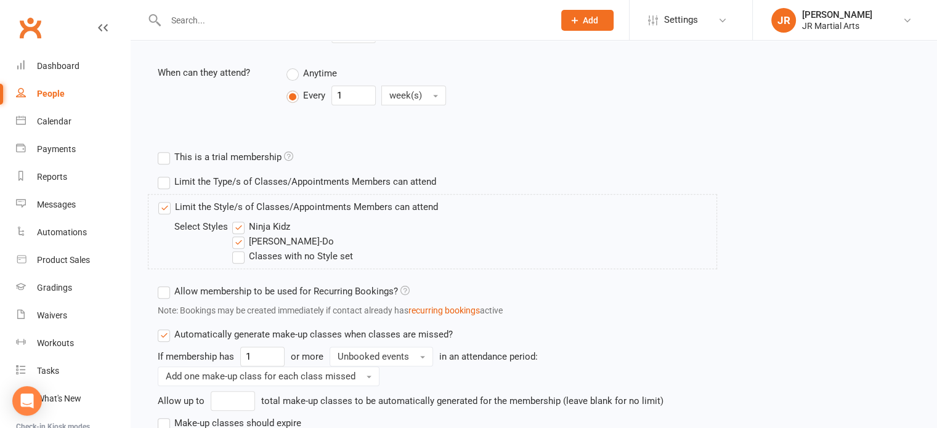
click at [240, 219] on input "Ninja Kidz" at bounding box center [236, 219] width 8 height 0
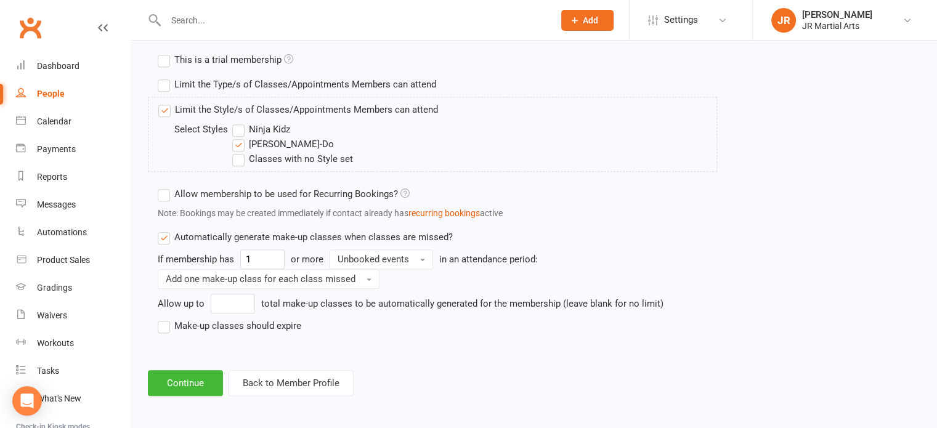
scroll to position [591, 0]
click at [207, 376] on button "Continue" at bounding box center [185, 383] width 75 height 26
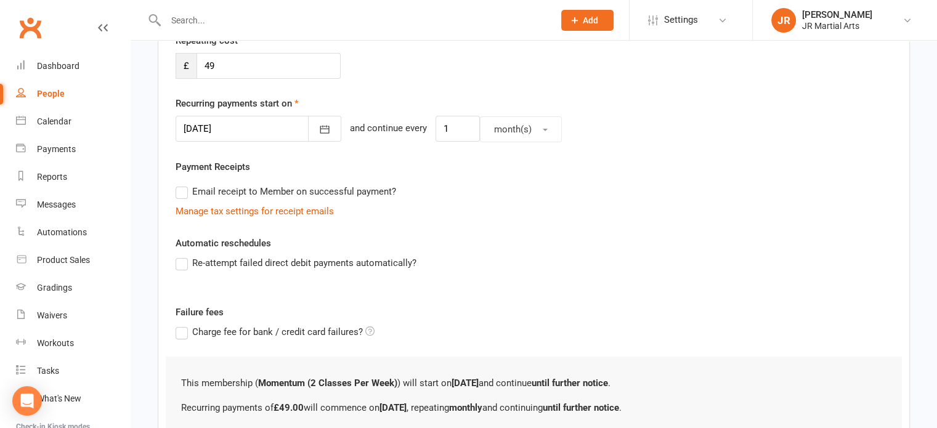
scroll to position [367, 0]
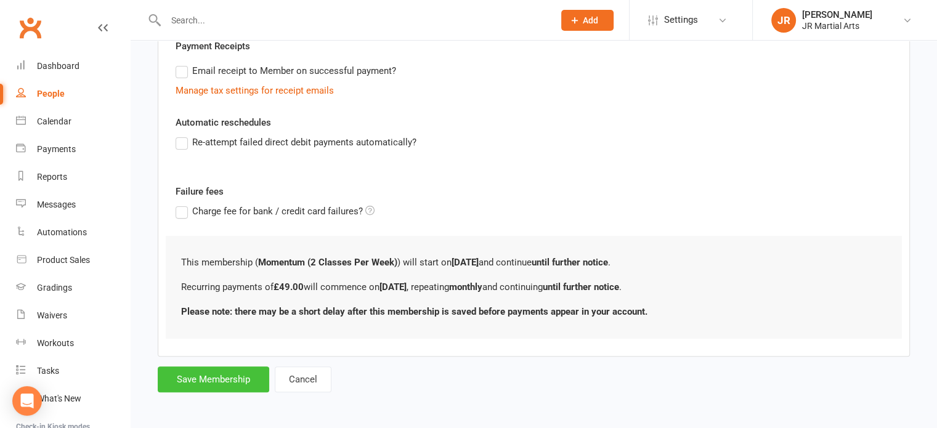
click at [239, 367] on button "Save Membership" at bounding box center [214, 380] width 112 height 26
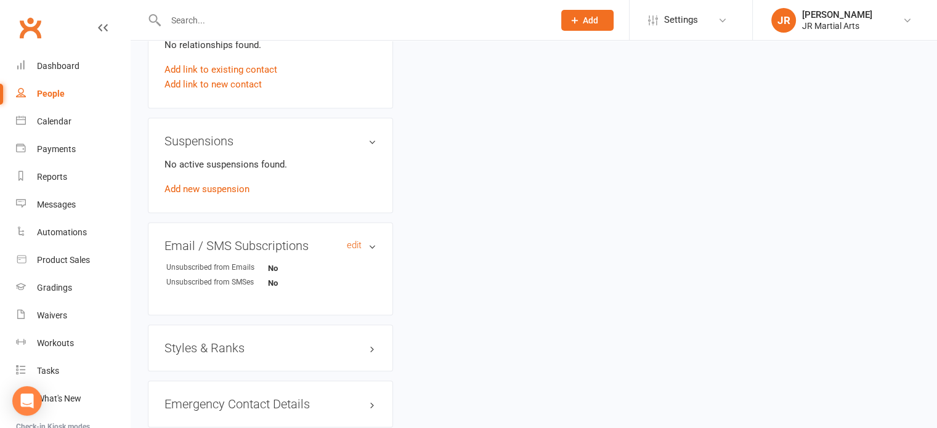
scroll to position [739, 0]
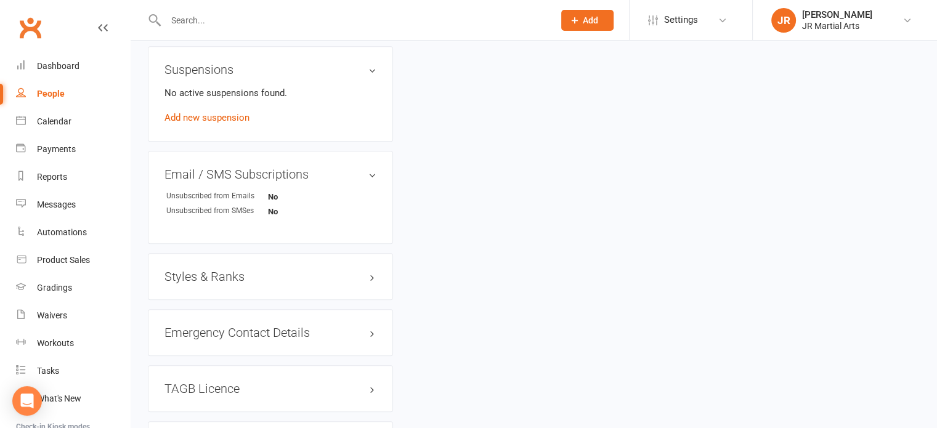
click at [227, 270] on h3 "Styles & Ranks" at bounding box center [271, 277] width 212 height 14
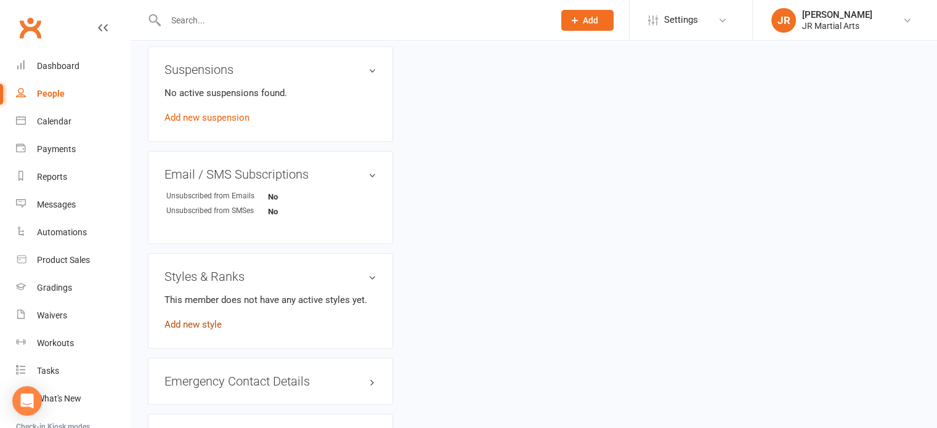
click at [205, 319] on link "Add new style" at bounding box center [193, 324] width 57 height 11
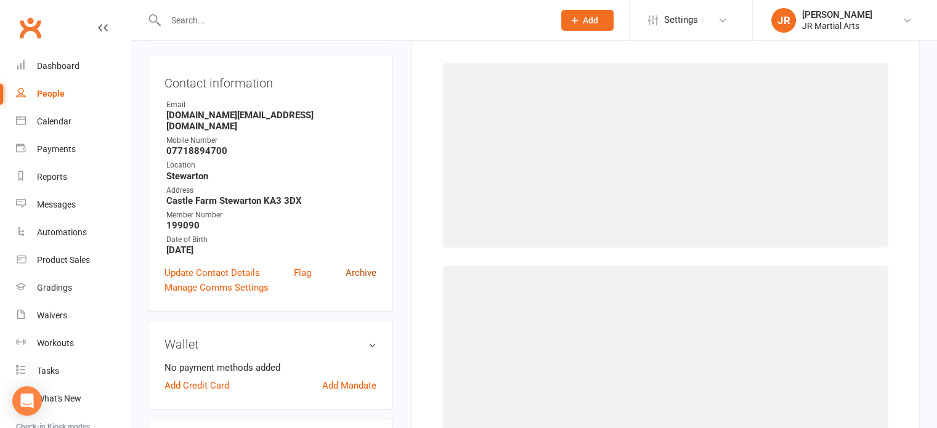
scroll to position [94, 0]
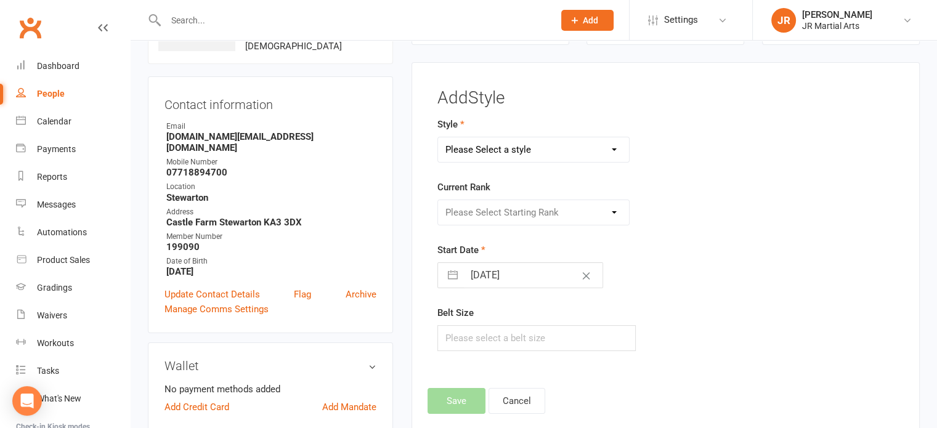
click at [553, 148] on select "Please Select a style Ninja Kidz Tae Kwon-Do" at bounding box center [534, 149] width 192 height 25
click at [438, 137] on select "Please Select a style Ninja Kidz Tae Kwon-Do" at bounding box center [534, 149] width 192 height 25
click at [503, 155] on select "Ninja Kidz Tae Kwon-Do" at bounding box center [534, 149] width 192 height 25
click at [495, 202] on select "Please Select Starting Rank [PERSON_NAME] Belt NK Purple Stripe [PERSON_NAME] S…" at bounding box center [534, 212] width 192 height 25
click at [489, 147] on select "Ninja Kidz Tae Kwon-Do" at bounding box center [534, 149] width 192 height 25
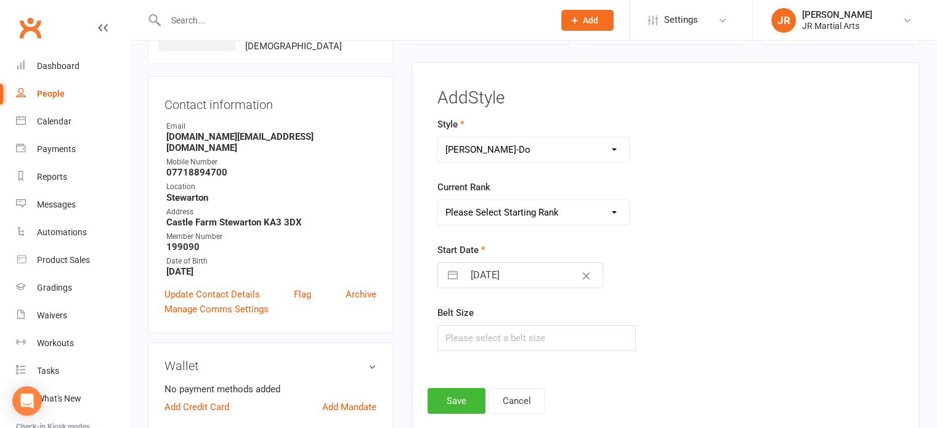
click at [438, 137] on select "Ninja Kidz Tae Kwon-Do" at bounding box center [534, 149] width 192 height 25
click at [562, 211] on select "Please Select Starting Rank White Belt (10th Kup) Yellow Stripe (9th Kup) Yello…" at bounding box center [534, 212] width 192 height 25
click at [438, 200] on select "Please Select Starting Rank White Belt (10th Kup) Yellow Stripe (9th Kup) Yello…" at bounding box center [534, 212] width 192 height 25
click at [541, 275] on input "[DATE]" at bounding box center [533, 275] width 139 height 25
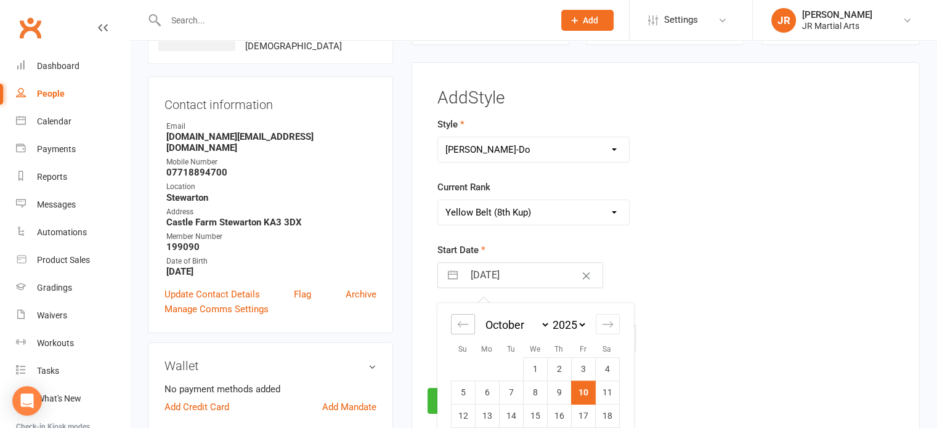
click at [461, 323] on icon "Move backward to switch to the previous month." at bounding box center [463, 325] width 10 height 6
click at [603, 322] on icon "Move forward to switch to the next month." at bounding box center [608, 325] width 12 height 12
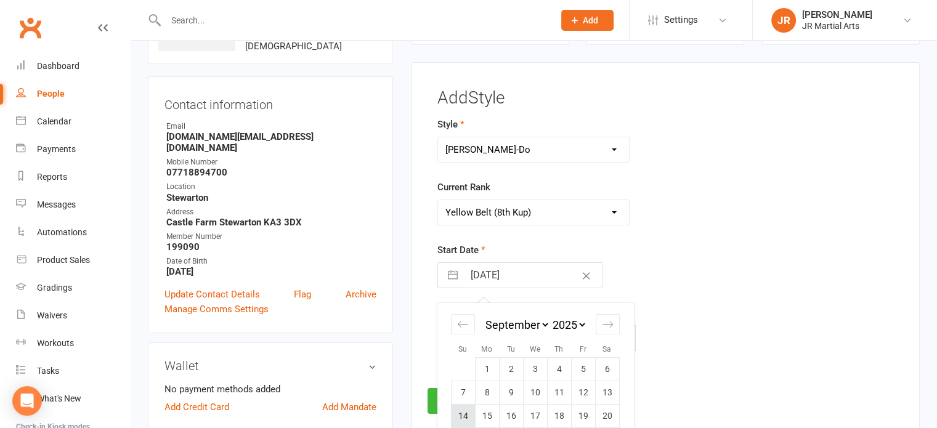
click at [463, 418] on td "14" at bounding box center [463, 416] width 24 height 23
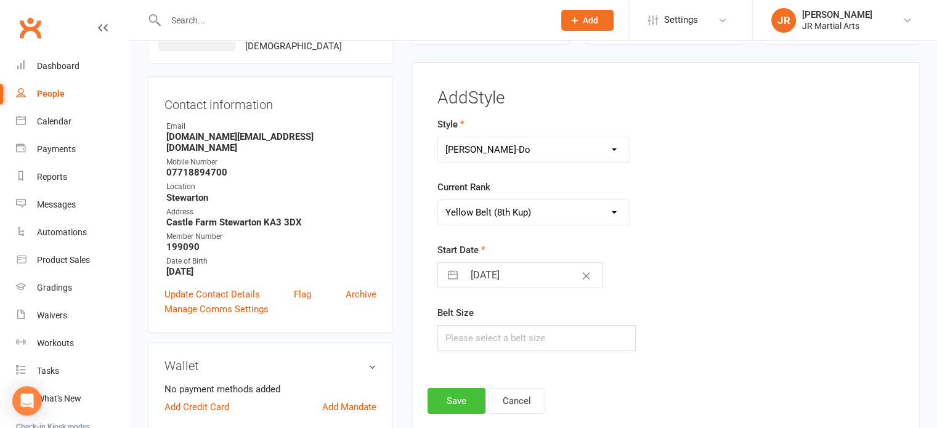
click at [449, 394] on button "Save" at bounding box center [457, 401] width 58 height 26
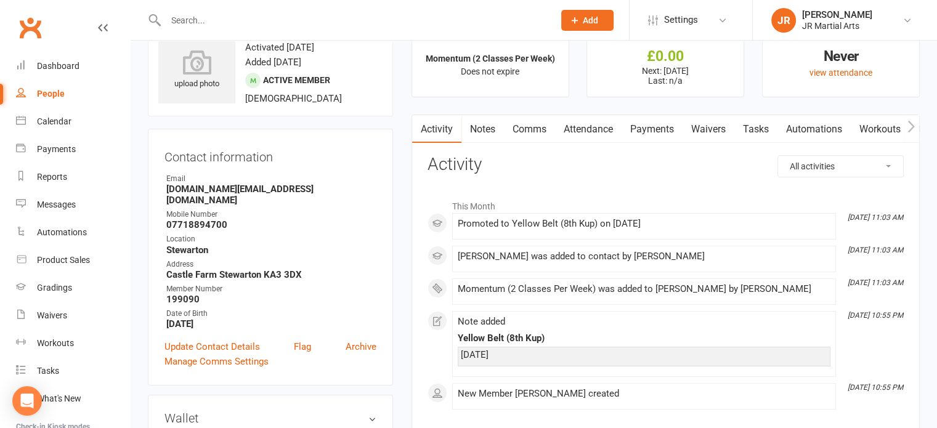
scroll to position [0, 0]
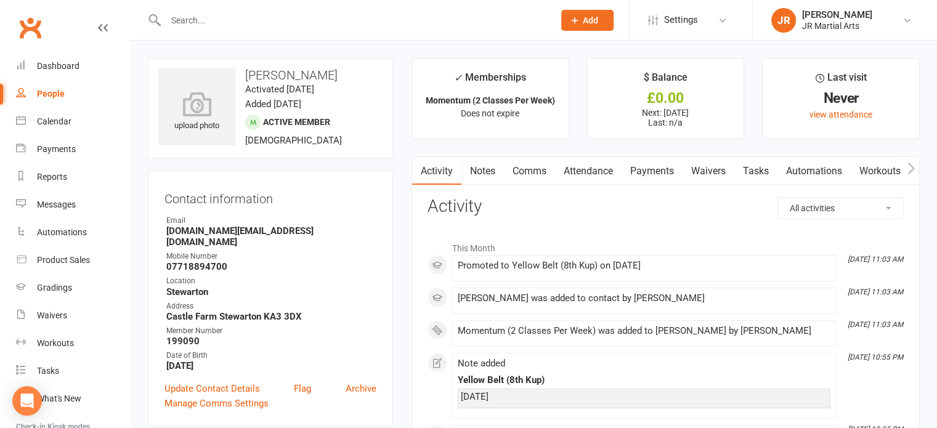
click at [271, 34] on div at bounding box center [346, 20] width 397 height 40
click at [263, 23] on input "text" at bounding box center [353, 20] width 383 height 17
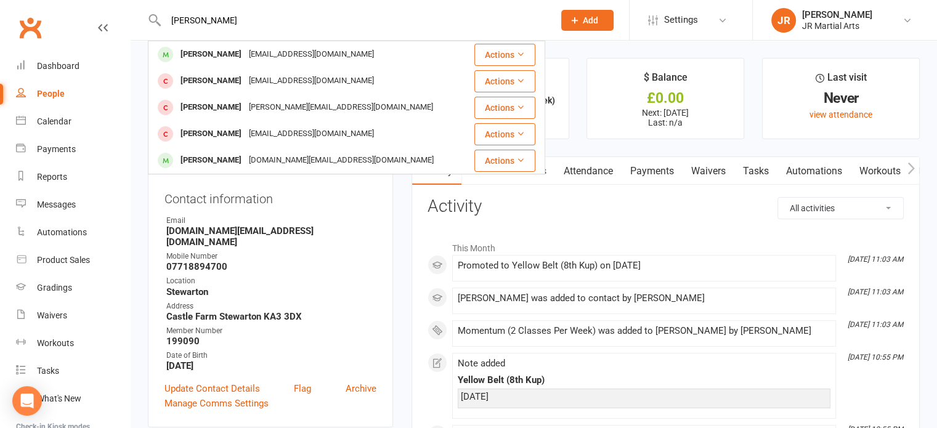
click at [212, 84] on div "[PERSON_NAME]" at bounding box center [211, 81] width 68 height 18
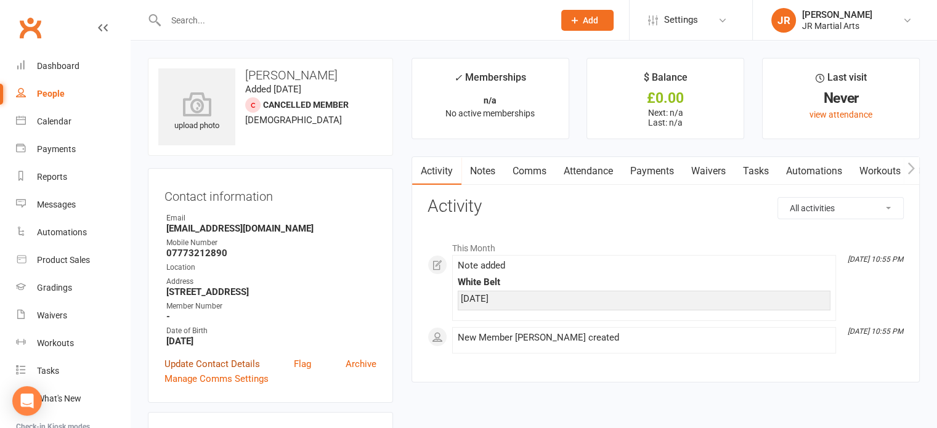
click at [214, 364] on link "Update Contact Details" at bounding box center [213, 364] width 96 height 15
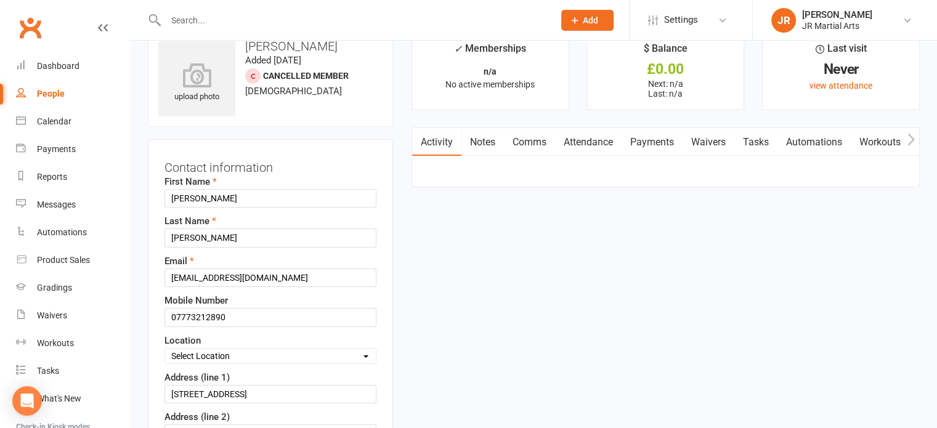
scroll to position [58, 0]
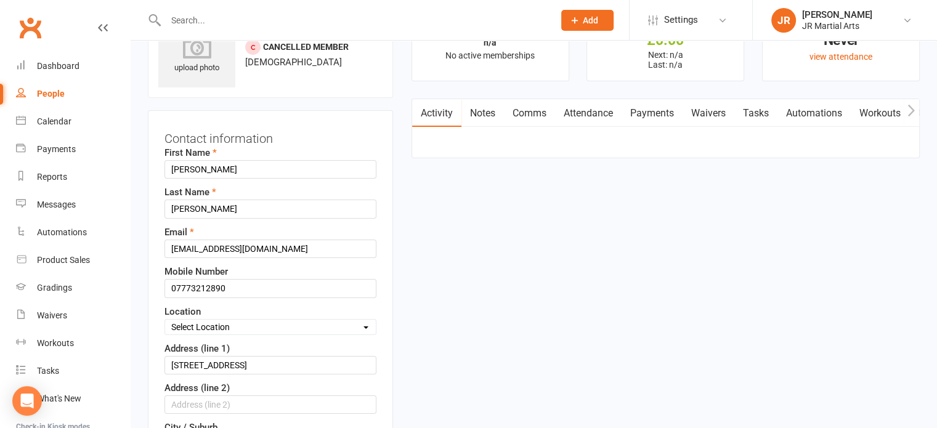
click at [227, 322] on select "Select Location Dunlop [GEOGRAPHIC_DATA] [GEOGRAPHIC_DATA] [GEOGRAPHIC_DATA] [G…" at bounding box center [270, 327] width 211 height 14
click at [165, 320] on select "Select Location Dunlop [GEOGRAPHIC_DATA] [GEOGRAPHIC_DATA] [GEOGRAPHIC_DATA] [G…" at bounding box center [270, 327] width 211 height 14
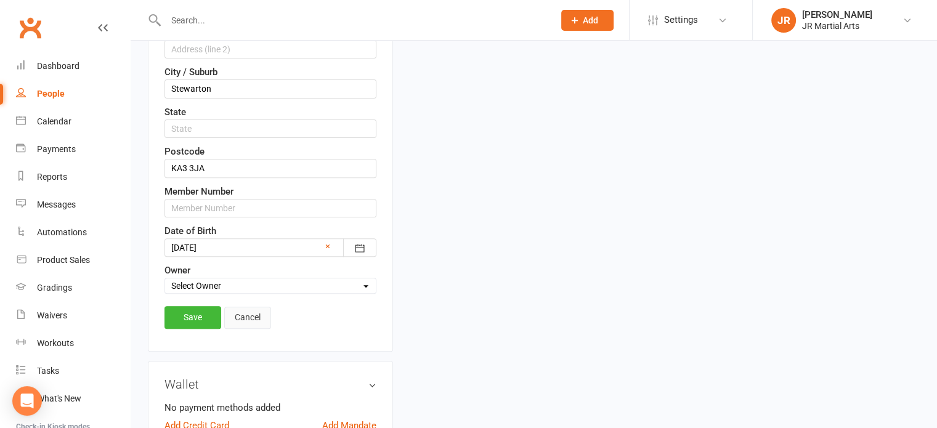
scroll to position [428, 0]
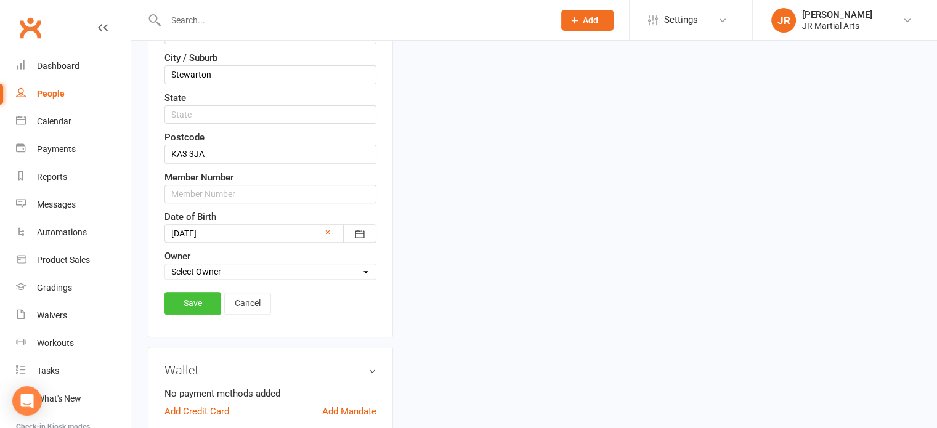
click at [181, 299] on link "Save" at bounding box center [193, 303] width 57 height 22
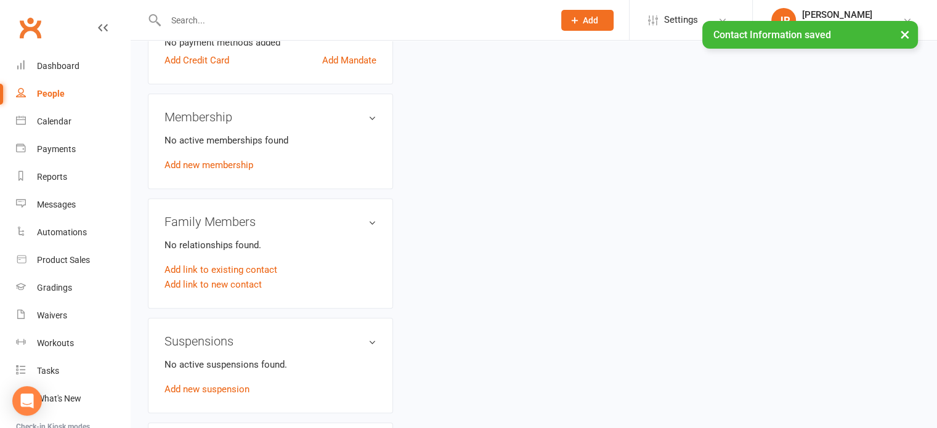
click at [185, 170] on link "Add new membership" at bounding box center [209, 165] width 89 height 11
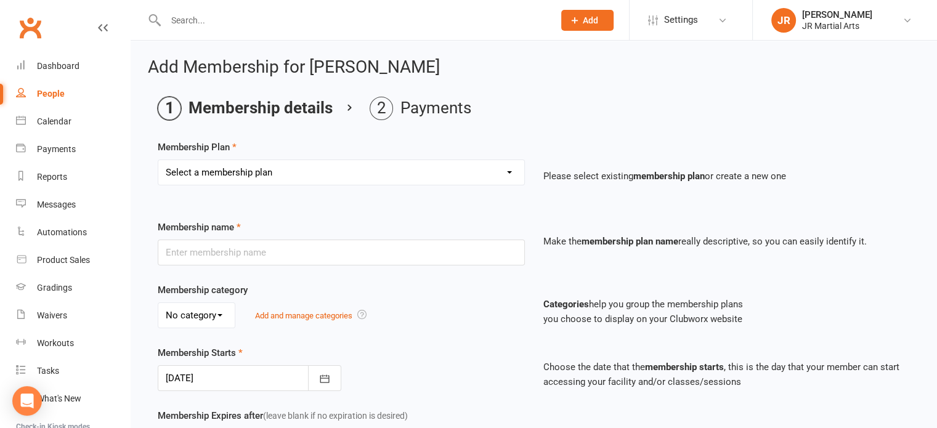
click at [323, 171] on select "Select a membership plan Create new Membership Plan Elite (Unlimited Classes) M…" at bounding box center [341, 172] width 366 height 25
click at [158, 160] on select "Select a membership plan Create new Membership Plan Elite (Unlimited Classes) M…" at bounding box center [341, 172] width 366 height 25
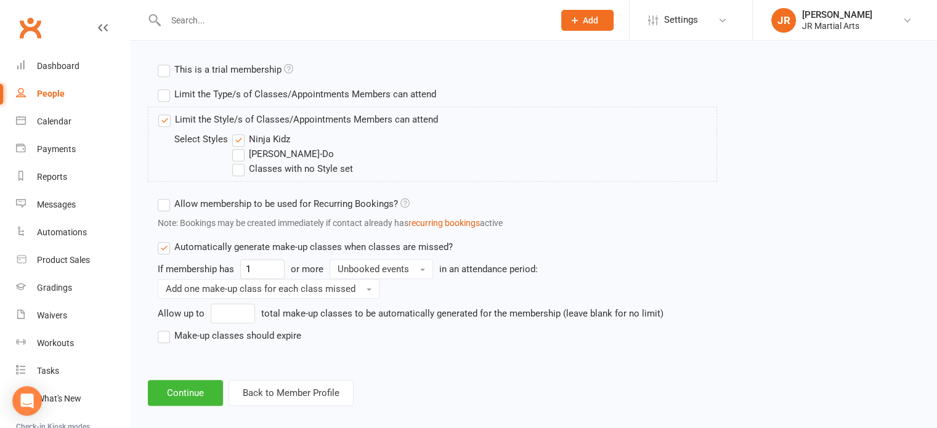
scroll to position [591, 0]
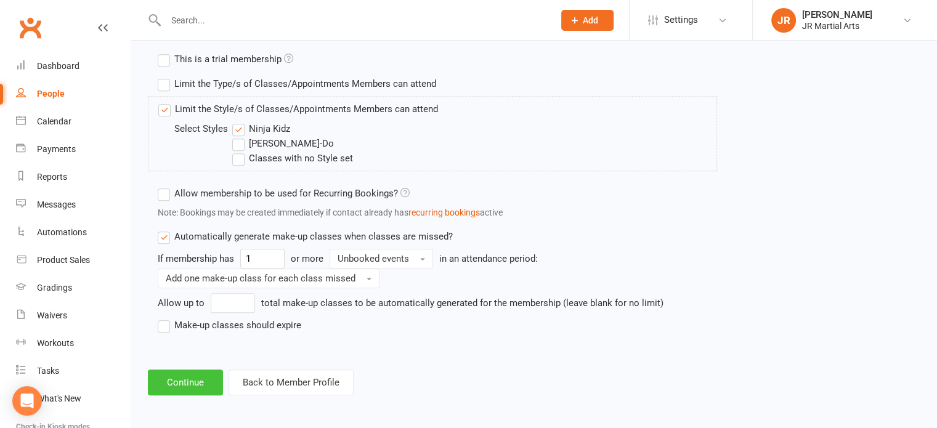
click at [203, 378] on button "Continue" at bounding box center [185, 383] width 75 height 26
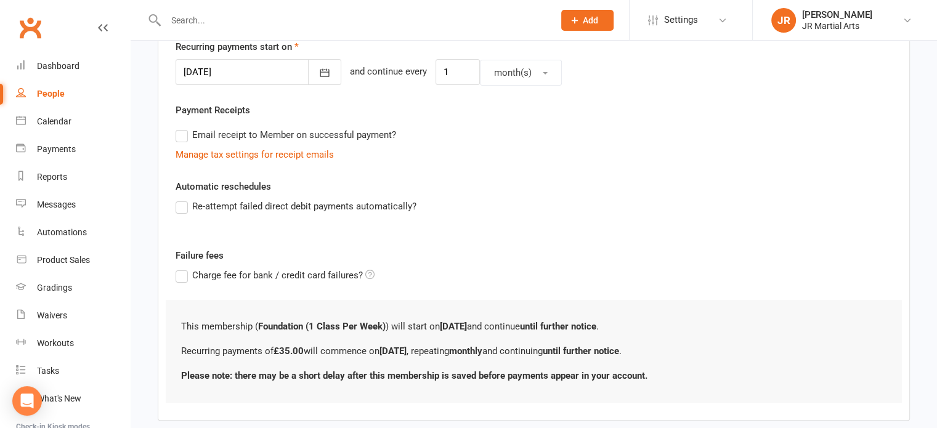
scroll to position [367, 0]
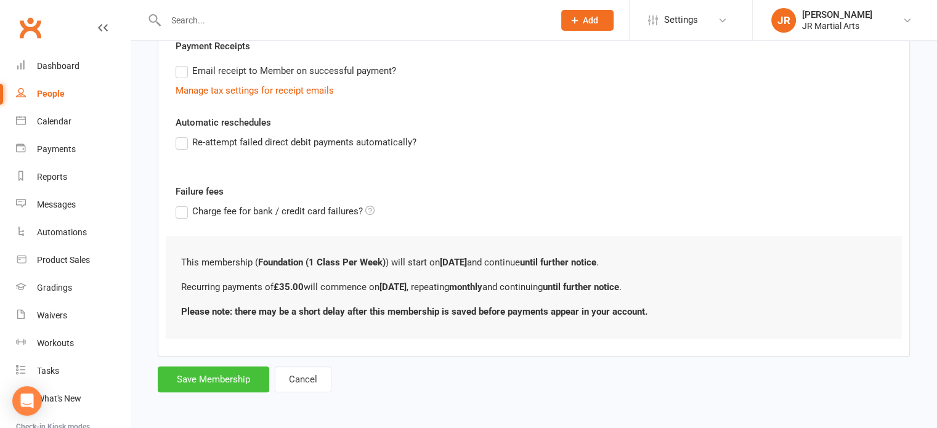
click at [223, 376] on button "Save Membership" at bounding box center [214, 380] width 112 height 26
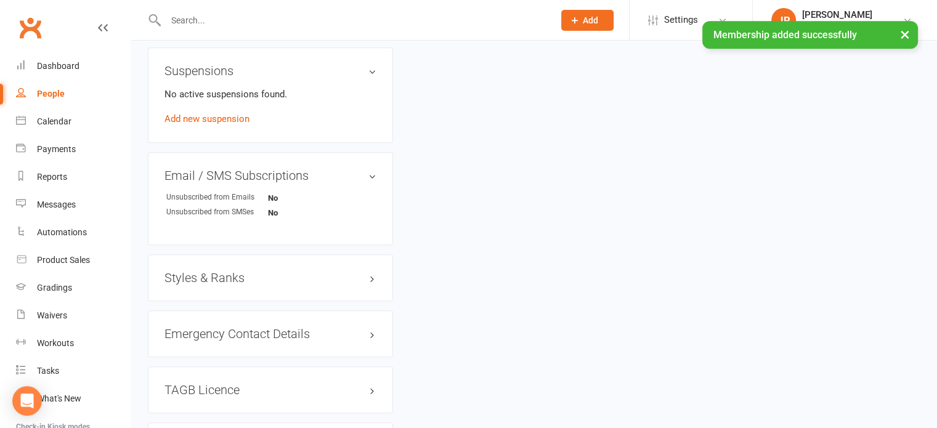
scroll to position [739, 0]
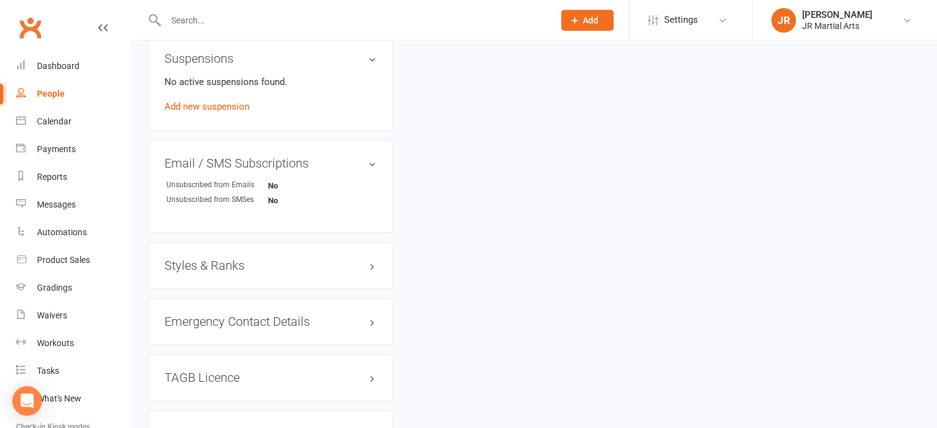
click at [202, 261] on h3 "Styles & Ranks" at bounding box center [271, 266] width 212 height 14
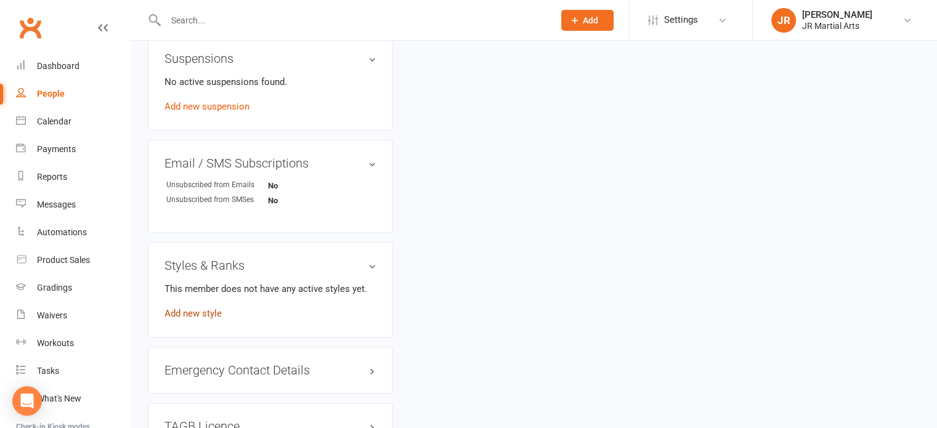
click at [201, 313] on link "Add new style" at bounding box center [193, 313] width 57 height 11
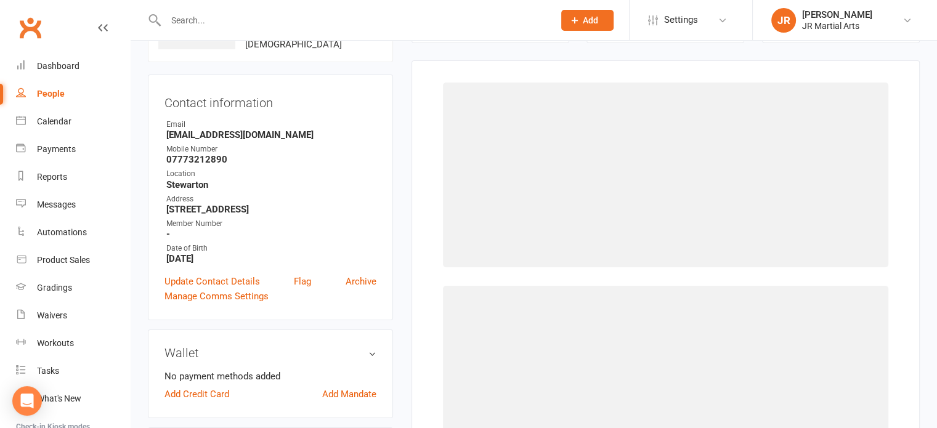
scroll to position [94, 0]
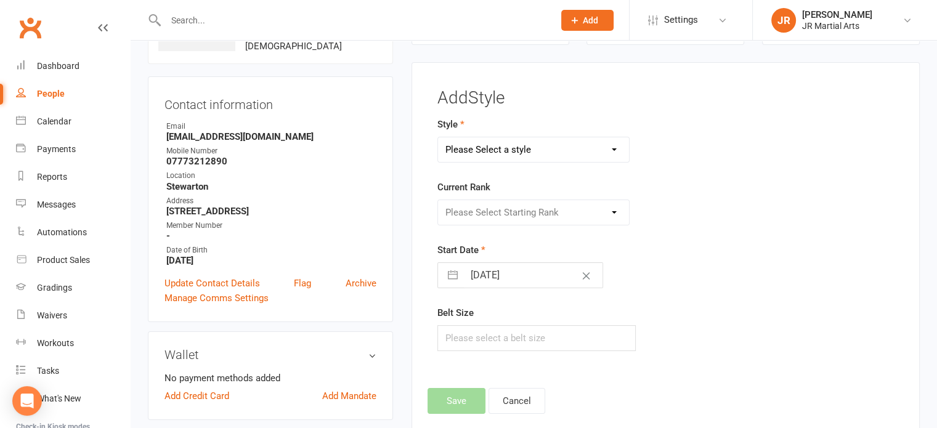
click at [510, 145] on select "Please Select a style Ninja Kidz Tae Kwon-Do" at bounding box center [534, 149] width 192 height 25
click at [438, 137] on select "Please Select a style Ninja Kidz Tae Kwon-Do" at bounding box center [534, 149] width 192 height 25
click at [560, 210] on select "Please Select Starting Rank [PERSON_NAME] Belt NK Purple Stripe [PERSON_NAME] S…" at bounding box center [534, 212] width 192 height 25
click at [438, 200] on select "Please Select Starting Rank [PERSON_NAME] Belt NK Purple Stripe [PERSON_NAME] S…" at bounding box center [534, 212] width 192 height 25
click at [547, 278] on input "[DATE]" at bounding box center [533, 275] width 139 height 25
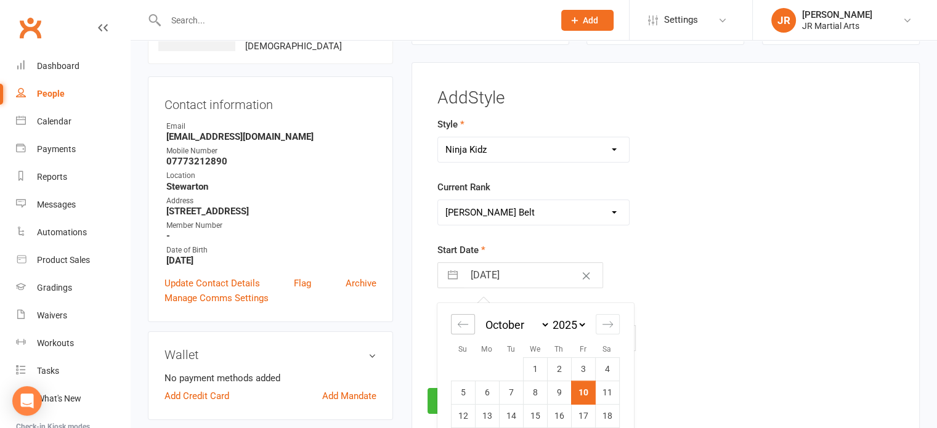
click at [456, 332] on div "Move backward to switch to the previous month." at bounding box center [463, 324] width 24 height 20
click at [458, 327] on icon "Move backward to switch to the previous month." at bounding box center [463, 325] width 12 height 12
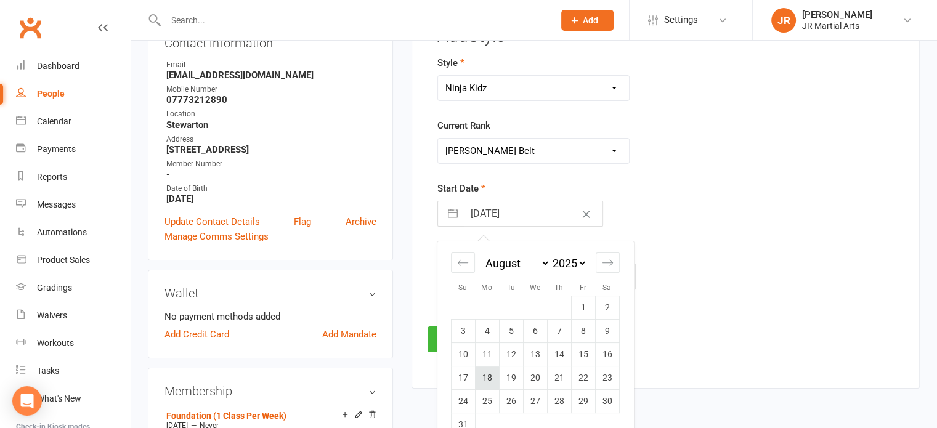
click at [492, 373] on td "18" at bounding box center [487, 378] width 24 height 23
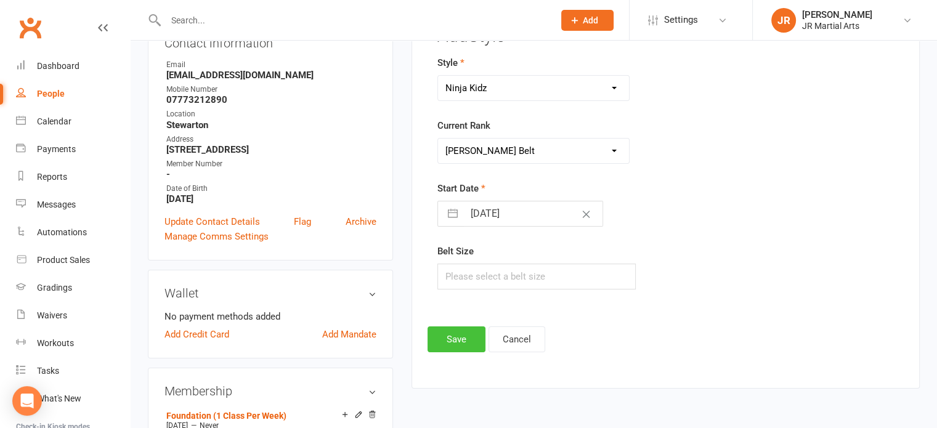
click at [473, 327] on button "Save" at bounding box center [457, 340] width 58 height 26
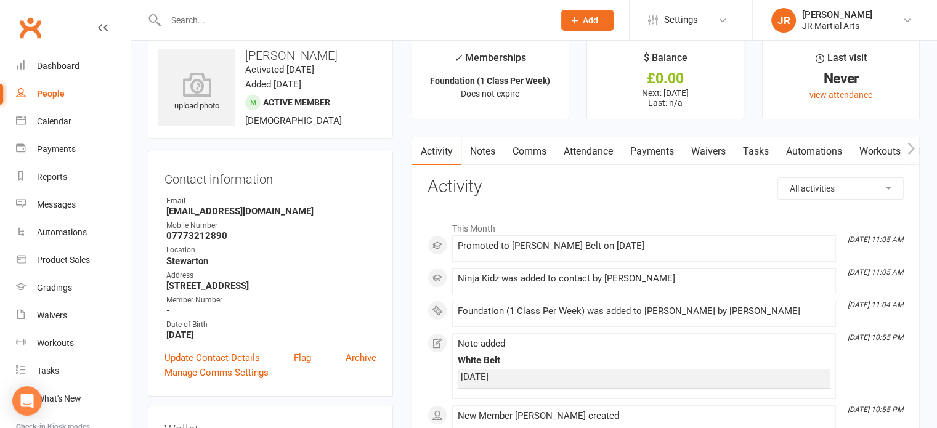
scroll to position [0, 0]
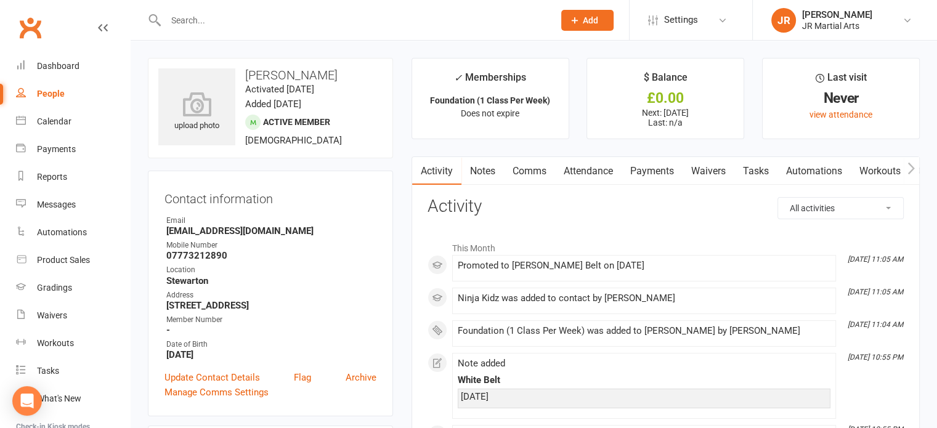
click at [312, 29] on div at bounding box center [346, 20] width 397 height 40
click at [308, 20] on input "text" at bounding box center [353, 20] width 383 height 17
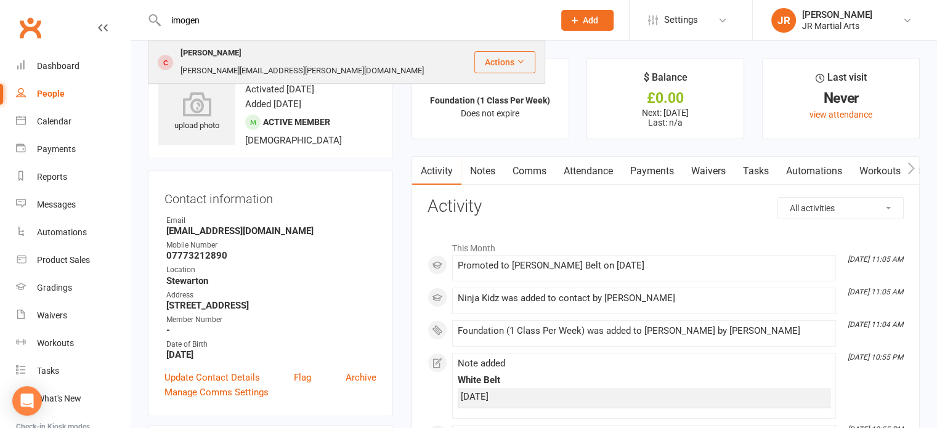
click at [291, 62] on div "[PERSON_NAME][EMAIL_ADDRESS][PERSON_NAME][DOMAIN_NAME]" at bounding box center [302, 71] width 251 height 18
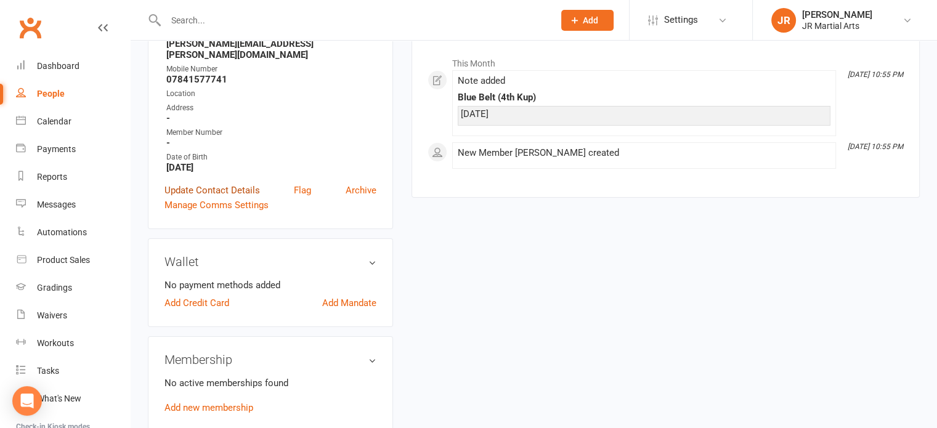
click at [239, 183] on link "Update Contact Details" at bounding box center [213, 190] width 96 height 15
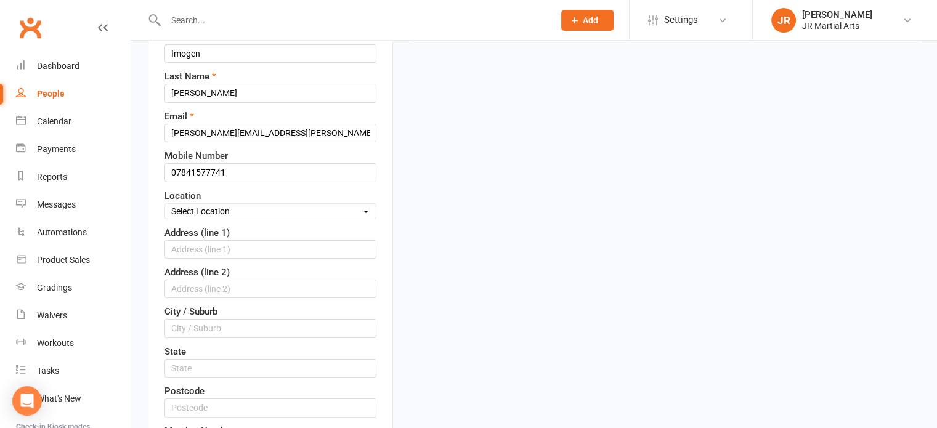
scroll to position [181, 0]
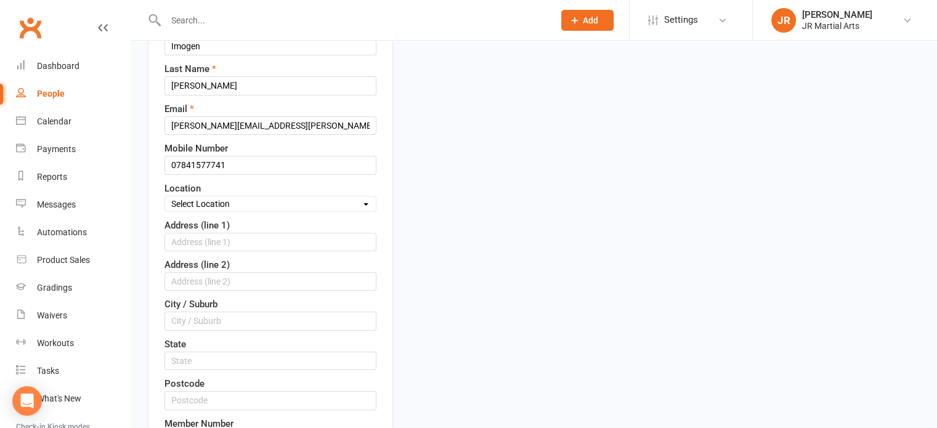
click at [242, 204] on select "Select Location Dunlop [GEOGRAPHIC_DATA] [GEOGRAPHIC_DATA] [GEOGRAPHIC_DATA] [G…" at bounding box center [270, 204] width 211 height 14
click at [165, 197] on select "Select Location Dunlop [GEOGRAPHIC_DATA] [GEOGRAPHIC_DATA] [GEOGRAPHIC_DATA] [G…" at bounding box center [270, 204] width 211 height 14
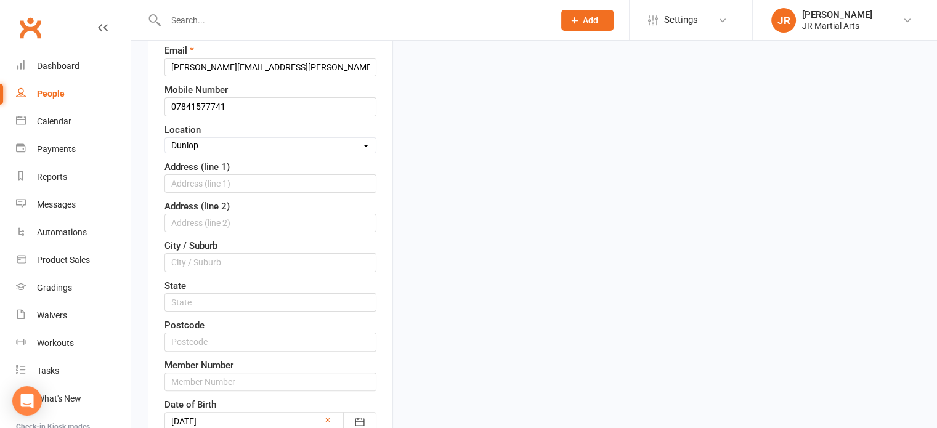
scroll to position [366, 0]
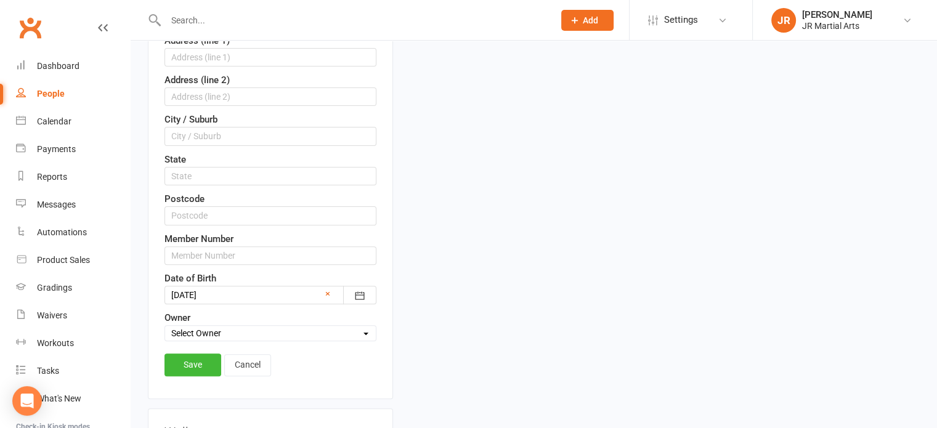
click at [222, 240] on label "Member Number" at bounding box center [199, 239] width 69 height 15
click at [217, 251] on input "text" at bounding box center [271, 255] width 212 height 18
paste input "199422"
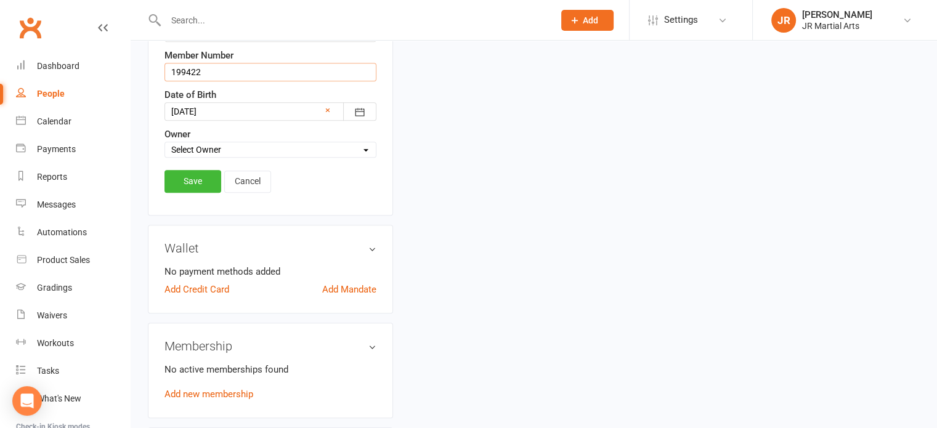
scroll to position [551, 0]
click at [187, 177] on link "Save" at bounding box center [193, 180] width 57 height 22
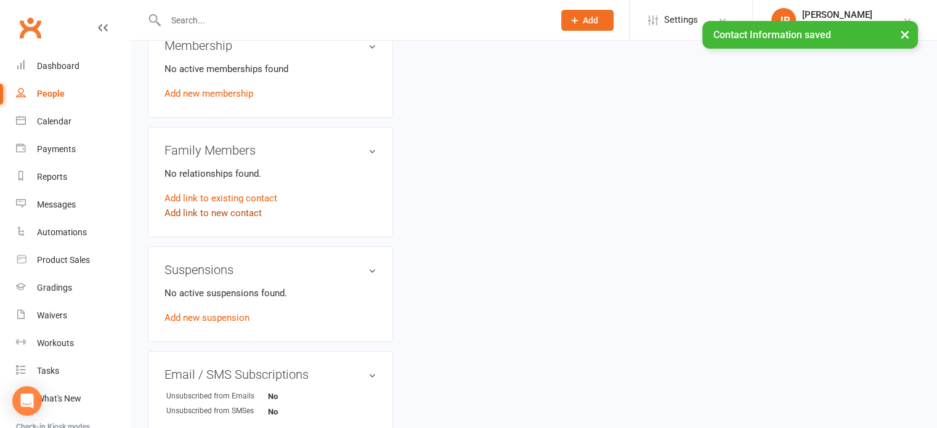
scroll to position [489, 0]
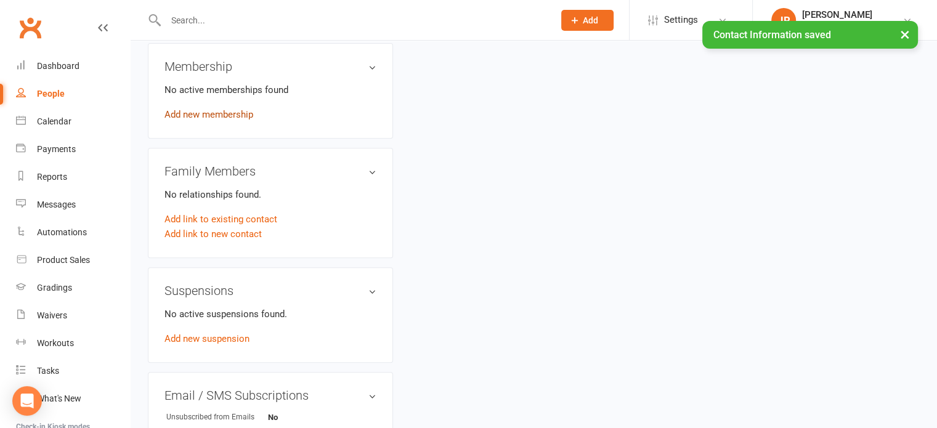
click at [212, 109] on link "Add new membership" at bounding box center [209, 114] width 89 height 11
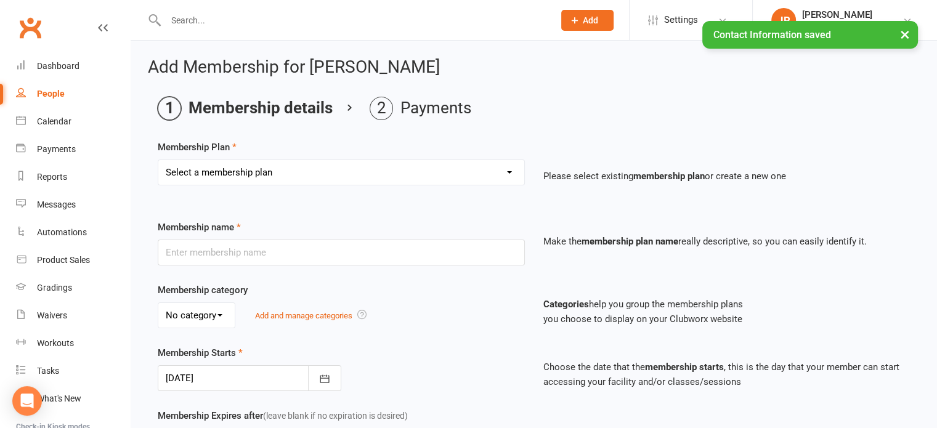
click at [296, 167] on select "Select a membership plan Create new Membership Plan Elite (Unlimited Classes) M…" at bounding box center [341, 172] width 366 height 25
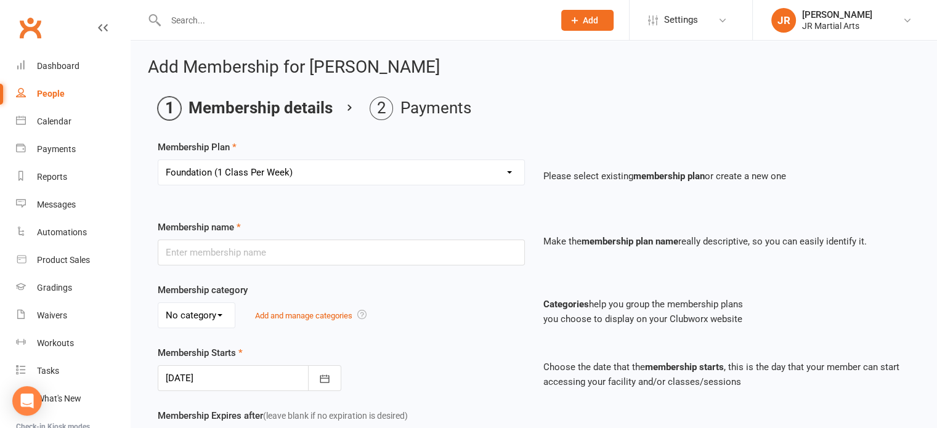
click at [158, 160] on select "Select a membership plan Create new Membership Plan Elite (Unlimited Classes) M…" at bounding box center [341, 172] width 366 height 25
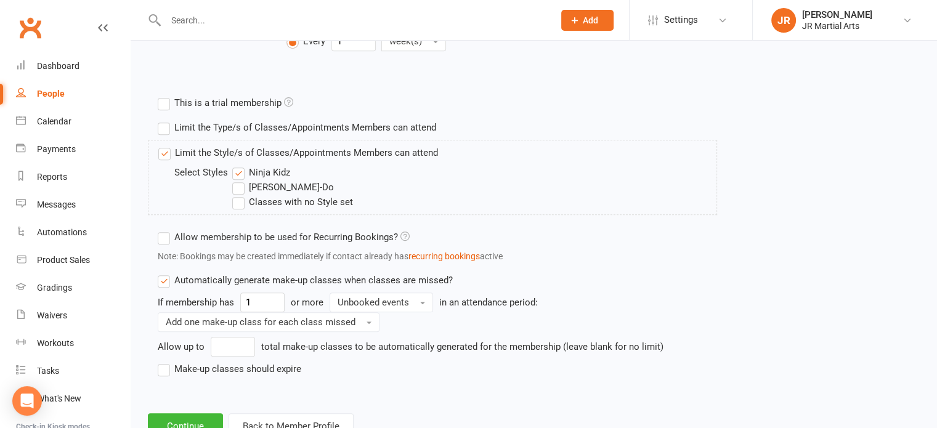
scroll to position [555, 0]
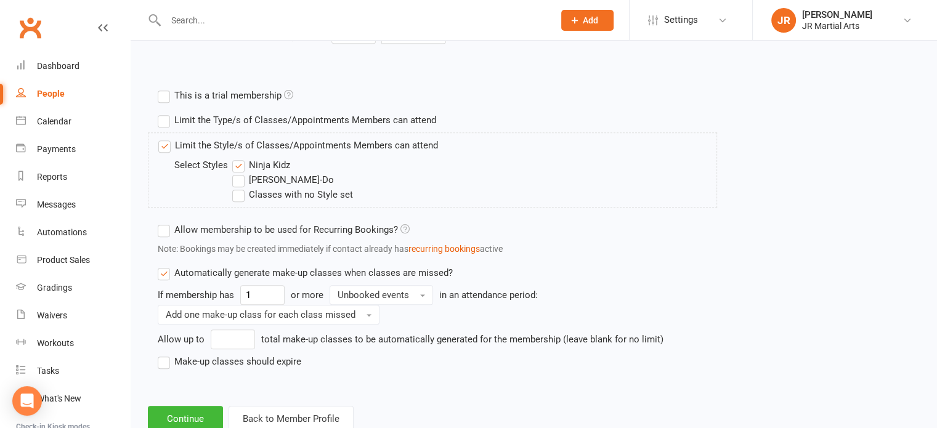
click at [238, 162] on label "Ninja Kidz" at bounding box center [261, 165] width 58 height 15
click at [238, 158] on input "Ninja Kidz" at bounding box center [236, 158] width 8 height 0
click at [238, 178] on label "[PERSON_NAME]-Do" at bounding box center [283, 180] width 102 height 15
click at [238, 173] on input "[PERSON_NAME]-Do" at bounding box center [236, 173] width 8 height 0
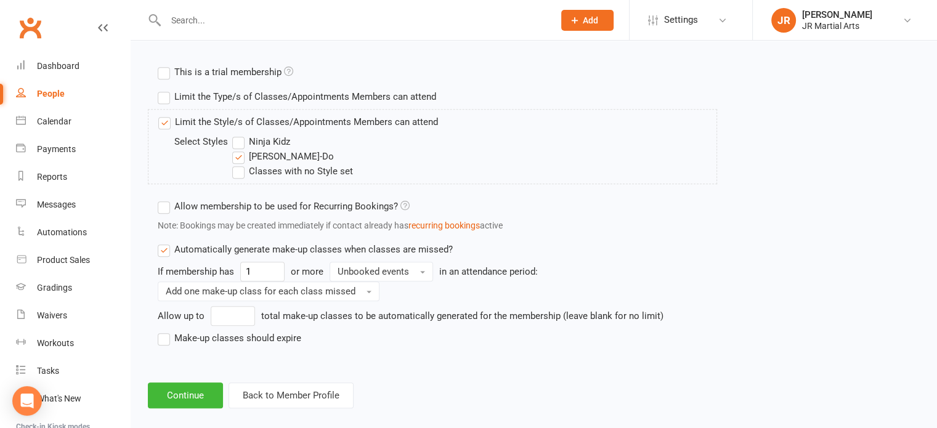
scroll to position [591, 0]
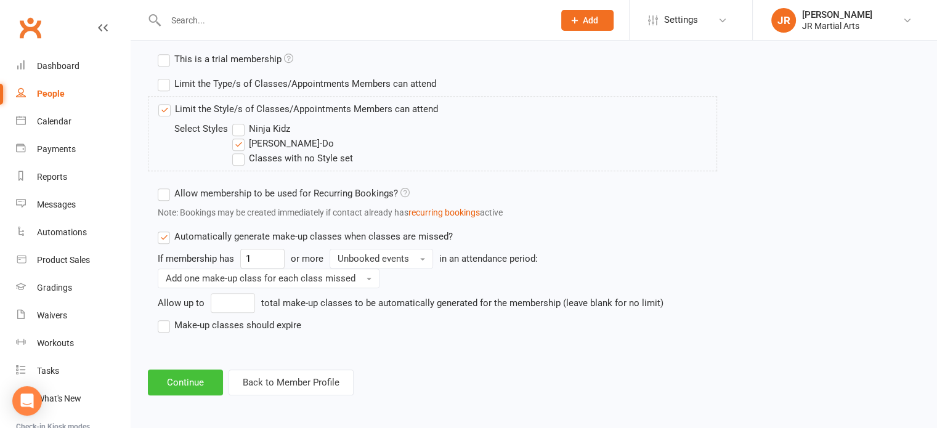
click at [187, 383] on button "Continue" at bounding box center [185, 383] width 75 height 26
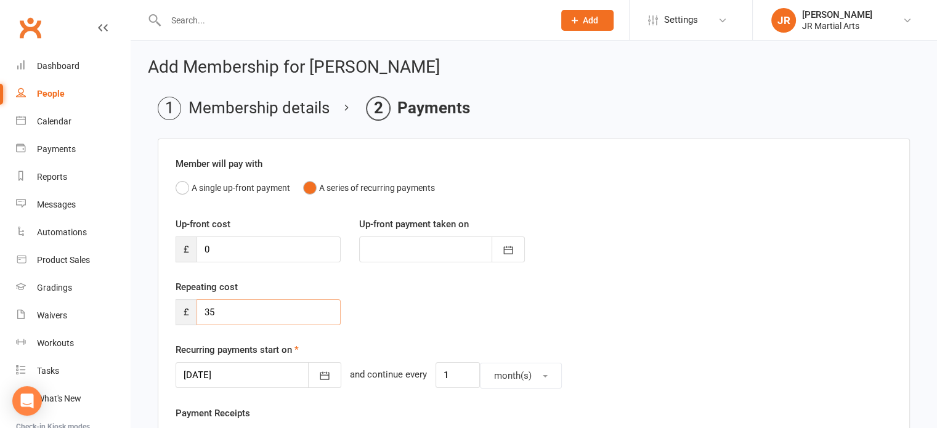
click at [241, 311] on input "35" at bounding box center [269, 312] width 144 height 26
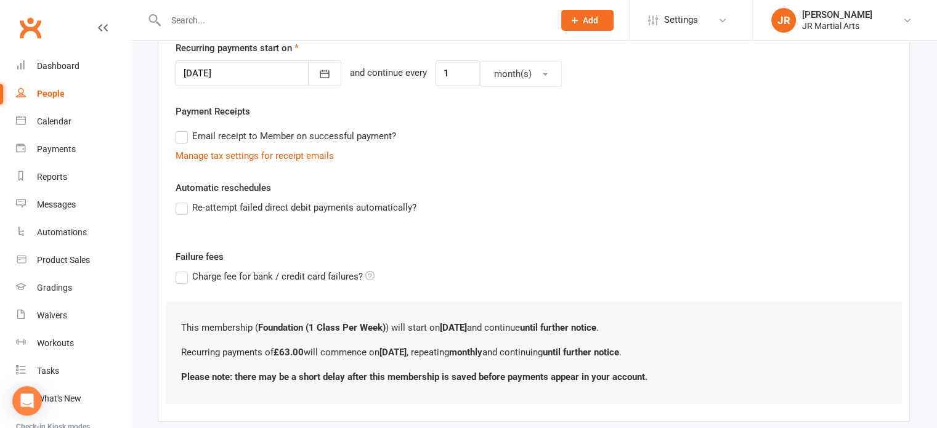
scroll to position [367, 0]
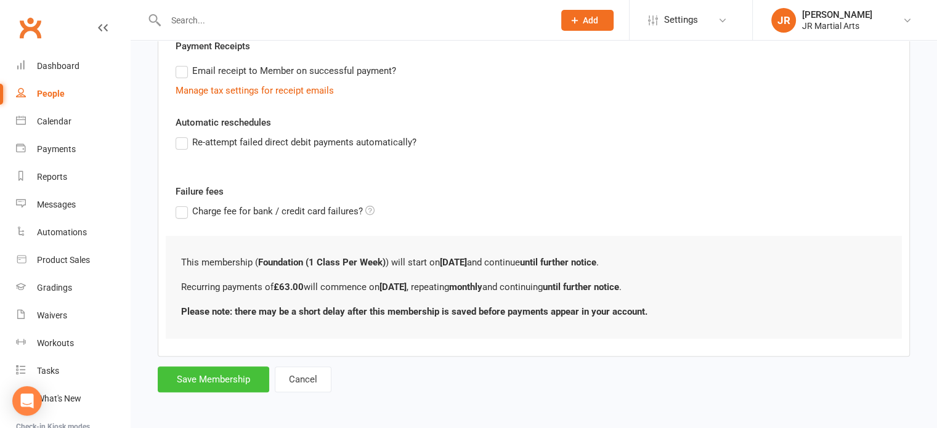
click at [210, 376] on button "Save Membership" at bounding box center [214, 380] width 112 height 26
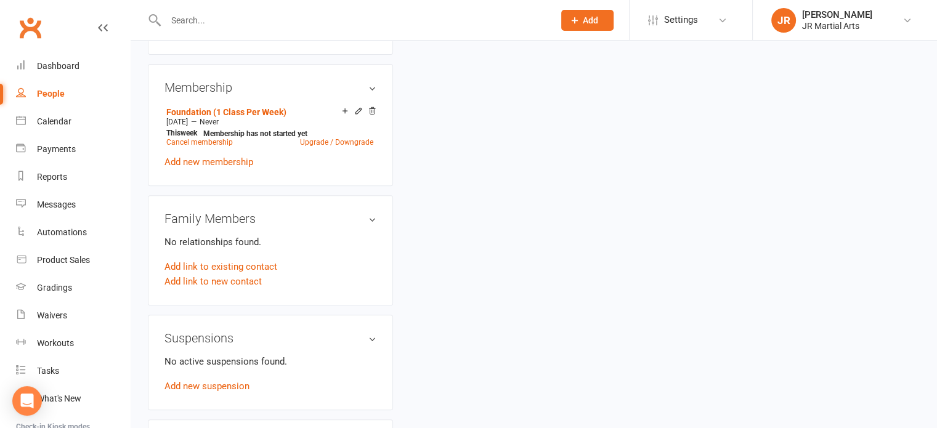
scroll to position [493, 0]
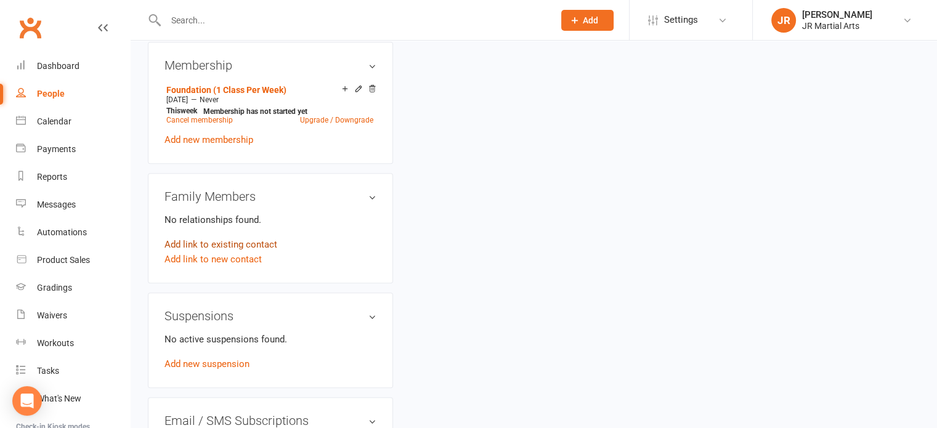
click at [232, 237] on link "Add link to existing contact" at bounding box center [221, 244] width 113 height 15
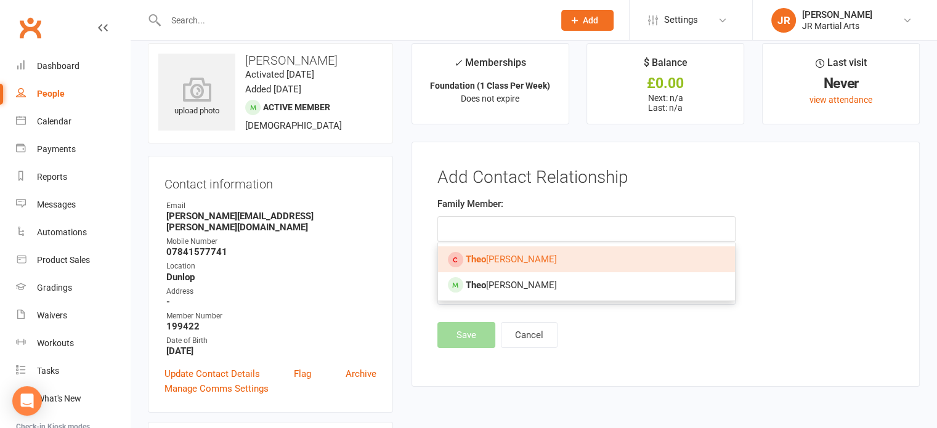
click at [519, 261] on link "[PERSON_NAME]" at bounding box center [586, 259] width 297 height 26
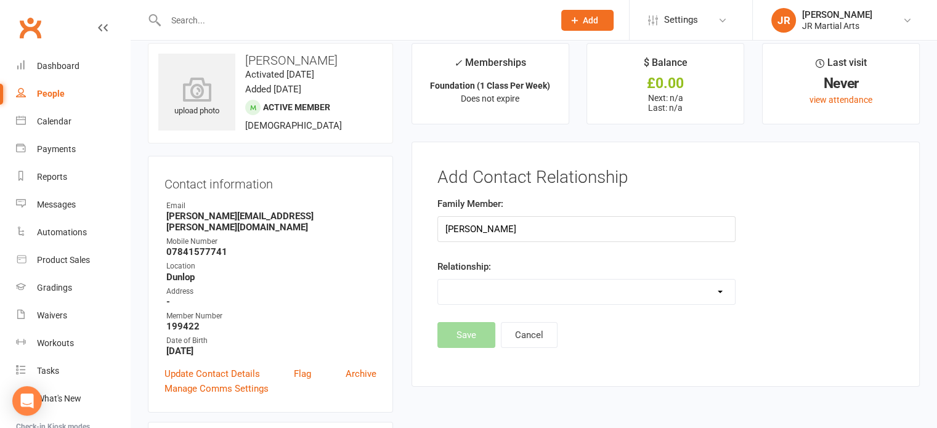
click at [508, 283] on select "Parent / Guardian Child Sibling (parent not in system) Spouse / Partner Cousin …" at bounding box center [586, 292] width 297 height 25
click at [438, 280] on select "Parent / Guardian Child Sibling (parent not in system) Spouse / Partner Cousin …" at bounding box center [586, 292] width 297 height 25
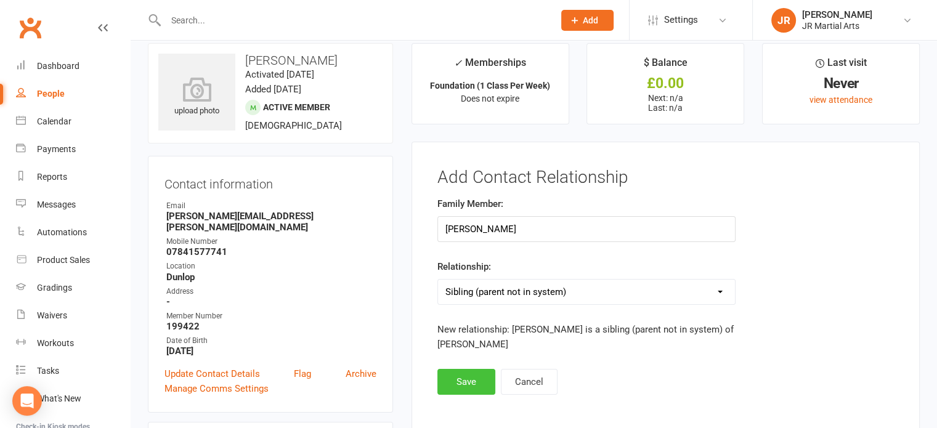
click at [460, 379] on button "Save" at bounding box center [466, 382] width 58 height 26
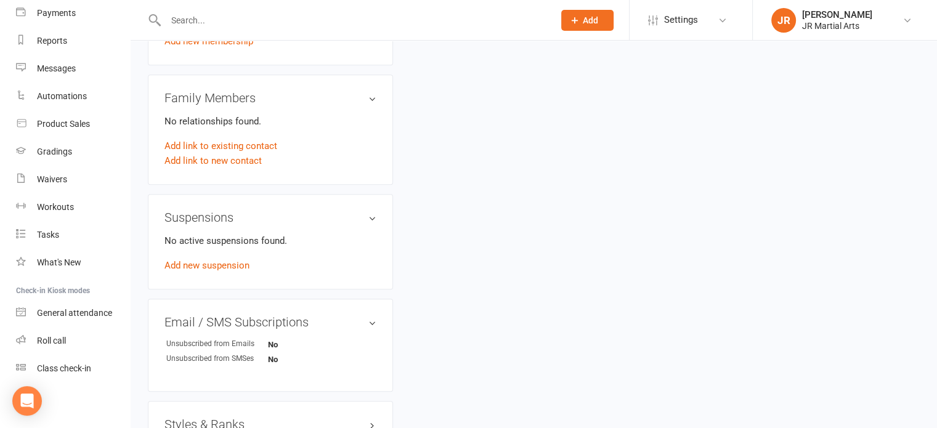
scroll to position [678, 0]
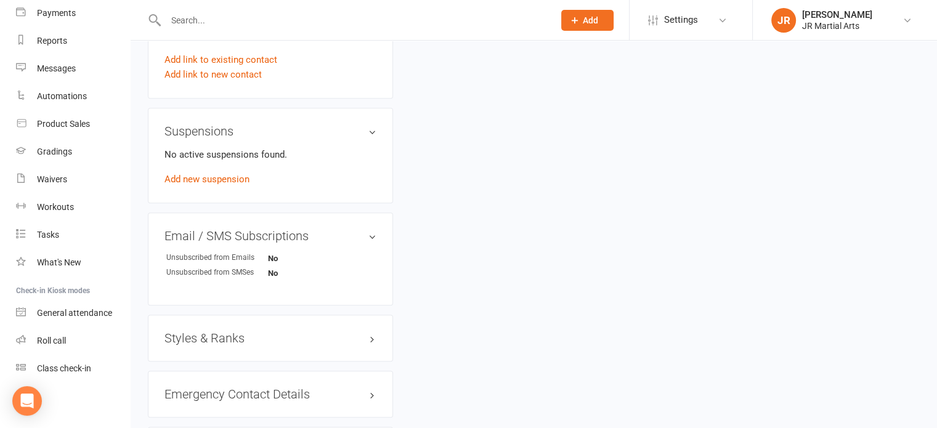
click at [191, 331] on h3 "Styles & Ranks" at bounding box center [271, 338] width 212 height 14
click at [188, 381] on link "Add new style" at bounding box center [193, 386] width 57 height 11
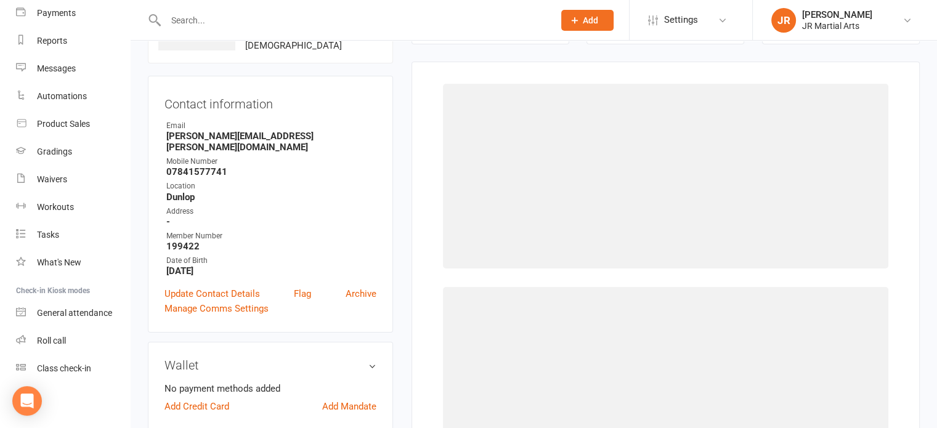
scroll to position [94, 0]
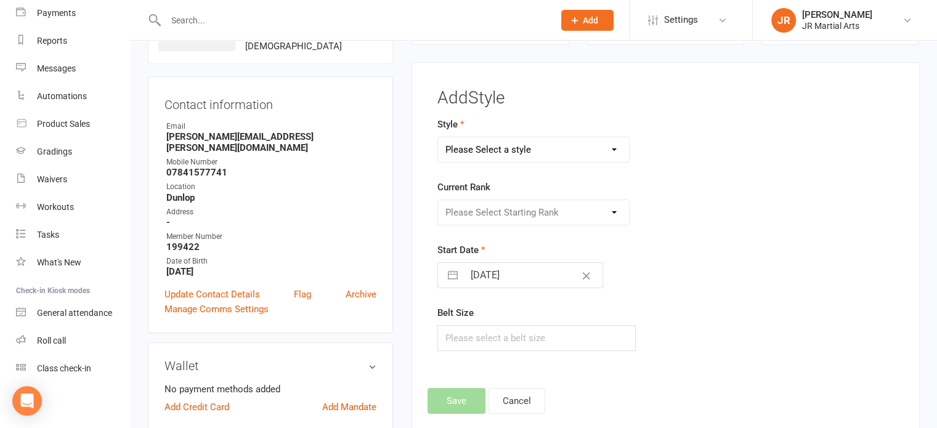
click at [550, 150] on select "Please Select a style Ninja Kidz Tae Kwon-Do" at bounding box center [534, 149] width 192 height 25
click at [438, 137] on select "Please Select a style Ninja Kidz Tae Kwon-Do" at bounding box center [534, 149] width 192 height 25
click at [544, 209] on select "Please Select Starting Rank White Belt (10th Kup) Yellow Stripe (9th Kup) Yello…" at bounding box center [534, 212] width 192 height 25
click at [438, 200] on select "Please Select Starting Rank White Belt (10th Kup) Yellow Stripe (9th Kup) Yello…" at bounding box center [534, 212] width 192 height 25
click at [552, 273] on input "[DATE]" at bounding box center [533, 275] width 139 height 25
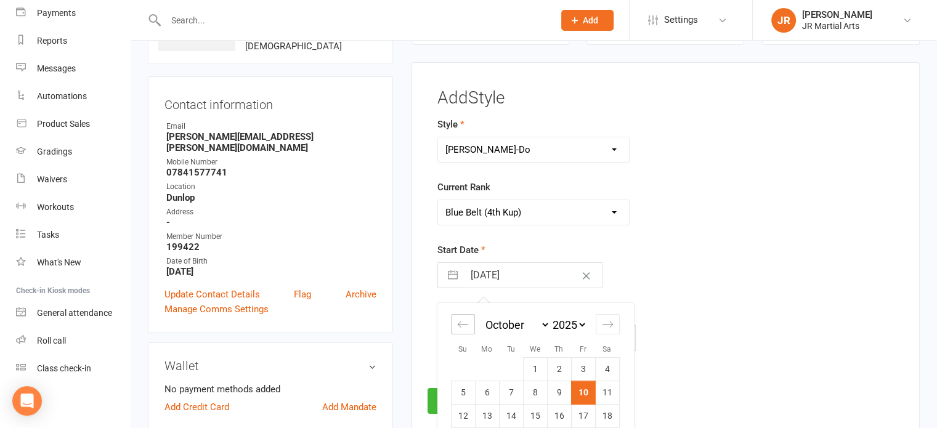
click at [461, 320] on icon "Move backward to switch to the previous month." at bounding box center [463, 325] width 12 height 12
click at [461, 319] on icon "Move backward to switch to the previous month." at bounding box center [463, 325] width 12 height 12
click at [457, 418] on td "15" at bounding box center [463, 416] width 24 height 23
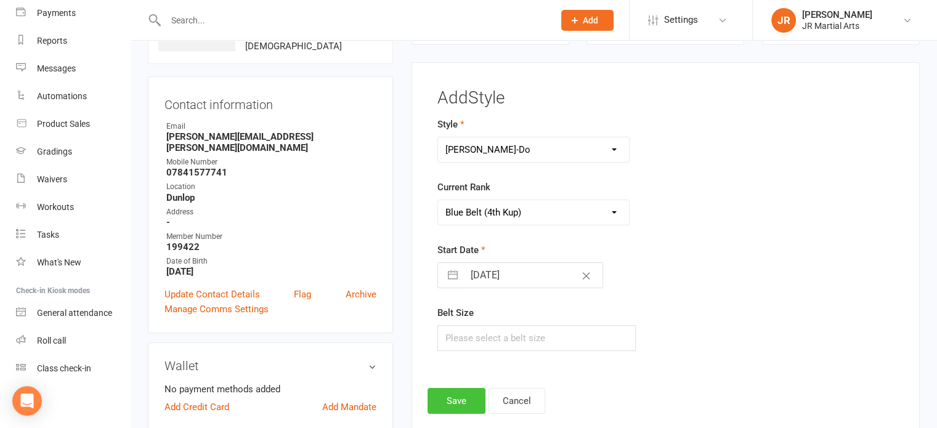
click at [461, 396] on button "Save" at bounding box center [457, 401] width 58 height 26
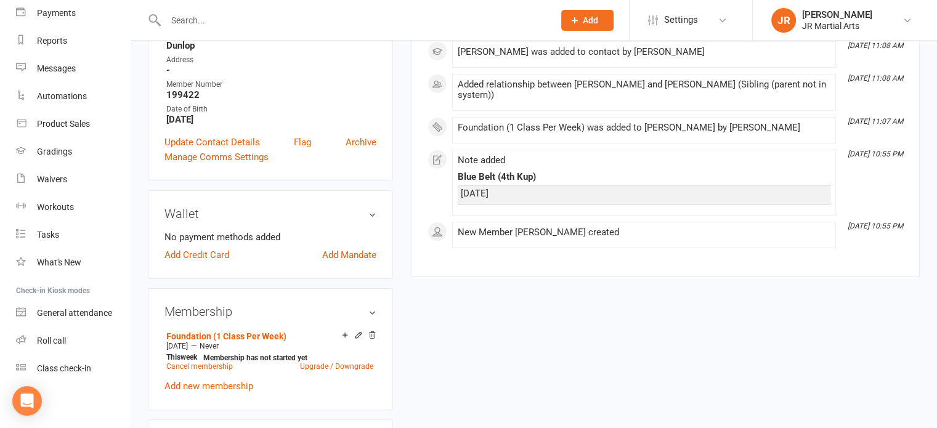
scroll to position [0, 0]
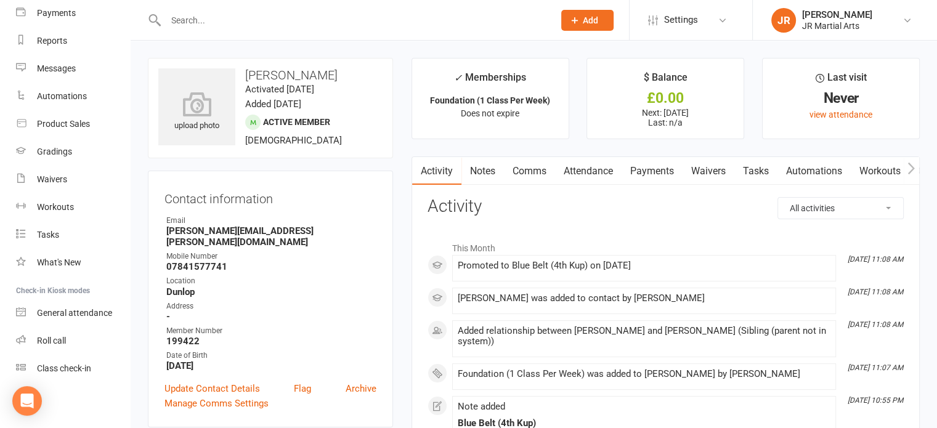
click at [261, 21] on input "text" at bounding box center [353, 20] width 383 height 17
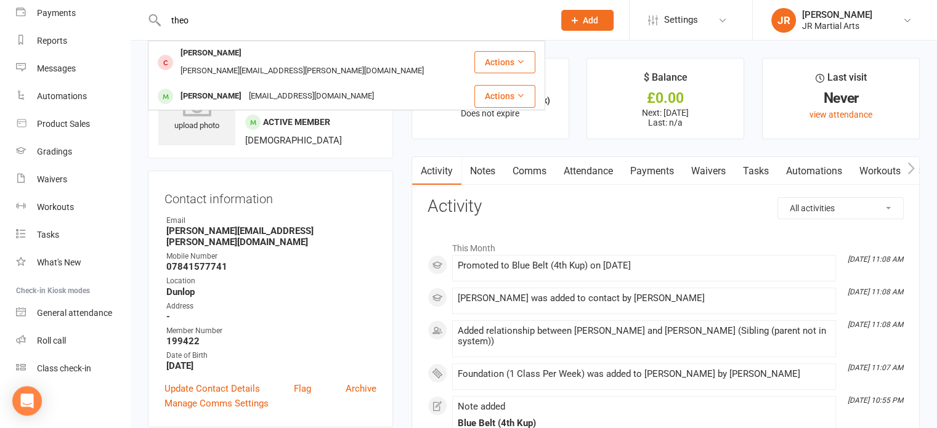
click at [262, 47] on div "[PERSON_NAME] Barclay [EMAIL_ADDRESS][PERSON_NAME][DOMAIN_NAME]" at bounding box center [311, 62] width 324 height 41
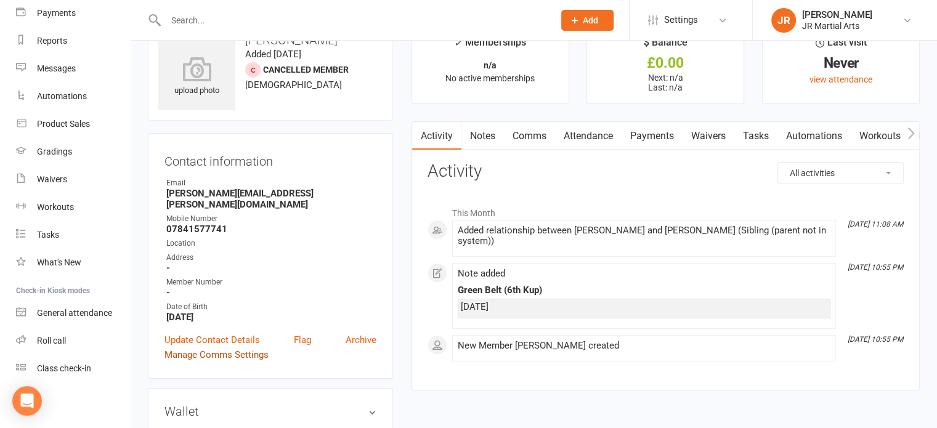
scroll to position [123, 0]
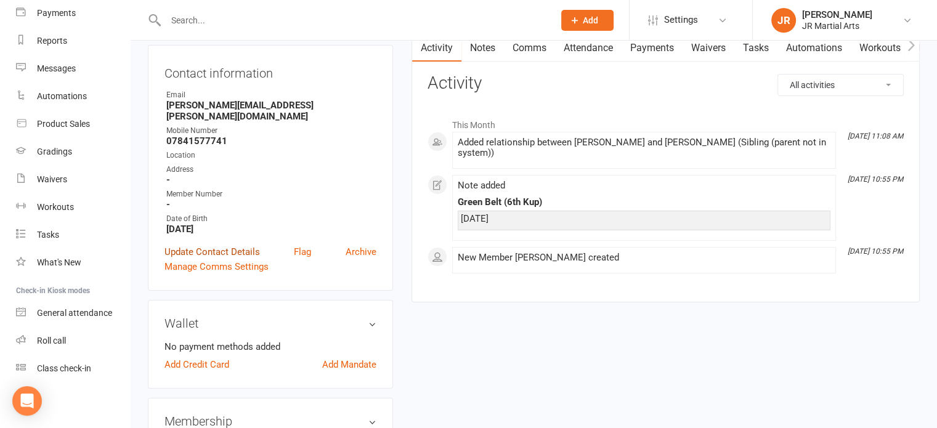
click at [234, 245] on link "Update Contact Details" at bounding box center [213, 252] width 96 height 15
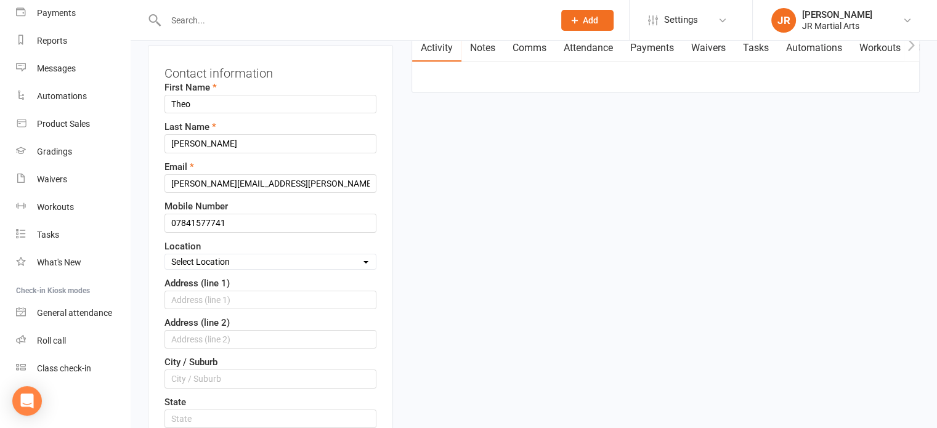
scroll to position [58, 0]
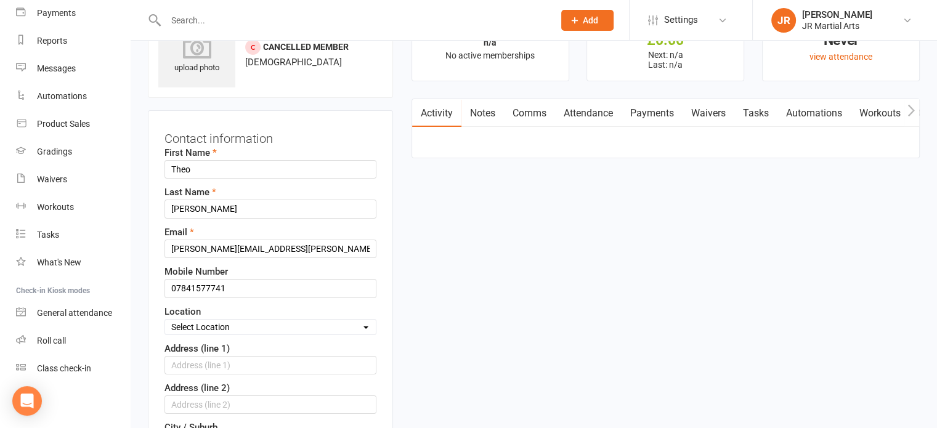
click at [249, 325] on select "Select Location Dunlop [GEOGRAPHIC_DATA] [GEOGRAPHIC_DATA] [GEOGRAPHIC_DATA] [G…" at bounding box center [270, 327] width 211 height 14
click at [165, 320] on select "Select Location Dunlop [GEOGRAPHIC_DATA] [GEOGRAPHIC_DATA] [GEOGRAPHIC_DATA] [G…" at bounding box center [270, 327] width 211 height 14
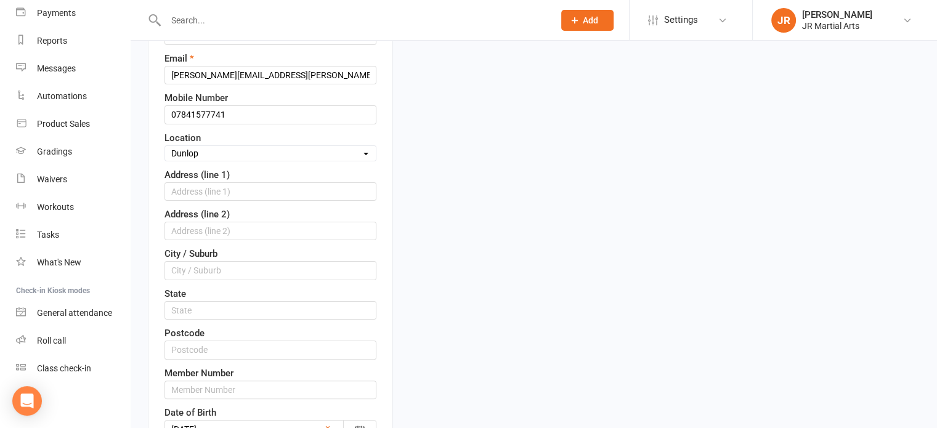
scroll to position [243, 0]
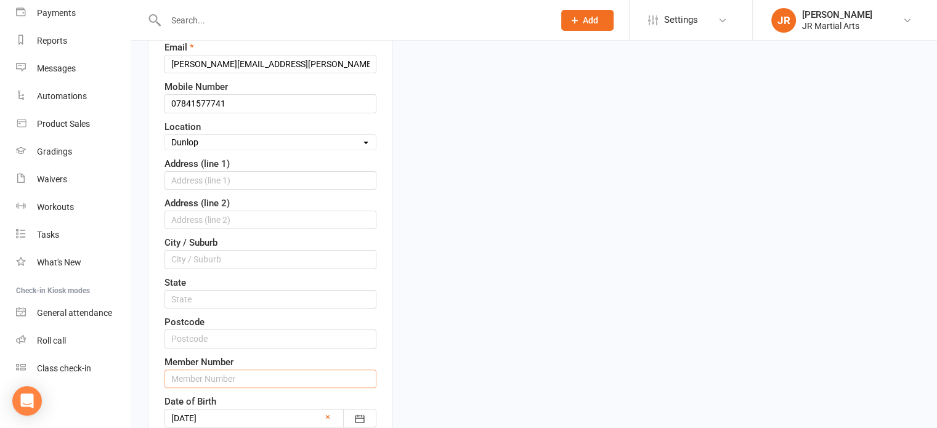
click at [198, 374] on input "text" at bounding box center [271, 379] width 212 height 18
paste input "199421"
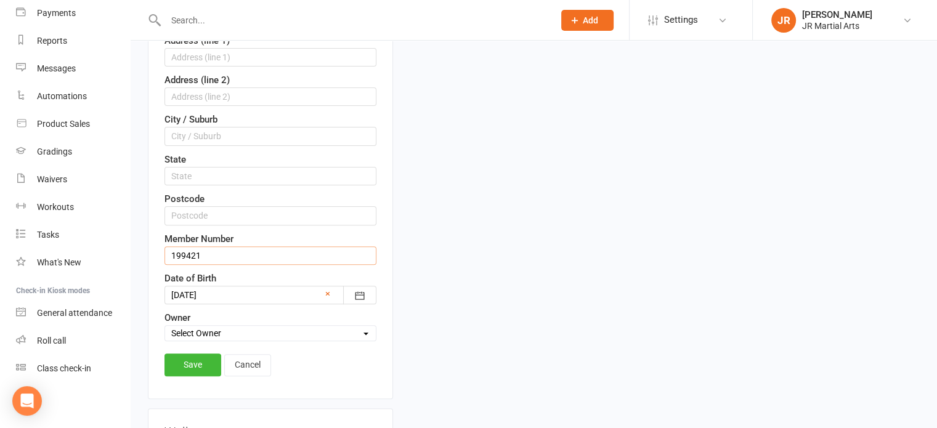
scroll to position [489, 0]
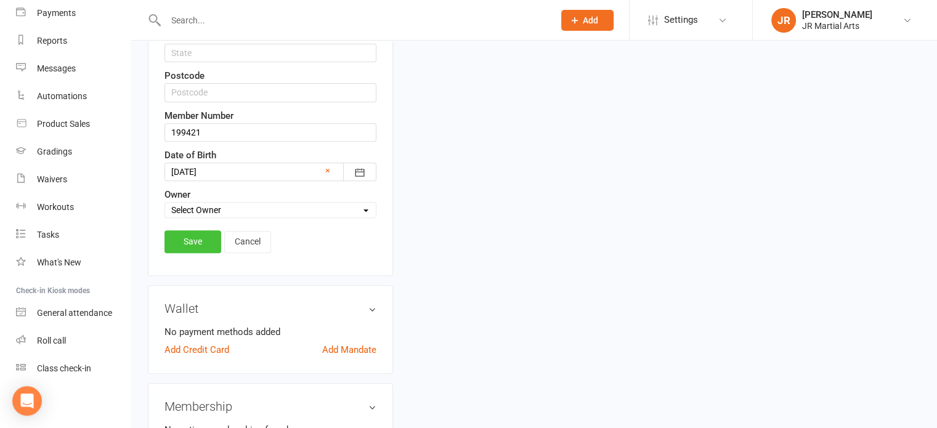
click at [187, 242] on link "Save" at bounding box center [193, 241] width 57 height 22
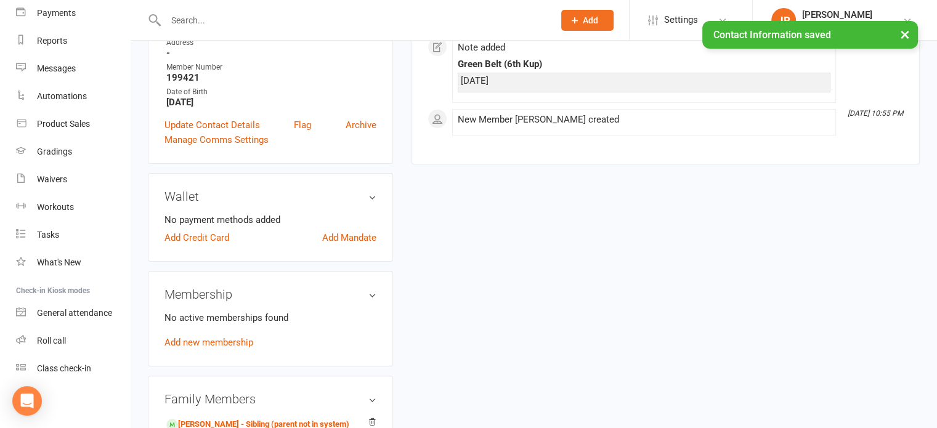
scroll to position [308, 0]
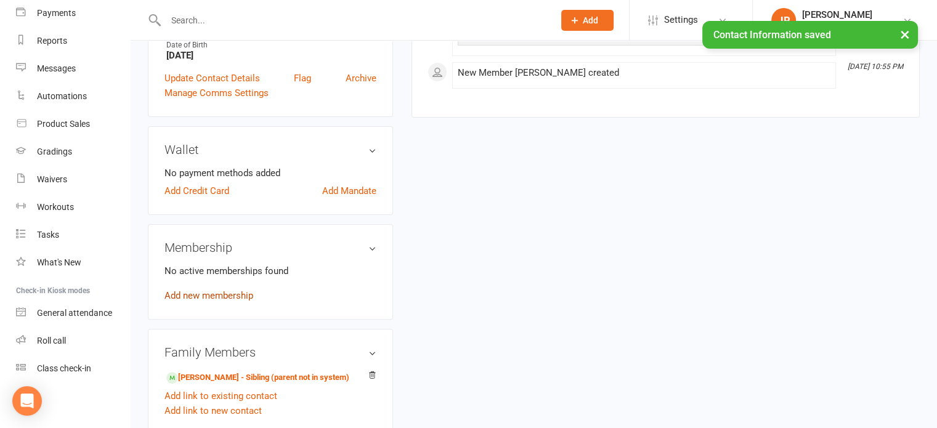
click at [246, 290] on link "Add new membership" at bounding box center [209, 295] width 89 height 11
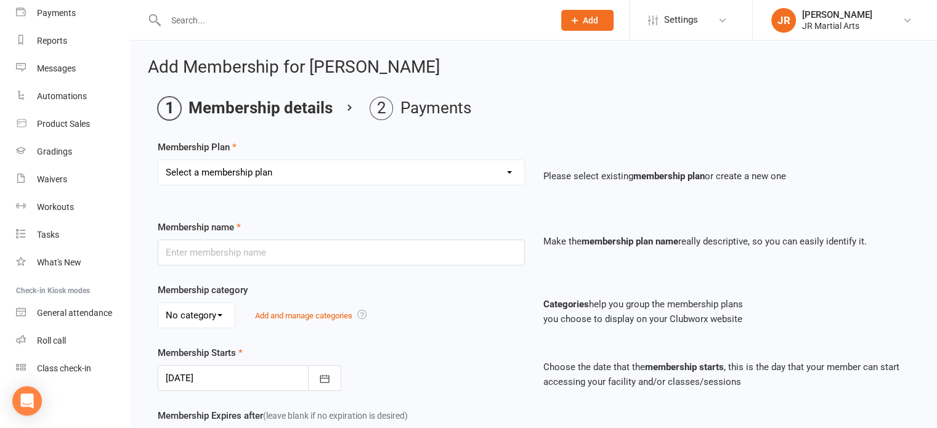
drag, startPoint x: 277, startPoint y: 170, endPoint x: 276, endPoint y: 177, distance: 7.5
click at [277, 170] on select "Select a membership plan Create new Membership Plan Elite (Unlimited Classes) M…" at bounding box center [341, 172] width 366 height 25
click at [158, 160] on select "Select a membership plan Create new Membership Plan Elite (Unlimited Classes) M…" at bounding box center [341, 172] width 366 height 25
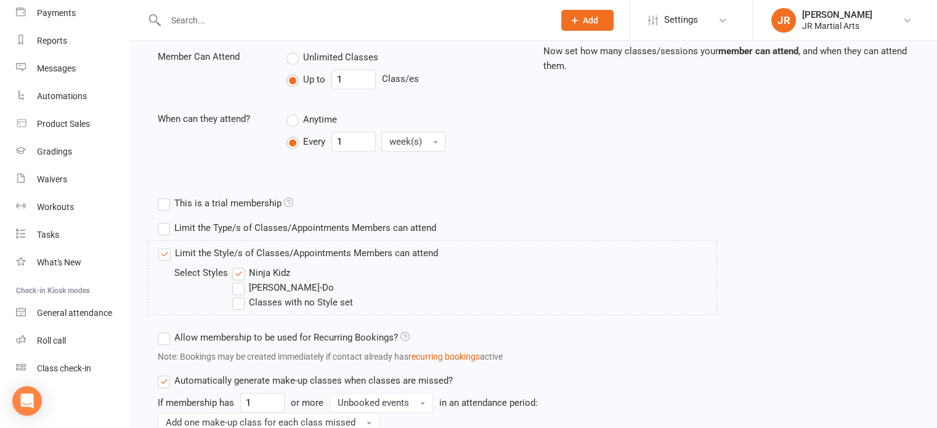
scroll to position [493, 0]
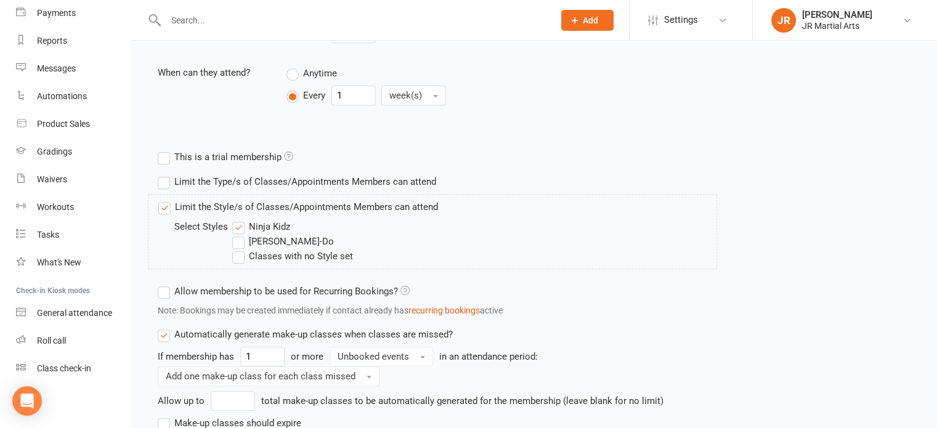
click at [244, 224] on label "Ninja Kidz" at bounding box center [261, 226] width 58 height 15
click at [240, 219] on input "Ninja Kidz" at bounding box center [236, 219] width 8 height 0
click at [234, 246] on label "[PERSON_NAME]-Do" at bounding box center [283, 241] width 102 height 15
click at [234, 234] on input "[PERSON_NAME]-Do" at bounding box center [236, 234] width 8 height 0
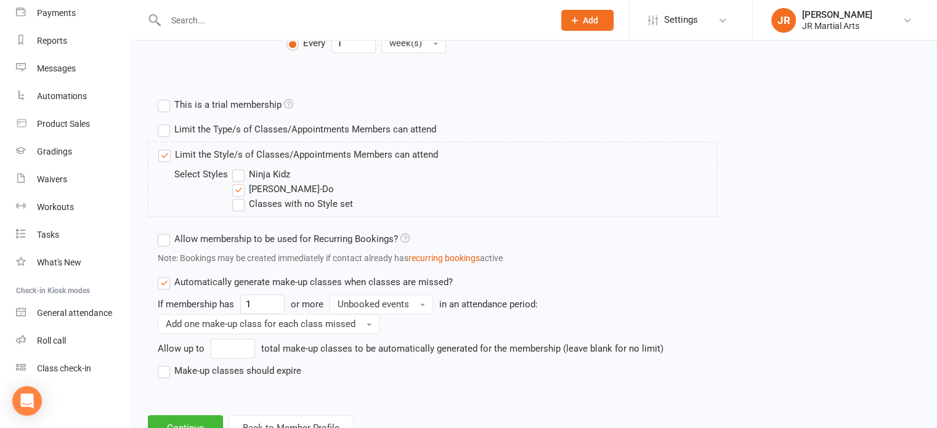
scroll to position [591, 0]
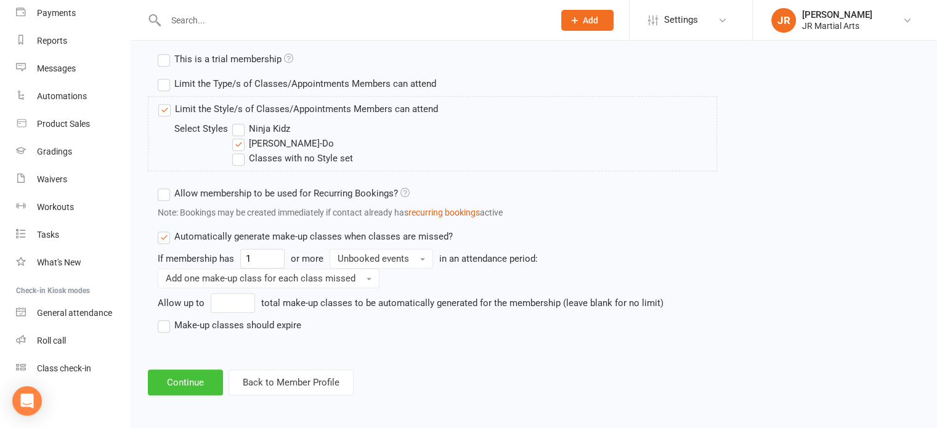
click at [184, 384] on button "Continue" at bounding box center [185, 383] width 75 height 26
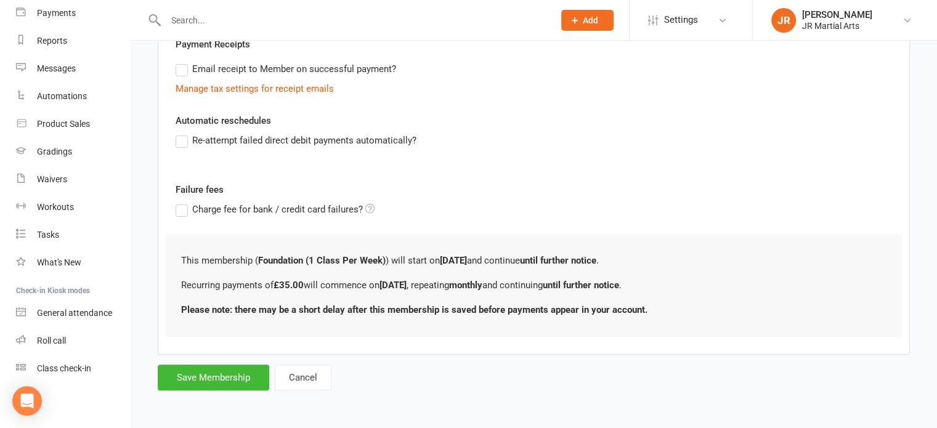
scroll to position [0, 0]
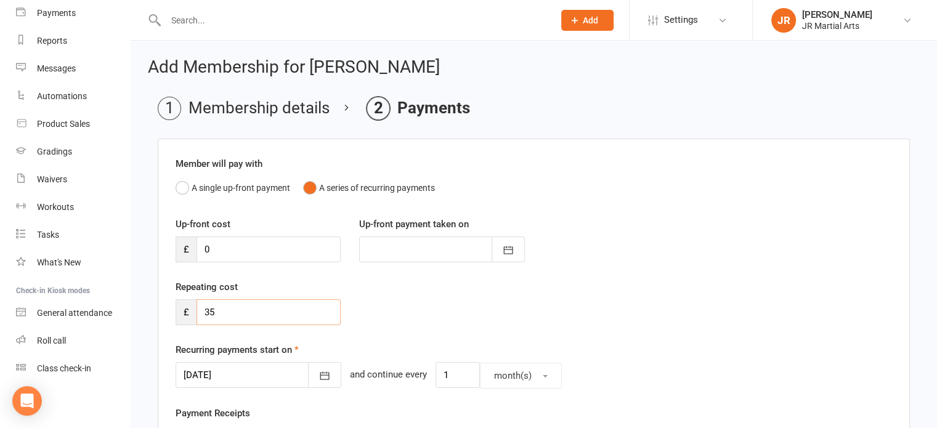
click at [224, 317] on input "35" at bounding box center [269, 312] width 144 height 26
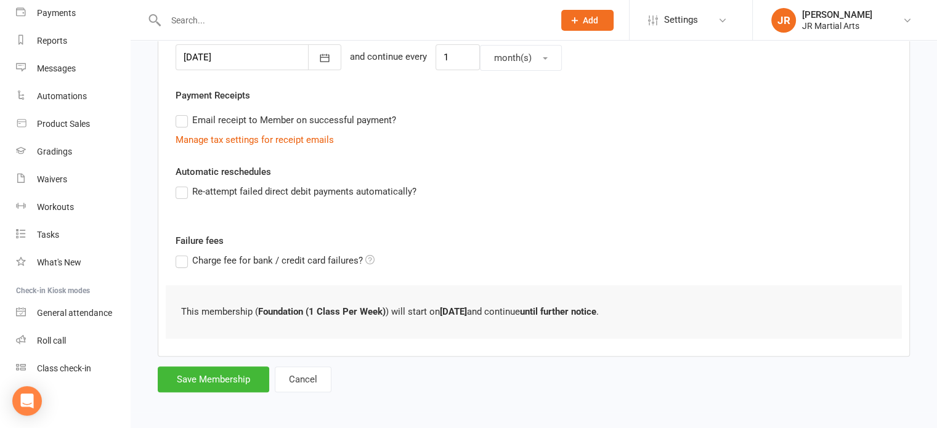
scroll to position [318, 0]
click at [227, 378] on button "Save Membership" at bounding box center [214, 380] width 112 height 26
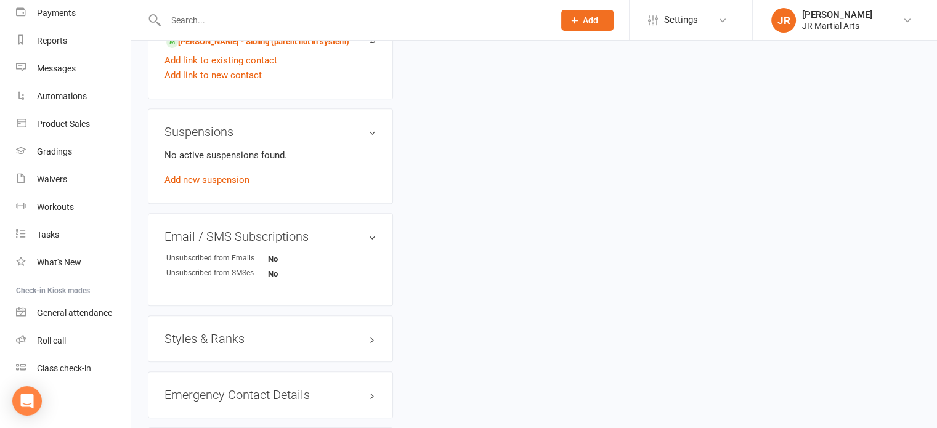
scroll to position [739, 0]
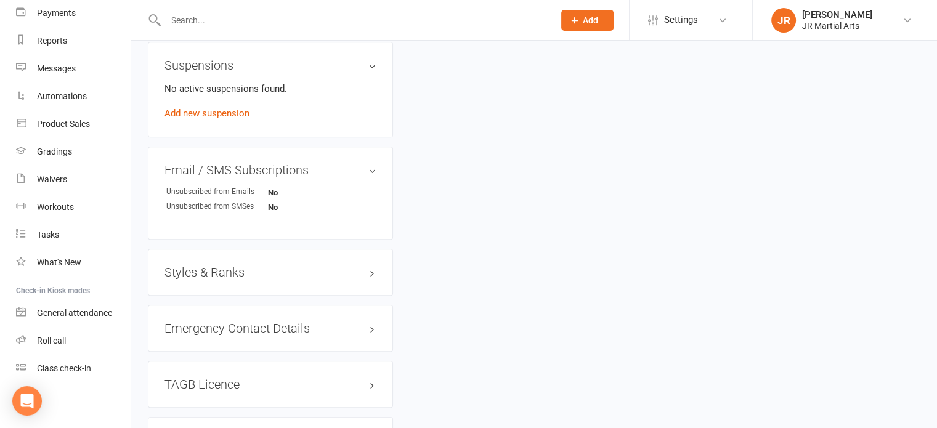
click at [212, 266] on h3 "Styles & Ranks" at bounding box center [271, 273] width 212 height 14
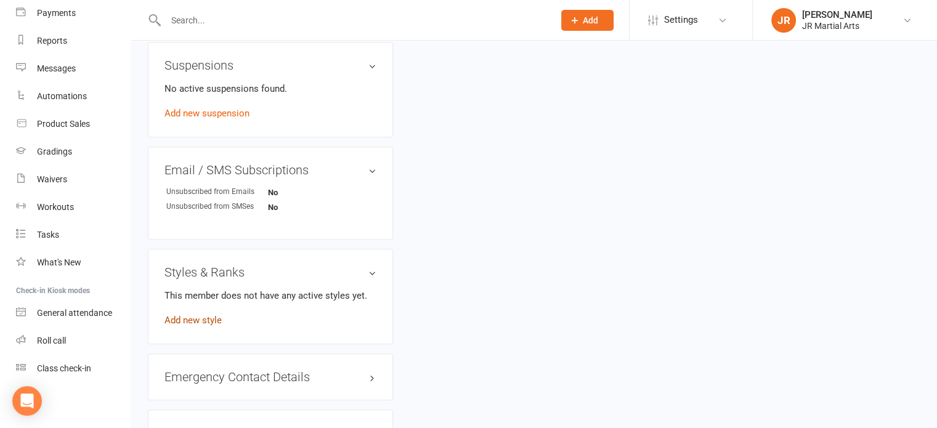
click at [201, 315] on link "Add new style" at bounding box center [193, 320] width 57 height 11
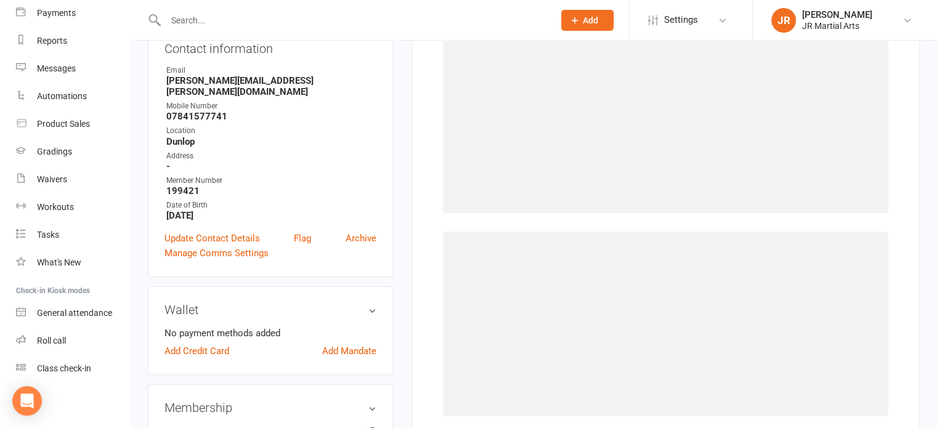
scroll to position [94, 0]
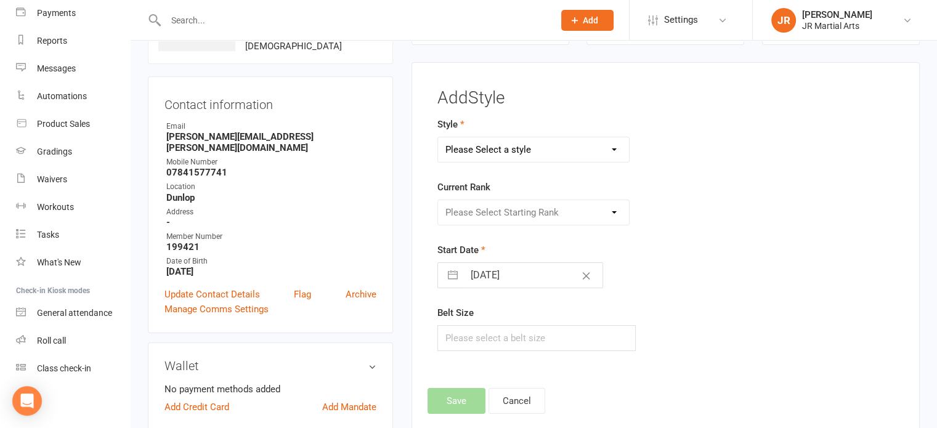
click at [506, 156] on select "Please Select a style Ninja Kidz Tae Kwon-Do" at bounding box center [534, 149] width 192 height 25
click at [438, 137] on select "Please Select a style Ninja Kidz Tae Kwon-Do" at bounding box center [534, 149] width 192 height 25
click at [525, 225] on form "Style Ninja Kidz Tae Kwon-Do Current Rank Please Select Starting Rank White Bel…" at bounding box center [586, 234] width 298 height 234
click at [525, 218] on select "Please Select Starting Rank White Belt (10th Kup) Yellow Stripe (9th Kup) Yello…" at bounding box center [534, 212] width 192 height 25
click at [438, 200] on select "Please Select Starting Rank White Belt (10th Kup) Yellow Stripe (9th Kup) Yello…" at bounding box center [534, 212] width 192 height 25
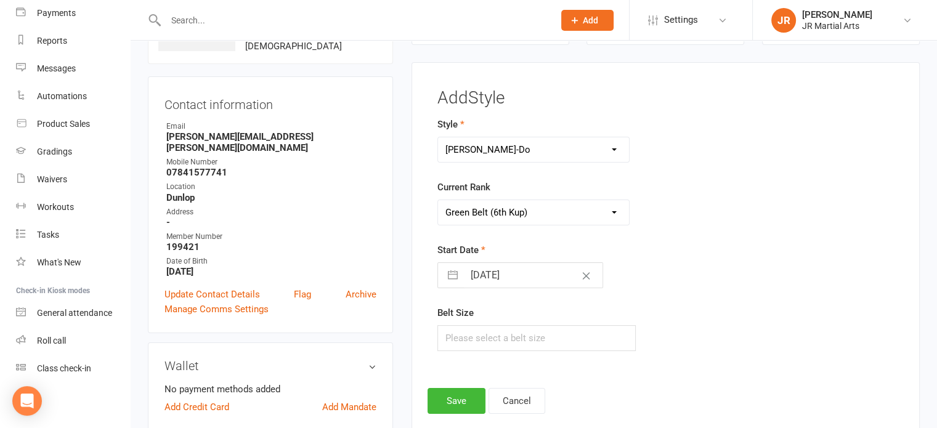
click at [527, 275] on input "[DATE]" at bounding box center [533, 275] width 139 height 25
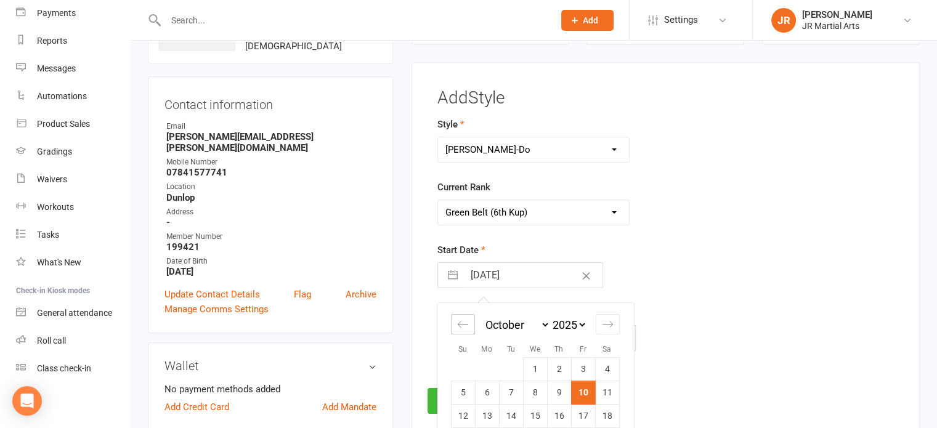
click at [455, 319] on div "Move backward to switch to the previous month." at bounding box center [463, 324] width 24 height 20
click at [457, 319] on icon "Move backward to switch to the previous month." at bounding box center [463, 325] width 12 height 12
click at [461, 408] on td "15" at bounding box center [463, 416] width 24 height 23
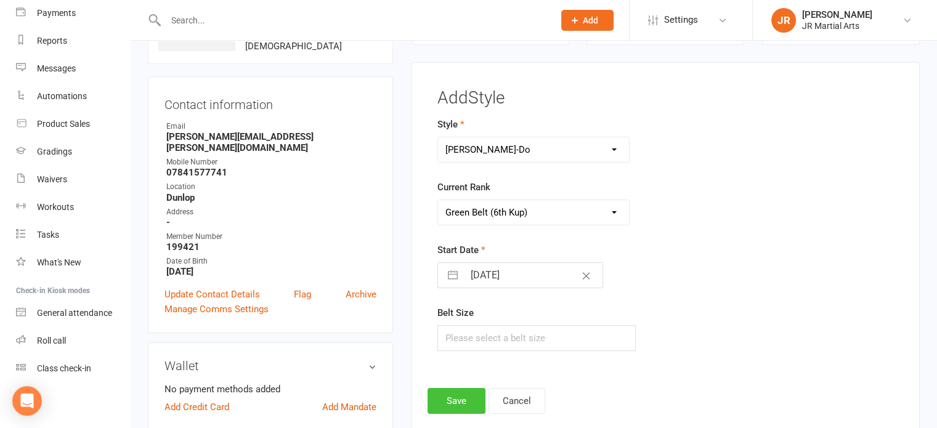
click at [462, 396] on button "Save" at bounding box center [457, 401] width 58 height 26
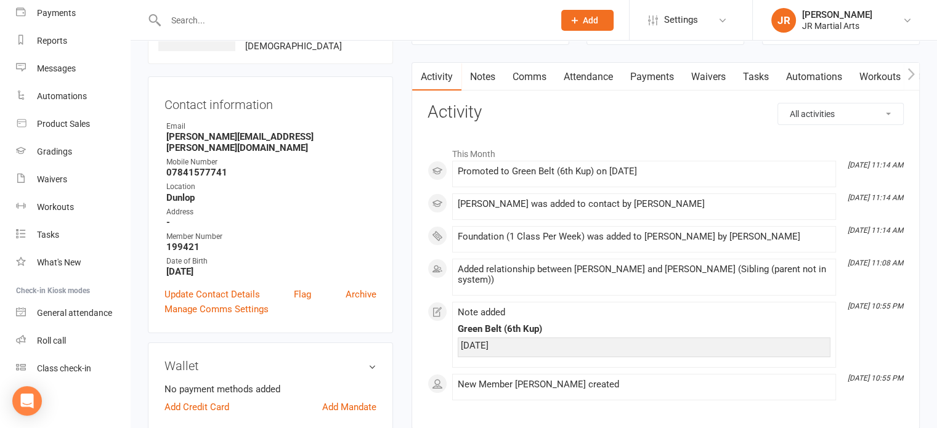
scroll to position [0, 0]
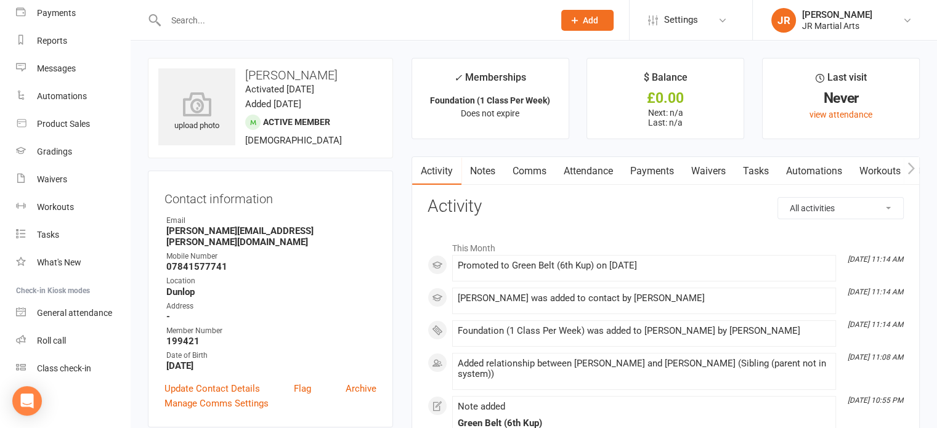
click at [262, 18] on input "text" at bounding box center [353, 20] width 383 height 17
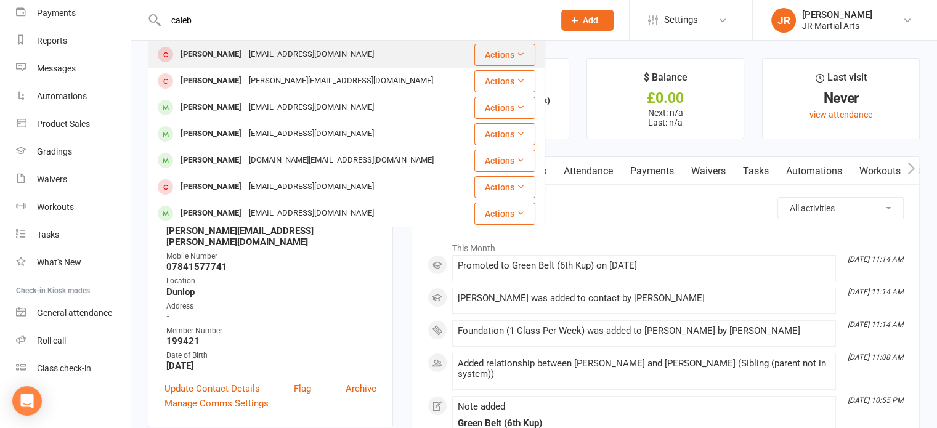
click at [252, 51] on div "[EMAIL_ADDRESS][DOMAIN_NAME]" at bounding box center [311, 55] width 132 height 18
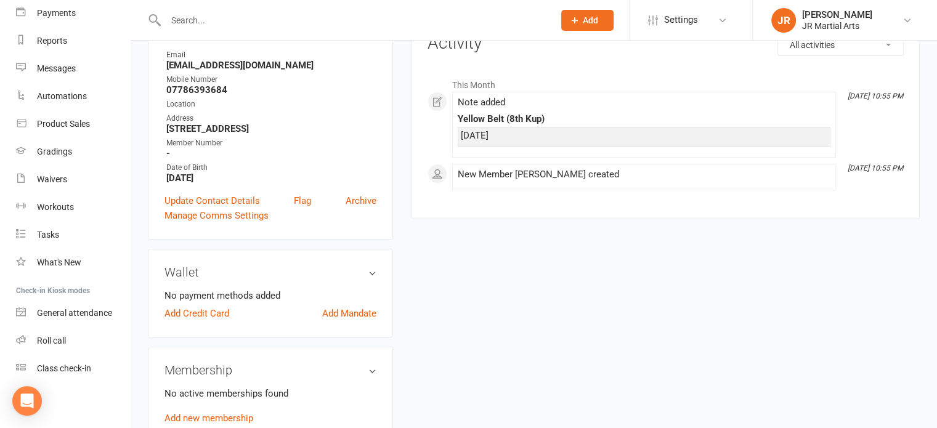
scroll to position [185, 0]
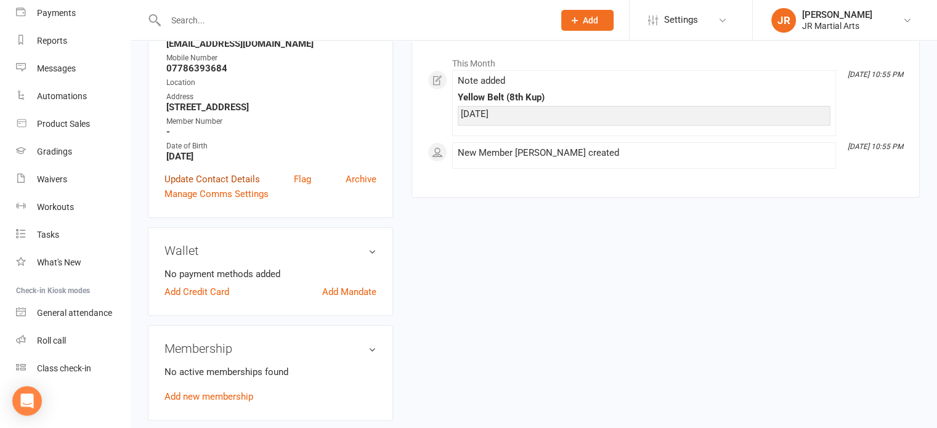
click at [221, 178] on link "Update Contact Details" at bounding box center [213, 179] width 96 height 15
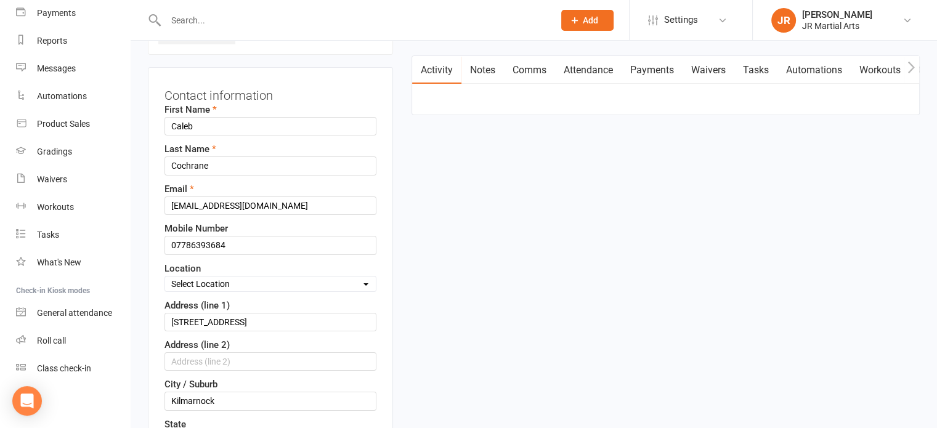
scroll to position [243, 0]
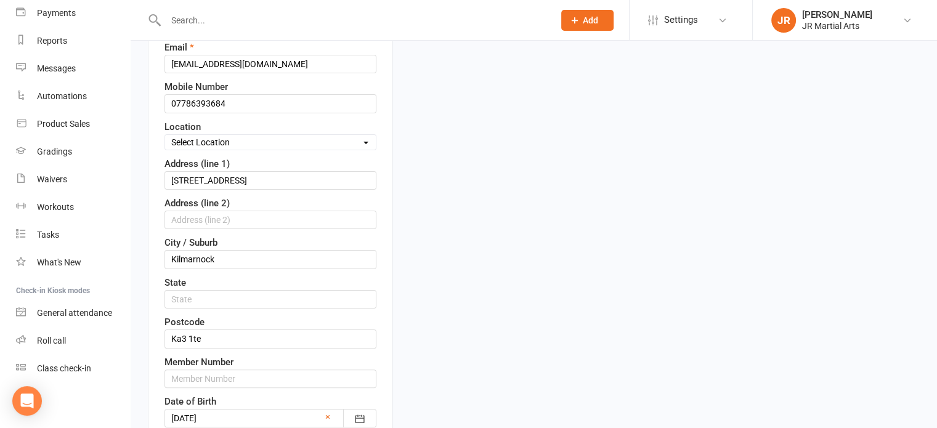
click at [276, 136] on select "Select Location Dunlop [GEOGRAPHIC_DATA] [GEOGRAPHIC_DATA] [GEOGRAPHIC_DATA] [G…" at bounding box center [270, 143] width 211 height 14
click at [165, 136] on select "Select Location Dunlop [GEOGRAPHIC_DATA] [GEOGRAPHIC_DATA] [GEOGRAPHIC_DATA] [G…" at bounding box center [270, 143] width 211 height 14
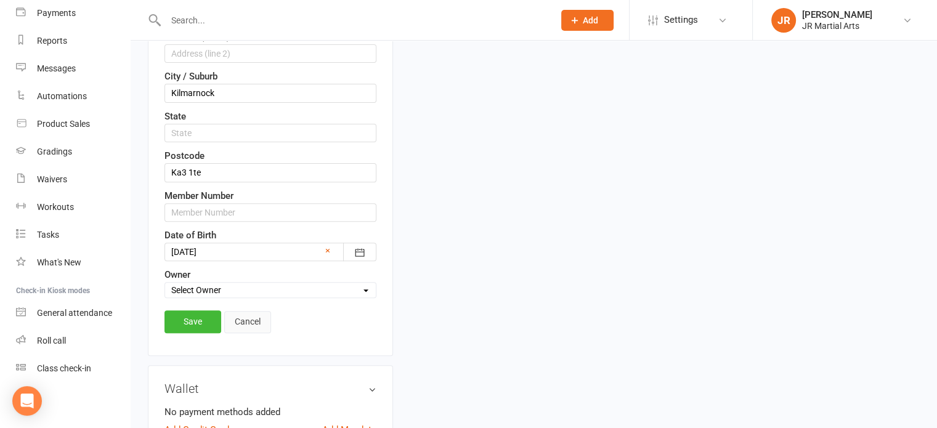
scroll to position [431, 0]
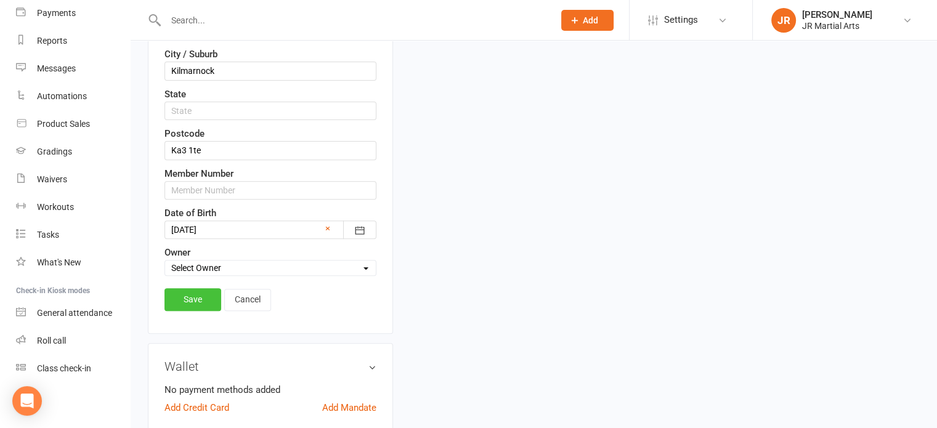
click at [194, 297] on link "Save" at bounding box center [193, 299] width 57 height 22
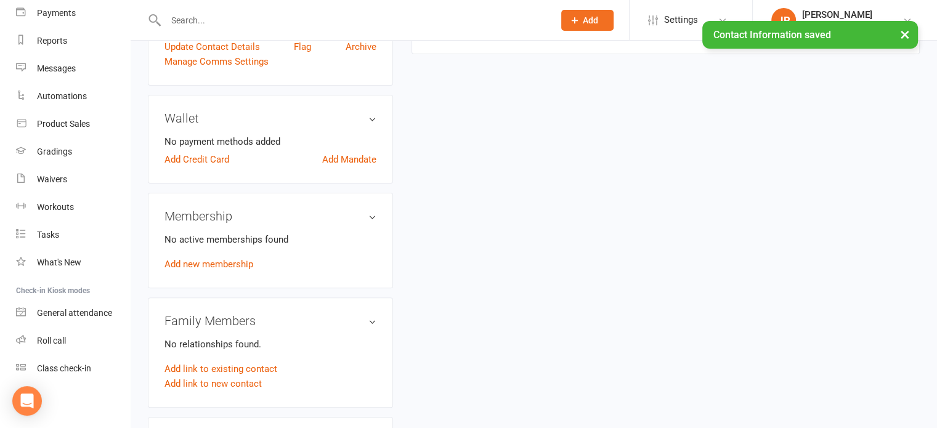
scroll to position [308, 0]
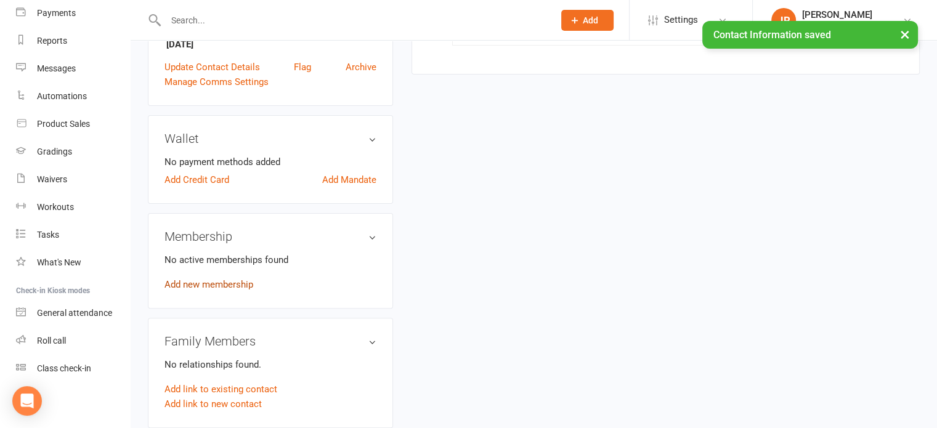
click at [246, 285] on link "Add new membership" at bounding box center [209, 284] width 89 height 11
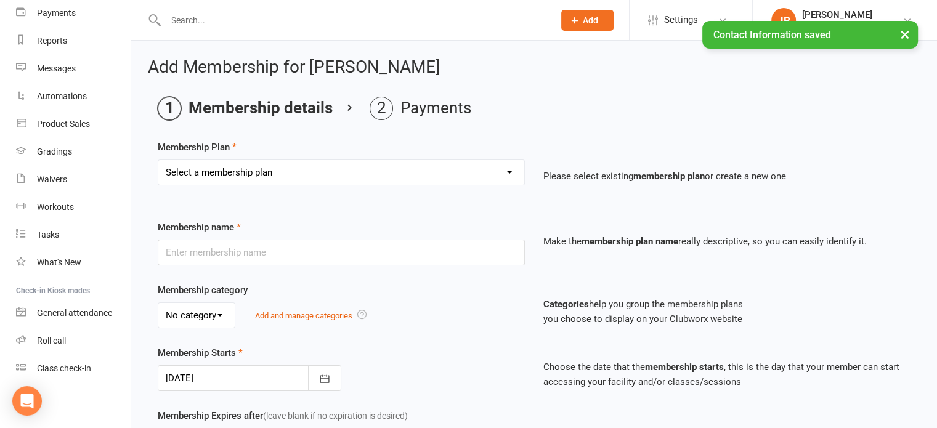
click at [291, 173] on select "Select a membership plan Create new Membership Plan Elite (Unlimited Classes) M…" at bounding box center [341, 172] width 366 height 25
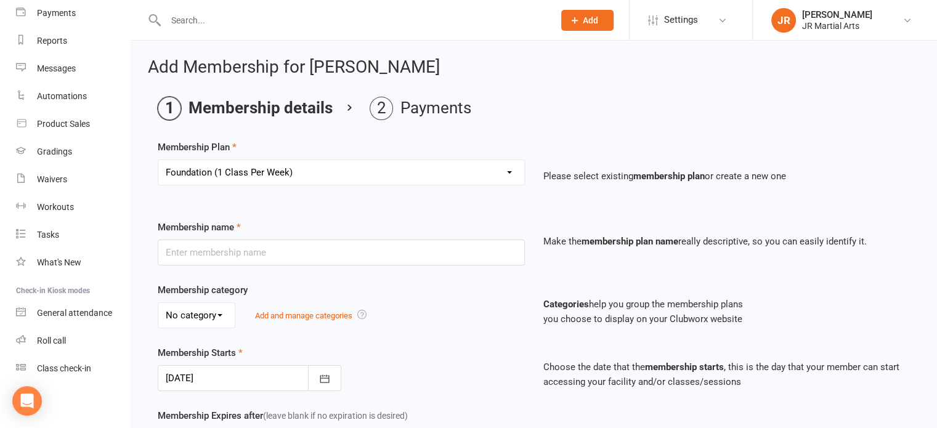
click at [158, 160] on select "Select a membership plan Create new Membership Plan Elite (Unlimited Classes) M…" at bounding box center [341, 172] width 366 height 25
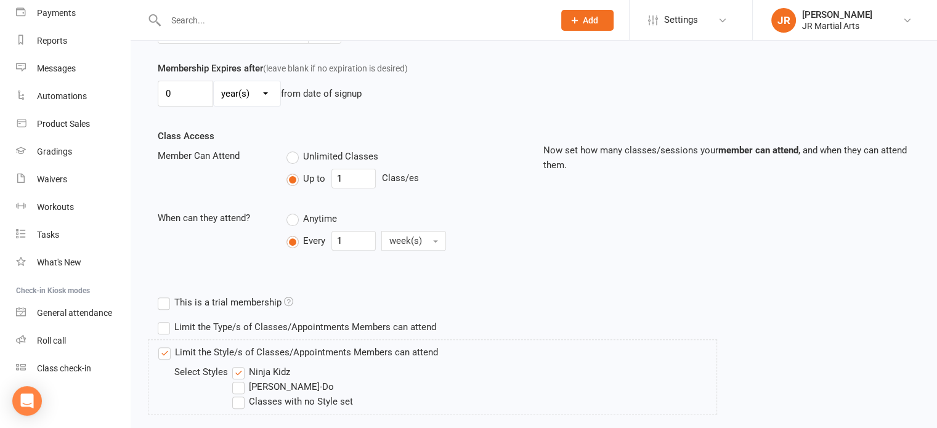
scroll to position [493, 0]
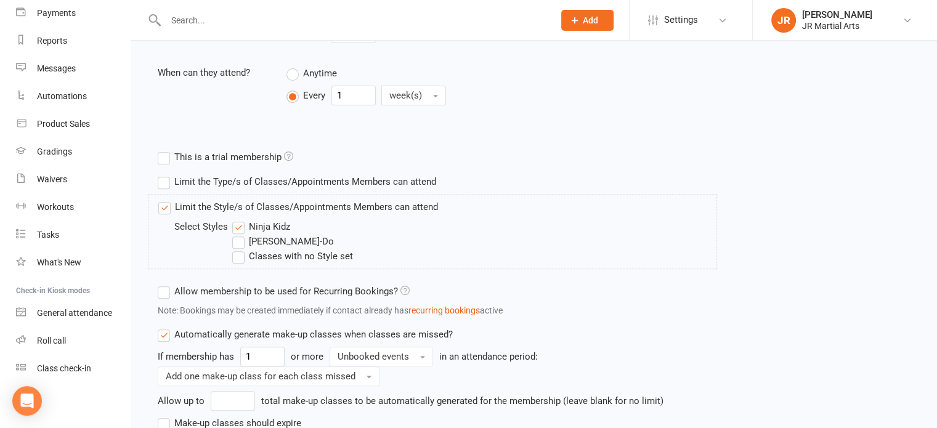
click at [237, 227] on label "Ninja Kidz" at bounding box center [261, 226] width 58 height 15
click at [237, 219] on input "Ninja Kidz" at bounding box center [236, 219] width 8 height 0
click at [237, 243] on label "[PERSON_NAME]-Do" at bounding box center [283, 241] width 102 height 15
click at [237, 234] on input "[PERSON_NAME]-Do" at bounding box center [236, 234] width 8 height 0
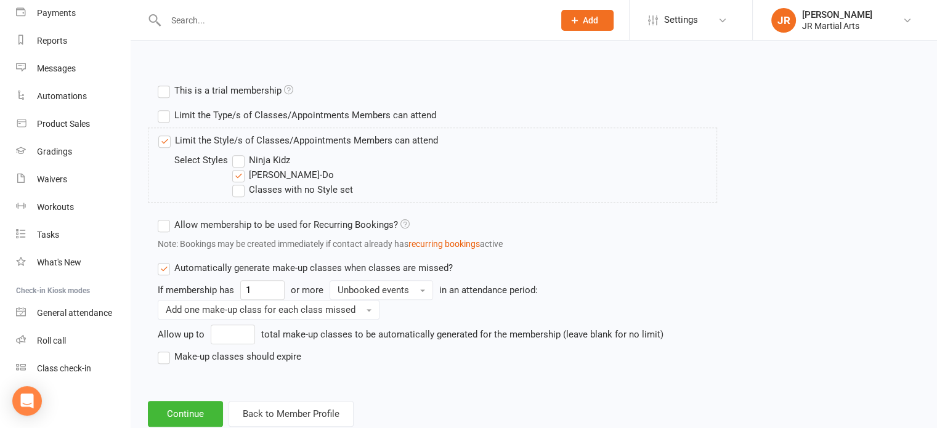
scroll to position [591, 0]
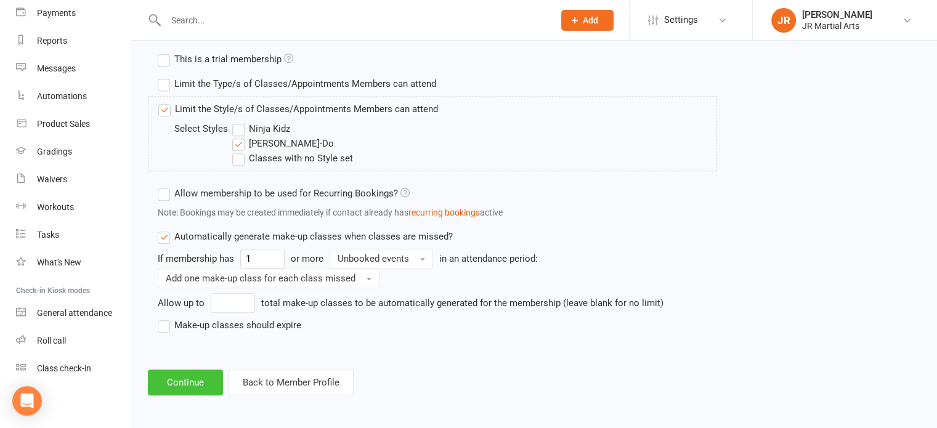
click at [205, 387] on button "Continue" at bounding box center [185, 383] width 75 height 26
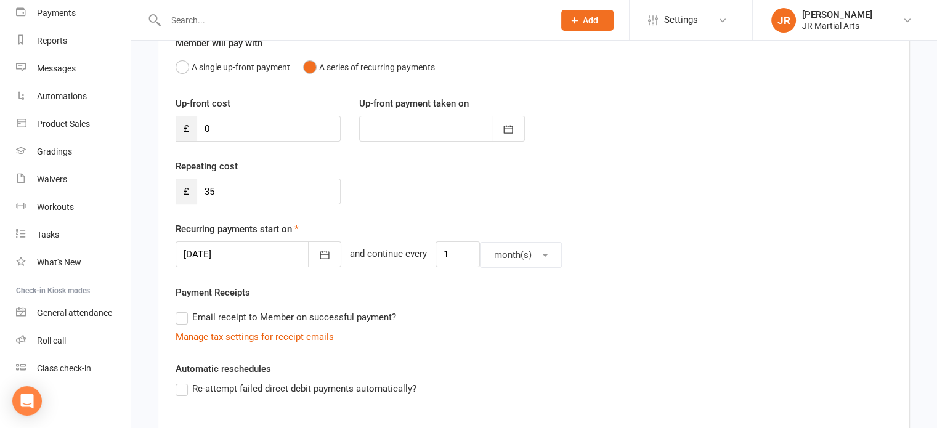
scroll to position [123, 0]
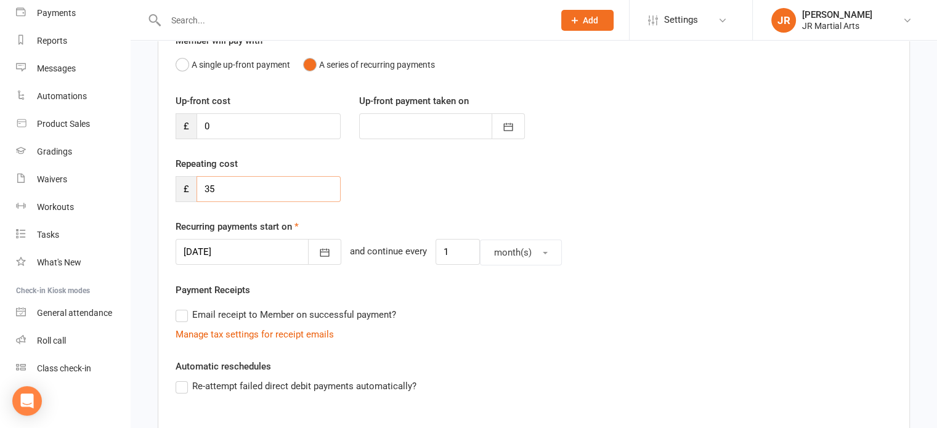
click at [264, 184] on input "35" at bounding box center [269, 189] width 144 height 26
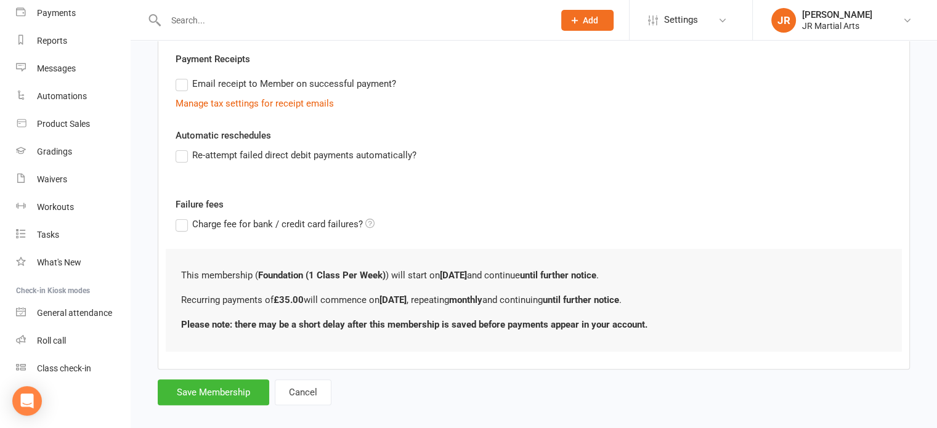
scroll to position [367, 0]
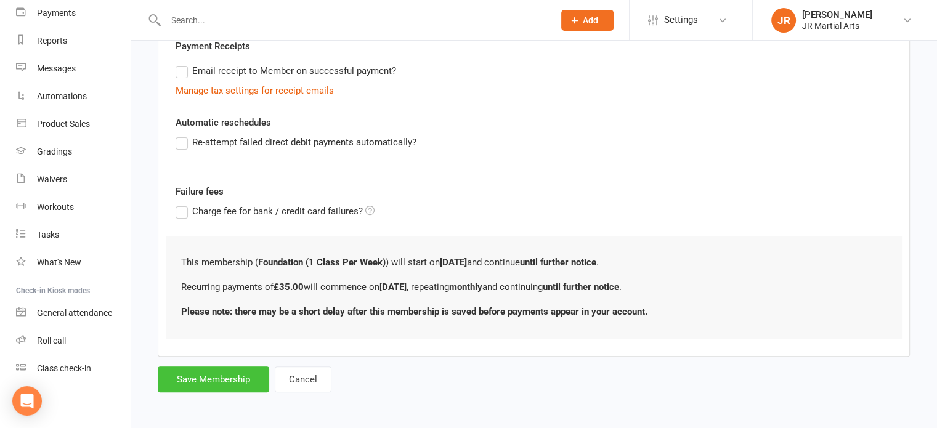
click at [239, 378] on button "Save Membership" at bounding box center [214, 380] width 112 height 26
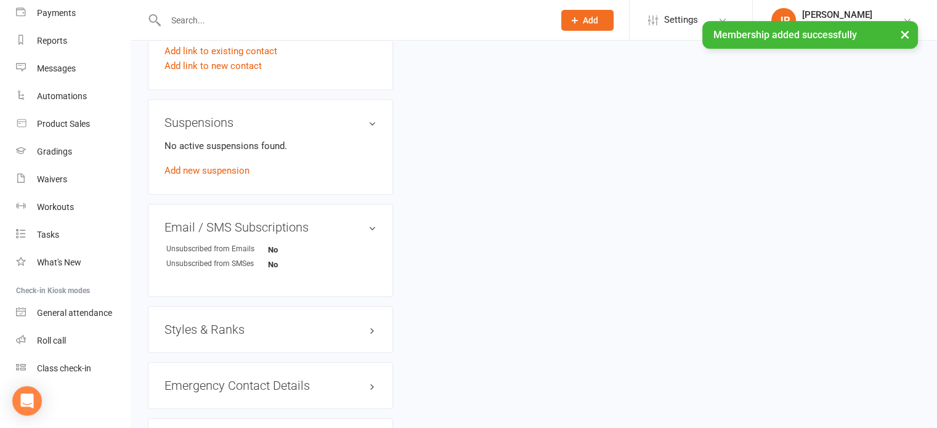
scroll to position [739, 0]
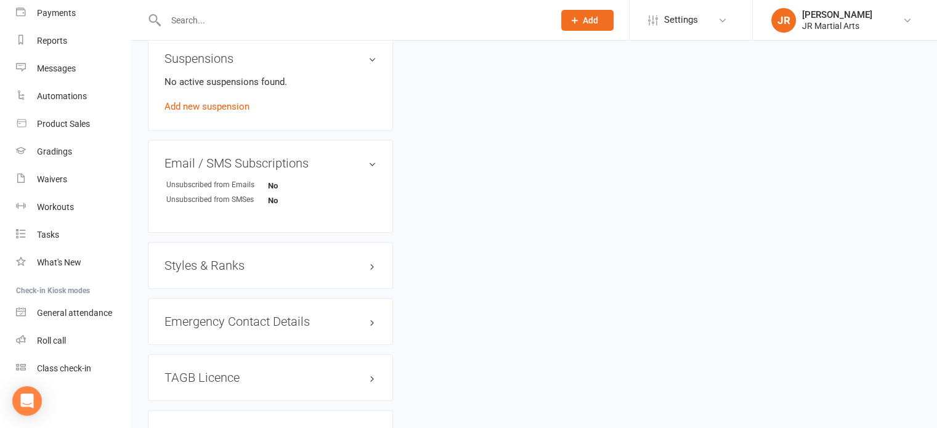
click at [220, 264] on h3 "Styles & Ranks" at bounding box center [271, 266] width 212 height 14
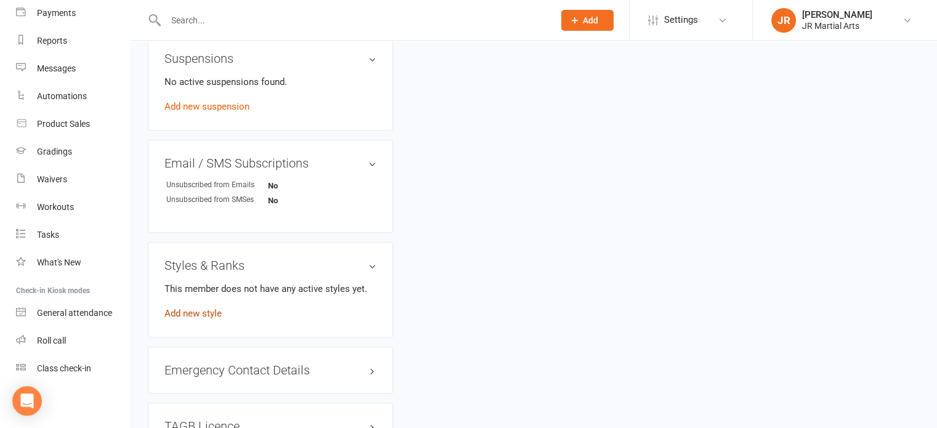
click at [206, 314] on link "Add new style" at bounding box center [193, 313] width 57 height 11
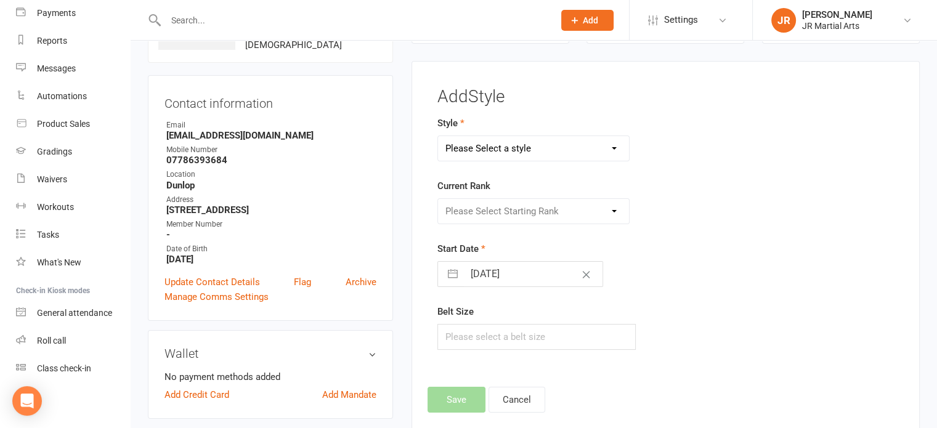
scroll to position [94, 0]
click at [538, 145] on select "Please Select a style Ninja Kidz Tae Kwon-Do" at bounding box center [534, 149] width 192 height 25
click at [438, 137] on select "Please Select a style Ninja Kidz Tae Kwon-Do" at bounding box center [534, 149] width 192 height 25
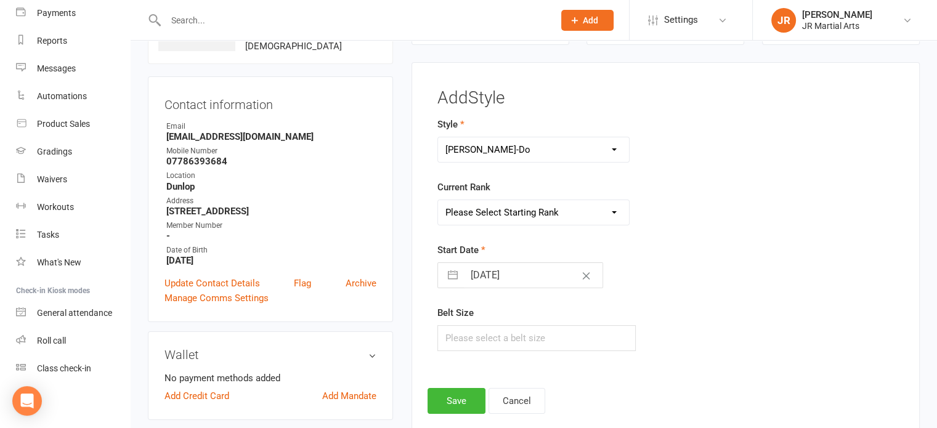
click at [479, 145] on select "Ninja Kidz Tae Kwon-Do" at bounding box center [534, 149] width 192 height 25
click at [438, 137] on select "Ninja Kidz Tae Kwon-Do" at bounding box center [534, 149] width 192 height 25
click at [556, 201] on select "Please Select Starting Rank White Belt (10th Kup) Yellow Stripe (9th Kup) Yello…" at bounding box center [534, 212] width 192 height 25
click at [438, 200] on select "Please Select Starting Rank White Belt (10th Kup) Yellow Stripe (9th Kup) Yello…" at bounding box center [534, 212] width 192 height 25
click at [527, 277] on input "[DATE]" at bounding box center [533, 275] width 139 height 25
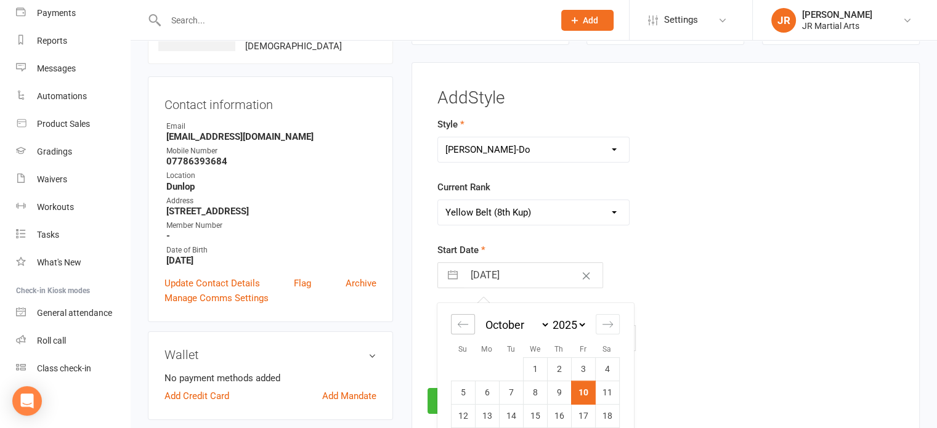
click at [463, 322] on icon "Move backward to switch to the previous month." at bounding box center [463, 325] width 12 height 12
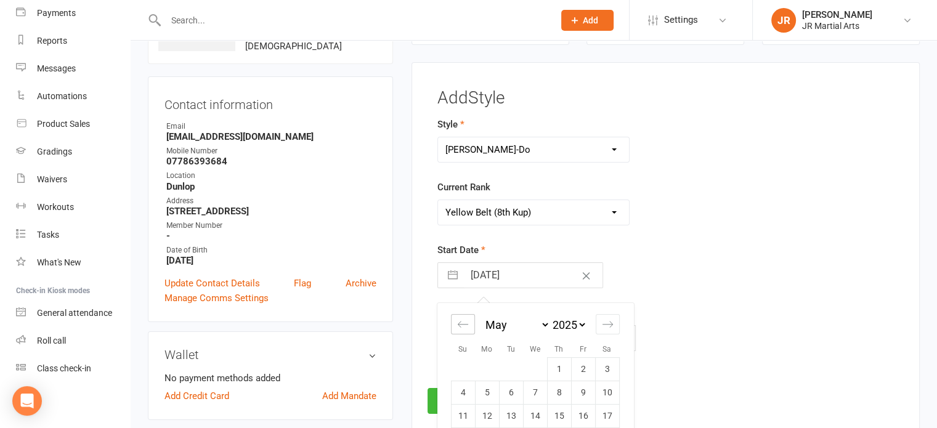
click at [463, 322] on icon "Move backward to switch to the previous month." at bounding box center [463, 325] width 12 height 12
click at [460, 413] on td "12" at bounding box center [463, 416] width 24 height 23
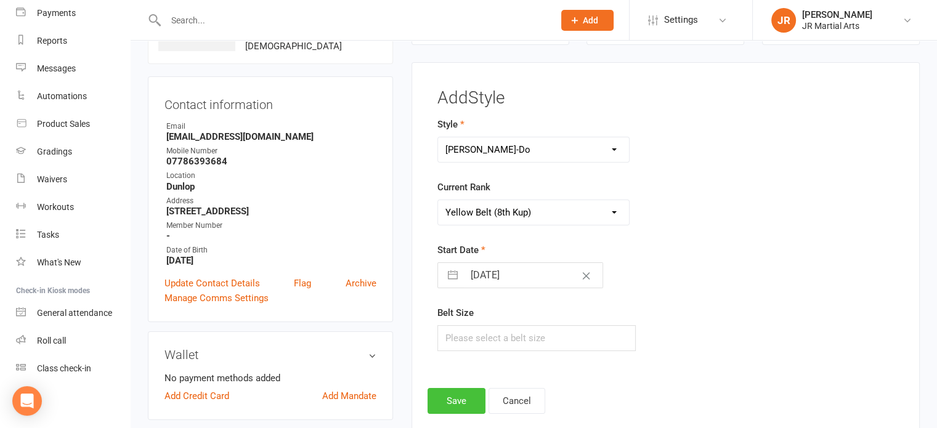
click at [445, 397] on button "Save" at bounding box center [457, 401] width 58 height 26
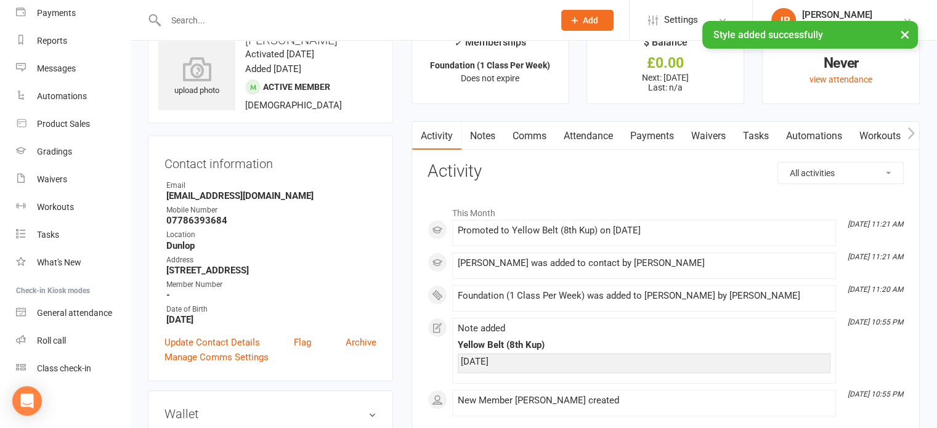
scroll to position [0, 0]
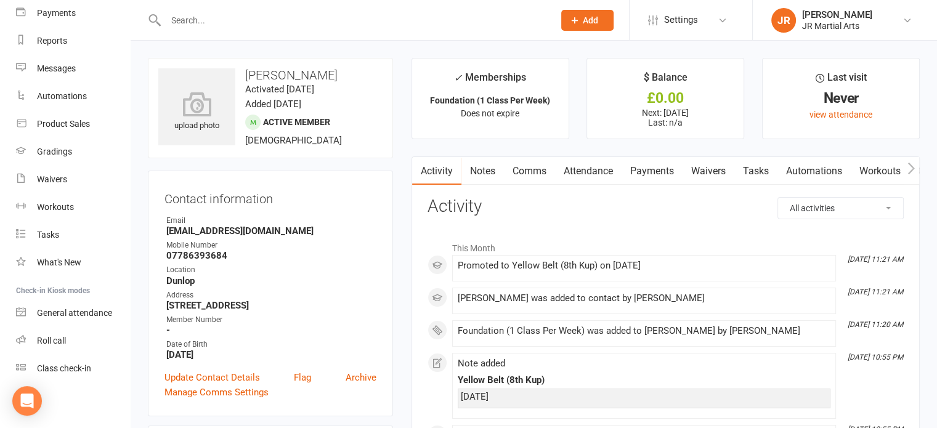
click at [283, 13] on input "text" at bounding box center [353, 20] width 383 height 17
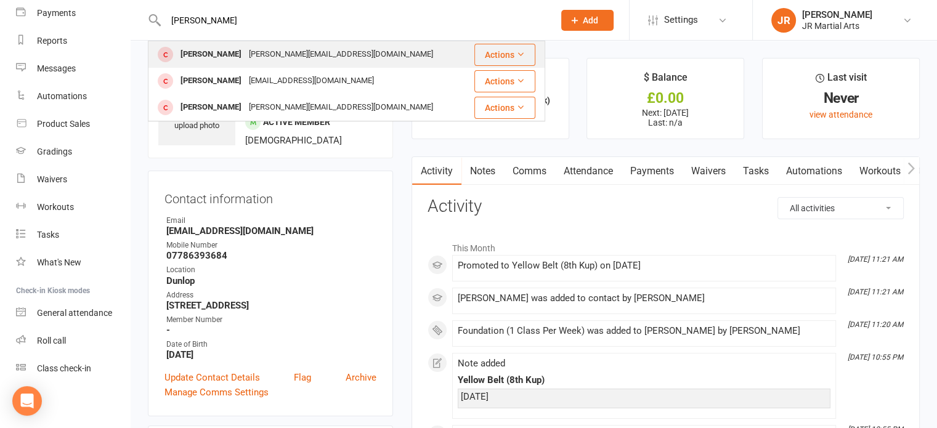
click at [252, 48] on div "[PERSON_NAME][EMAIL_ADDRESS][DOMAIN_NAME]" at bounding box center [341, 55] width 192 height 18
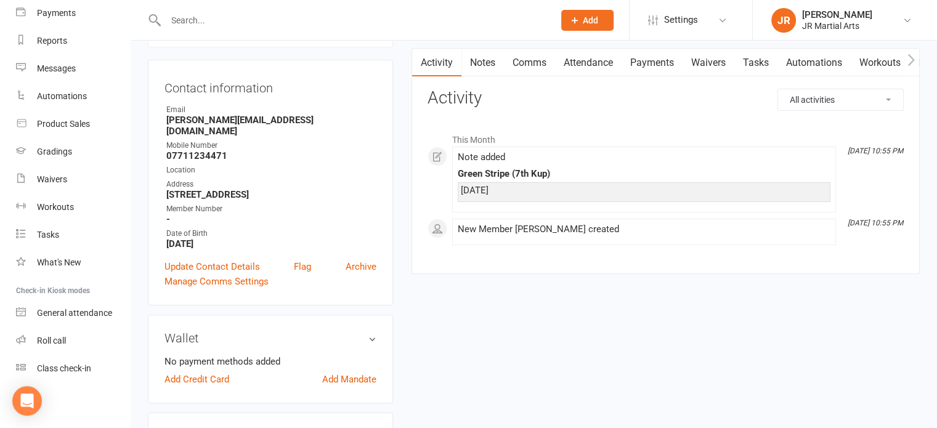
scroll to position [123, 0]
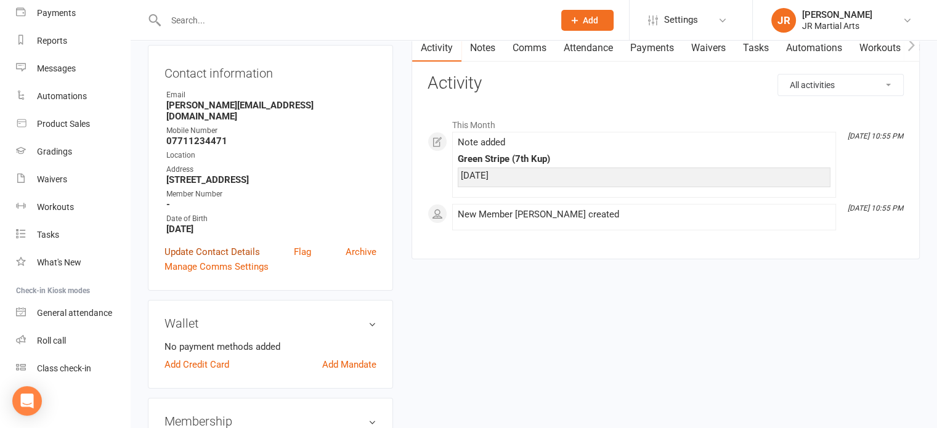
click at [214, 245] on link "Update Contact Details" at bounding box center [213, 252] width 96 height 15
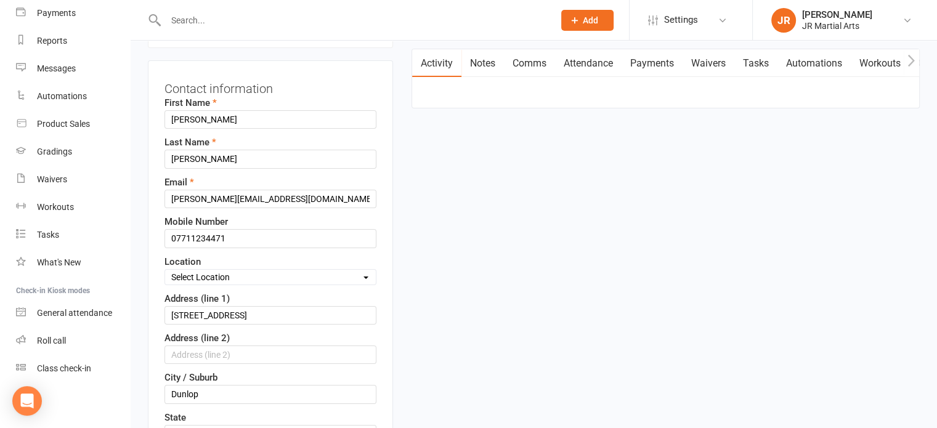
scroll to position [181, 0]
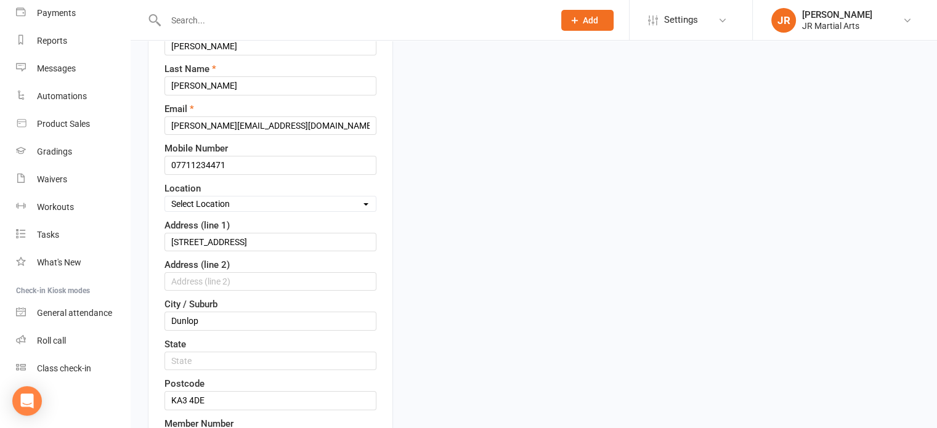
click at [227, 201] on select "Select Location Dunlop [GEOGRAPHIC_DATA] [GEOGRAPHIC_DATA] [GEOGRAPHIC_DATA] [G…" at bounding box center [270, 204] width 211 height 14
click at [165, 197] on select "Select Location Dunlop [GEOGRAPHIC_DATA] [GEOGRAPHIC_DATA] [GEOGRAPHIC_DATA] [G…" at bounding box center [270, 204] width 211 height 14
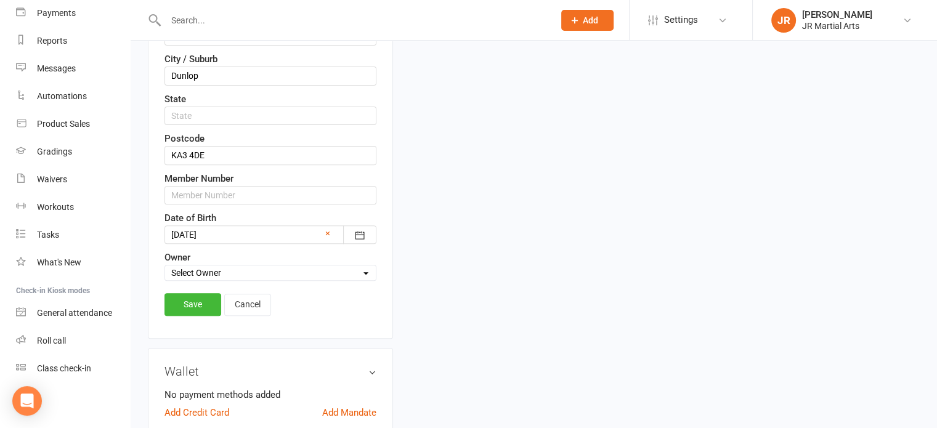
scroll to position [428, 0]
click at [197, 295] on link "Save" at bounding box center [193, 303] width 57 height 22
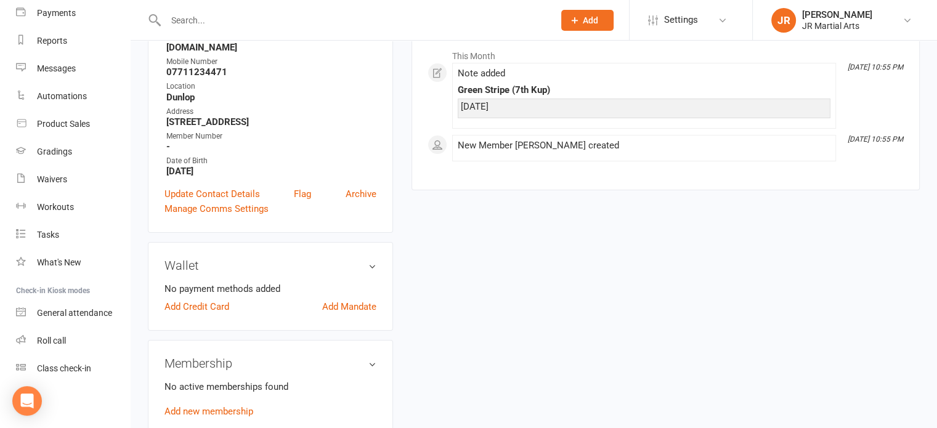
scroll to position [308, 0]
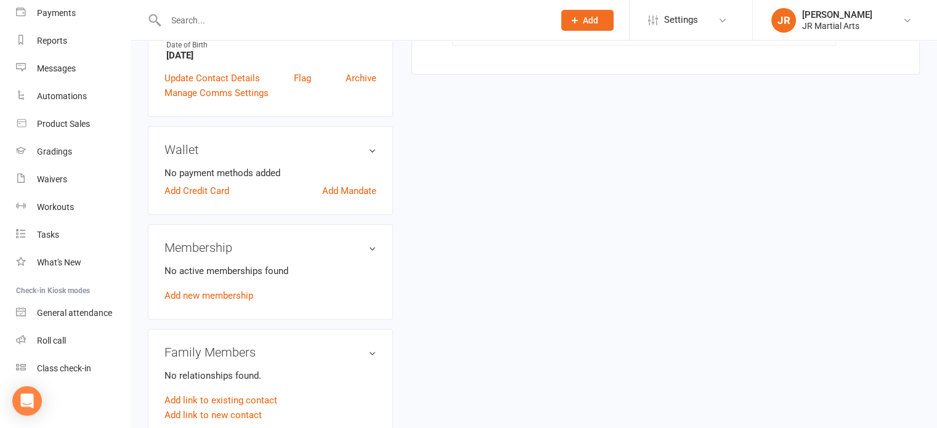
click at [245, 290] on link "Add new membership" at bounding box center [209, 295] width 89 height 11
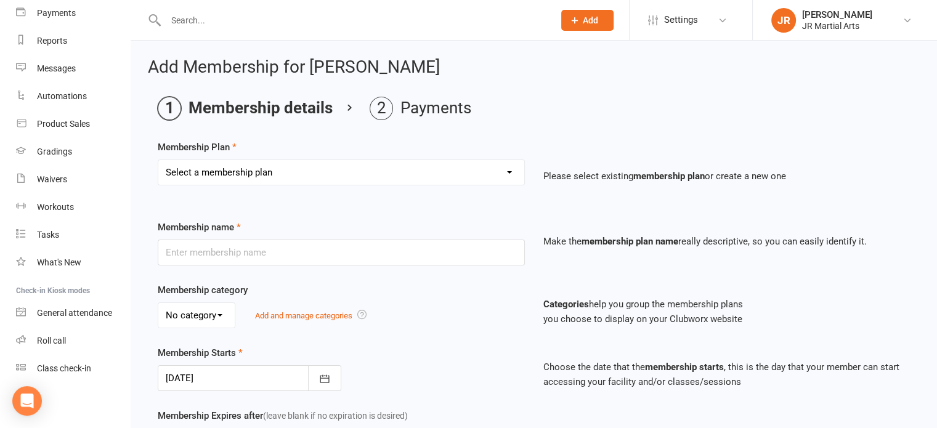
click at [254, 165] on select "Select a membership plan Create new Membership Plan Elite (Unlimited Classes) M…" at bounding box center [341, 172] width 366 height 25
click at [158, 160] on select "Select a membership plan Create new Membership Plan Elite (Unlimited Classes) M…" at bounding box center [341, 172] width 366 height 25
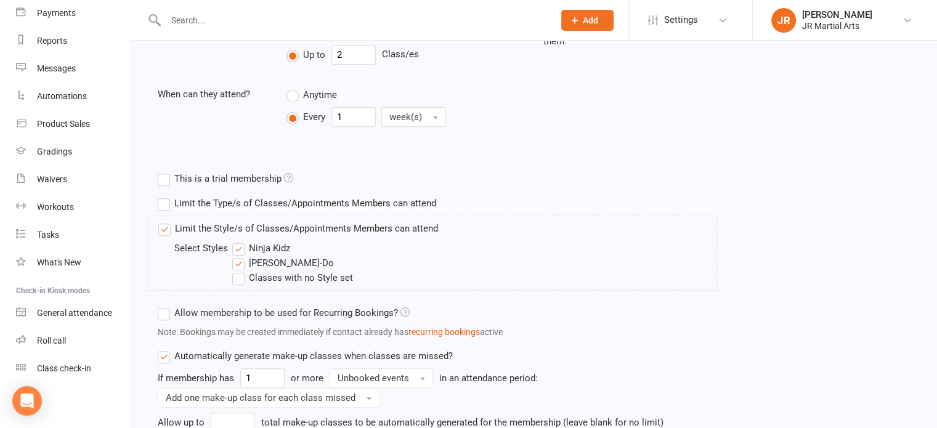
scroll to position [555, 0]
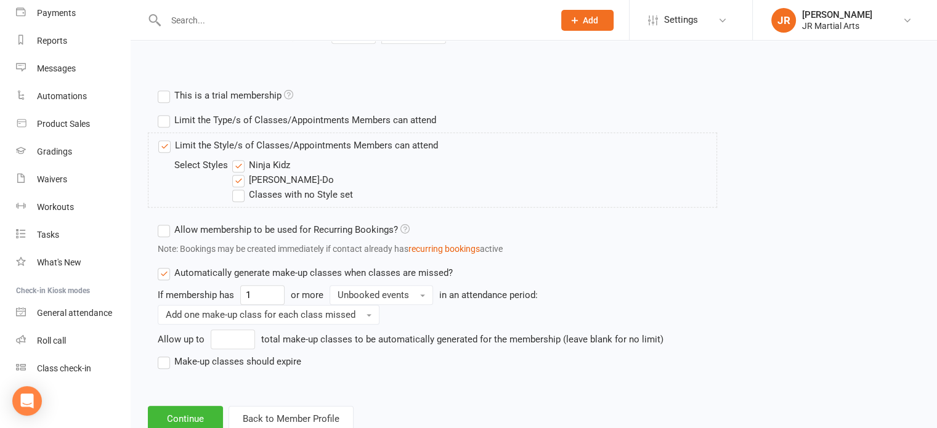
click at [234, 166] on label "Ninja Kidz" at bounding box center [261, 165] width 58 height 15
click at [234, 158] on input "Ninja Kidz" at bounding box center [236, 158] width 8 height 0
click at [179, 406] on button "Continue" at bounding box center [185, 419] width 75 height 26
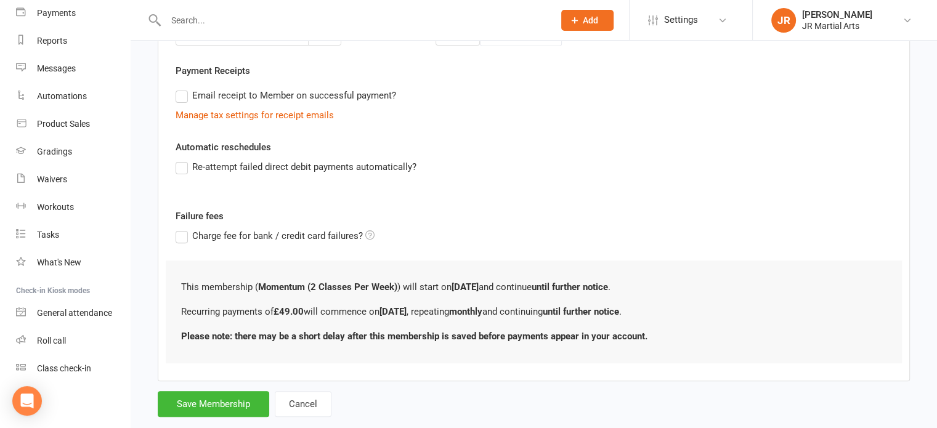
scroll to position [367, 0]
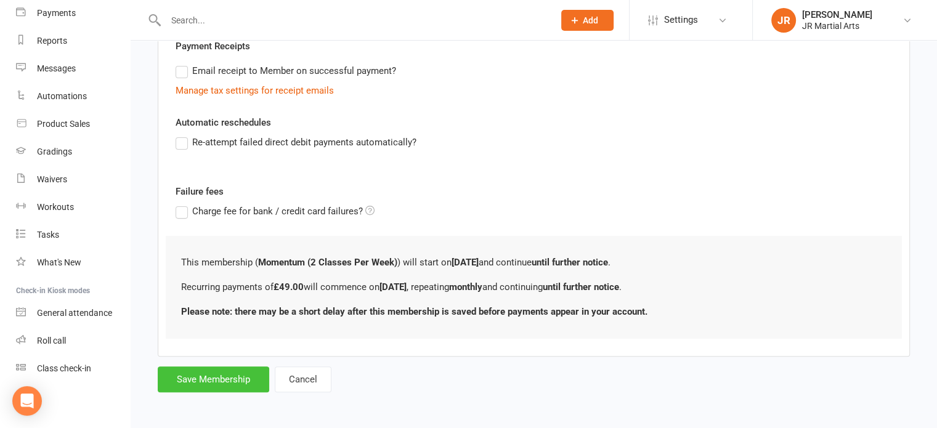
click at [219, 370] on button "Save Membership" at bounding box center [214, 380] width 112 height 26
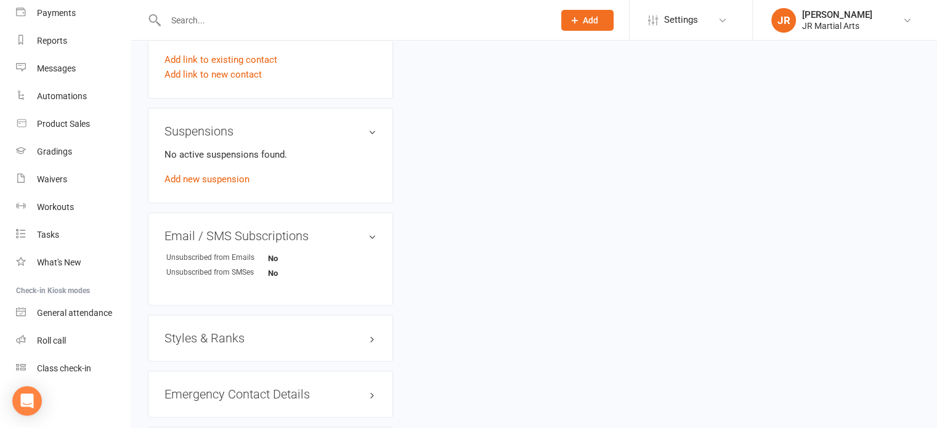
scroll to position [739, 0]
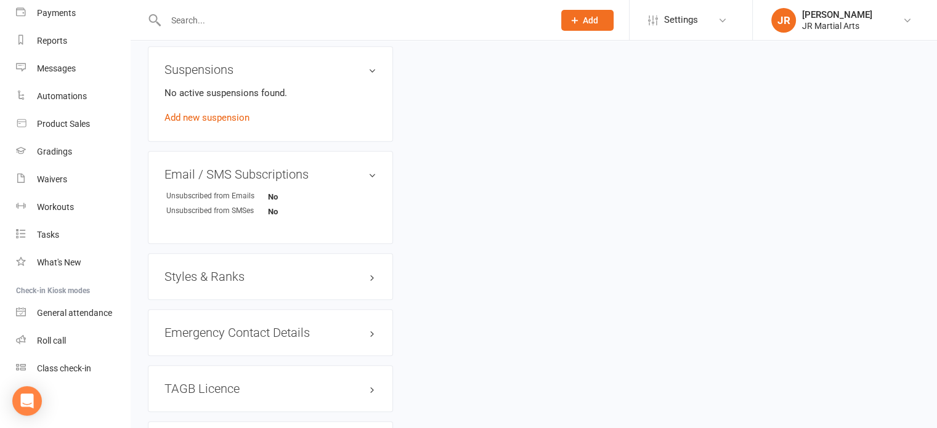
click at [236, 270] on h3 "Styles & Ranks" at bounding box center [271, 277] width 212 height 14
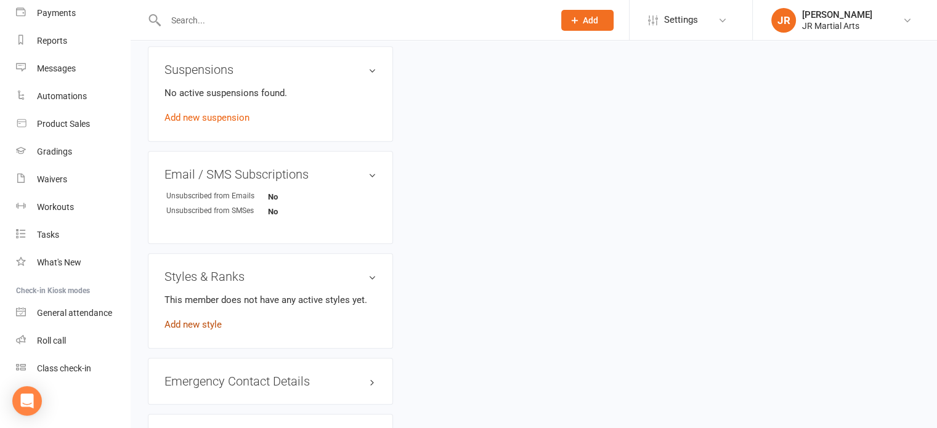
click at [199, 319] on link "Add new style" at bounding box center [193, 324] width 57 height 11
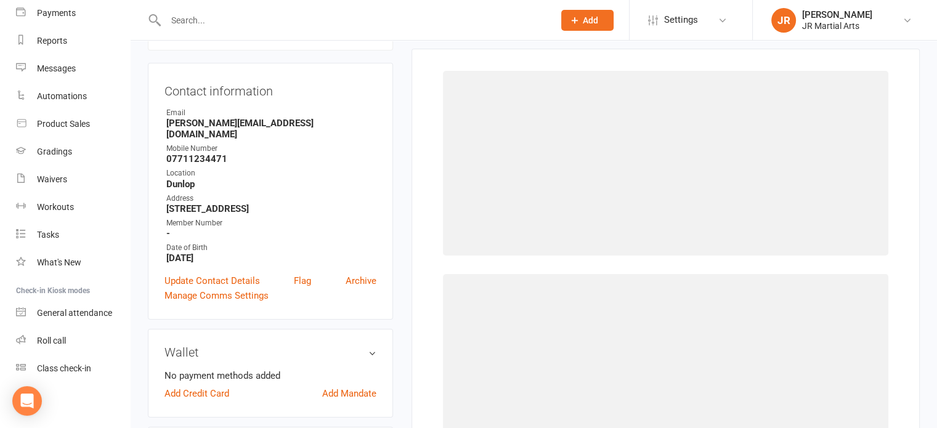
scroll to position [94, 0]
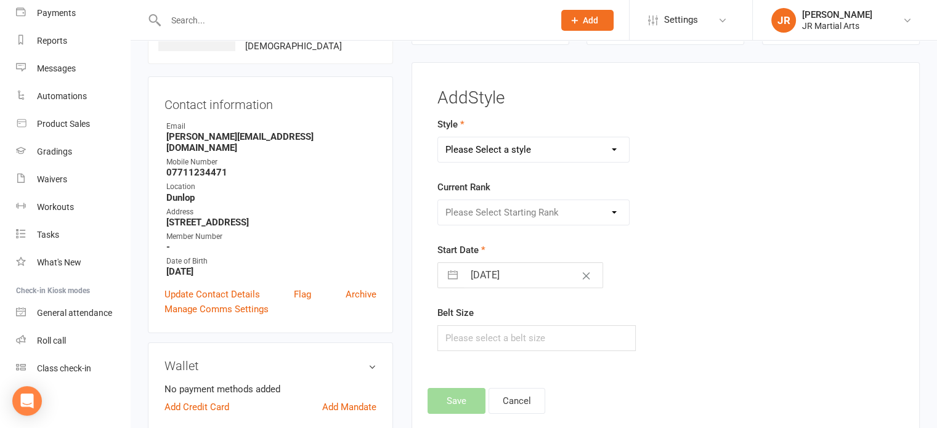
click at [555, 147] on select "Please Select a style Ninja Kidz Tae Kwon-Do" at bounding box center [534, 149] width 192 height 25
click at [438, 137] on select "Please Select a style Ninja Kidz Tae Kwon-Do" at bounding box center [534, 149] width 192 height 25
click at [545, 211] on select "Please Select Starting Rank White Belt (10th Kup) Yellow Stripe (9th Kup) Yello…" at bounding box center [534, 212] width 192 height 25
click at [438, 200] on select "Please Select Starting Rank White Belt (10th Kup) Yellow Stripe (9th Kup) Yello…" at bounding box center [534, 212] width 192 height 25
click at [531, 268] on input "[DATE]" at bounding box center [533, 275] width 139 height 25
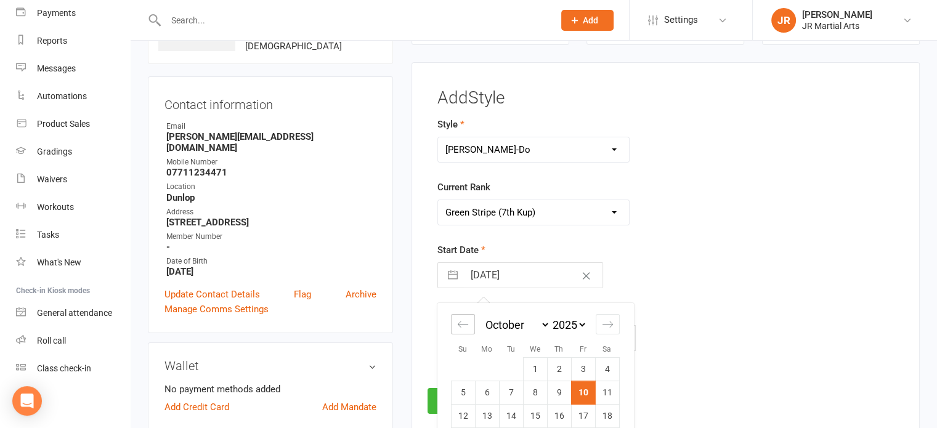
click at [452, 319] on div "Move backward to switch to the previous month." at bounding box center [463, 324] width 24 height 20
click at [452, 321] on div "Move backward to switch to the previous month." at bounding box center [463, 324] width 24 height 20
click at [473, 414] on td "15" at bounding box center [463, 416] width 24 height 23
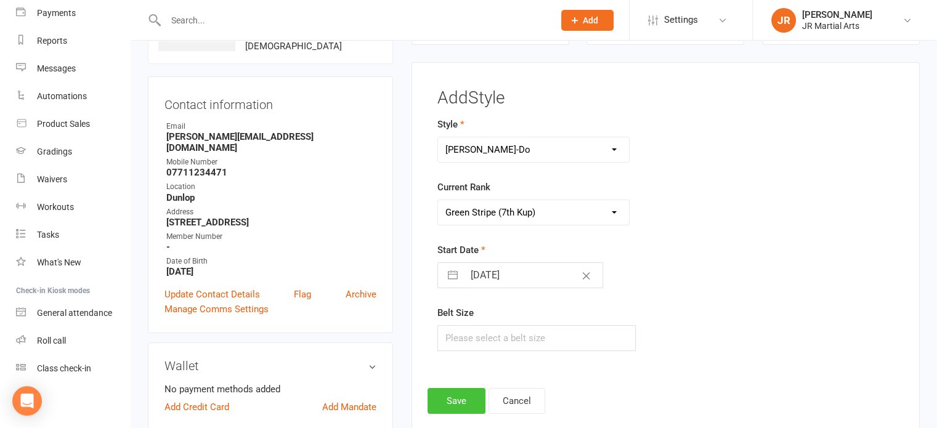
click at [471, 405] on button "Save" at bounding box center [457, 401] width 58 height 26
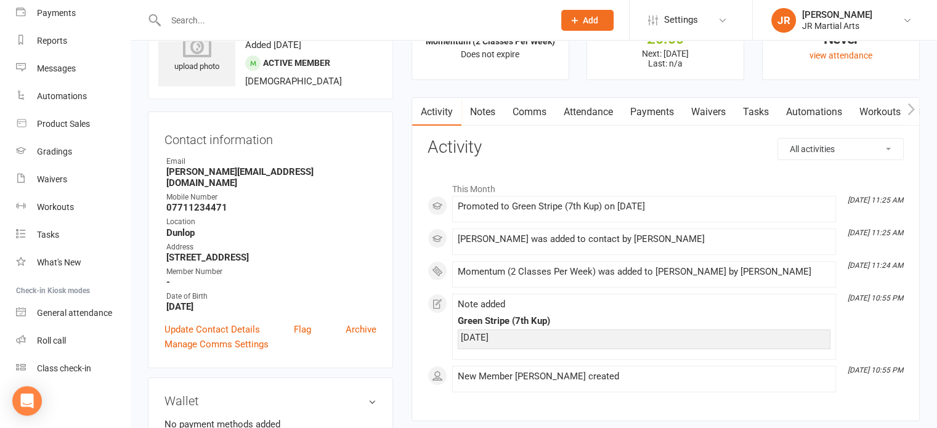
scroll to position [0, 0]
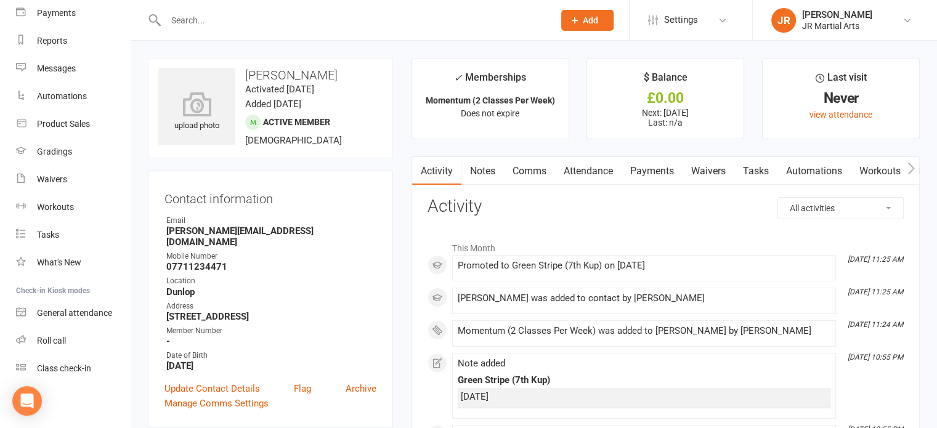
click at [256, 28] on input "text" at bounding box center [353, 20] width 383 height 17
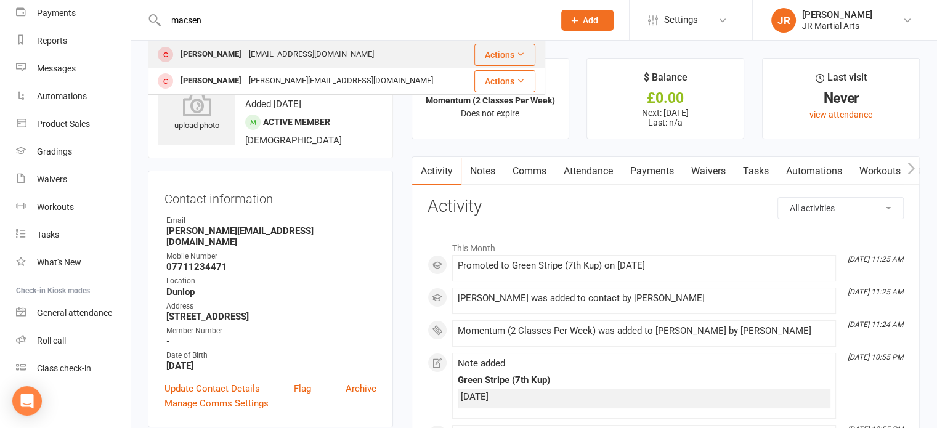
click at [237, 59] on div "[PERSON_NAME]" at bounding box center [211, 55] width 68 height 18
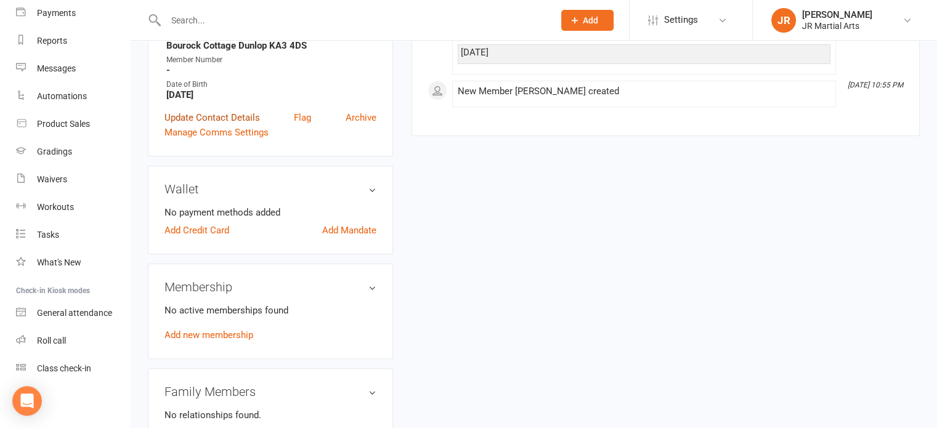
click at [221, 120] on link "Update Contact Details" at bounding box center [213, 117] width 96 height 15
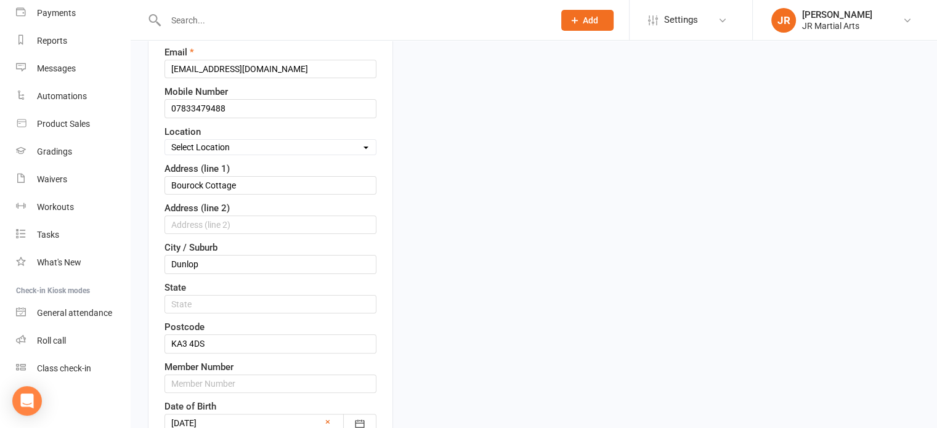
scroll to position [243, 0]
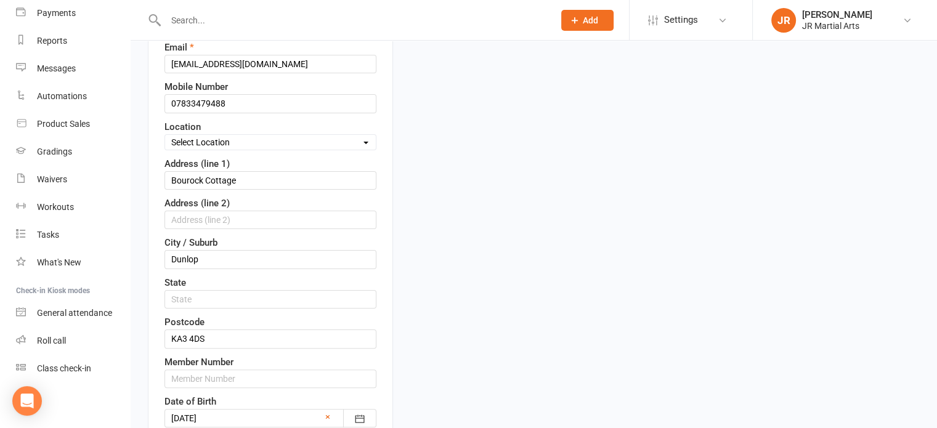
click at [236, 142] on select "Select Location Dunlop [GEOGRAPHIC_DATA] [GEOGRAPHIC_DATA] [GEOGRAPHIC_DATA] [G…" at bounding box center [270, 143] width 211 height 14
click at [165, 136] on select "Select Location Dunlop [GEOGRAPHIC_DATA] [GEOGRAPHIC_DATA] [GEOGRAPHIC_DATA] [G…" at bounding box center [270, 143] width 211 height 14
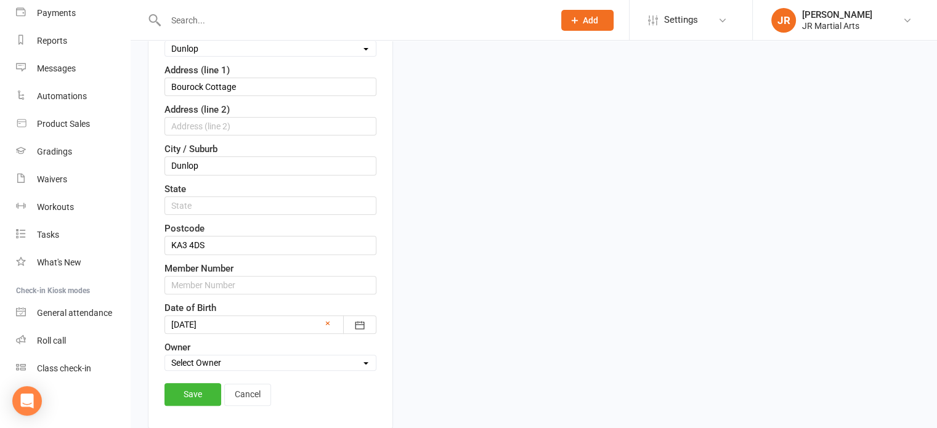
scroll to position [428, 0]
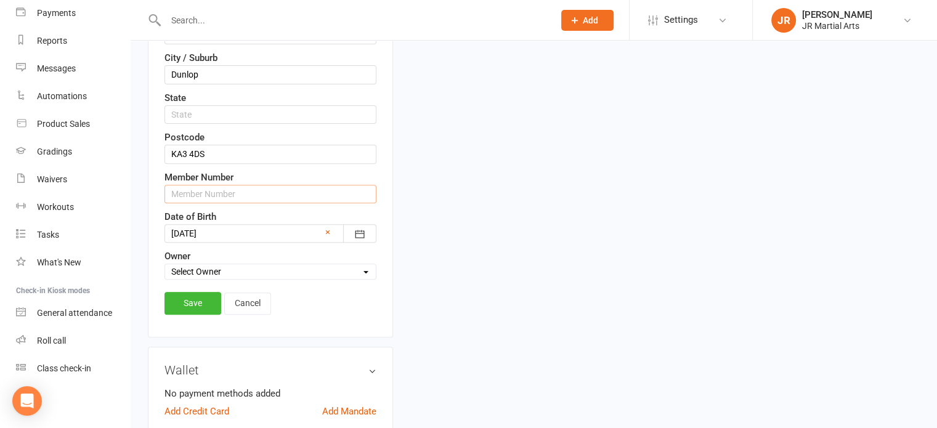
click at [208, 190] on input "text" at bounding box center [271, 194] width 212 height 18
paste input "195012"
click at [172, 295] on link "Save" at bounding box center [193, 303] width 57 height 22
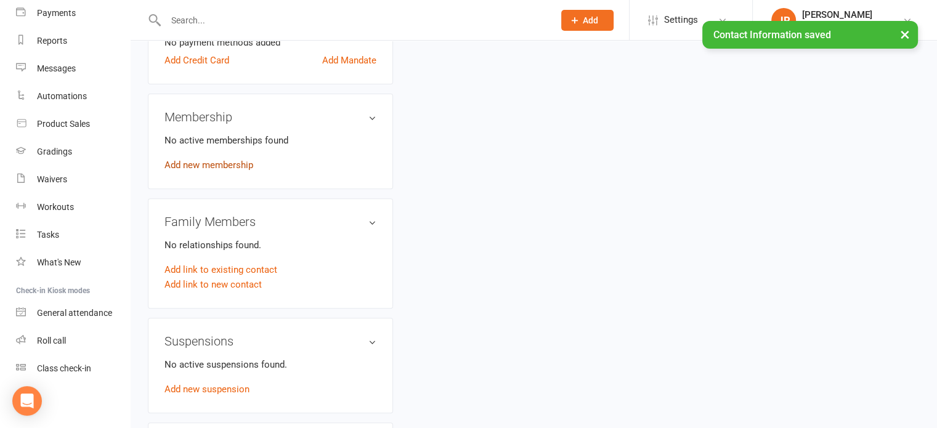
click at [204, 162] on link "Add new membership" at bounding box center [209, 165] width 89 height 11
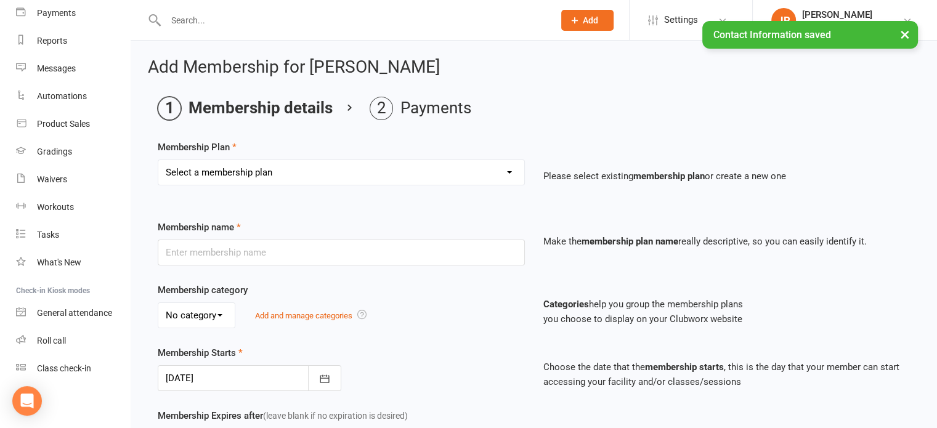
click at [414, 181] on select "Select a membership plan Create new Membership Plan Elite (Unlimited Classes) M…" at bounding box center [341, 172] width 366 height 25
click at [158, 160] on select "Select a membership plan Create new Membership Plan Elite (Unlimited Classes) M…" at bounding box center [341, 172] width 366 height 25
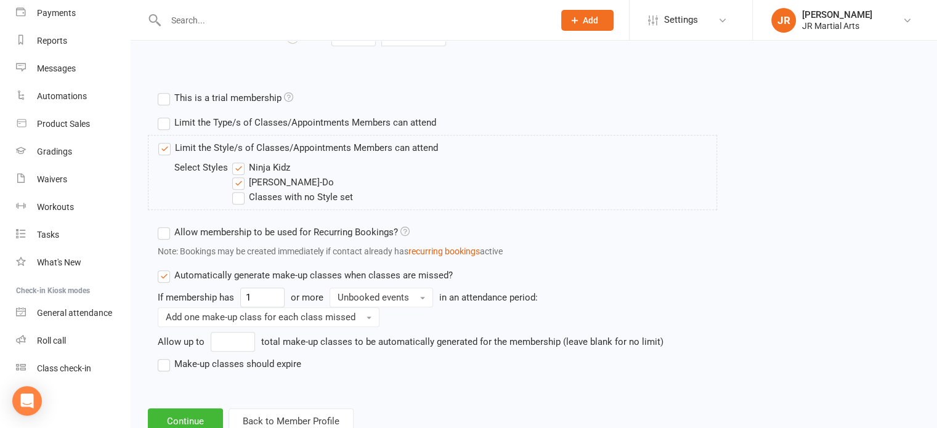
scroll to position [555, 0]
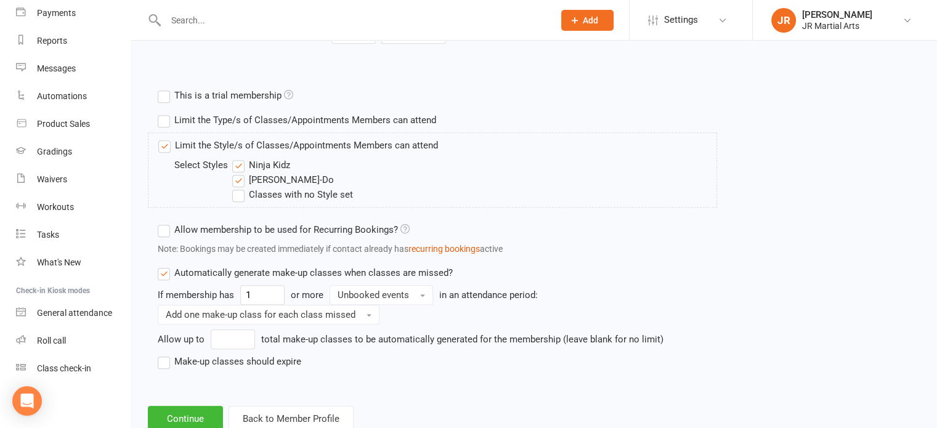
click at [242, 166] on label "Ninja Kidz" at bounding box center [261, 165] width 58 height 15
click at [240, 158] on input "Ninja Kidz" at bounding box center [236, 158] width 8 height 0
click at [202, 416] on button "Continue" at bounding box center [185, 419] width 75 height 26
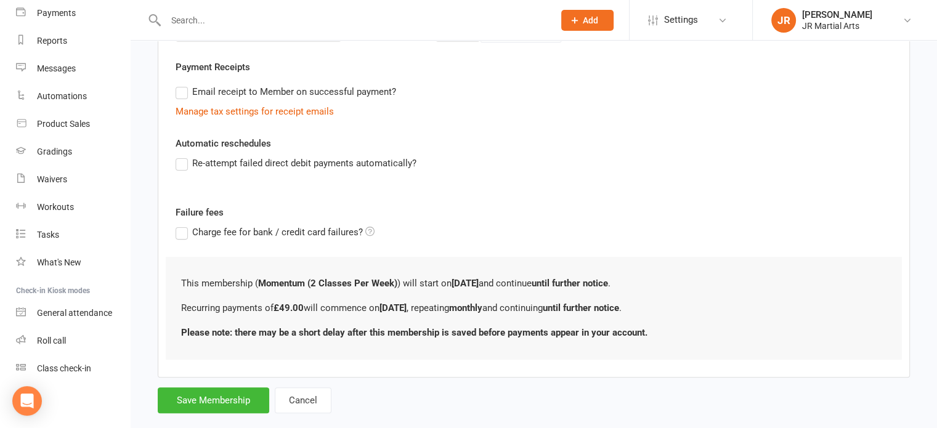
scroll to position [367, 0]
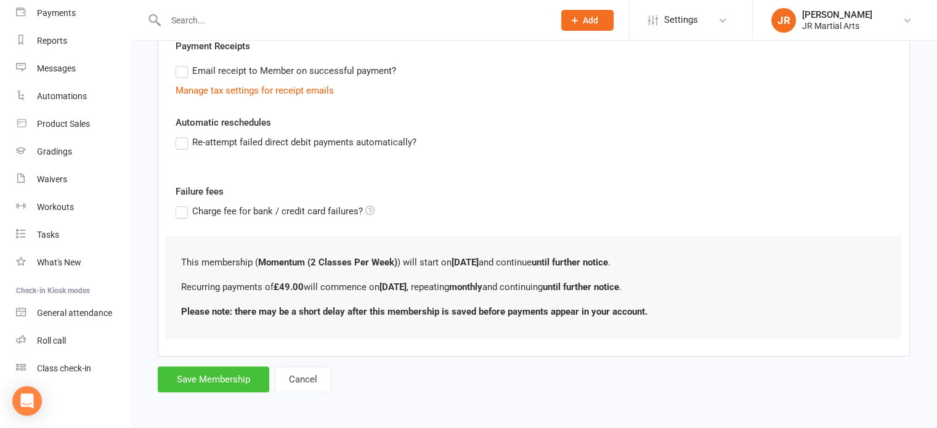
click at [221, 369] on button "Save Membership" at bounding box center [214, 380] width 112 height 26
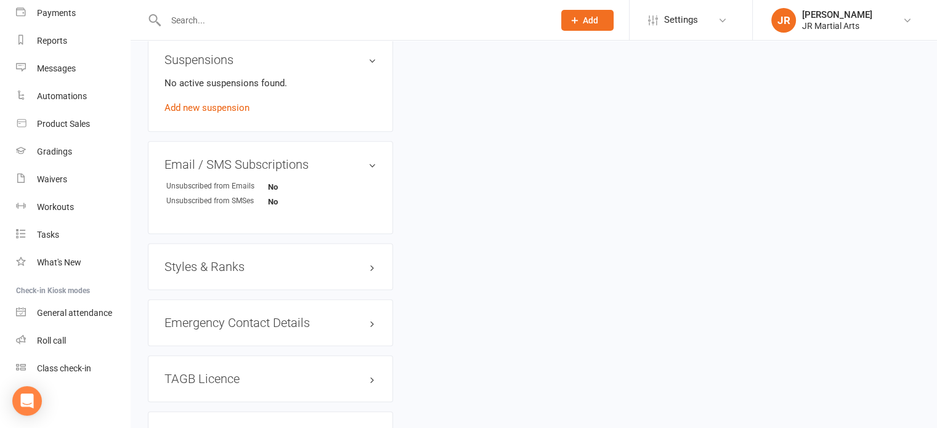
scroll to position [739, 0]
click at [210, 262] on h3 "Styles & Ranks" at bounding box center [271, 266] width 212 height 14
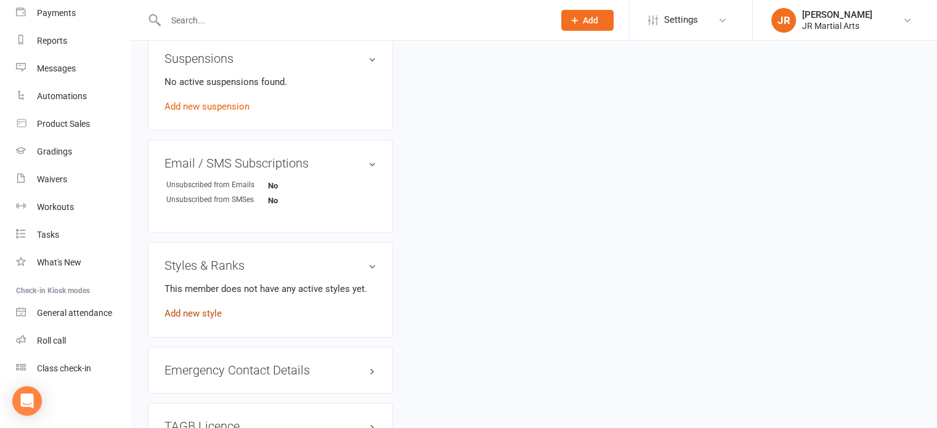
click at [182, 317] on link "Add new style" at bounding box center [193, 313] width 57 height 11
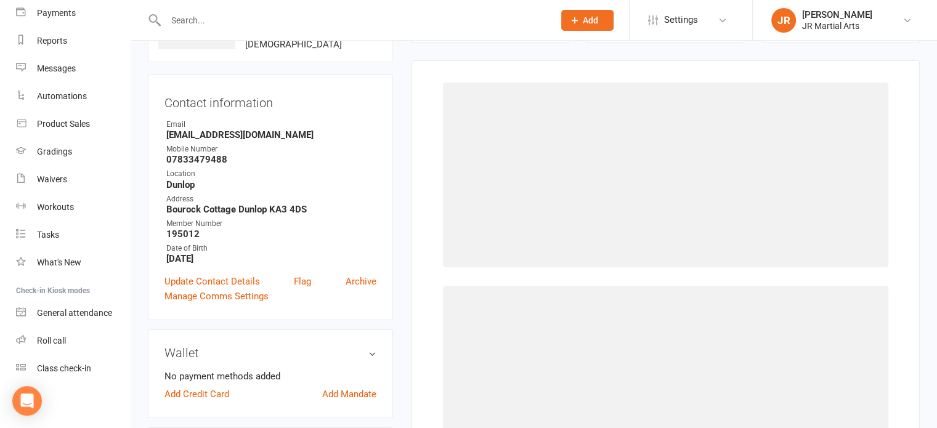
scroll to position [94, 0]
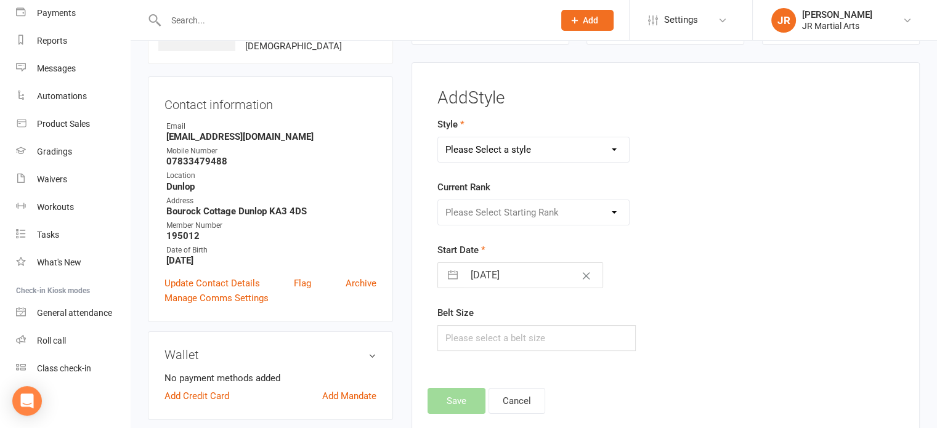
click at [552, 151] on select "Please Select a style Ninja Kidz Tae Kwon-Do" at bounding box center [534, 149] width 192 height 25
click at [438, 137] on select "Please Select a style Ninja Kidz Tae Kwon-Do" at bounding box center [534, 149] width 192 height 25
click at [536, 206] on select "Please Select Starting Rank White Belt (10th Kup) Yellow Stripe (9th Kup) Yello…" at bounding box center [534, 212] width 192 height 25
click at [438, 200] on select "Please Select Starting Rank White Belt (10th Kup) Yellow Stripe (9th Kup) Yello…" at bounding box center [534, 212] width 192 height 25
click at [532, 275] on input "[DATE]" at bounding box center [533, 275] width 139 height 25
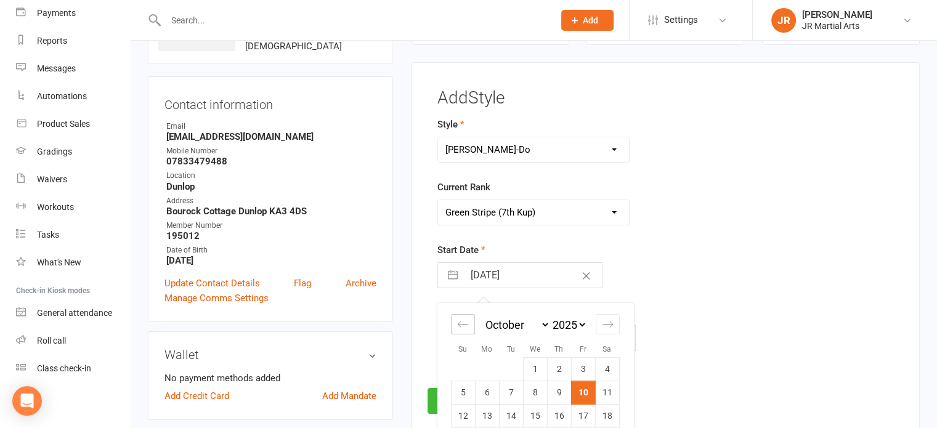
click at [461, 322] on icon "Move backward to switch to the previous month." at bounding box center [463, 325] width 12 height 12
click at [457, 320] on icon "Move backward to switch to the previous month." at bounding box center [463, 325] width 12 height 12
click at [469, 410] on td "15" at bounding box center [463, 416] width 24 height 23
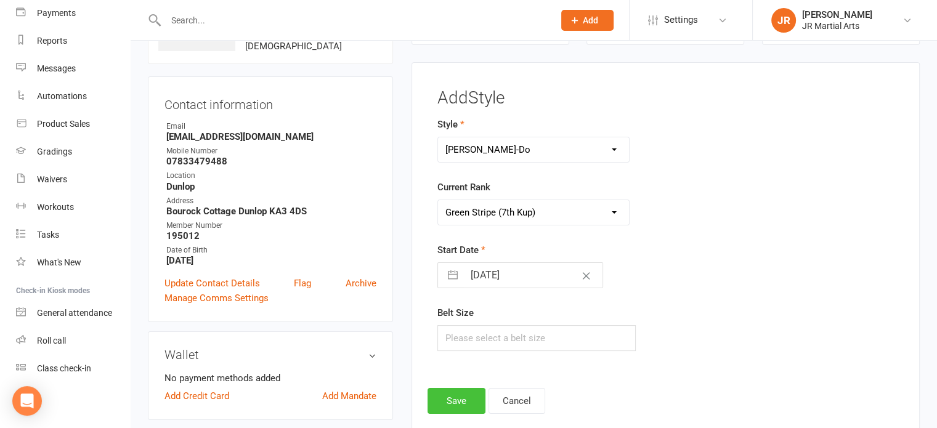
click at [463, 404] on button "Save" at bounding box center [457, 401] width 58 height 26
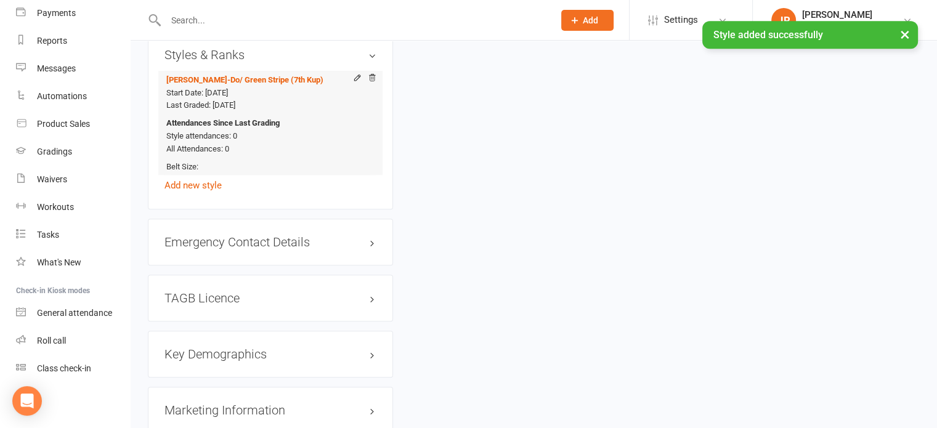
scroll to position [957, 0]
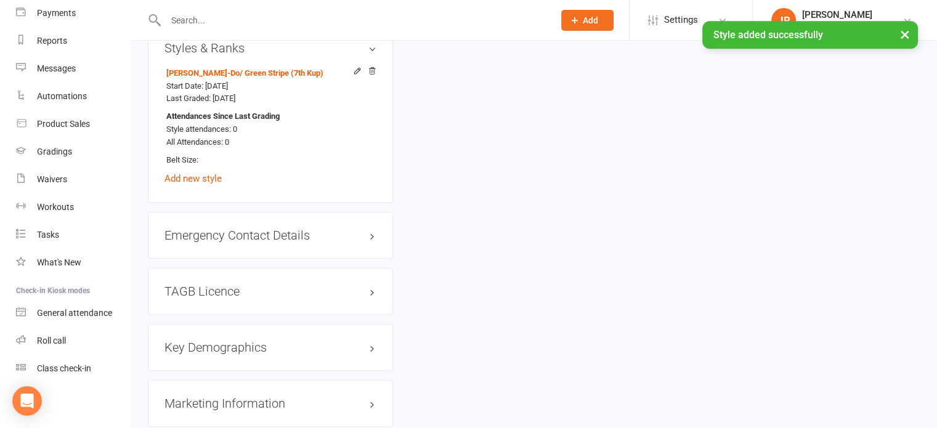
click at [200, 280] on div "TAGB Licence edit" at bounding box center [270, 291] width 245 height 47
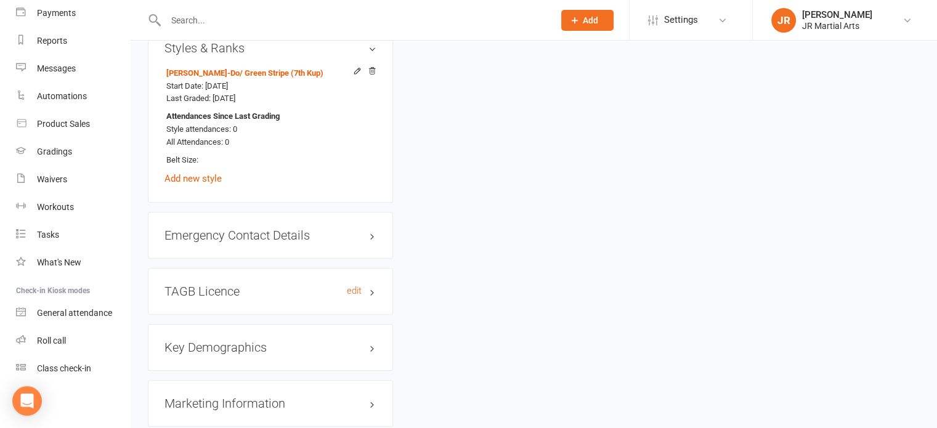
click at [201, 289] on h3 "TAGB Licence edit" at bounding box center [271, 292] width 212 height 14
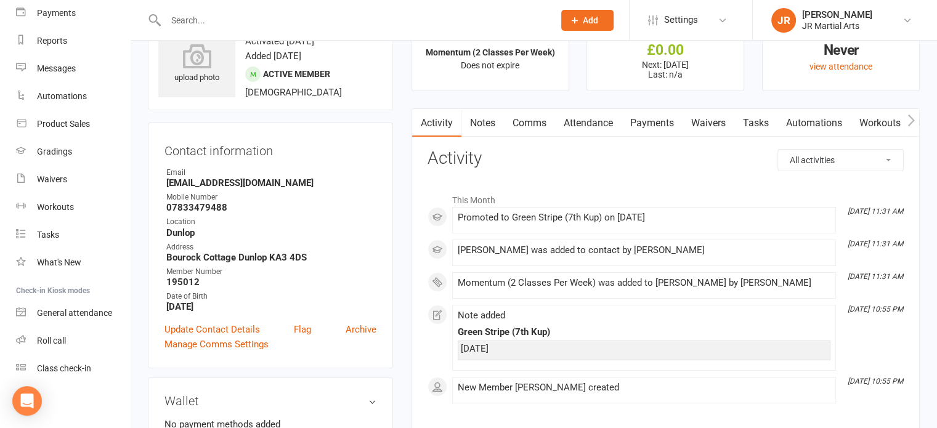
scroll to position [0, 0]
